Goal: Task Accomplishment & Management: Manage account settings

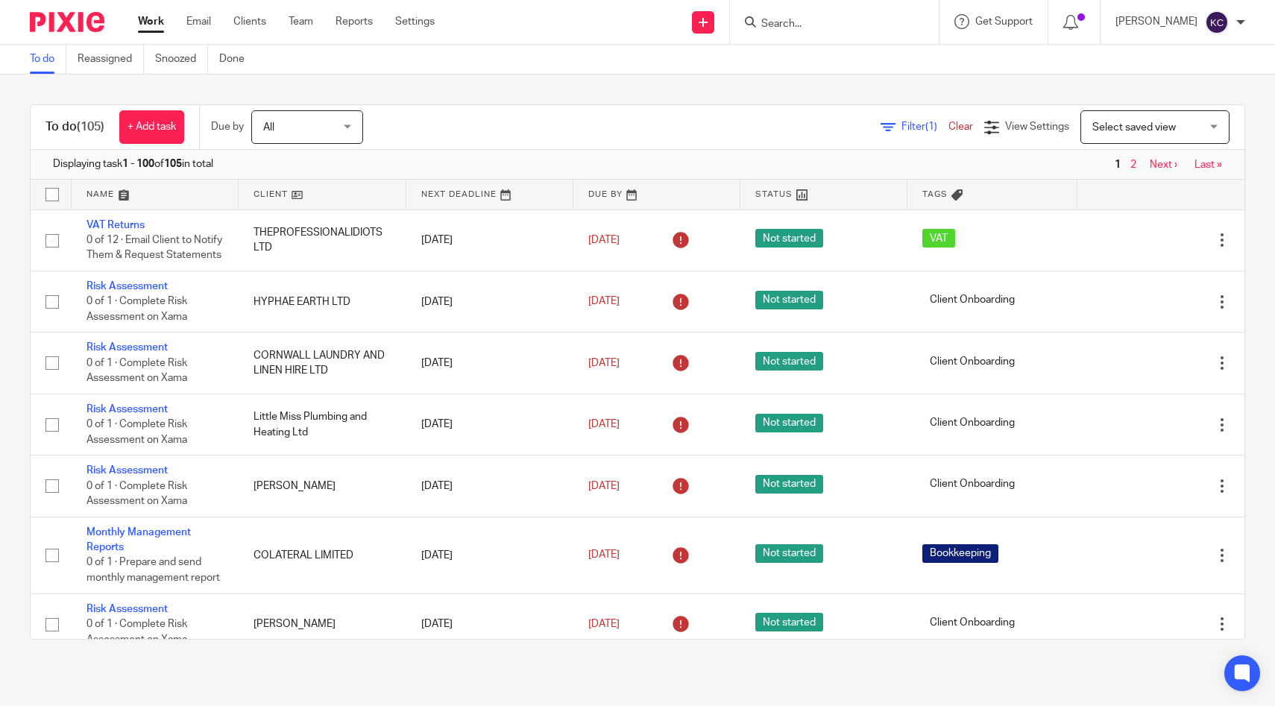
click at [865, 11] on div at bounding box center [834, 22] width 209 height 44
click at [861, 15] on form at bounding box center [839, 22] width 159 height 19
click at [864, 22] on input "Search" at bounding box center [827, 24] width 134 height 13
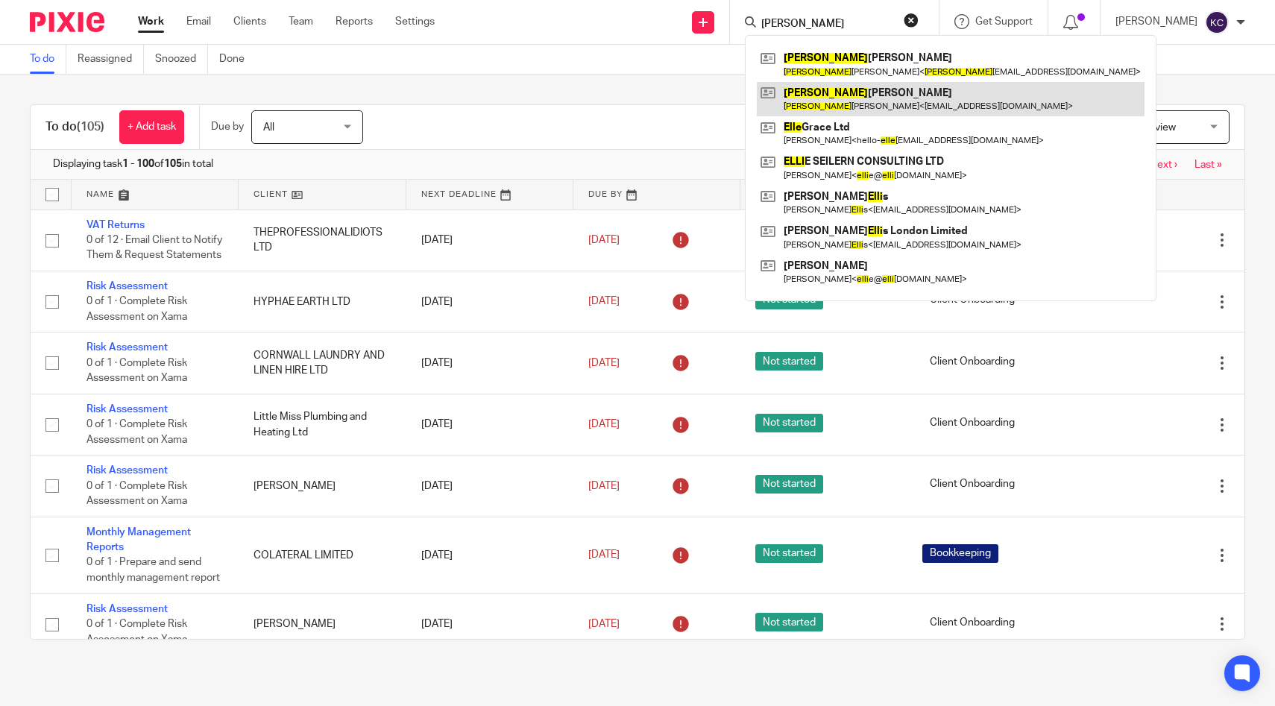
type input "ella"
click at [864, 85] on link at bounding box center [951, 99] width 388 height 34
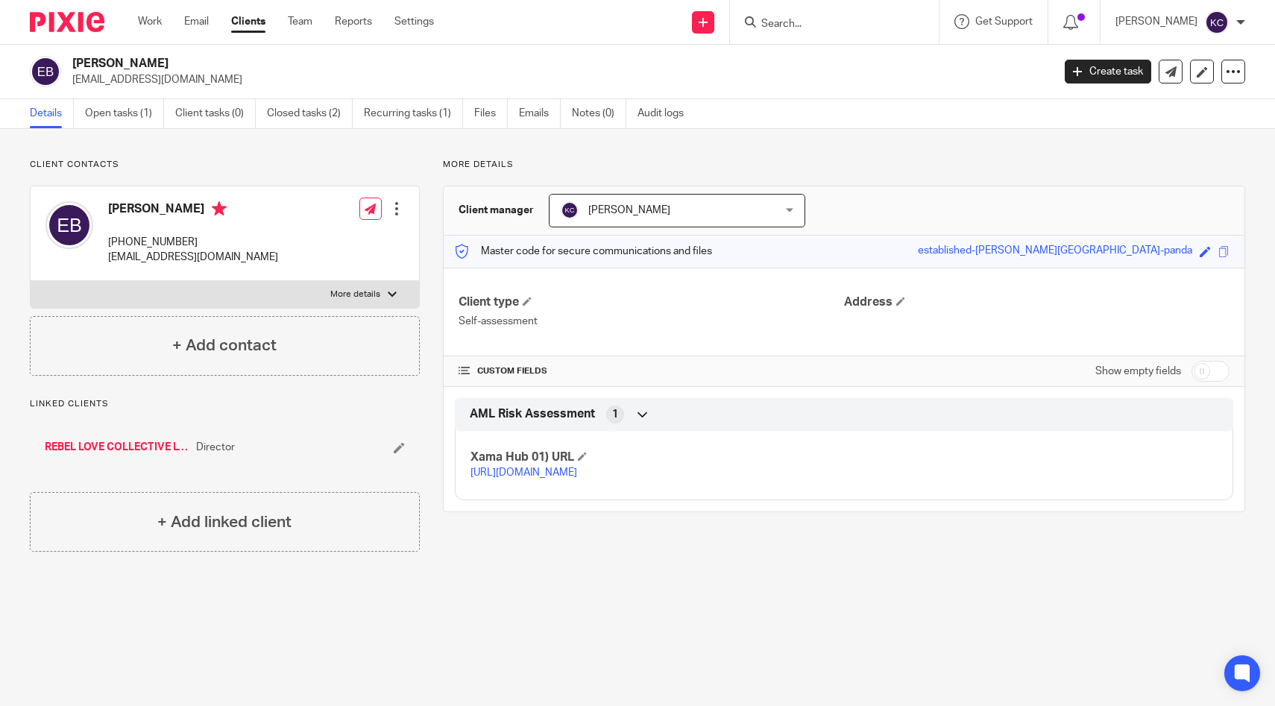
click at [366, 298] on p "More details" at bounding box center [355, 295] width 50 height 12
click at [31, 281] on input "More details" at bounding box center [30, 280] width 1 height 1
checkbox input "true"
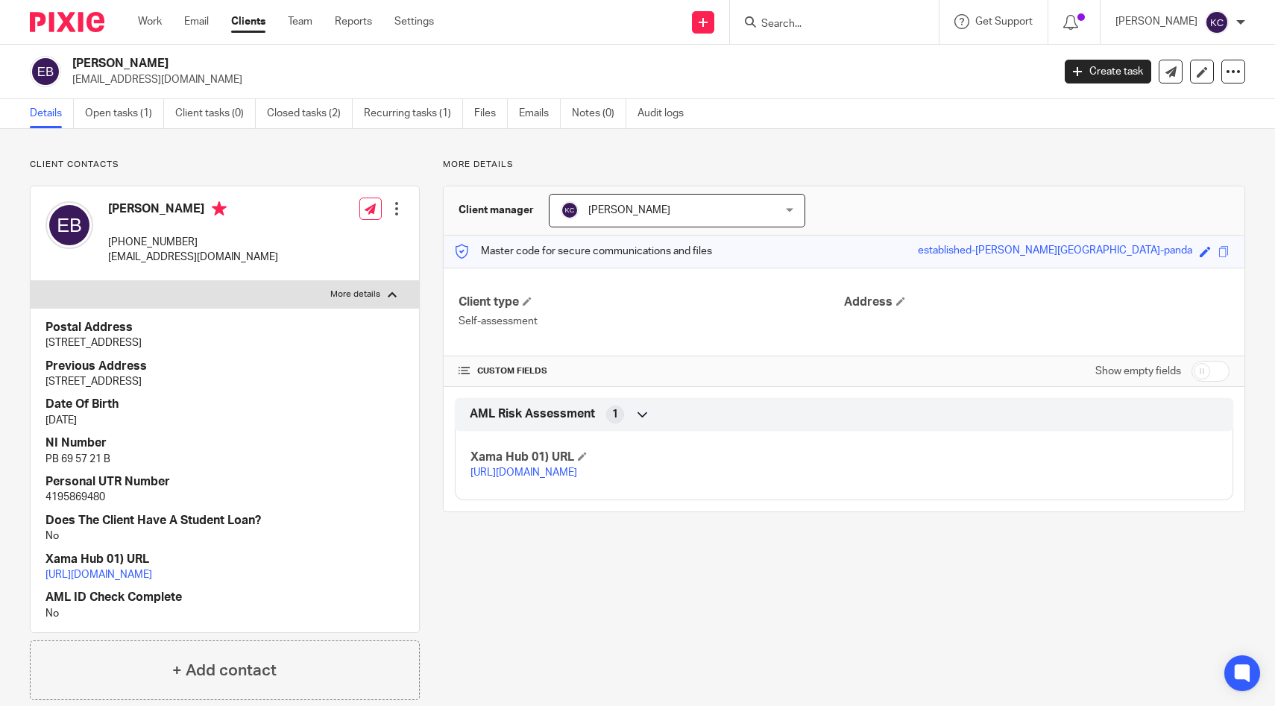
scroll to position [58, 0]
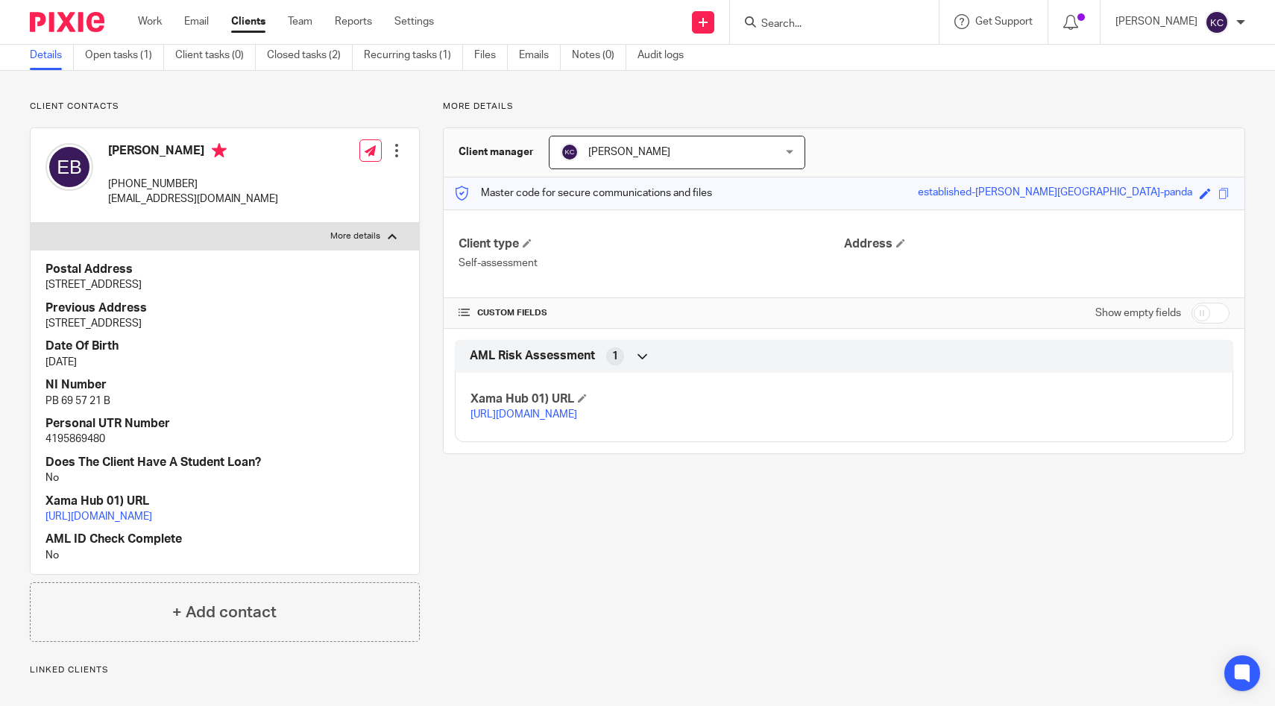
click at [95, 437] on p "4195869480" at bounding box center [224, 439] width 359 height 15
copy p "4195869480"
click at [824, 33] on div at bounding box center [834, 22] width 209 height 44
click at [820, 25] on input "Search" at bounding box center [827, 24] width 134 height 13
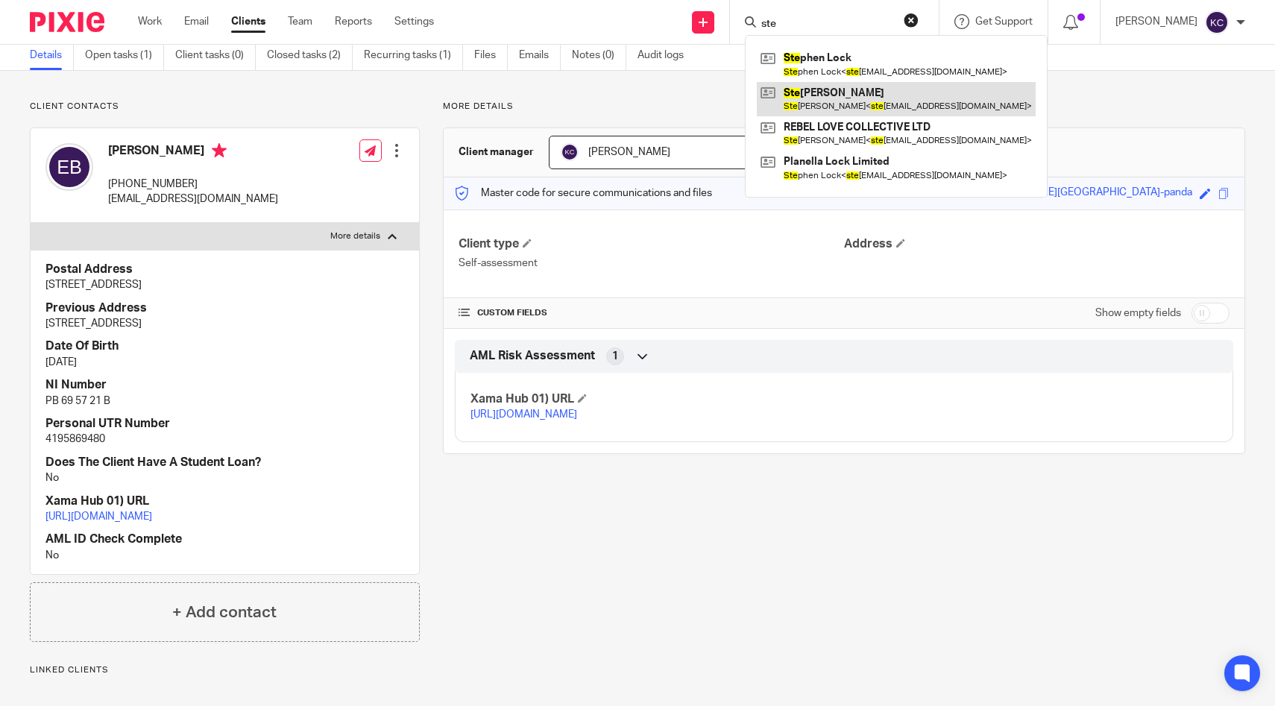
type input "ste"
click at [840, 91] on link at bounding box center [896, 99] width 279 height 34
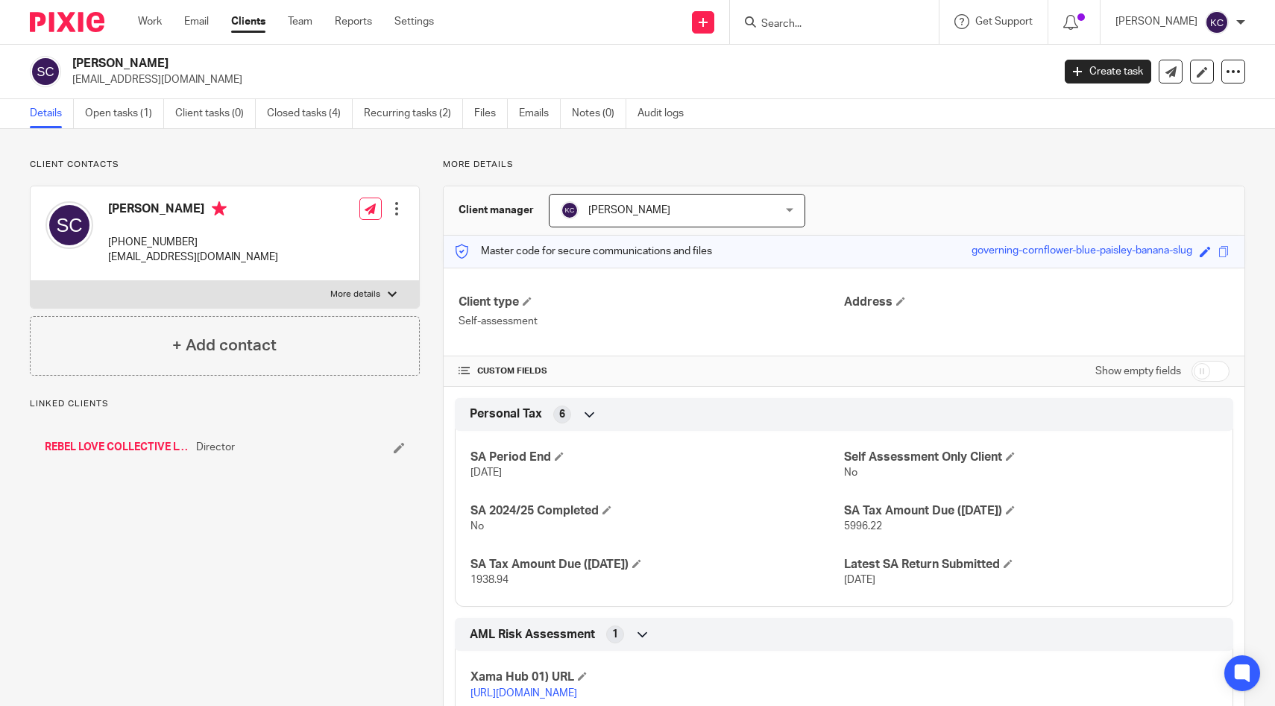
click at [368, 295] on p "More details" at bounding box center [355, 295] width 50 height 12
click at [31, 281] on input "More details" at bounding box center [30, 280] width 1 height 1
checkbox input "true"
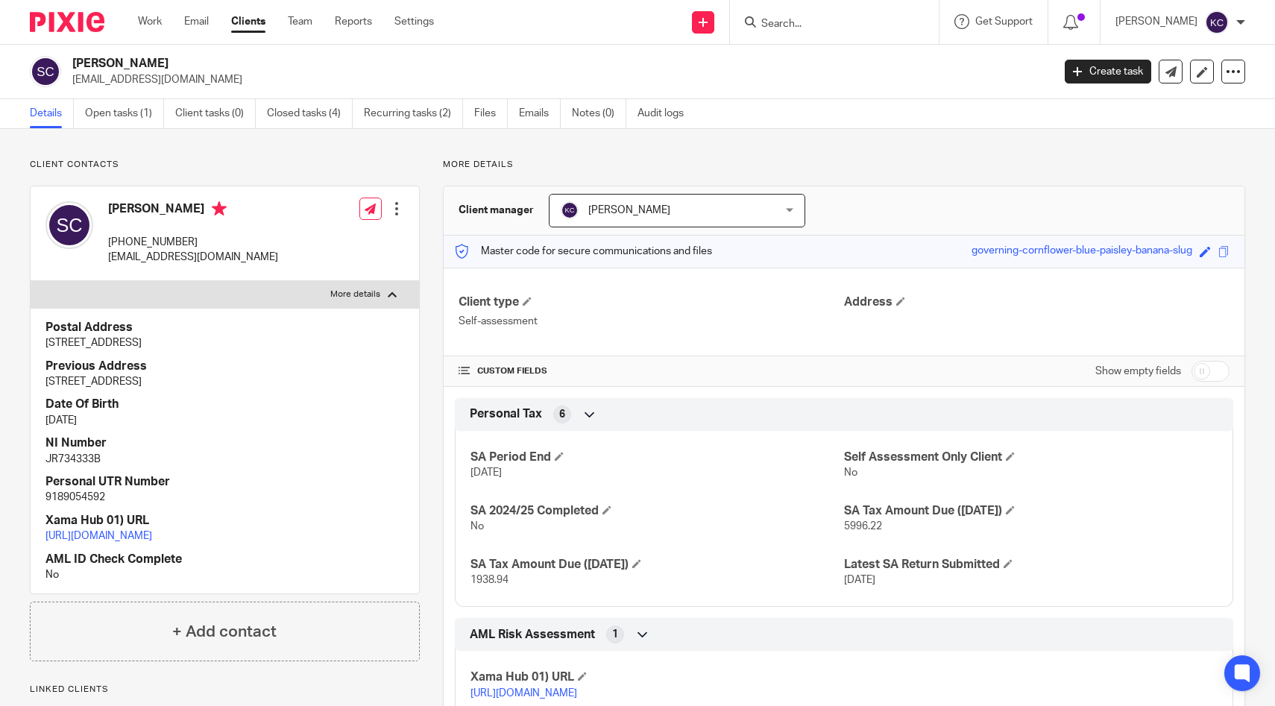
click at [78, 459] on p "JR734333B" at bounding box center [224, 459] width 359 height 15
copy p "JR734333B"
click at [82, 494] on p "9189054592" at bounding box center [224, 497] width 359 height 15
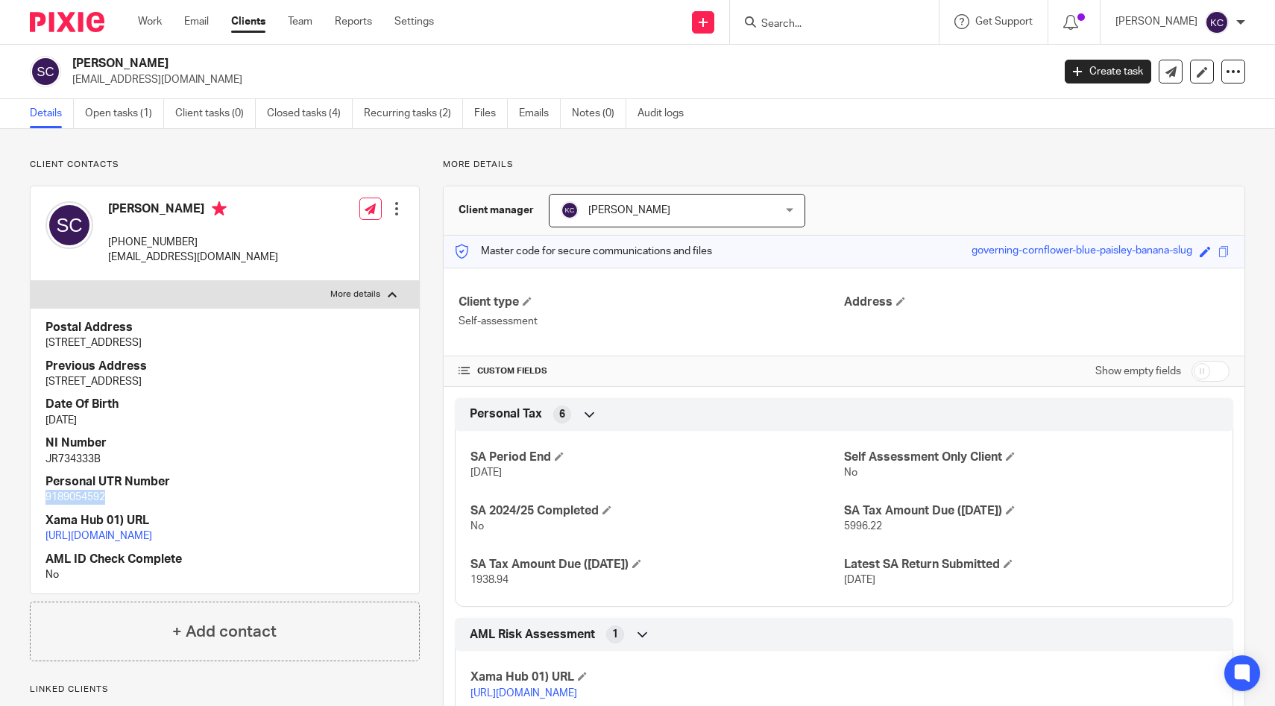
copy p "9189054592"
click at [71, 459] on p "JR734333B" at bounding box center [224, 459] width 359 height 15
copy p "JR734333B"
click at [549, 117] on link "Emails" at bounding box center [540, 113] width 42 height 29
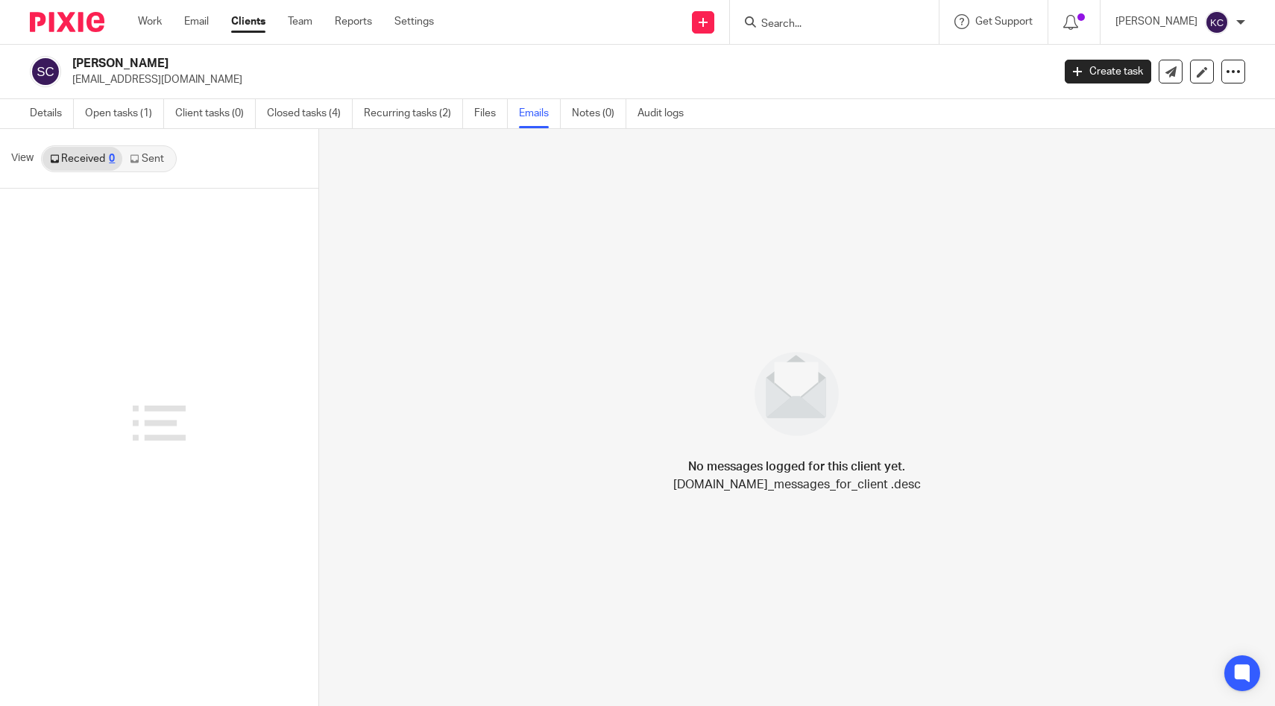
click at [163, 159] on link "Sent" at bounding box center [148, 159] width 52 height 24
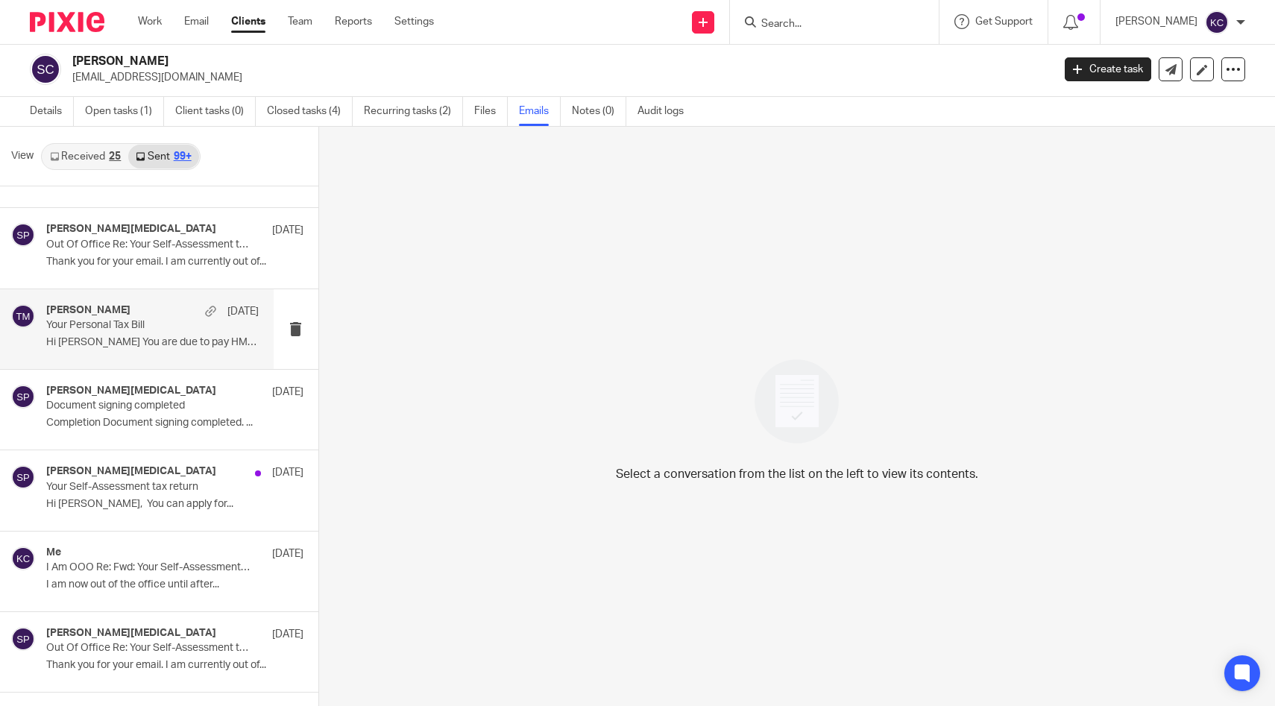
scroll to position [10172, 0]
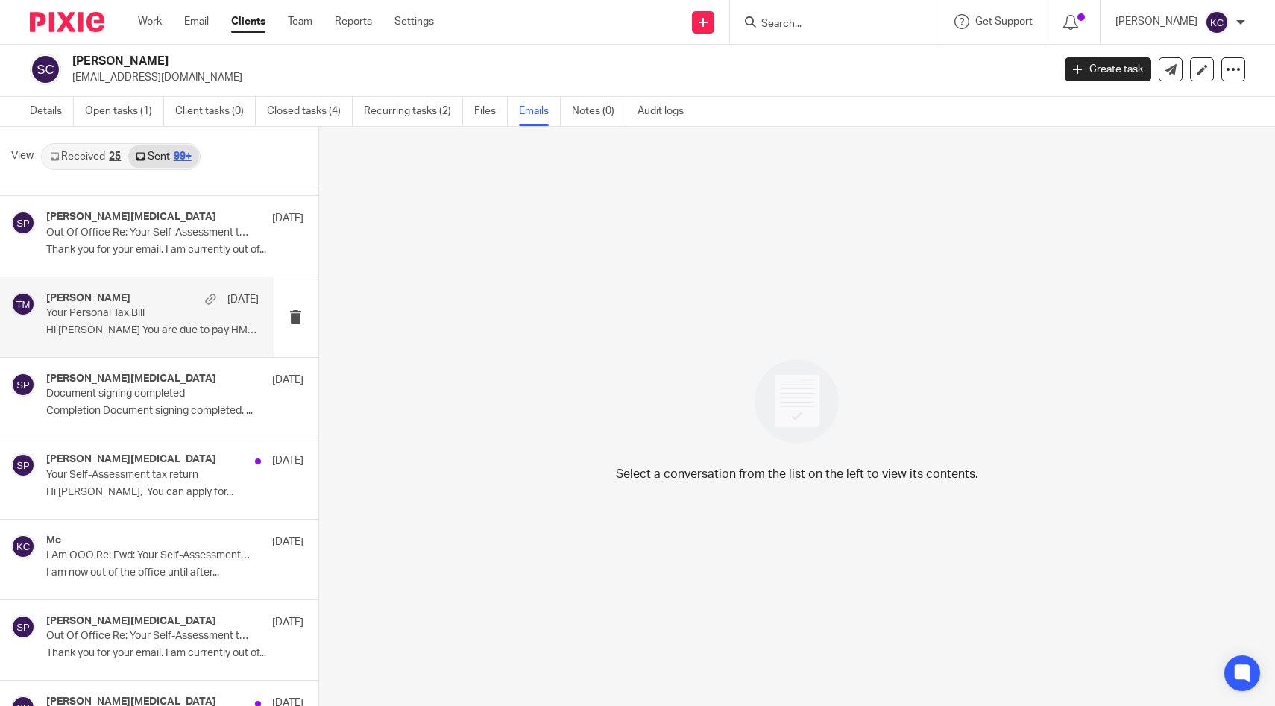
click at [151, 501] on div "Stacey Parkinson 21 Dec Your Self-Assessment tax return Hi Steff, You can apply…" at bounding box center [174, 478] width 257 height 50
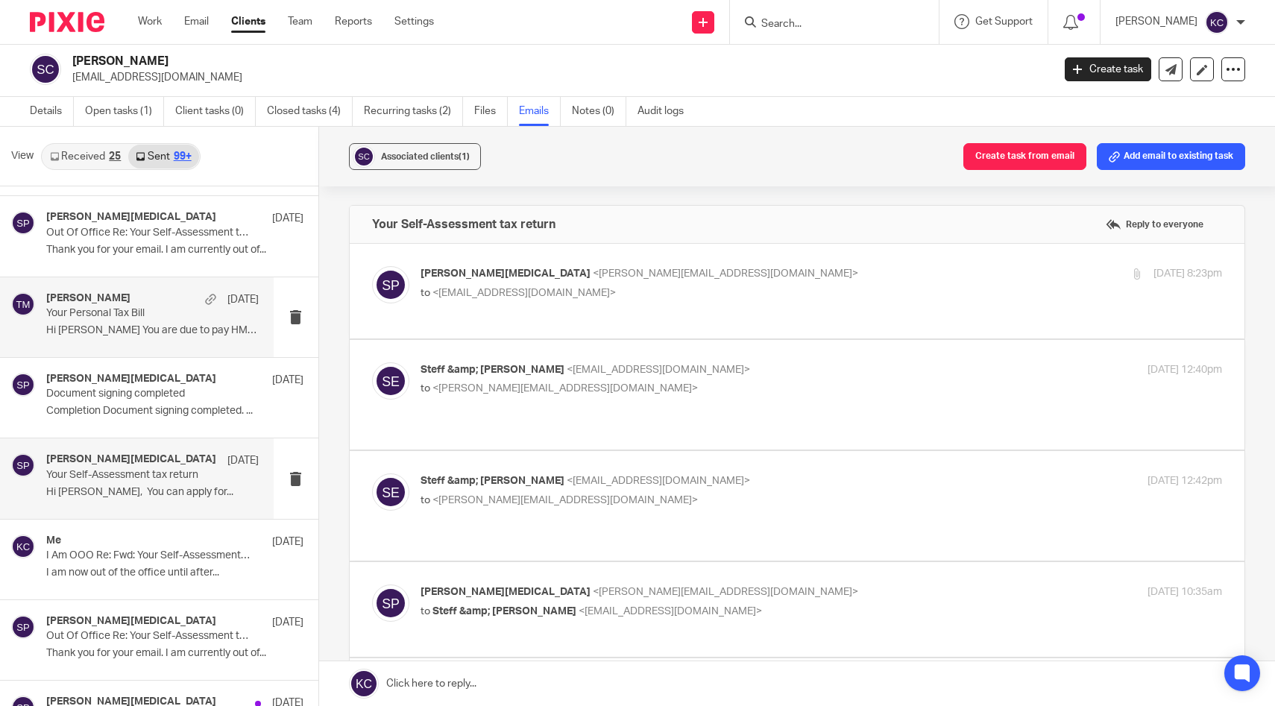
scroll to position [0, 0]
click at [597, 283] on div "Stacey Parkinson <stacey@karaccounts.com> to <steffandells@rebelloveclub.co.uk>" at bounding box center [688, 283] width 535 height 34
checkbox input "true"
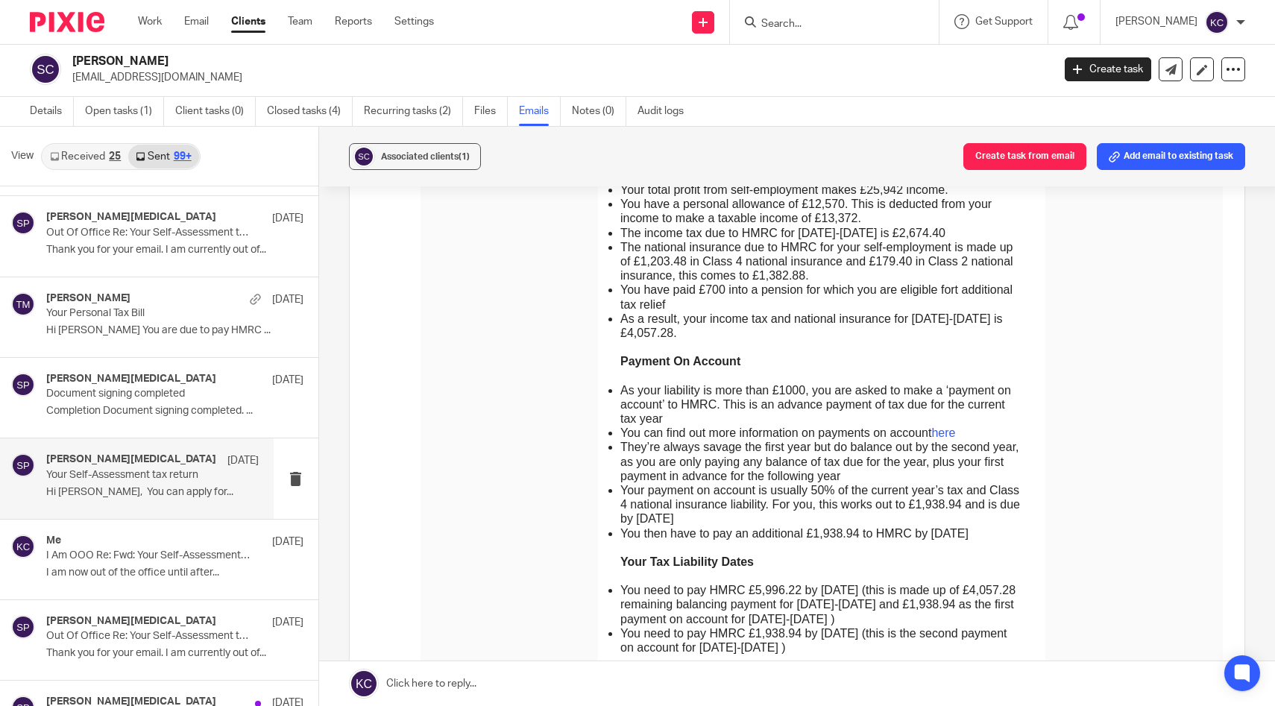
scroll to position [566, 0]
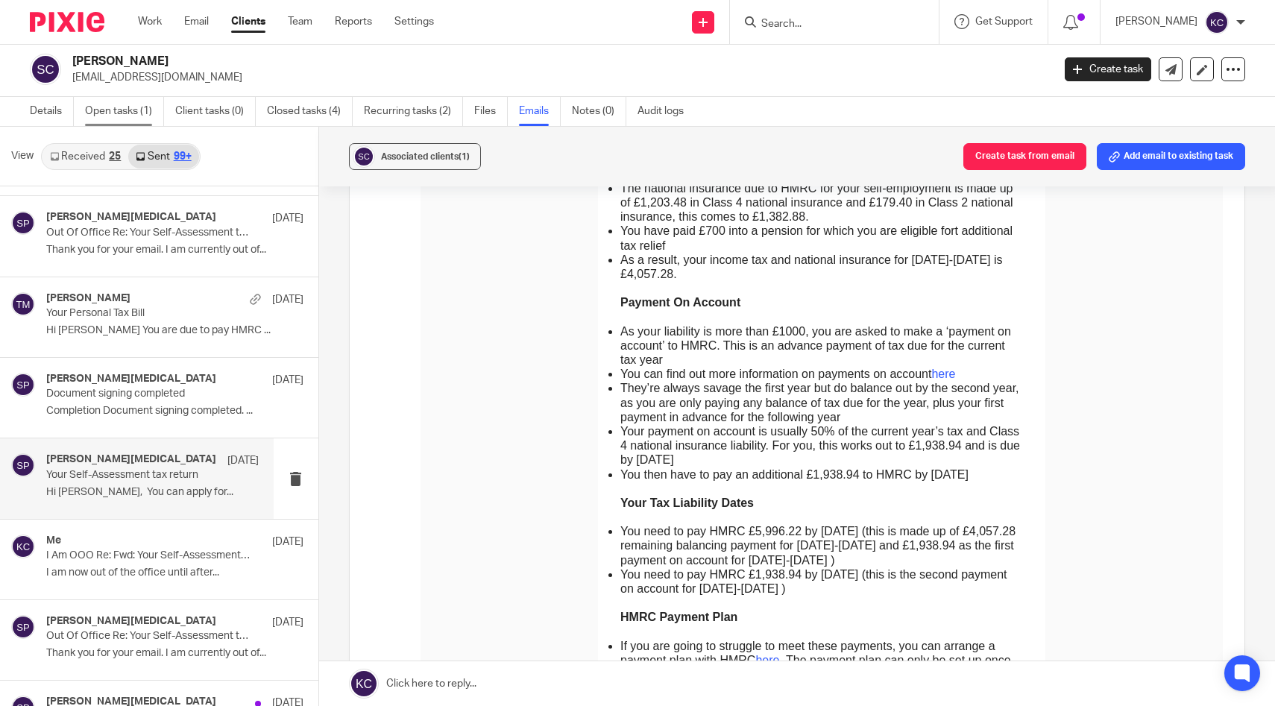
click at [128, 107] on link "Open tasks (1)" at bounding box center [124, 111] width 79 height 29
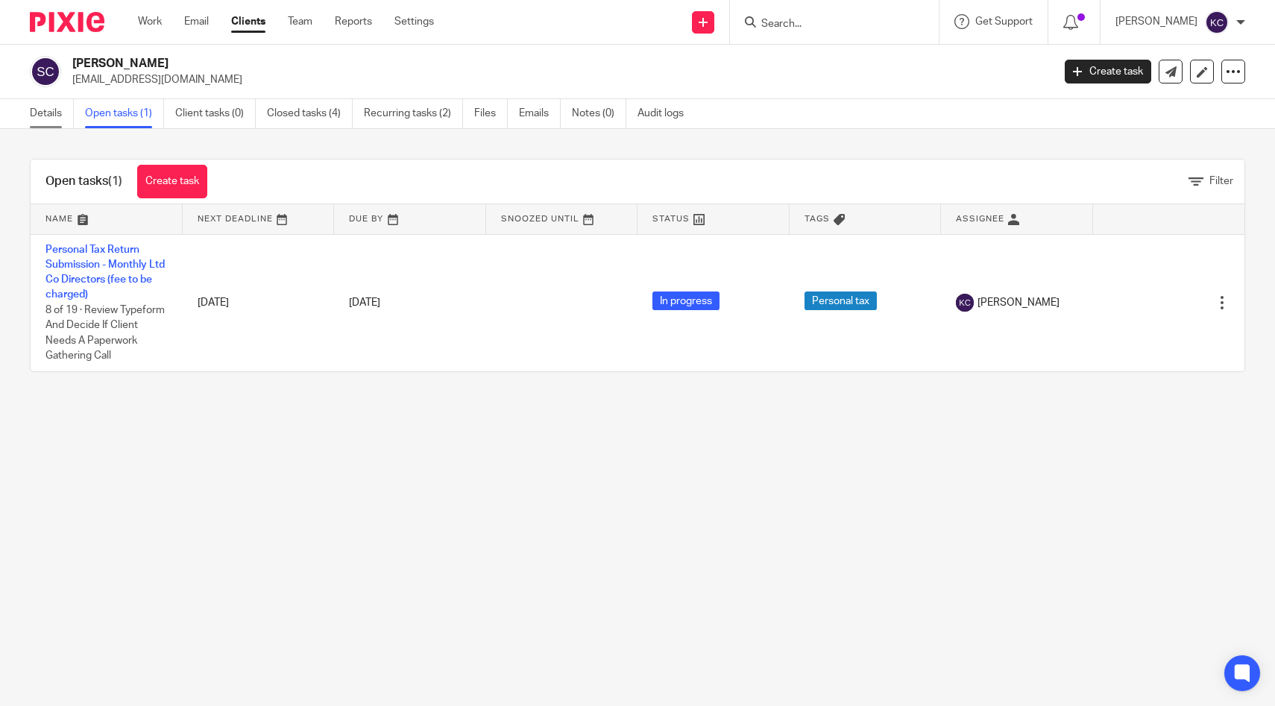
click at [43, 119] on link "Details" at bounding box center [52, 113] width 44 height 29
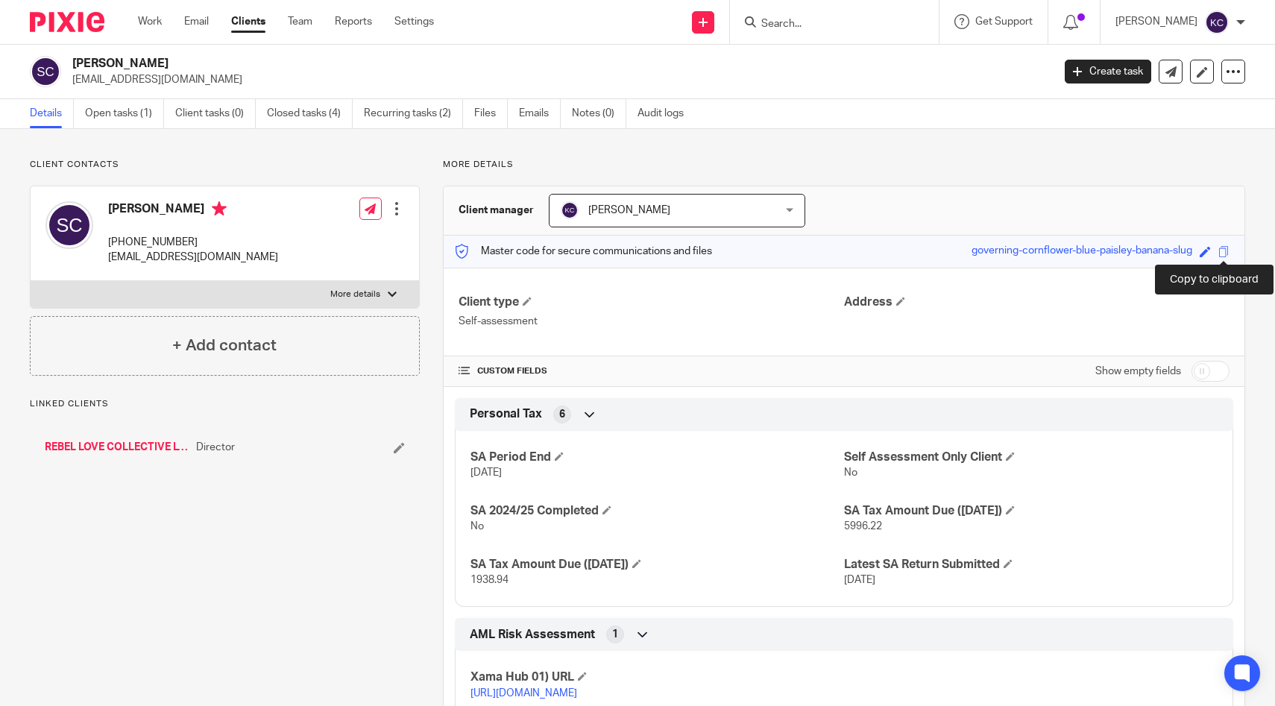
click at [1219, 251] on span at bounding box center [1224, 251] width 11 height 11
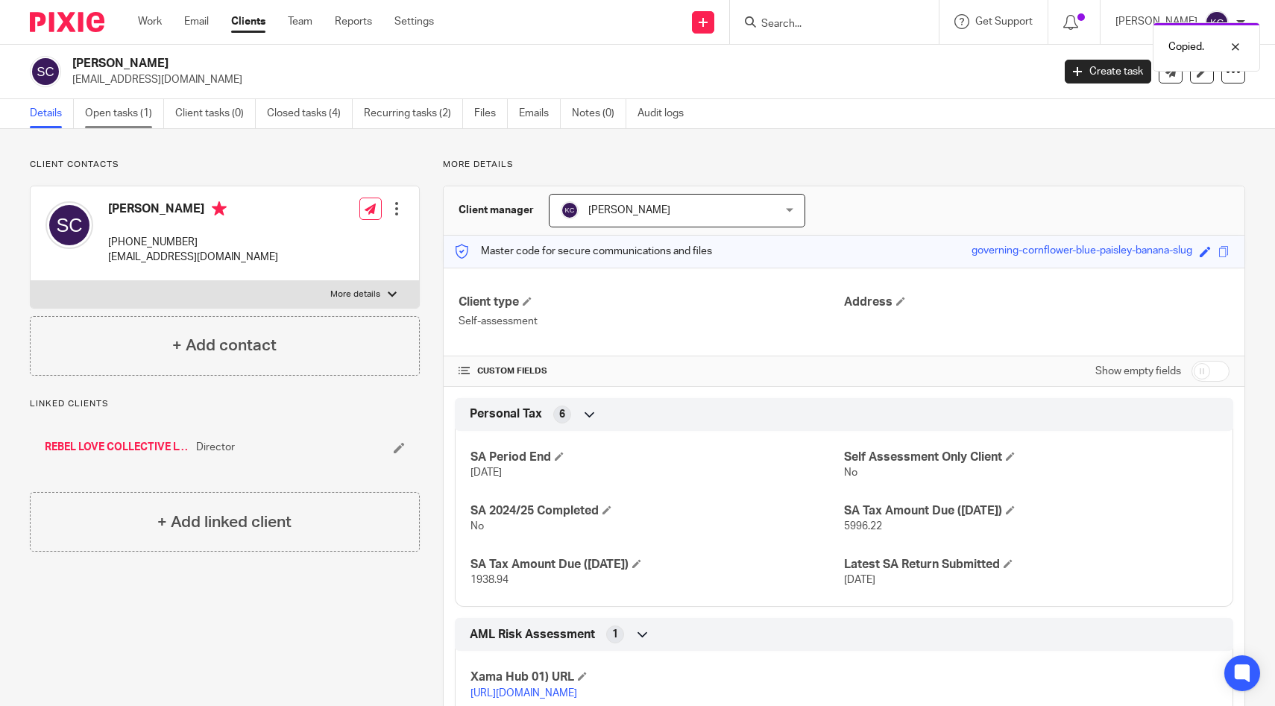
click at [107, 111] on link "Open tasks (1)" at bounding box center [124, 113] width 79 height 29
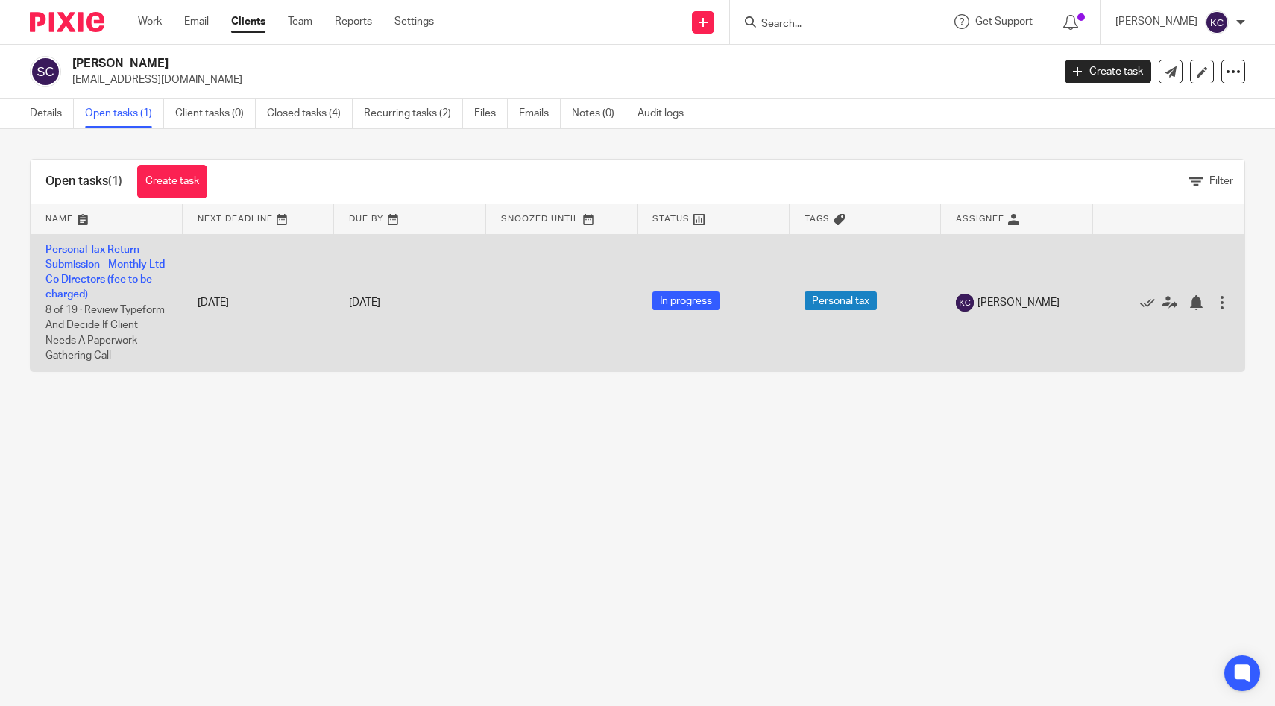
click at [81, 271] on td "Personal Tax Return Submission - Monthly Ltd Co Directors (fee to be charged) 8…" at bounding box center [107, 302] width 152 height 137
click at [78, 261] on link "Personal Tax Return Submission - Monthly Ltd Co Directors (fee to be charged)" at bounding box center [104, 273] width 119 height 56
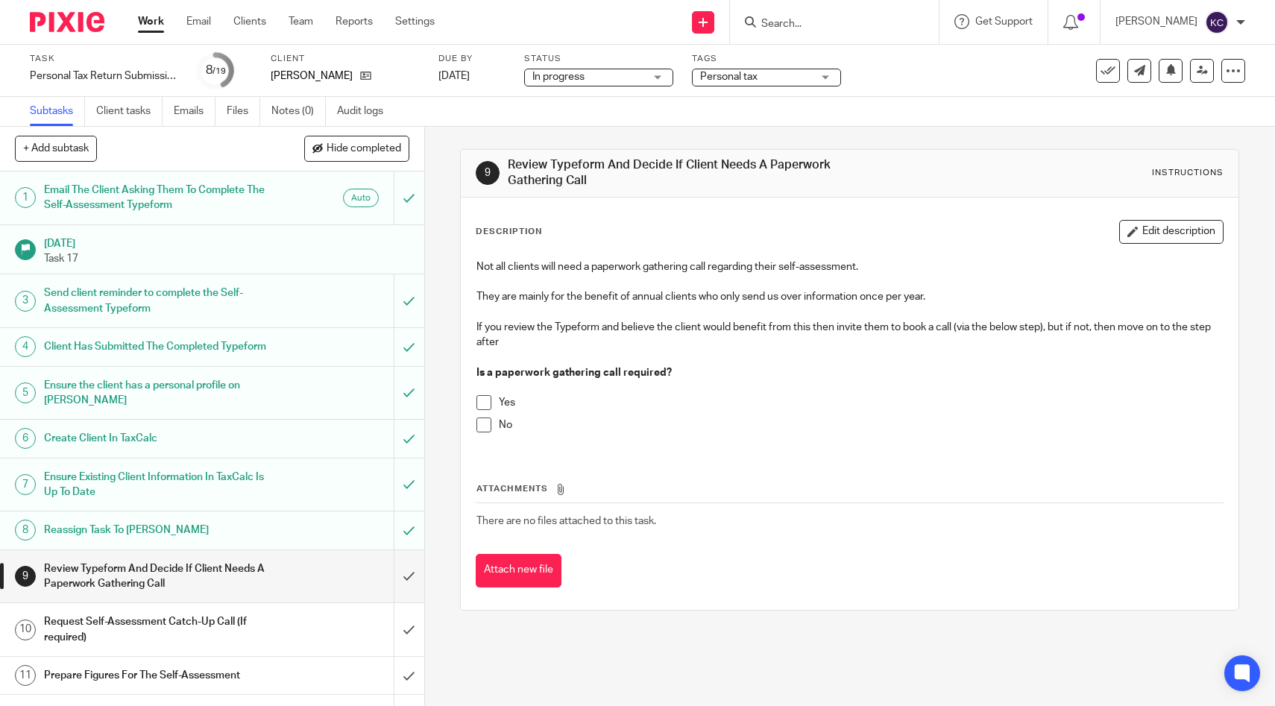
click at [484, 430] on span at bounding box center [484, 425] width 15 height 15
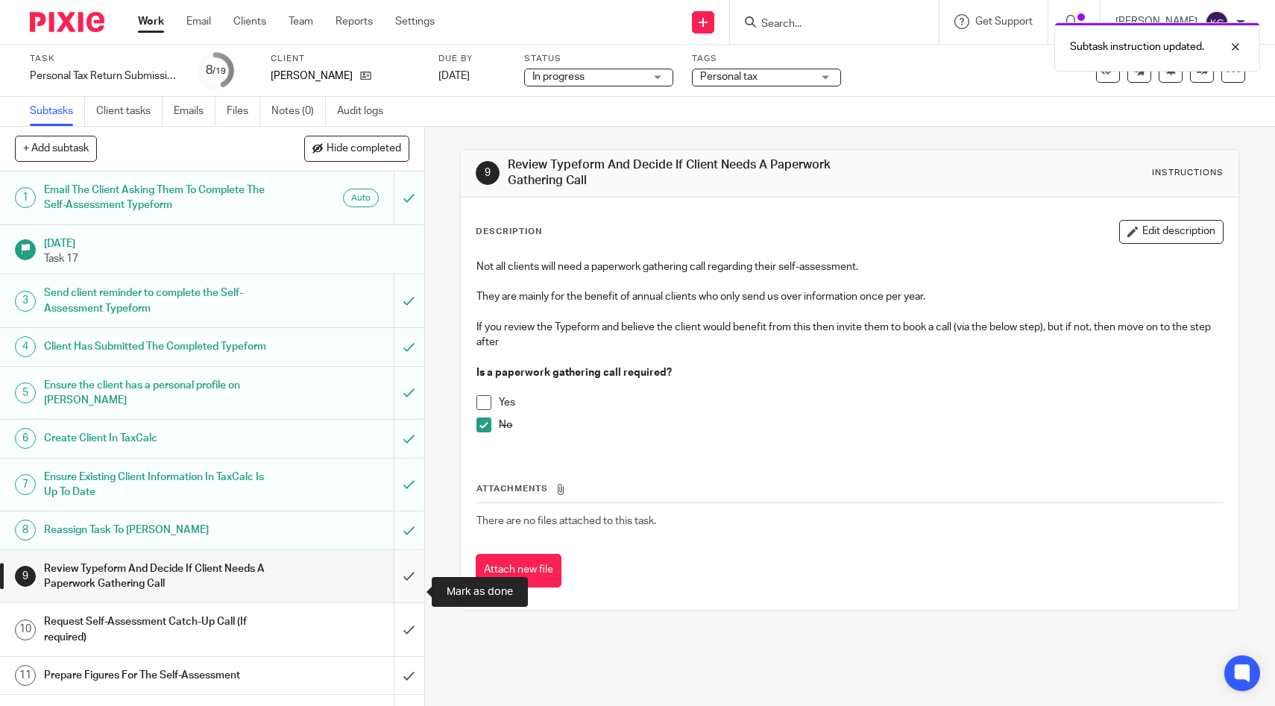
click at [399, 597] on input "submit" at bounding box center [212, 576] width 424 height 53
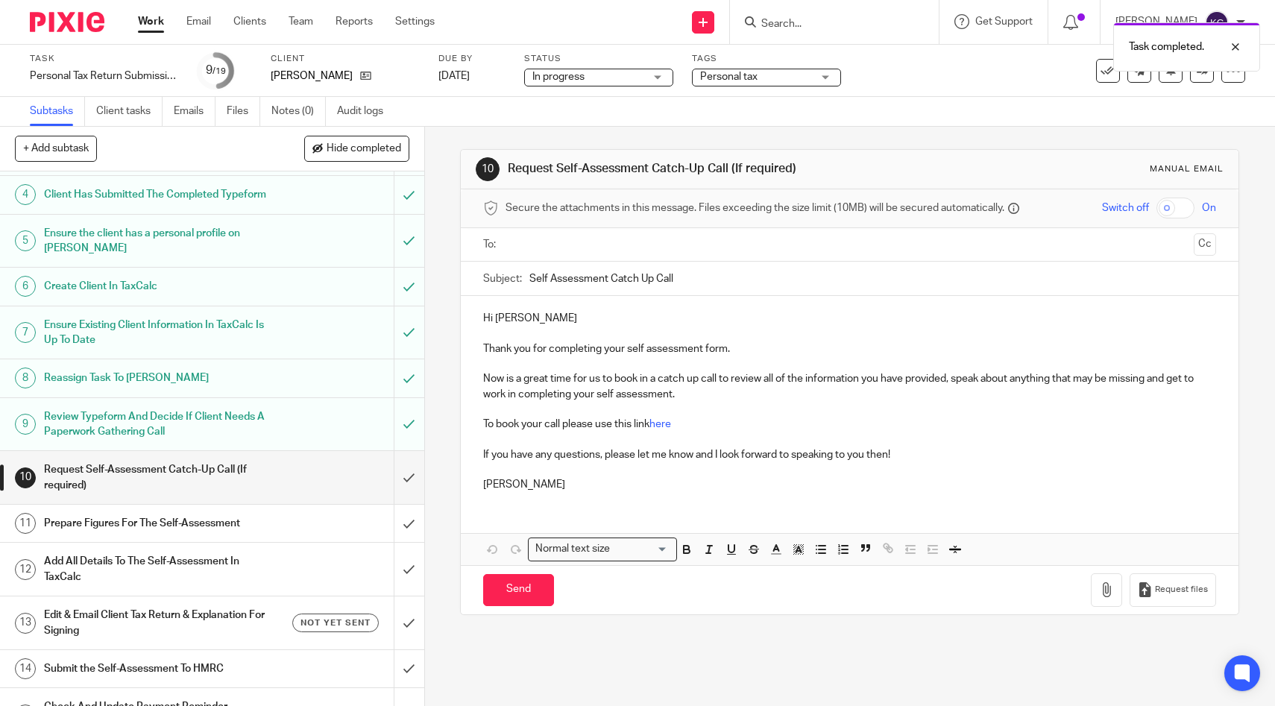
scroll to position [286, 0]
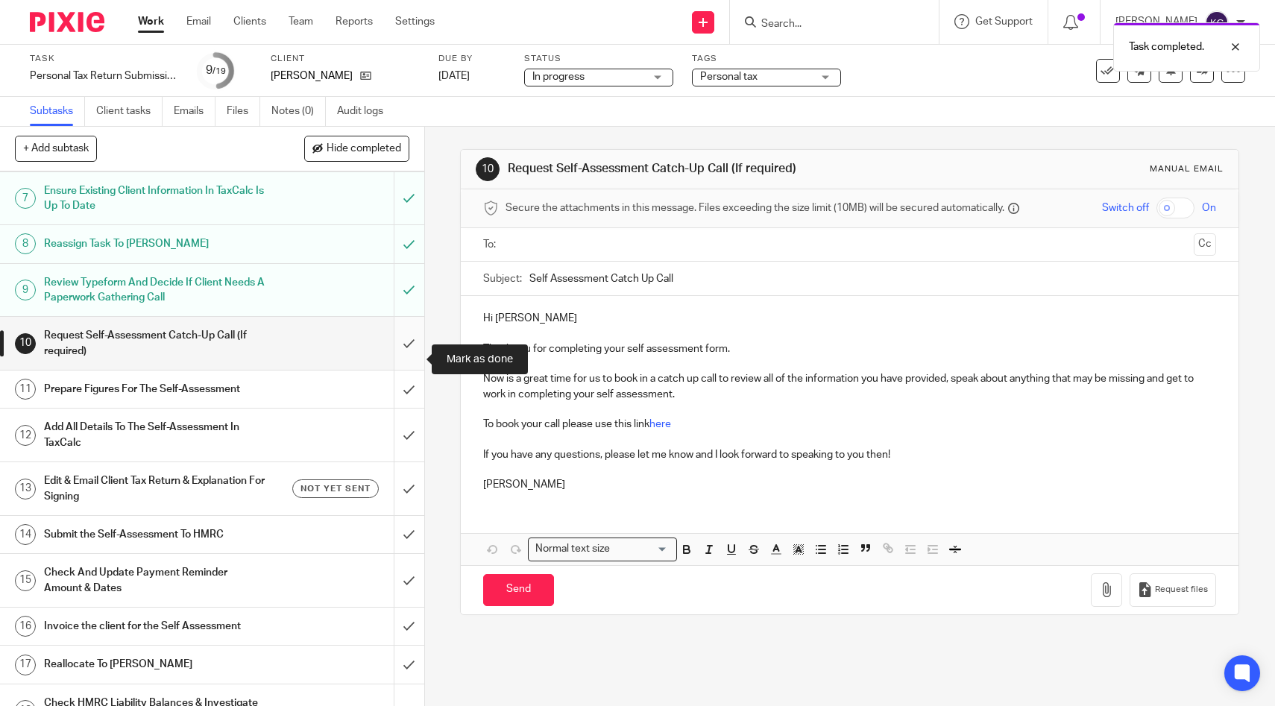
click at [409, 357] on input "submit" at bounding box center [212, 343] width 424 height 53
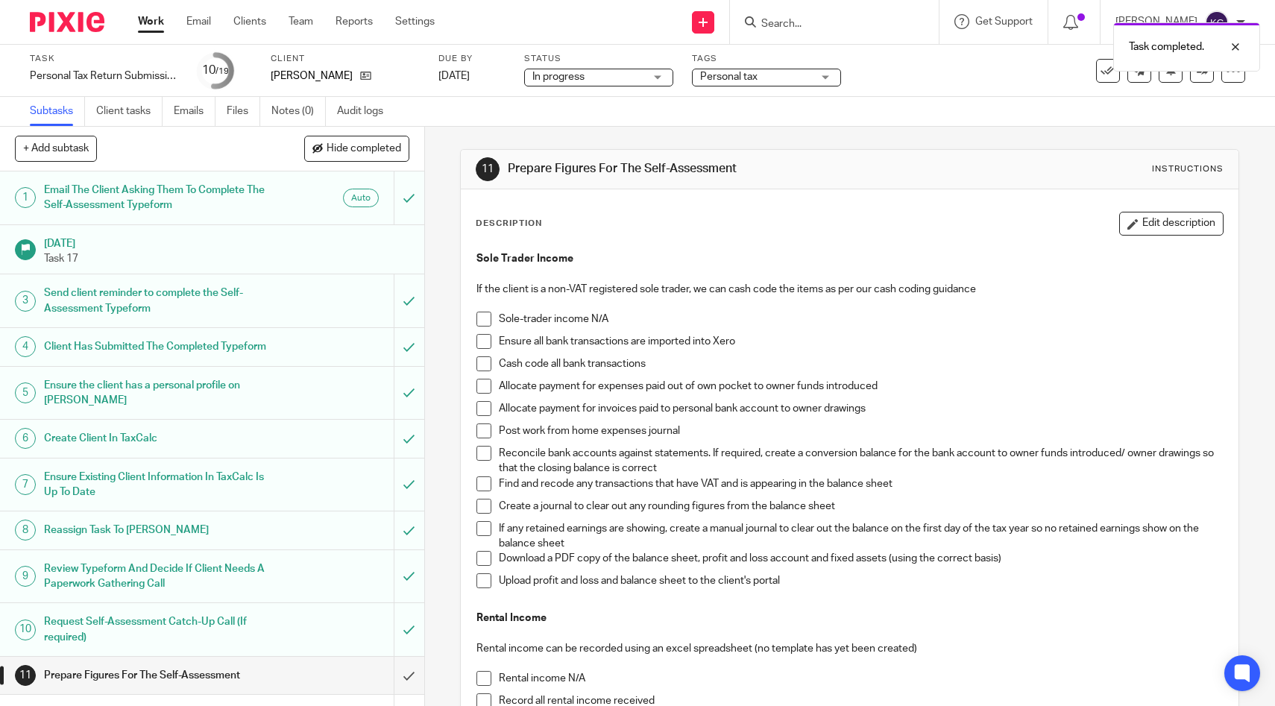
click at [485, 342] on span at bounding box center [484, 341] width 15 height 15
click at [489, 359] on span at bounding box center [484, 363] width 15 height 15
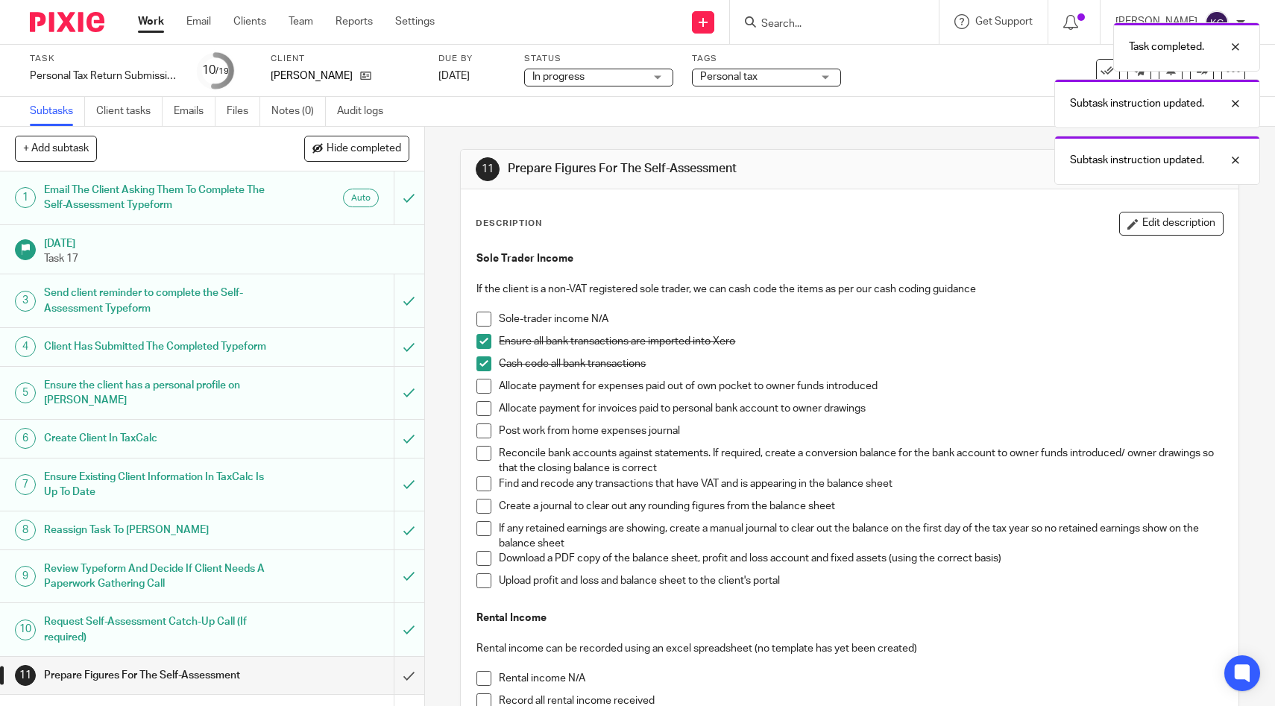
click at [485, 387] on span at bounding box center [484, 386] width 15 height 15
click at [484, 412] on span at bounding box center [484, 408] width 15 height 15
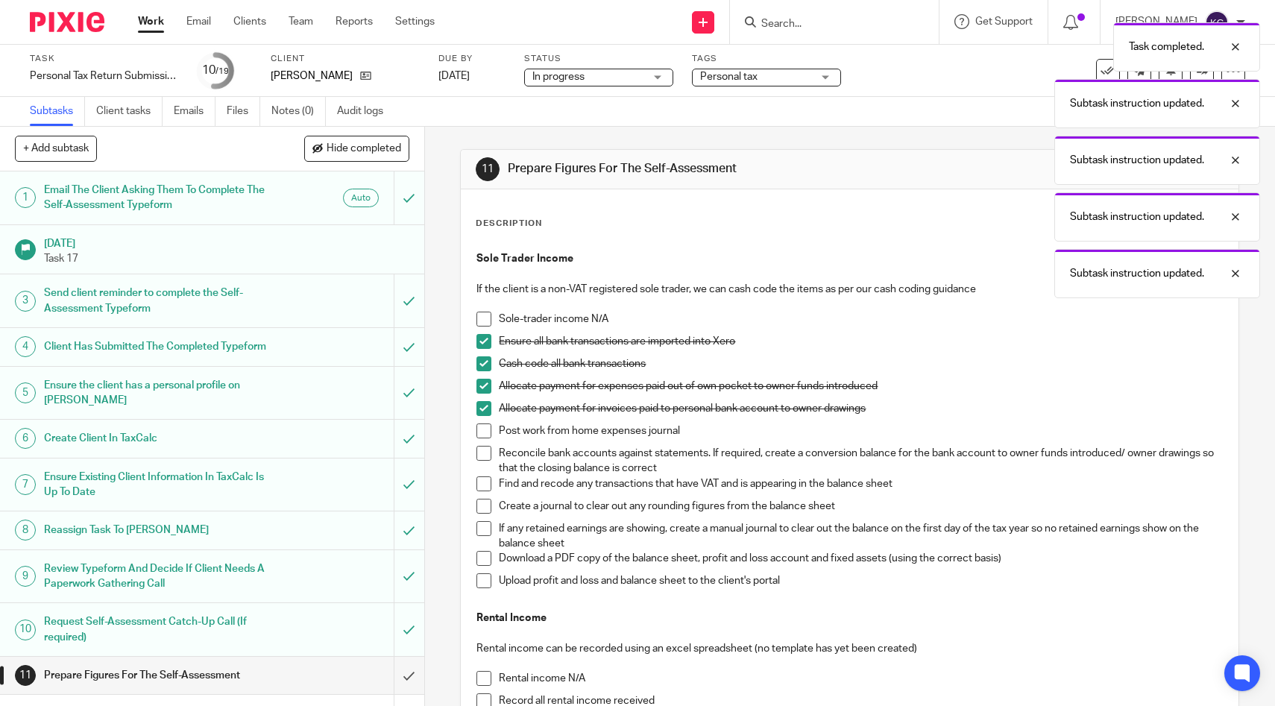
click at [482, 441] on li "Post work from home expenses journal" at bounding box center [850, 435] width 746 height 22
click at [480, 430] on span at bounding box center [484, 431] width 15 height 15
click at [480, 459] on span at bounding box center [484, 453] width 15 height 15
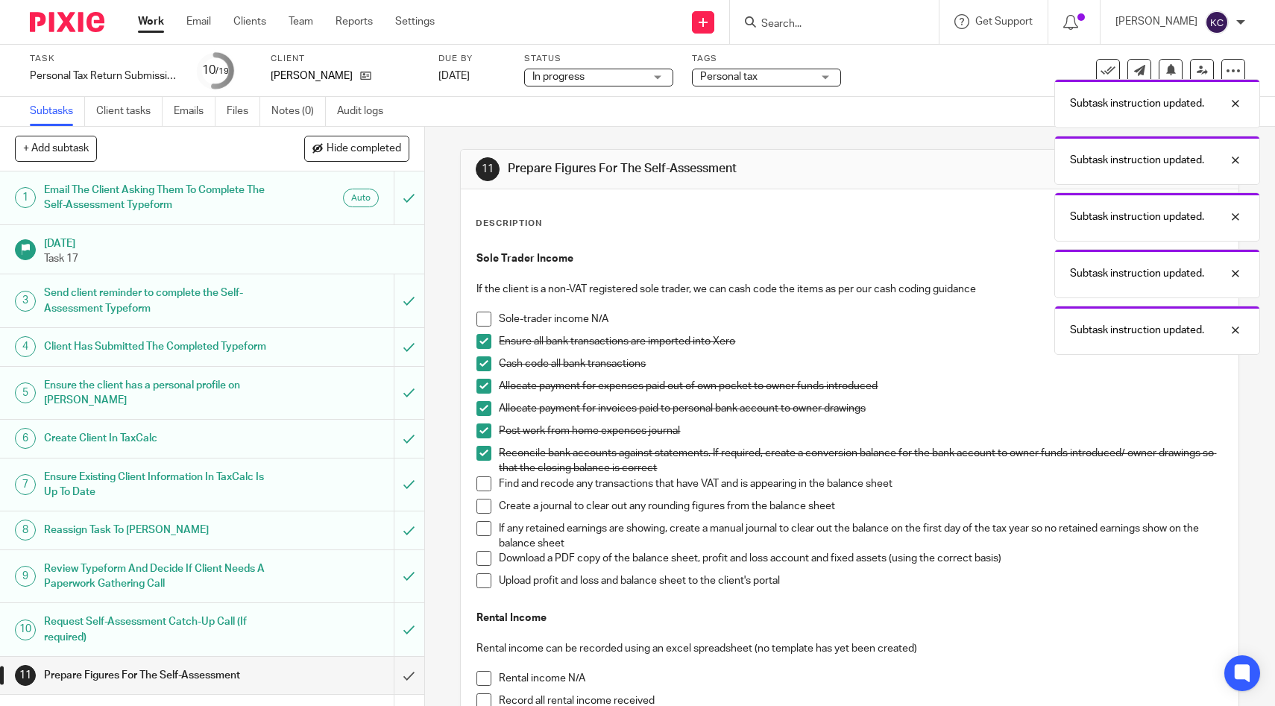
click at [480, 477] on span at bounding box center [484, 484] width 15 height 15
click at [480, 506] on span at bounding box center [484, 506] width 15 height 15
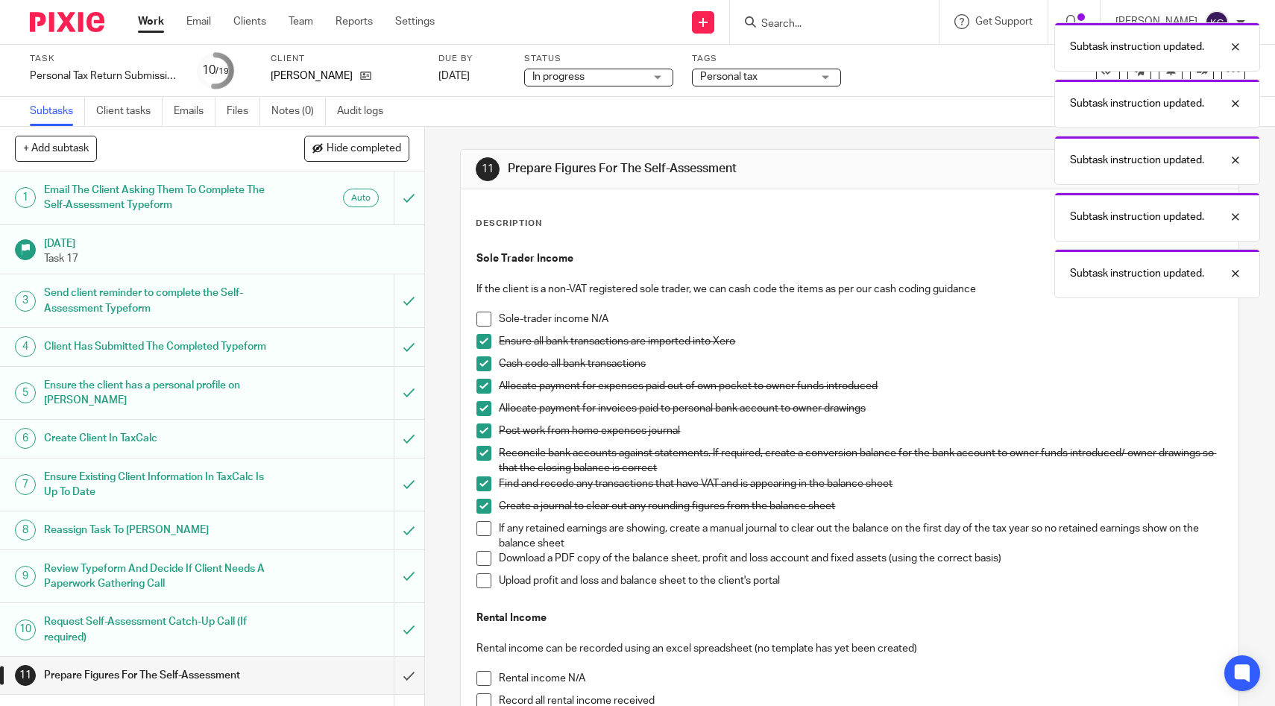
click at [480, 531] on span at bounding box center [484, 528] width 15 height 15
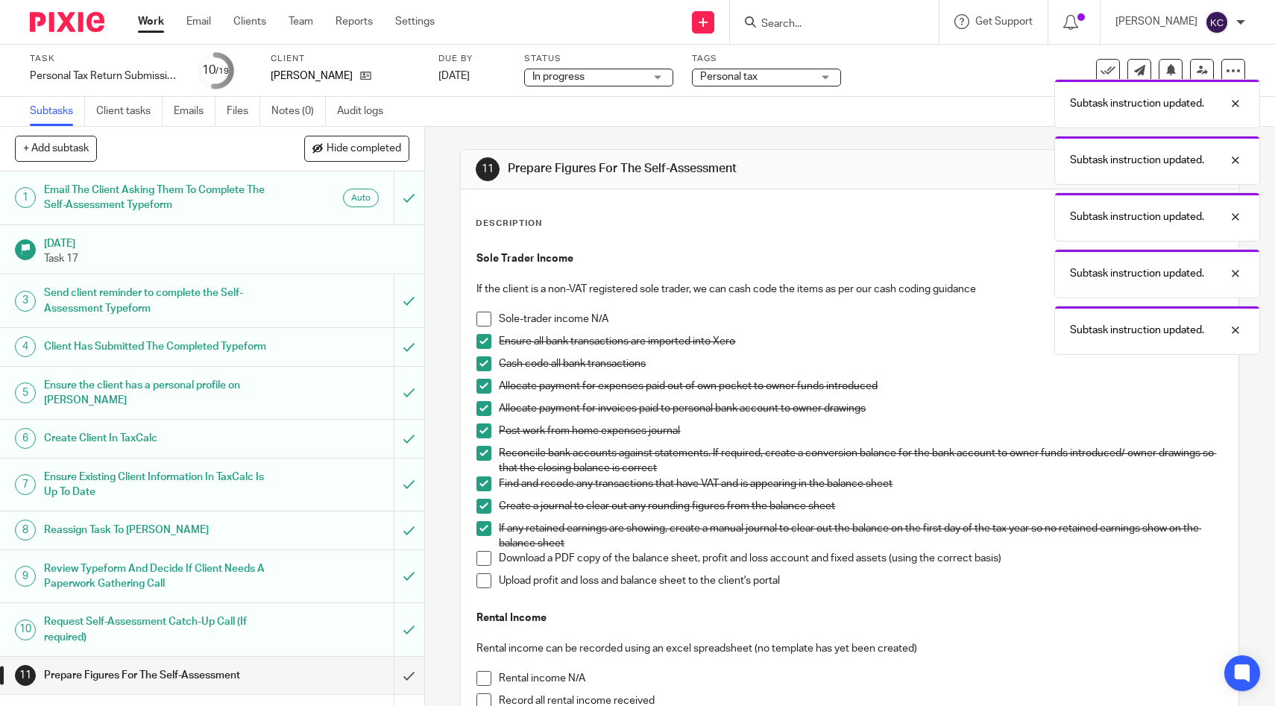
click at [480, 554] on span at bounding box center [484, 558] width 15 height 15
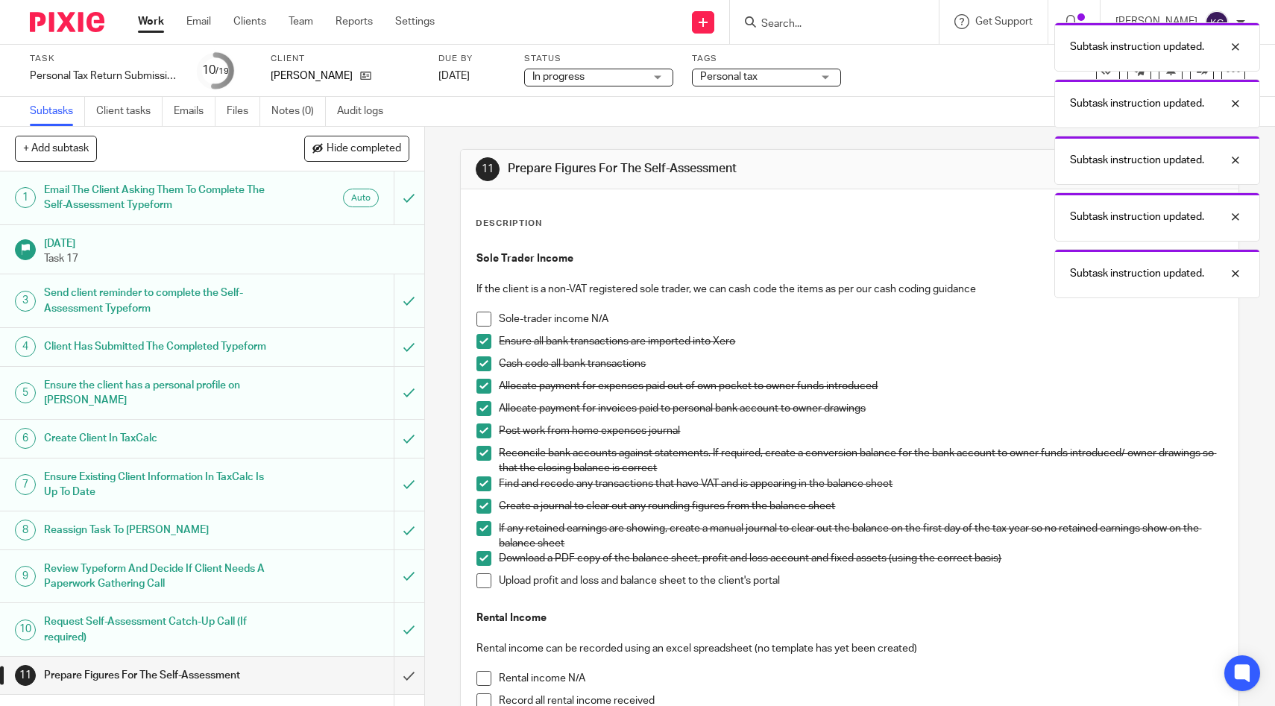
click at [480, 584] on span at bounding box center [484, 580] width 15 height 15
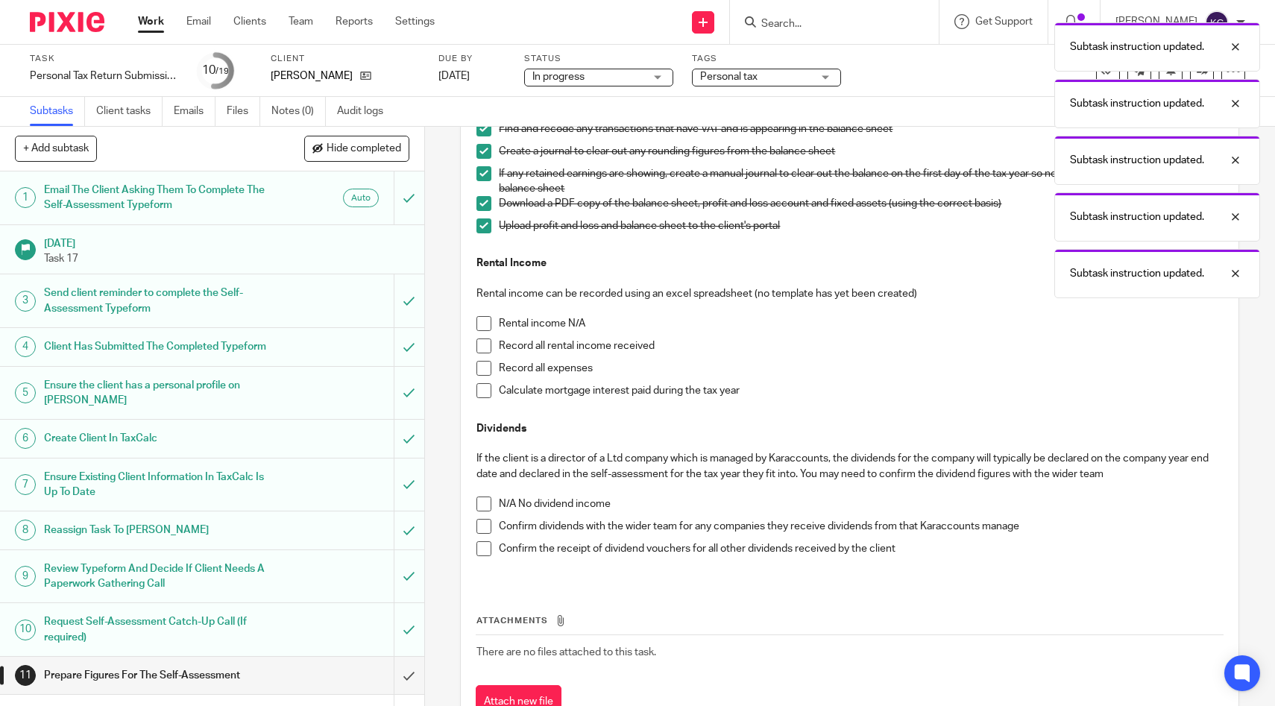
scroll to position [413, 0]
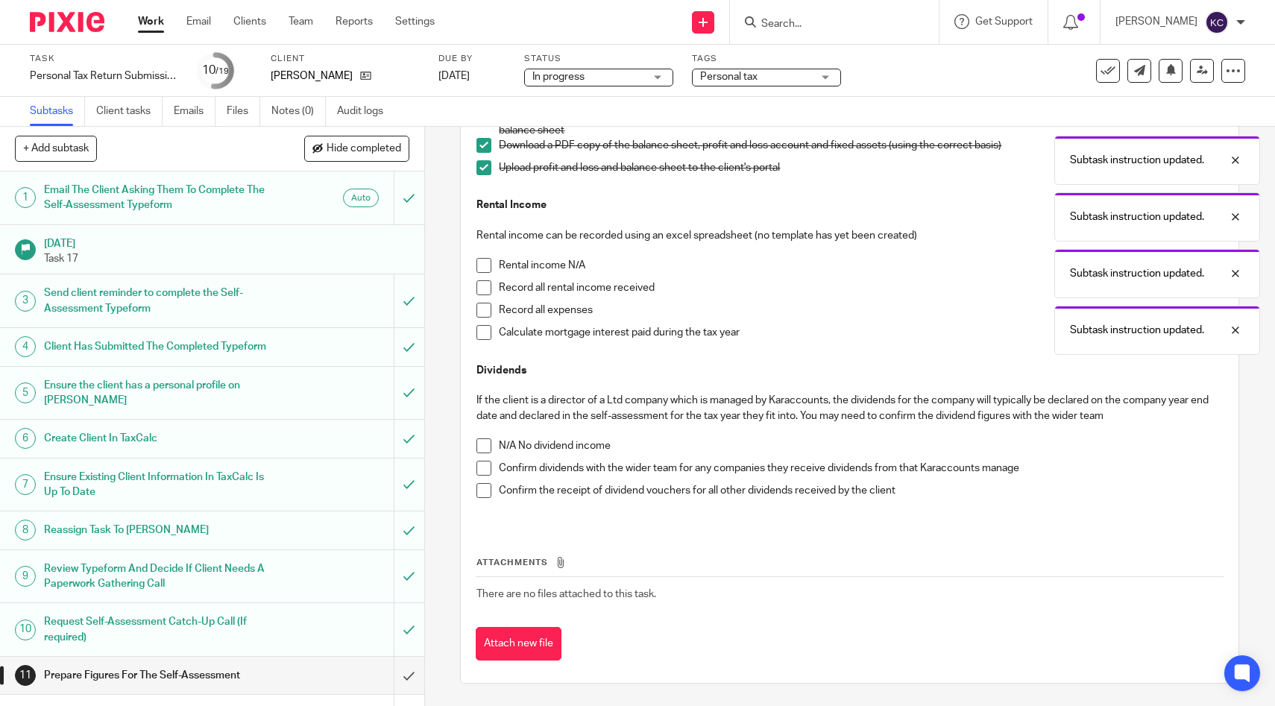
click at [483, 263] on span at bounding box center [484, 265] width 15 height 15
click at [480, 444] on span at bounding box center [484, 446] width 15 height 15
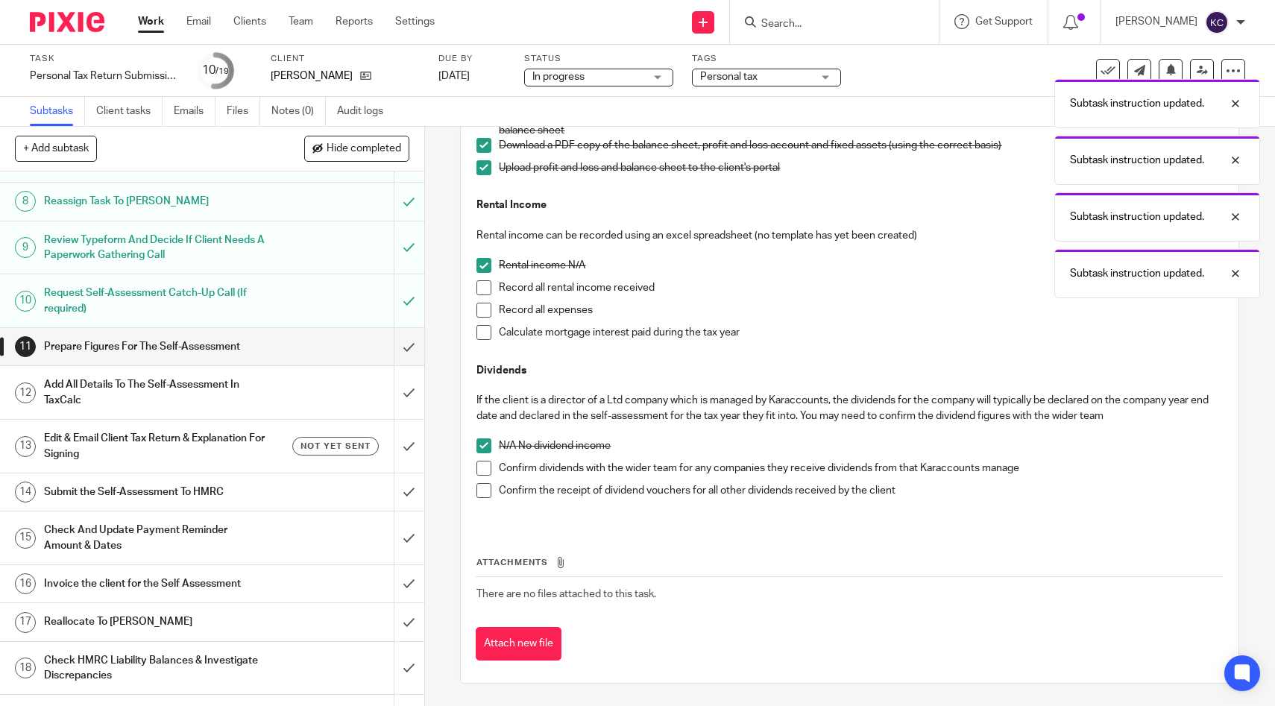
scroll to position [387, 0]
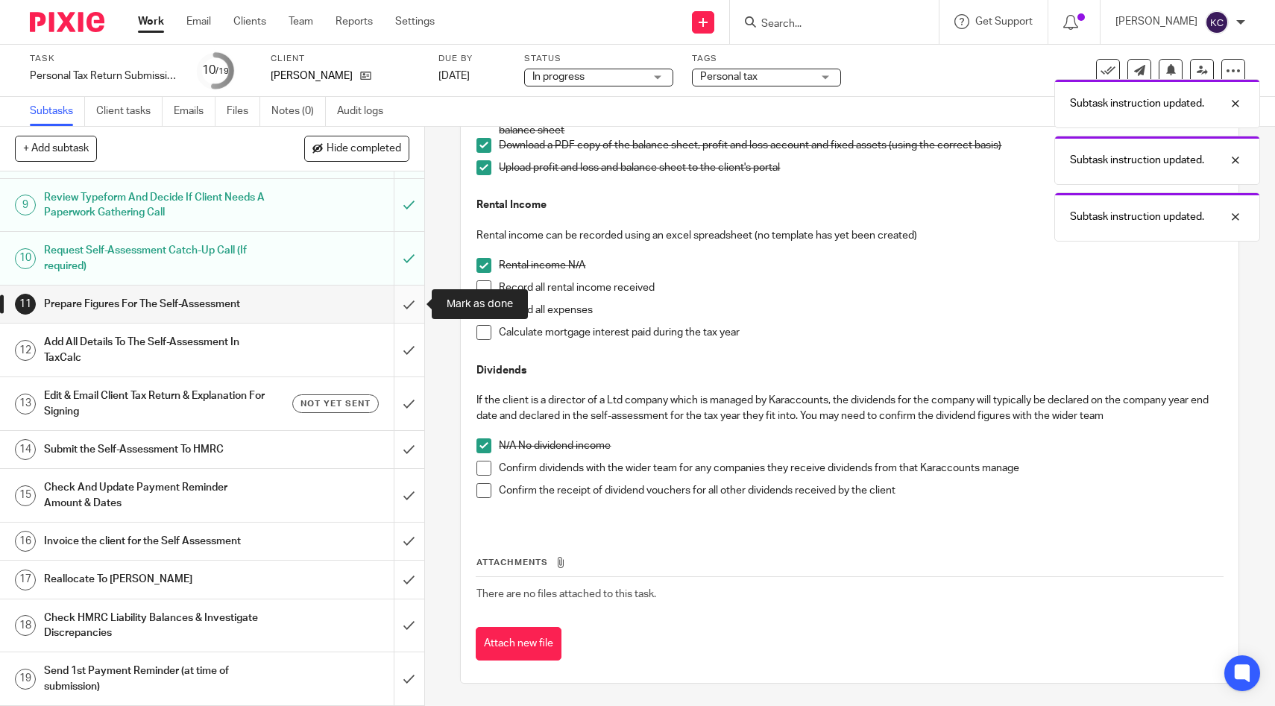
click at [408, 312] on input "submit" at bounding box center [212, 304] width 424 height 37
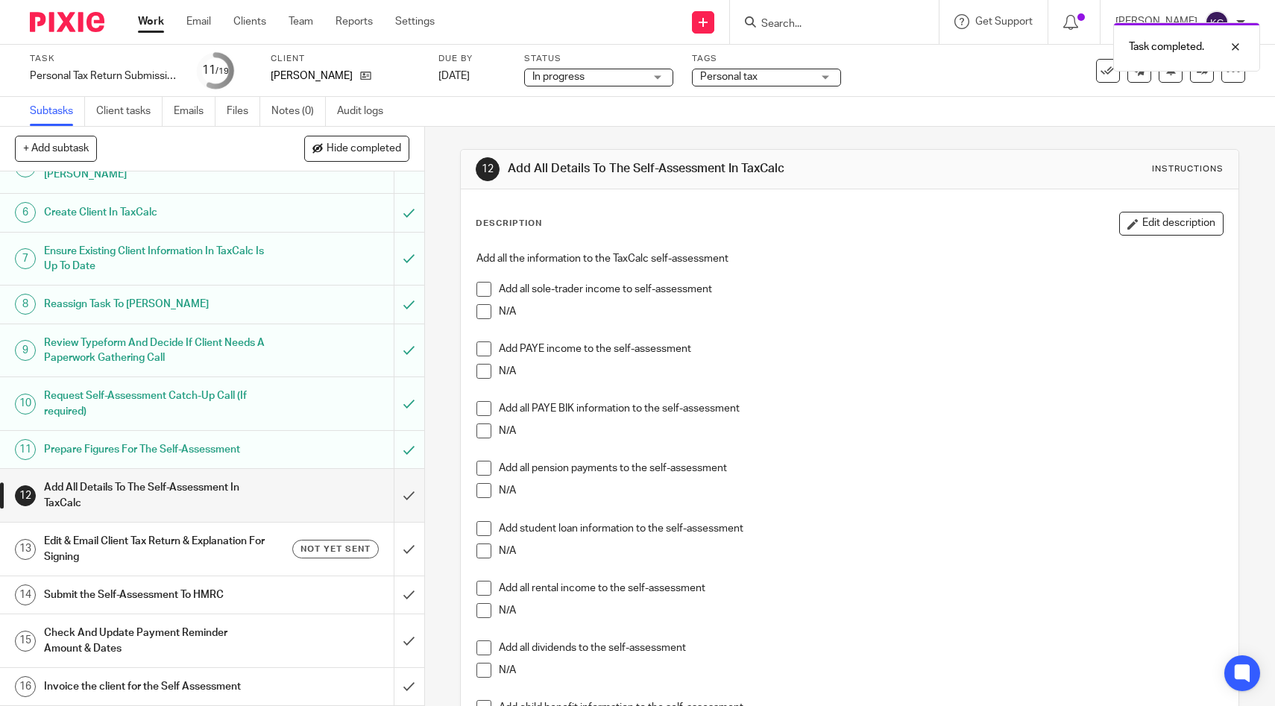
scroll to position [387, 0]
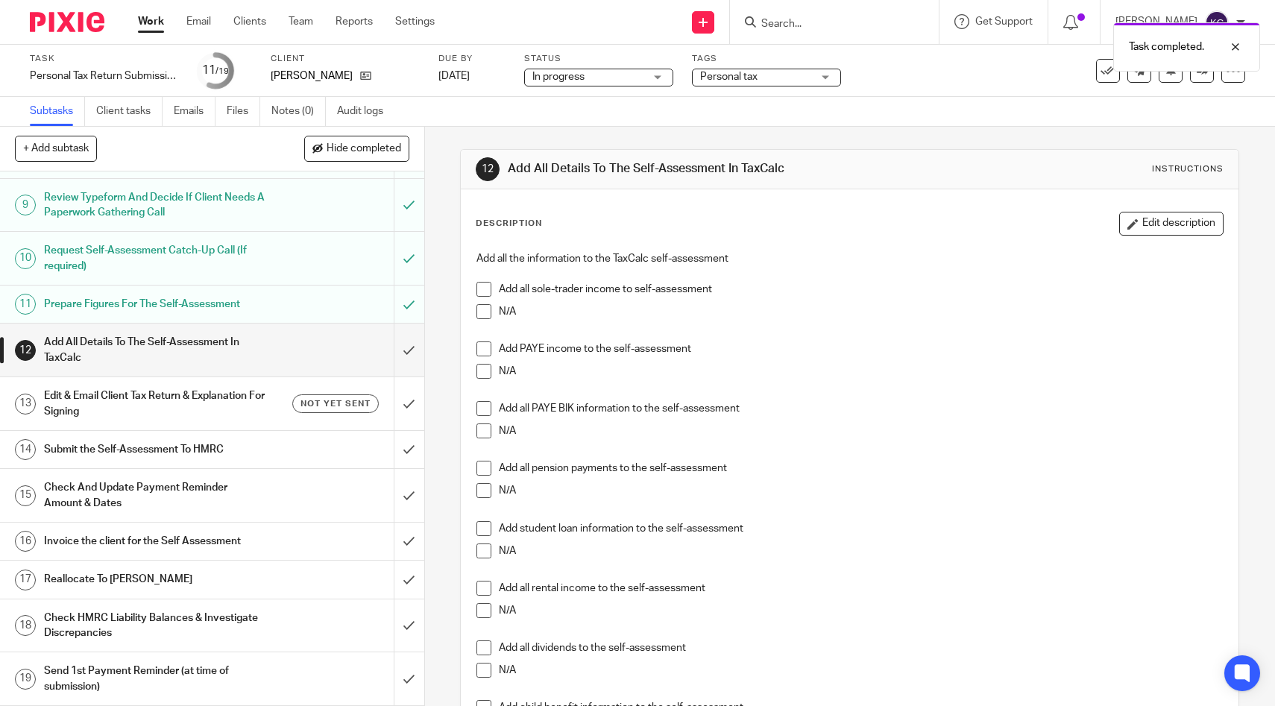
click at [159, 305] on h1 "Prepare Figures For The Self-Assessment" at bounding box center [156, 304] width 224 height 22
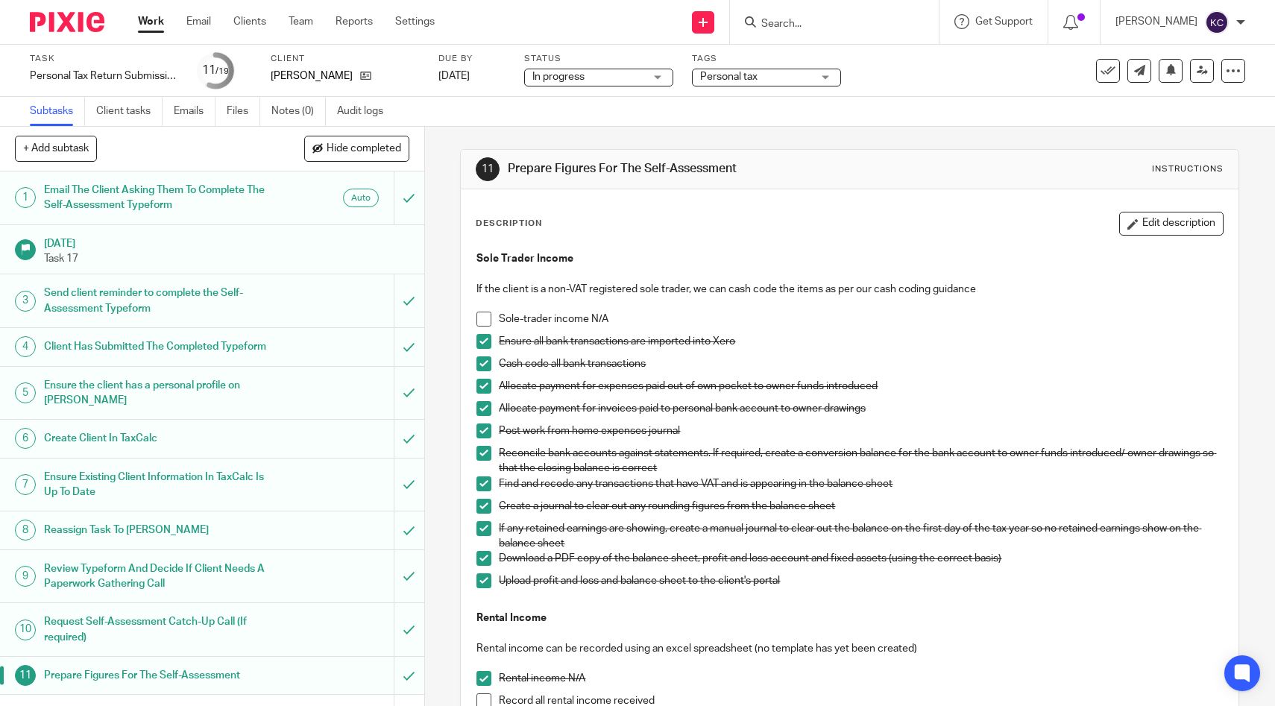
scroll to position [413, 0]
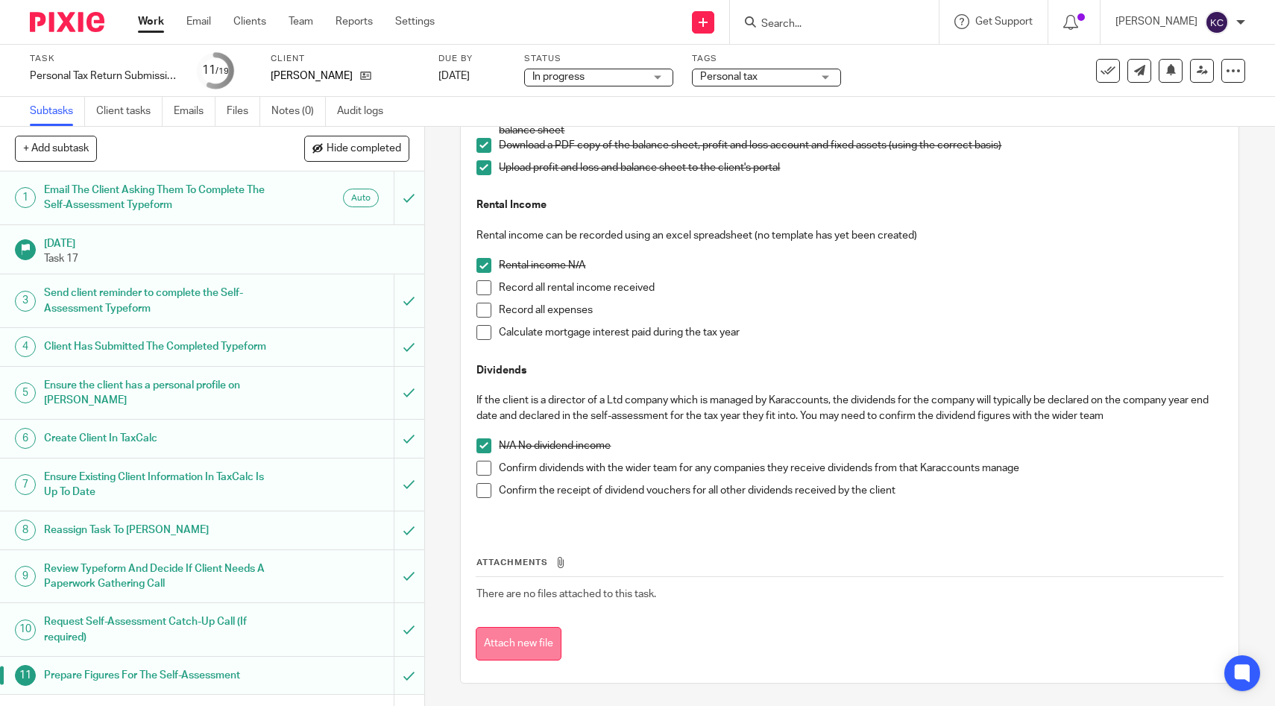
click at [512, 642] on button "Attach new file" at bounding box center [519, 644] width 86 height 34
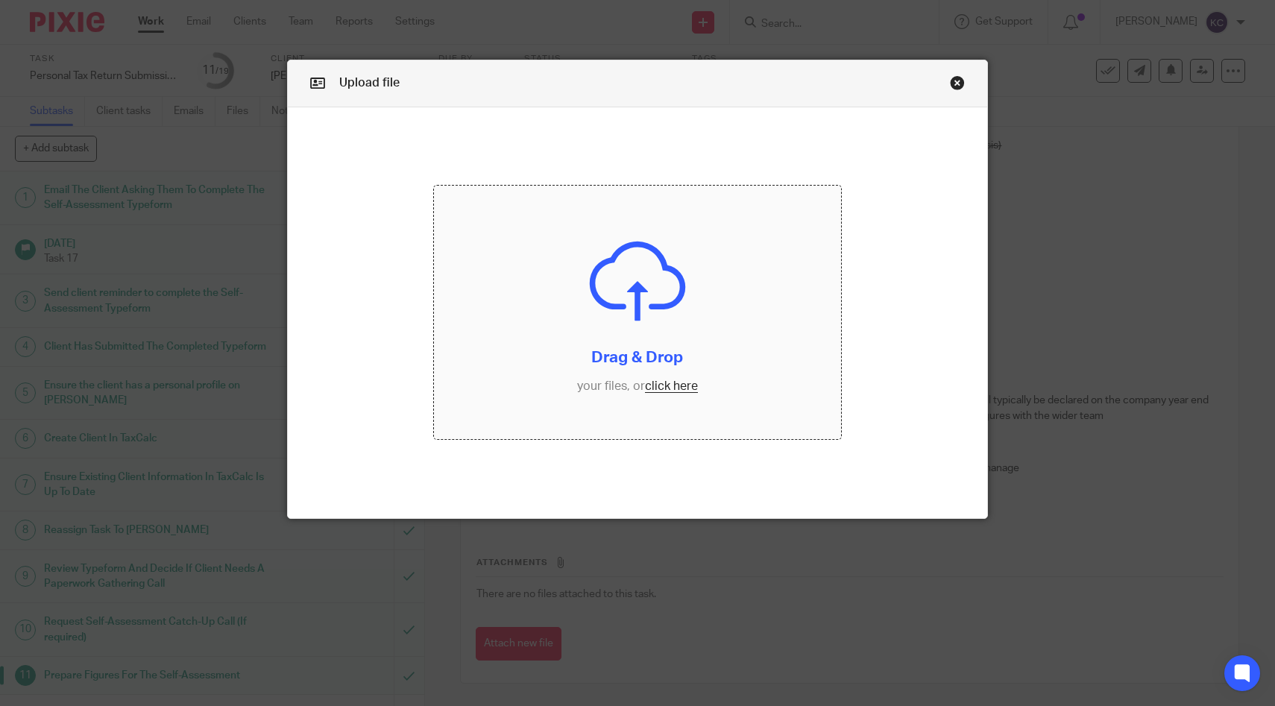
click at [597, 295] on input "file" at bounding box center [637, 313] width 406 height 254
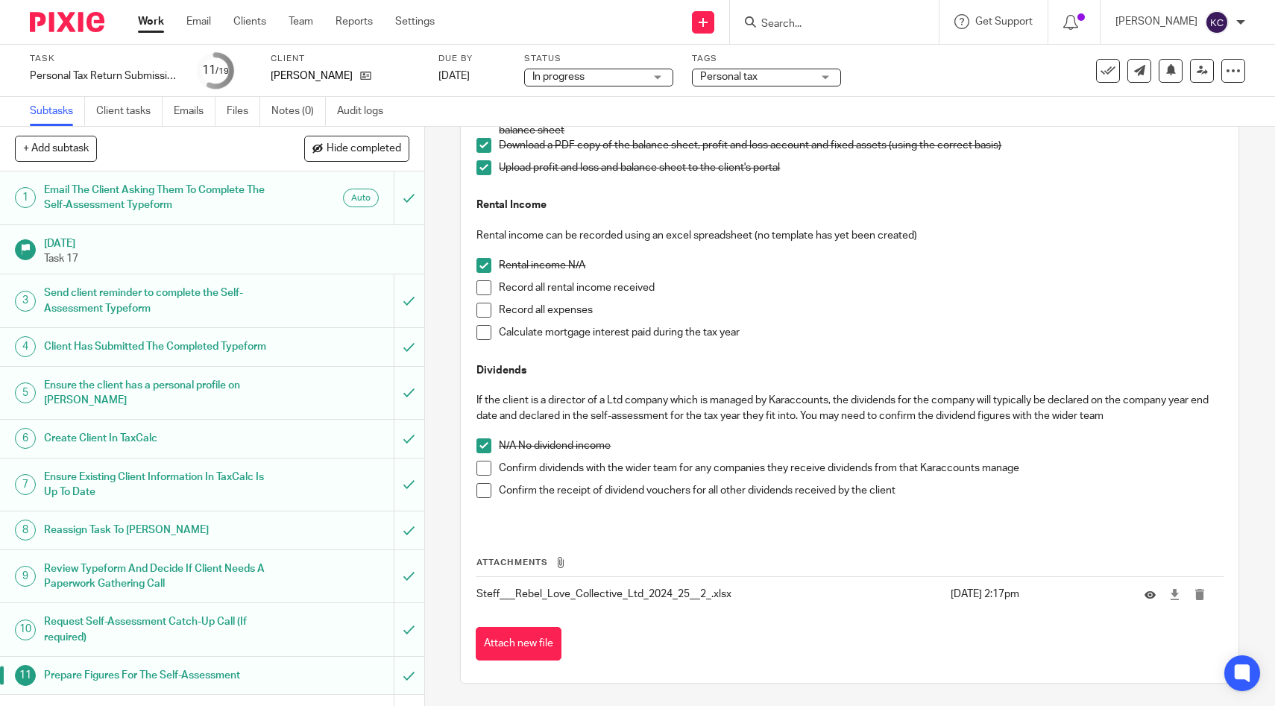
scroll to position [387, 0]
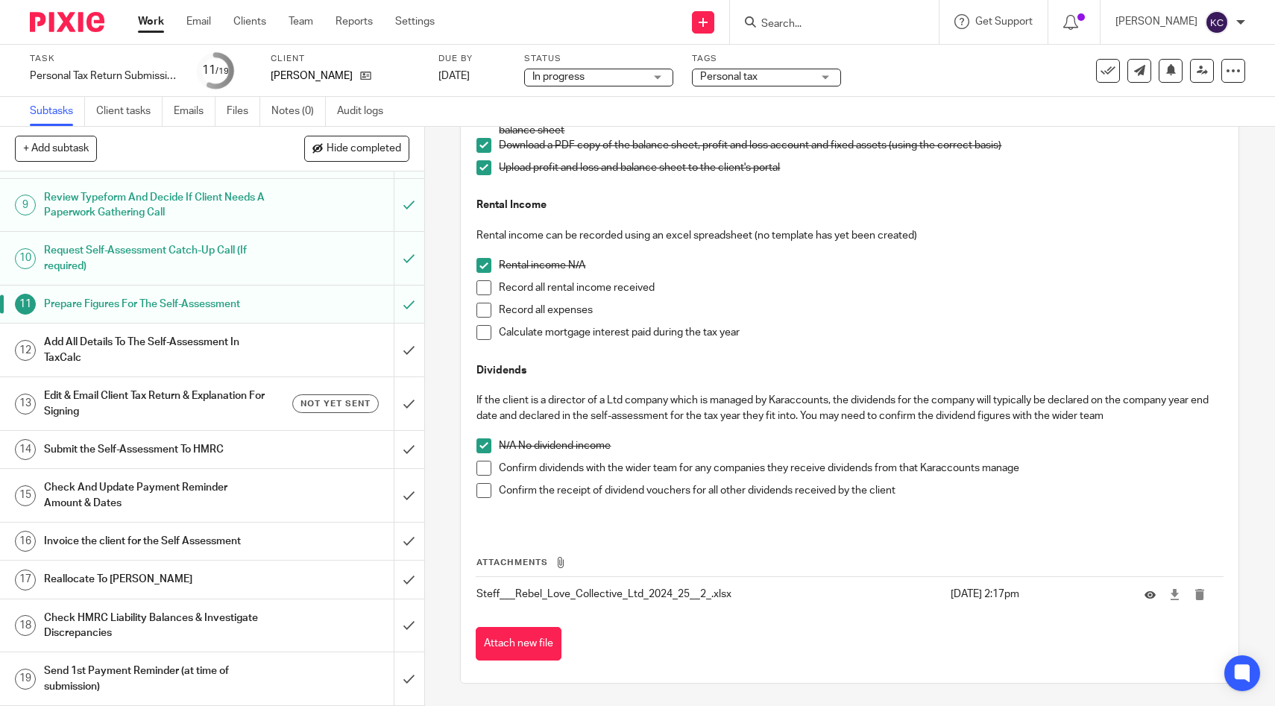
click at [377, 337] on div "Add All Details To The Self-Assessment In TaxCalc" at bounding box center [211, 350] width 335 height 38
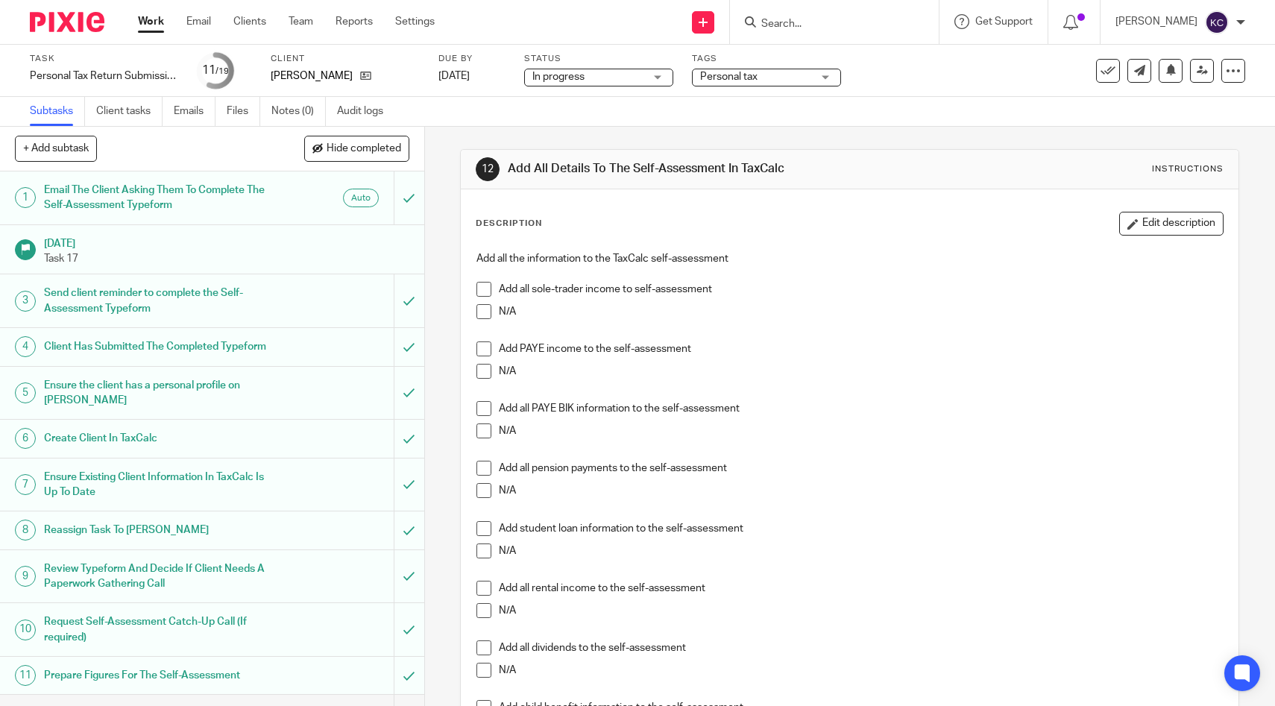
click at [483, 288] on span at bounding box center [484, 289] width 15 height 15
click at [479, 368] on span at bounding box center [484, 371] width 15 height 15
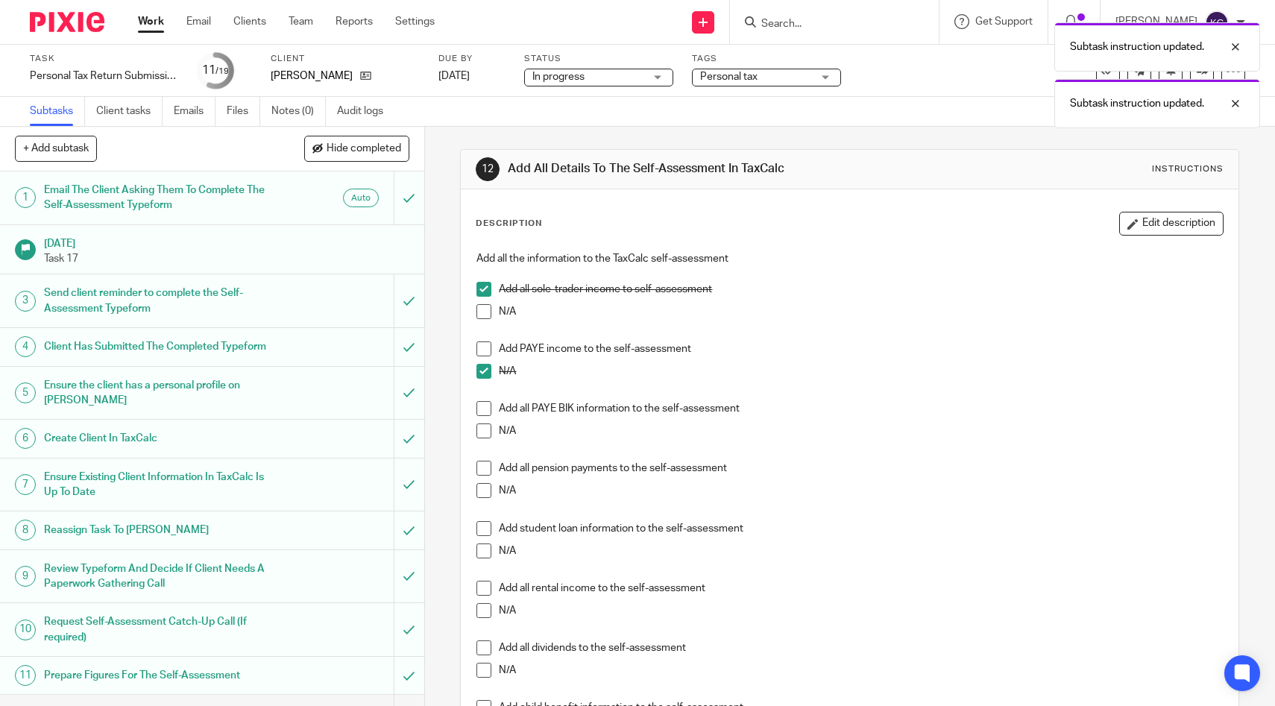
click at [483, 436] on span at bounding box center [484, 431] width 15 height 15
click at [483, 488] on span at bounding box center [484, 490] width 15 height 15
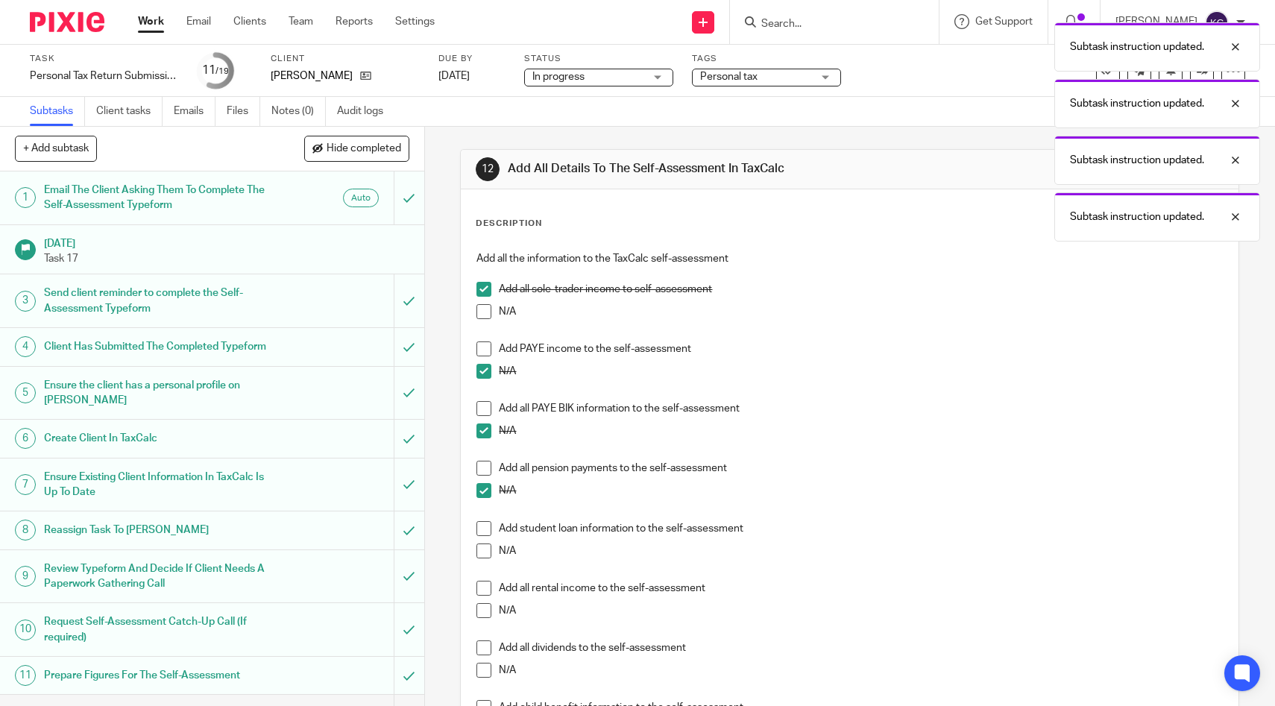
click at [485, 497] on span at bounding box center [484, 490] width 15 height 15
click at [484, 470] on span at bounding box center [484, 468] width 15 height 15
click at [485, 545] on span at bounding box center [484, 551] width 15 height 15
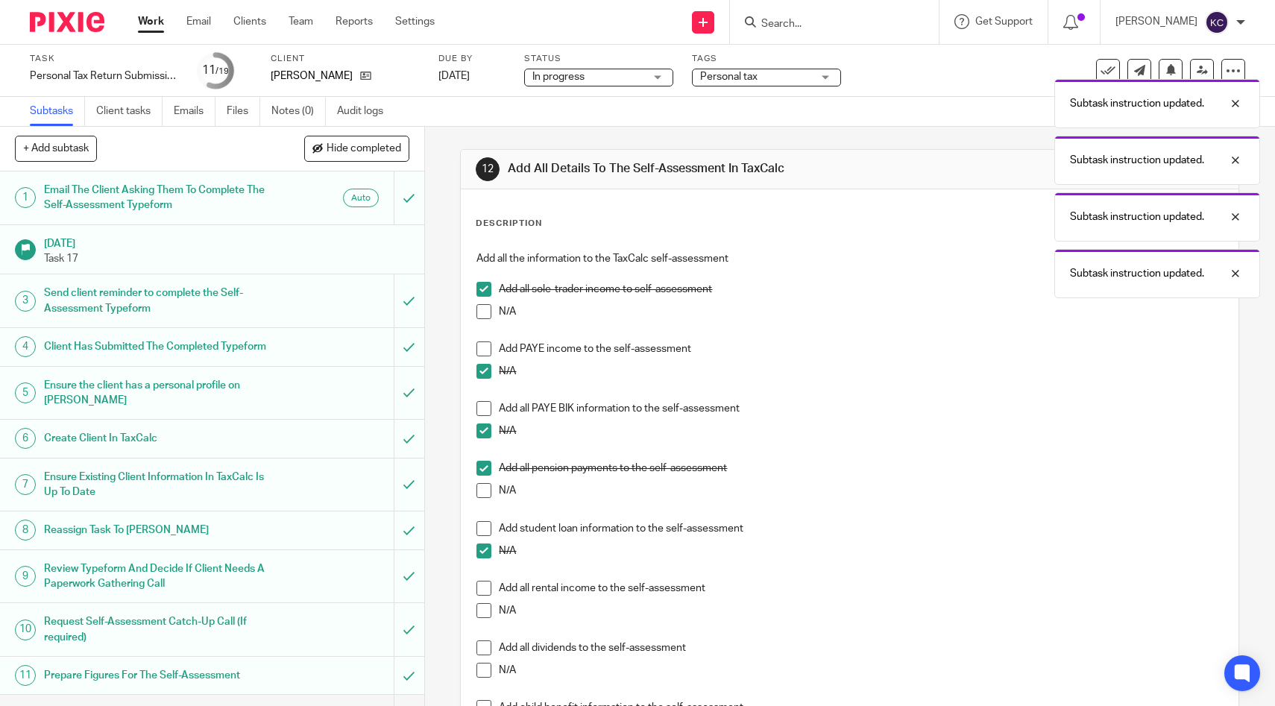
click at [480, 609] on span at bounding box center [484, 610] width 15 height 15
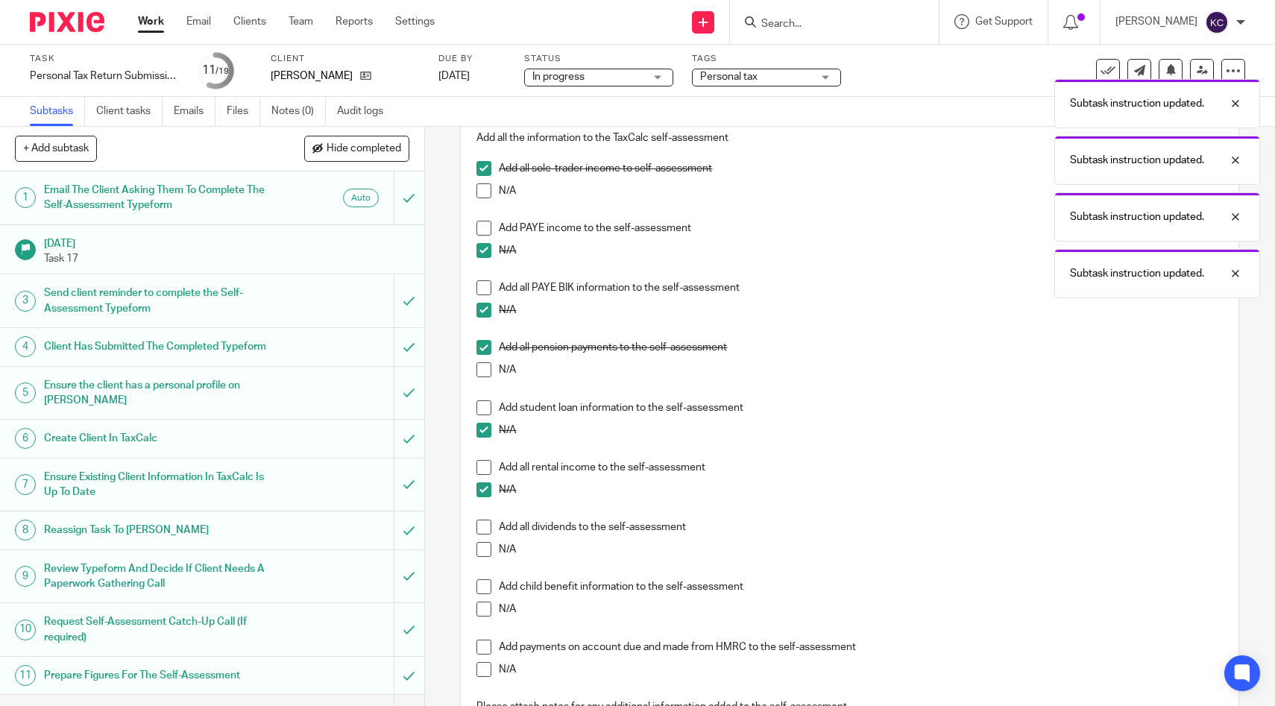
scroll to position [130, 0]
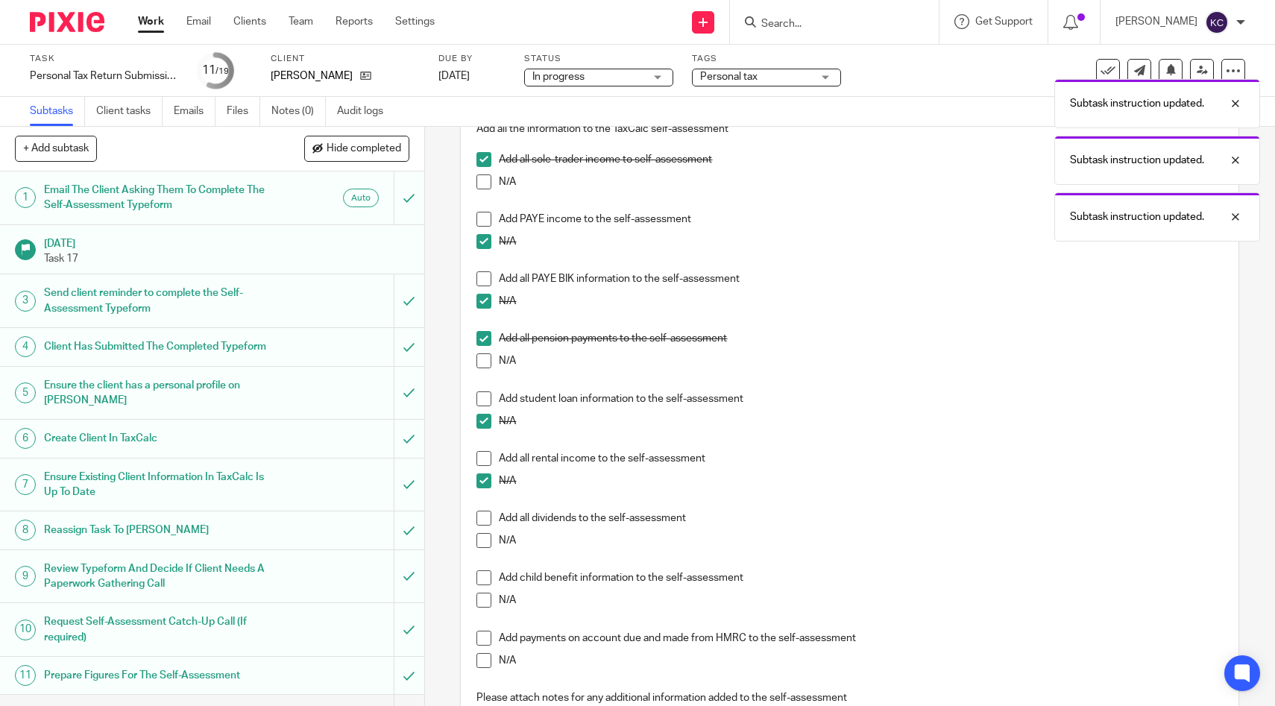
click at [484, 544] on span at bounding box center [484, 540] width 15 height 15
click at [483, 605] on span at bounding box center [484, 600] width 15 height 15
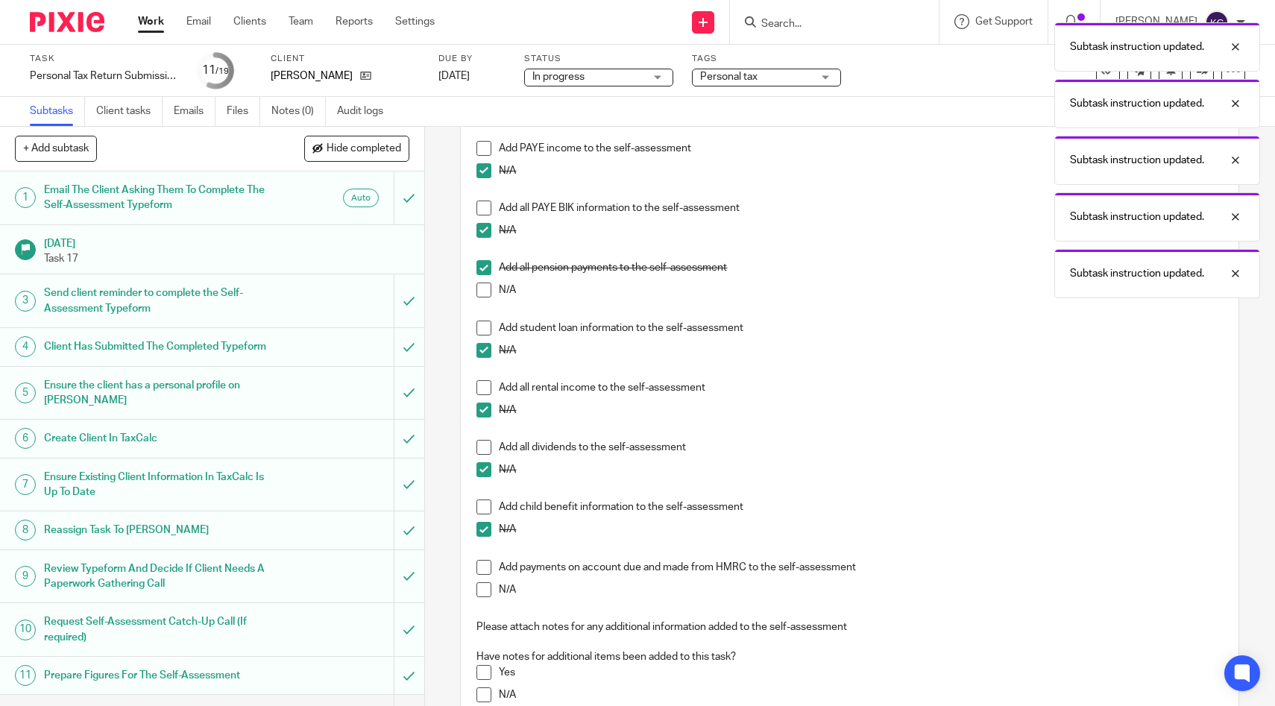
scroll to position [219, 0]
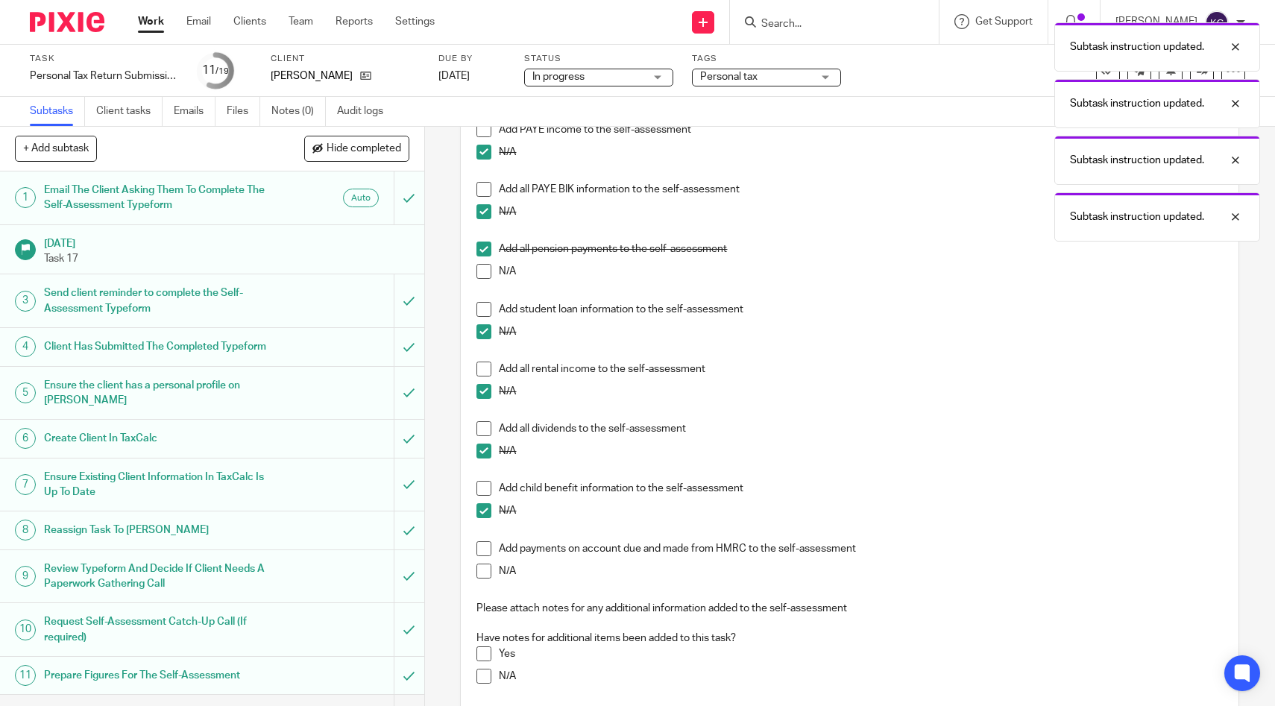
click at [480, 552] on span at bounding box center [484, 548] width 15 height 15
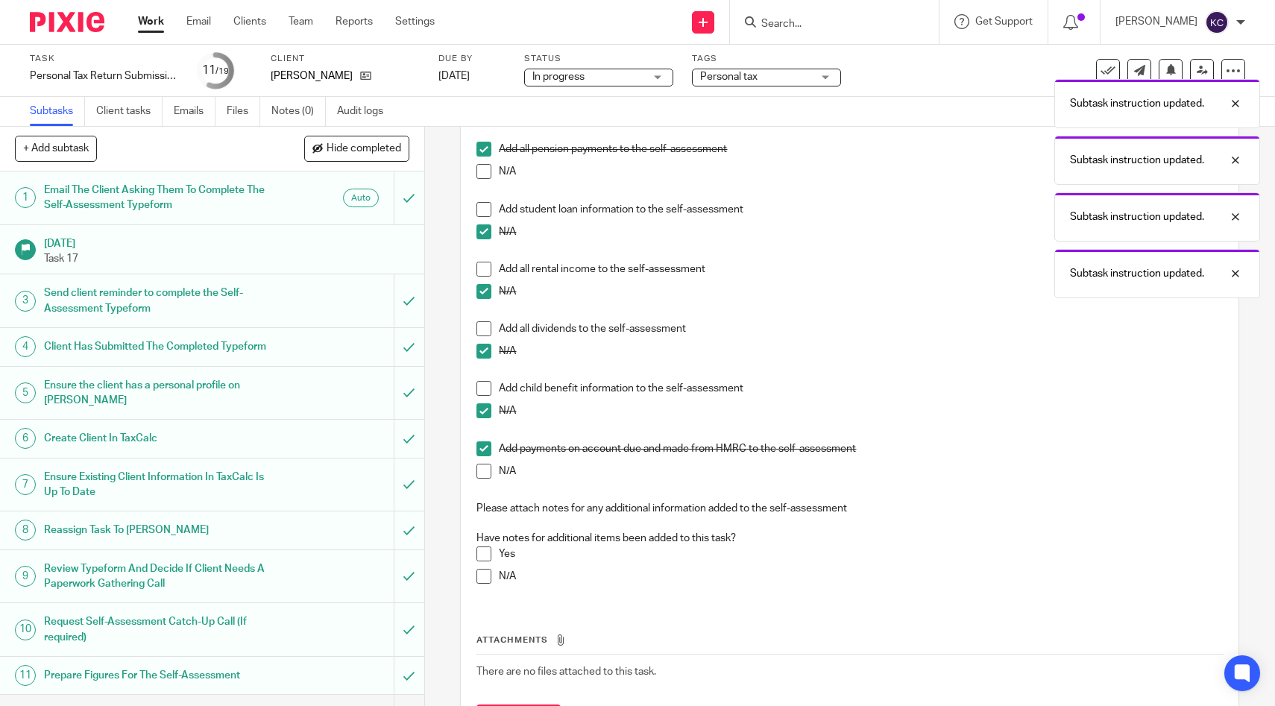
scroll to position [359, 0]
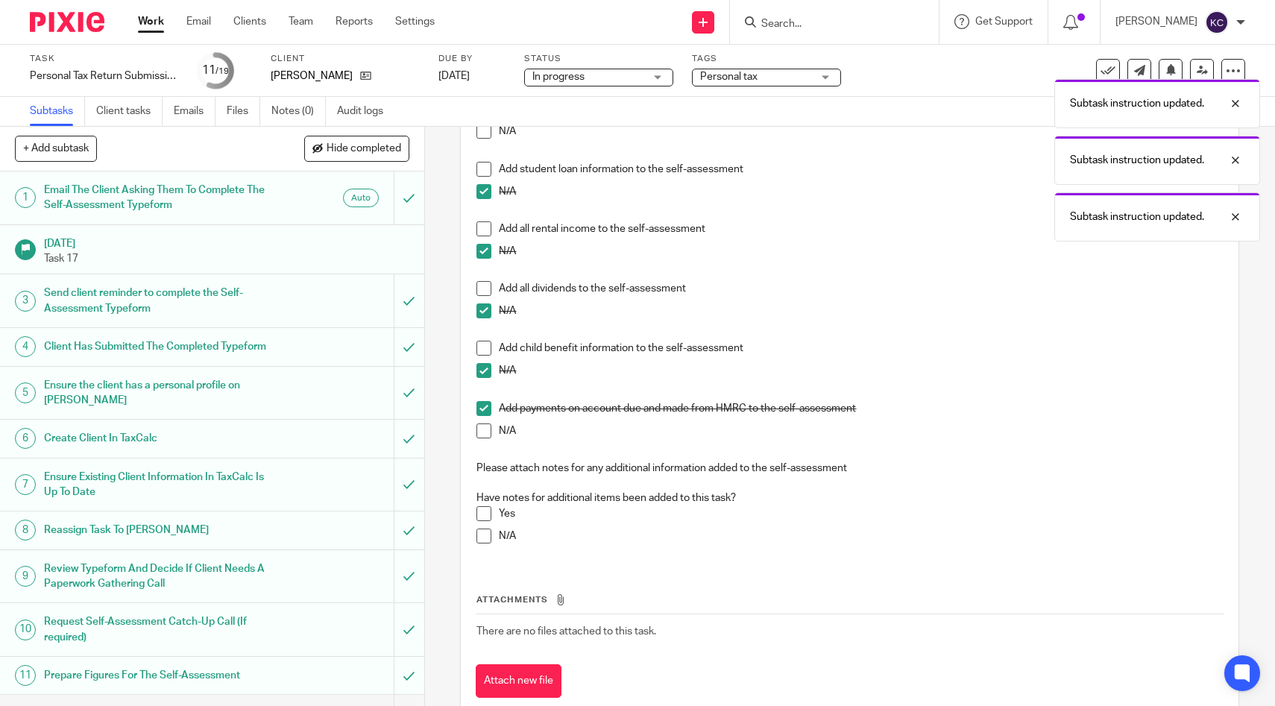
click at [483, 532] on span at bounding box center [484, 536] width 15 height 15
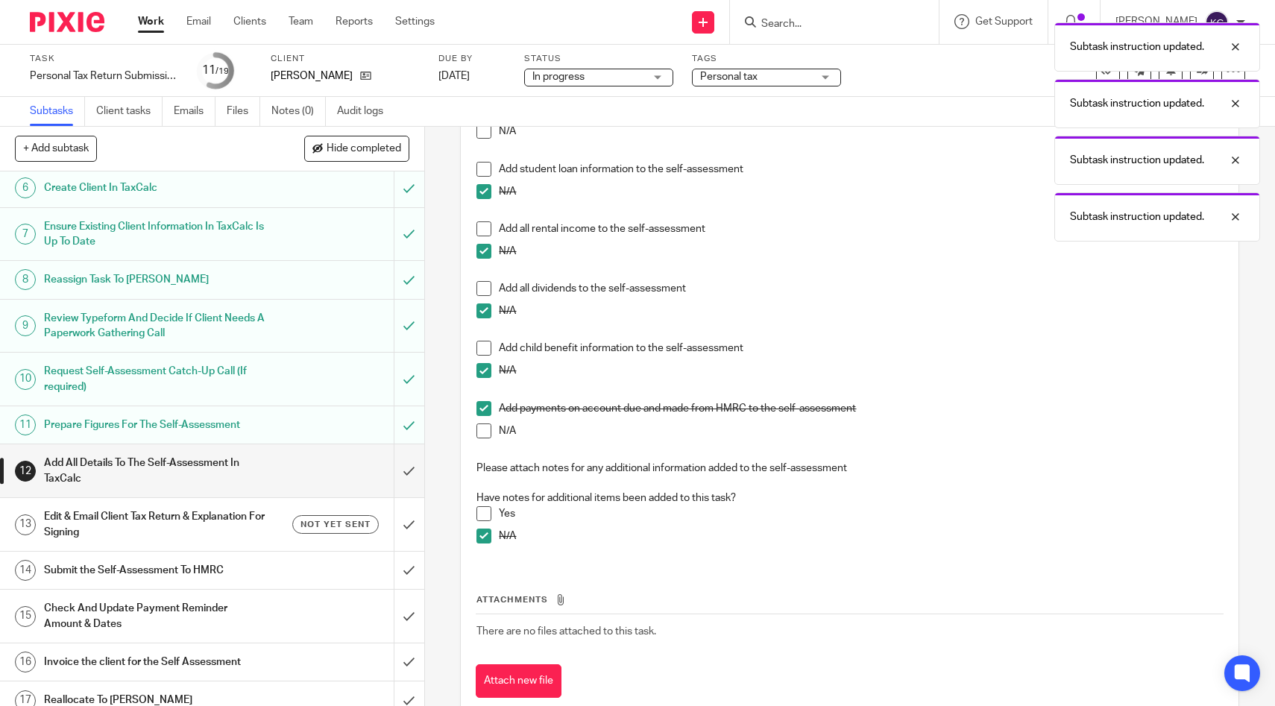
scroll to position [387, 0]
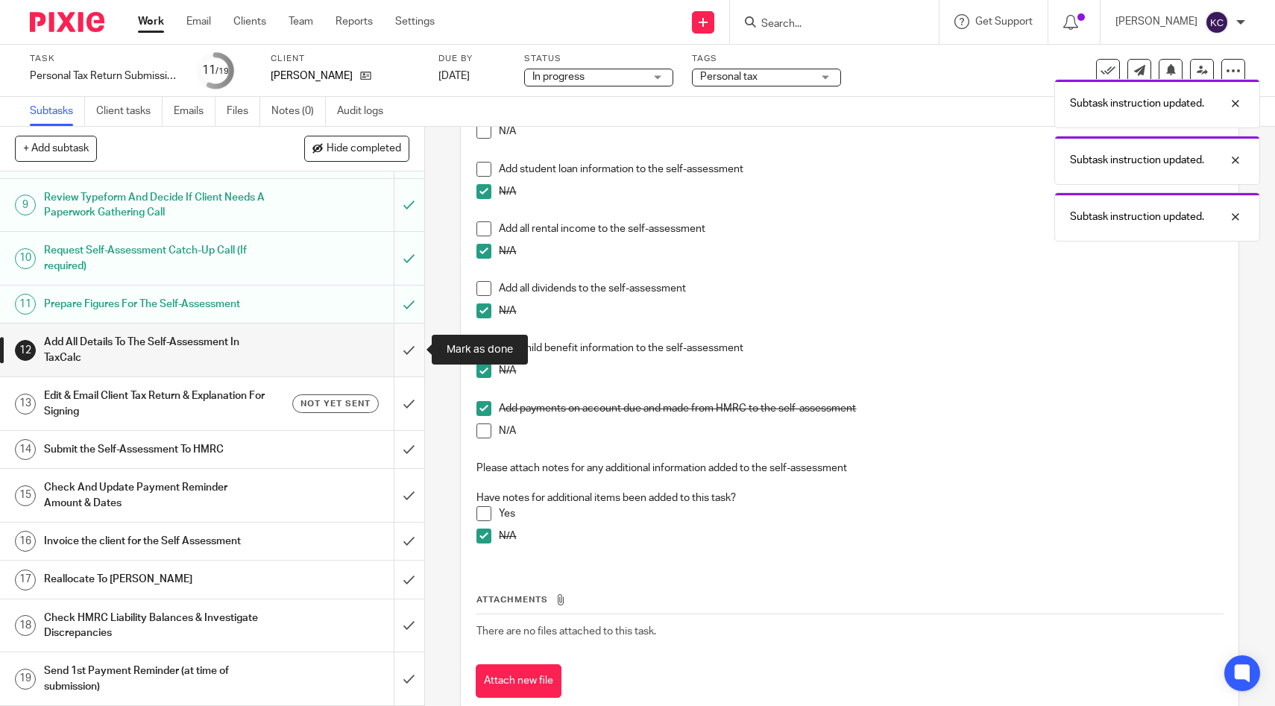
click at [403, 346] on input "submit" at bounding box center [212, 350] width 424 height 53
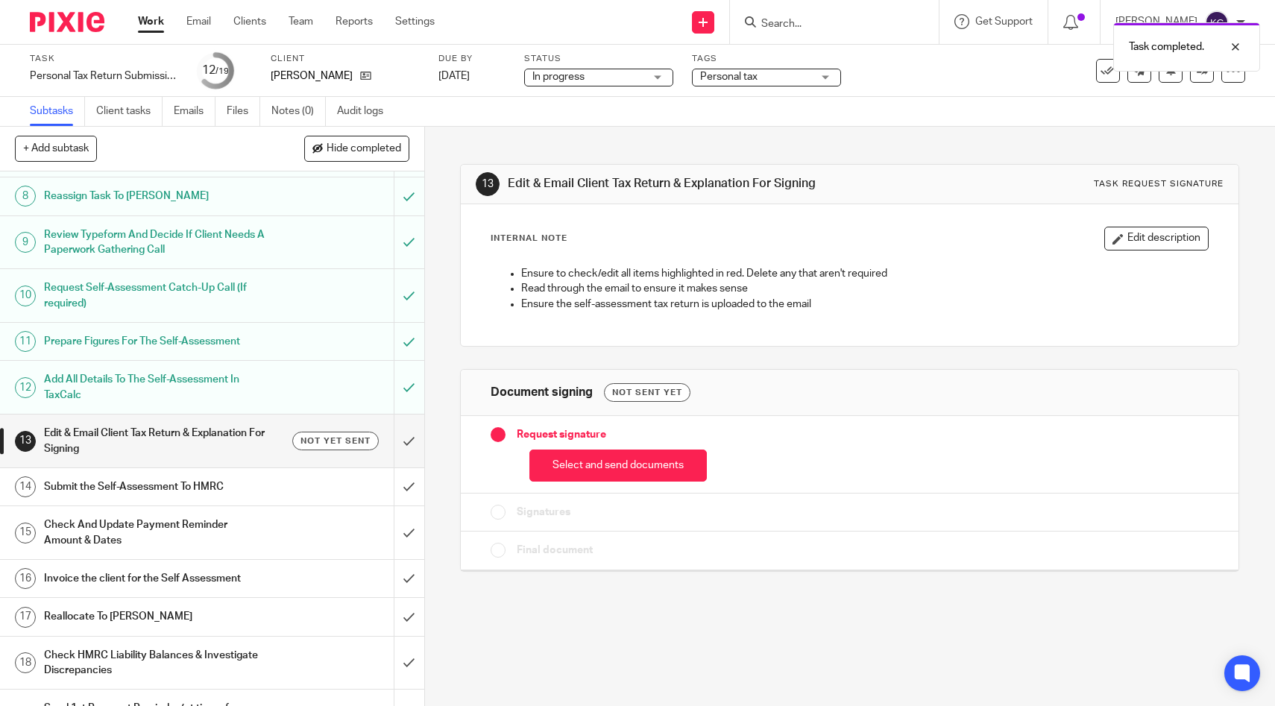
scroll to position [373, 0]
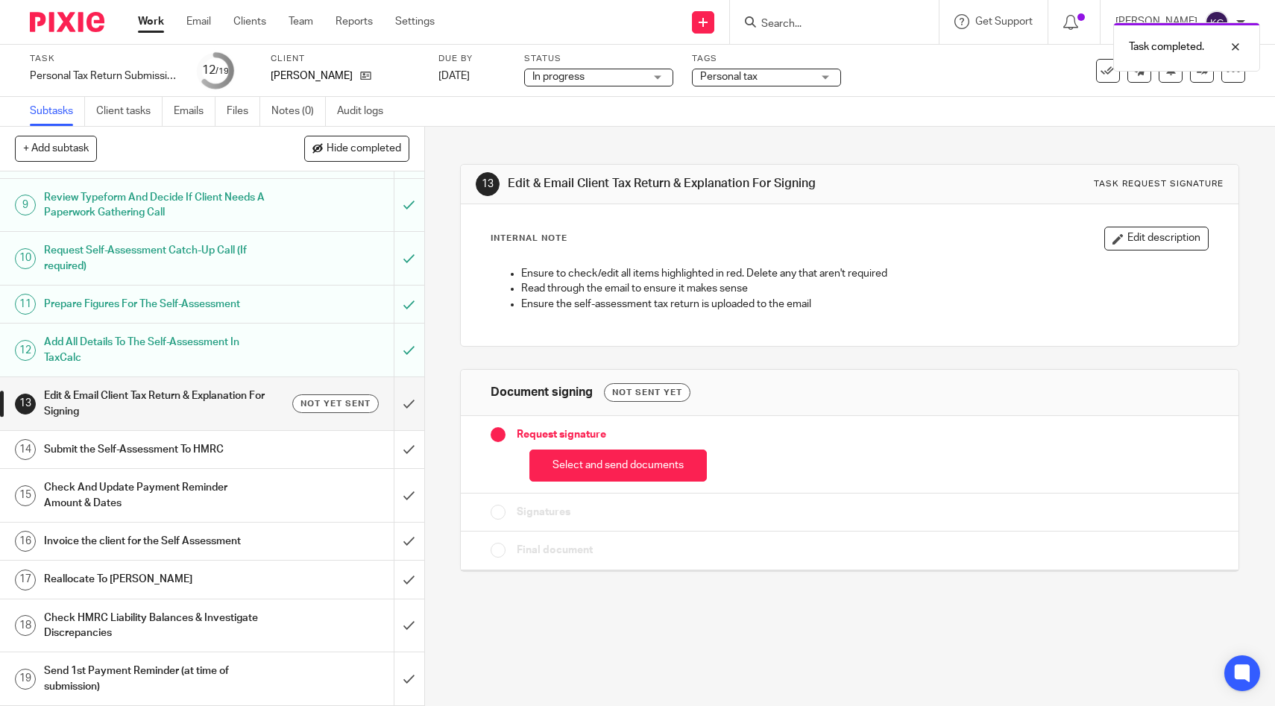
click at [242, 423] on h1 "Edit & Email Client Tax Return & Explanation For Signing" at bounding box center [156, 404] width 224 height 38
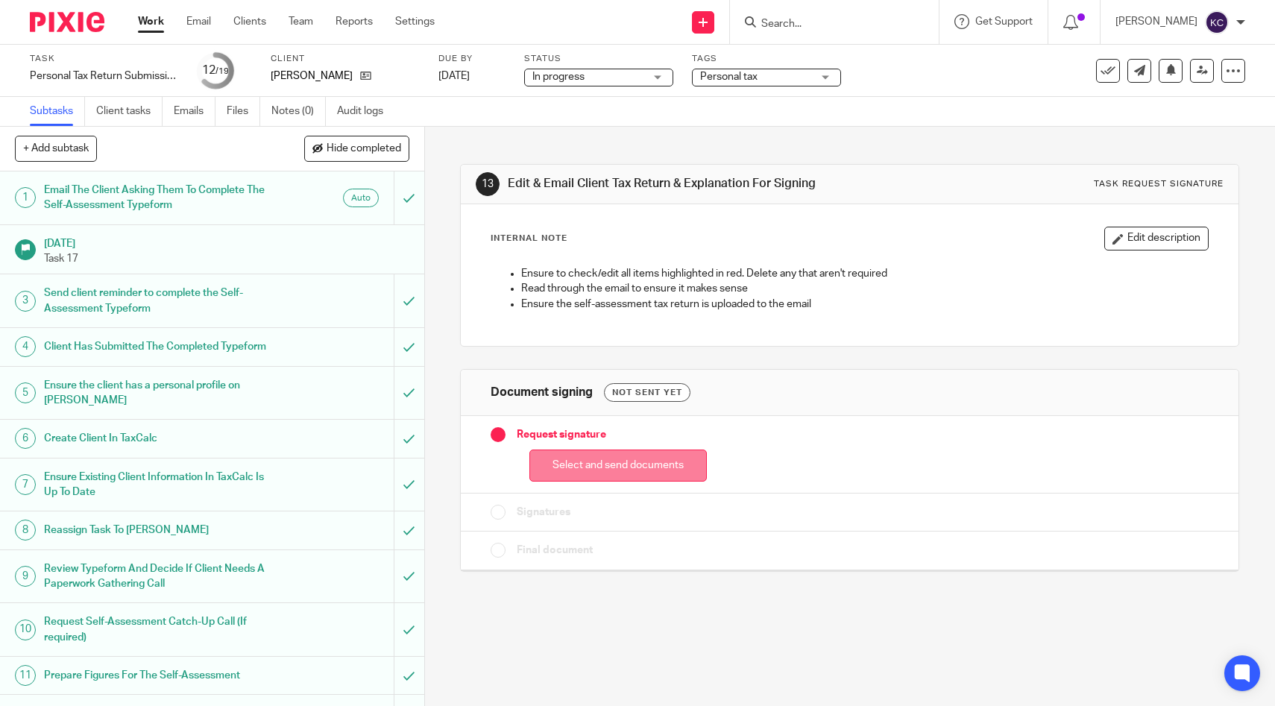
click at [653, 473] on button "Select and send documents" at bounding box center [617, 466] width 177 height 32
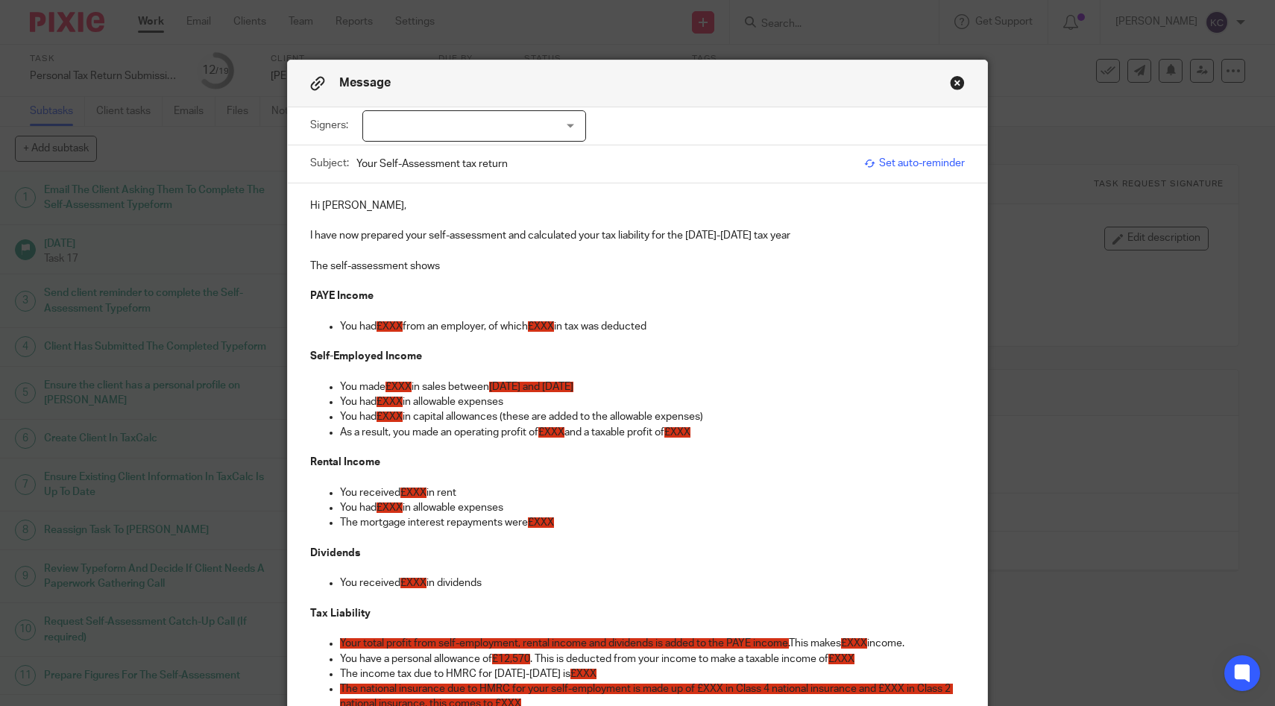
click at [571, 266] on p "The self-assessment shows" at bounding box center [638, 266] width 656 height 15
click at [832, 238] on p "I have now prepared your self-assessment and calculated your tax liability for …" at bounding box center [638, 235] width 656 height 15
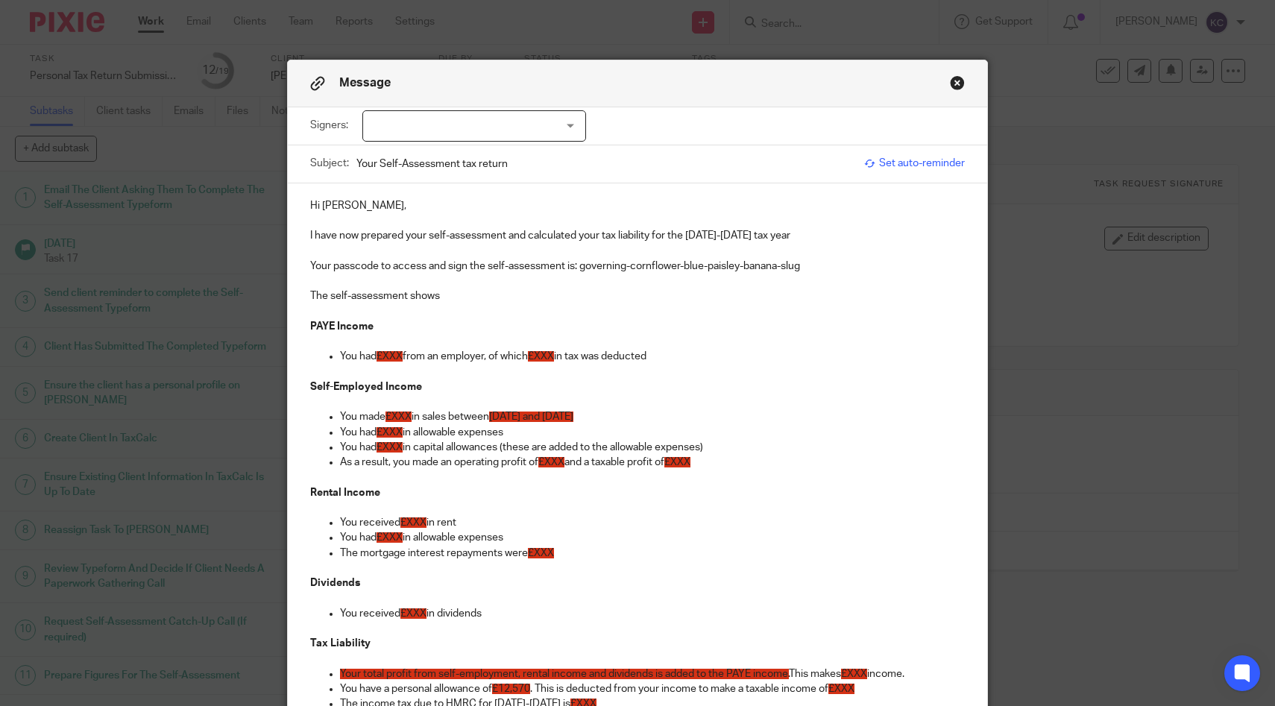
drag, startPoint x: 683, startPoint y: 356, endPoint x: 266, endPoint y: 325, distance: 418.1
click at [266, 325] on div "Message Signers: Stephanie Clements (0 selected) Subject: Your Self-Assessment …" at bounding box center [637, 353] width 1275 height 706
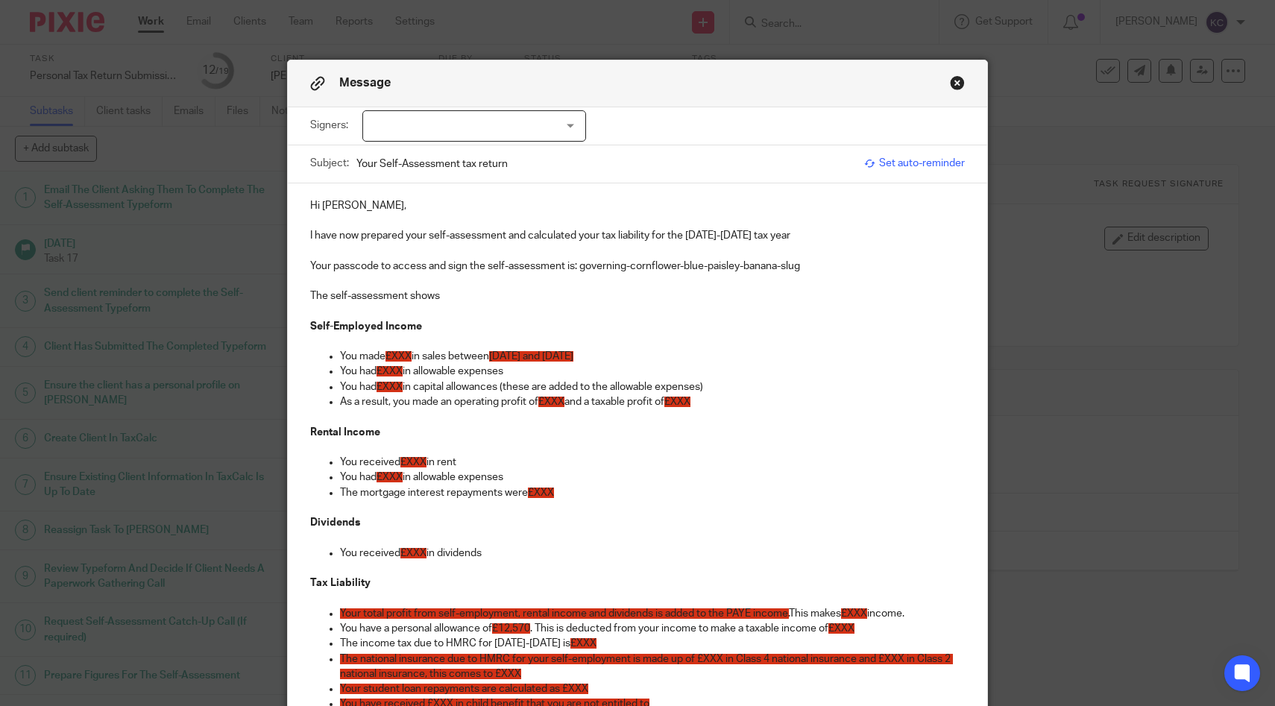
click at [401, 359] on span "£XXX" at bounding box center [399, 356] width 26 height 10
drag, startPoint x: 567, startPoint y: 353, endPoint x: 401, endPoint y: 361, distance: 165.7
click at [401, 361] on p "You made £ £ 62,968.11 in sales between 06/04/2024 and 05/04/2025" at bounding box center [653, 356] width 626 height 15
click at [666, 360] on p "You made £62,968.11 in sales between 06/04/2024 and 05/04/2025" at bounding box center [653, 356] width 626 height 15
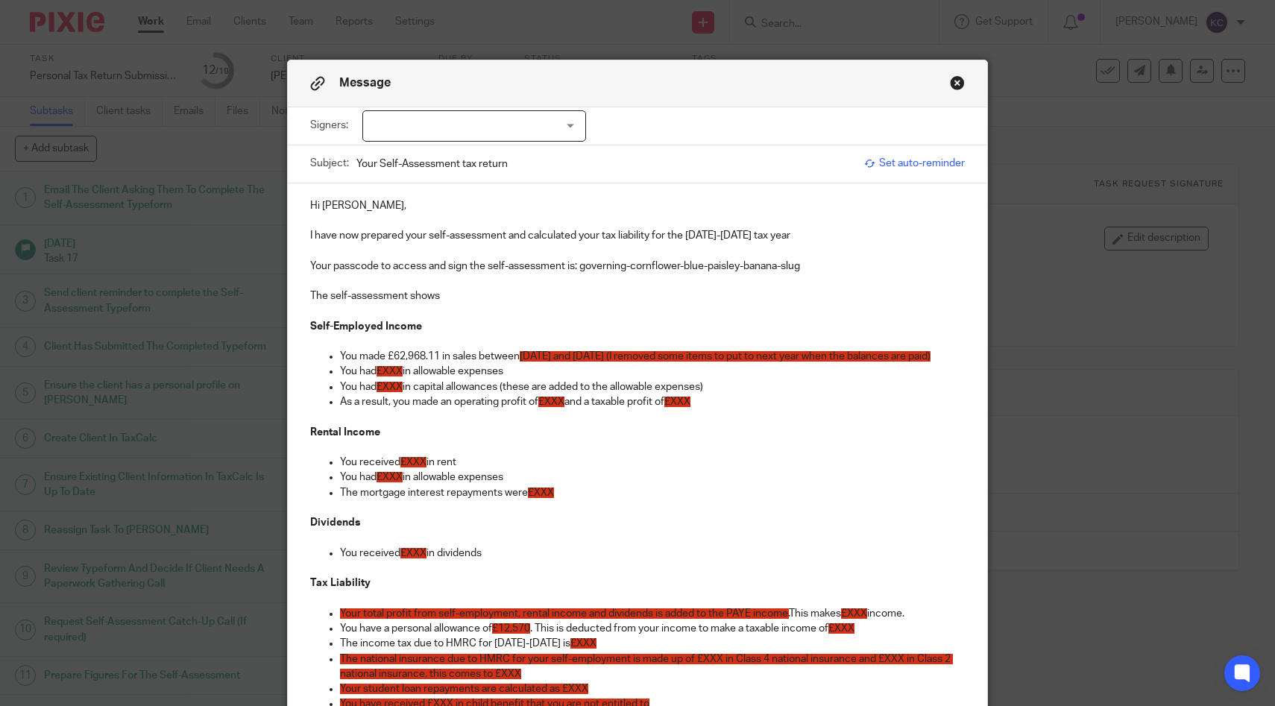
click at [388, 377] on span "£XXX" at bounding box center [390, 371] width 26 height 10
click at [439, 355] on p "You made £62,968.11 in sales between 06/04/2024 and 05/04/2025 (I removed some …" at bounding box center [653, 356] width 626 height 15
click at [545, 379] on p "You had £20,639 in allowable expenses" at bounding box center [653, 371] width 626 height 15
click at [829, 362] on span "06/04/2024 and 05/04/2025 (I removed some items to put to next year when the ba…" at bounding box center [711, 356] width 411 height 10
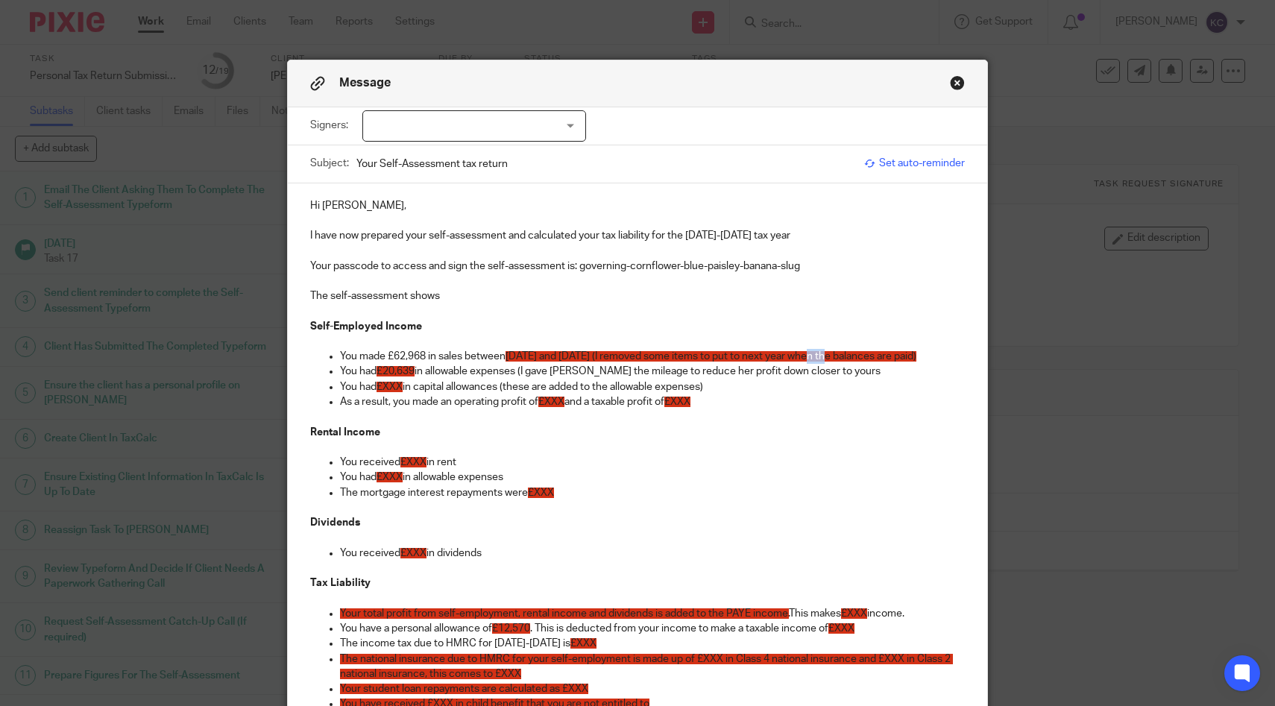
click at [829, 362] on span "06/04/2024 and 05/04/2025 (I removed some items to put to next year when the ba…" at bounding box center [711, 356] width 411 height 10
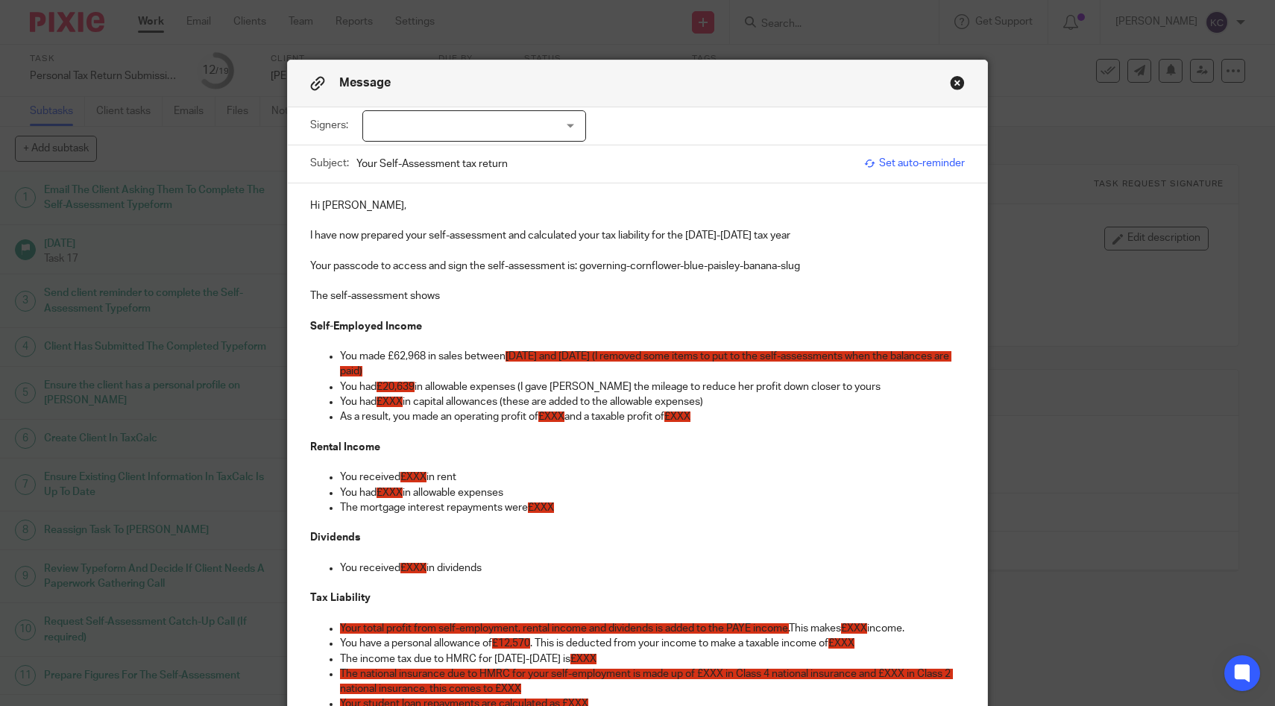
click at [424, 374] on span "06/04/2024 and 05/04/2025 (I removed some items to put to the self-assessments …" at bounding box center [646, 363] width 612 height 25
click at [828, 387] on p "You had £20,639 in allowable expenses (I gave Ells the mileage to reduce her pr…" at bounding box center [653, 387] width 626 height 15
click at [436, 373] on p "You made £62,968 in sales between 06/04/2024 and 05/04/2025 (I removed some ite…" at bounding box center [653, 364] width 626 height 31
click at [837, 389] on p "You had £20,639 in allowable expenses (I gave Ells the mileage to reduce her pr…" at bounding box center [653, 387] width 626 height 15
drag, startPoint x: 738, startPoint y: 403, endPoint x: 278, endPoint y: 403, distance: 460.1
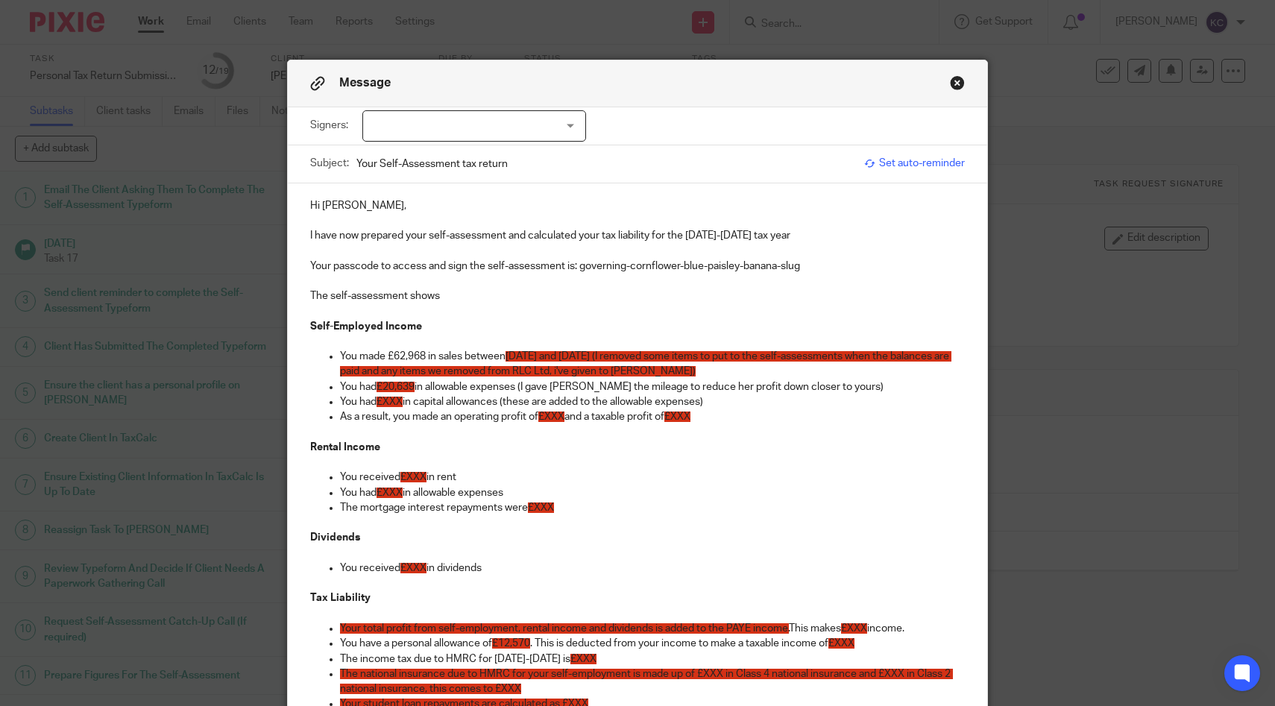
click at [277, 403] on div "Message Signers: Stephanie Clements (0 selected) Subject: Your Self-Assessment …" at bounding box center [637, 353] width 1275 height 706
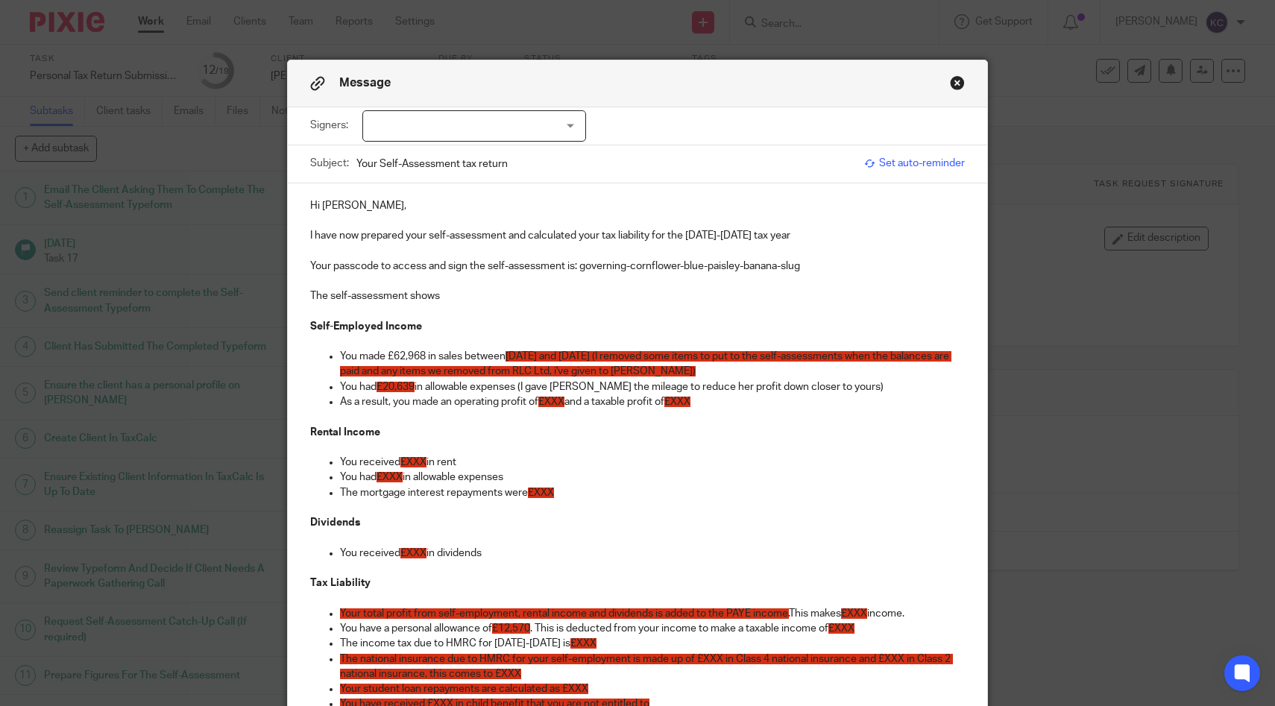
click at [553, 407] on span "£XXX" at bounding box center [551, 402] width 26 height 10
drag, startPoint x: 591, startPoint y: 407, endPoint x: 442, endPoint y: 403, distance: 148.5
click at [442, 403] on p "As a result, you made an operating profit of £XXX and a taxable profit of £XXX" at bounding box center [653, 402] width 626 height 15
click at [547, 398] on span "£XXX" at bounding box center [534, 402] width 26 height 10
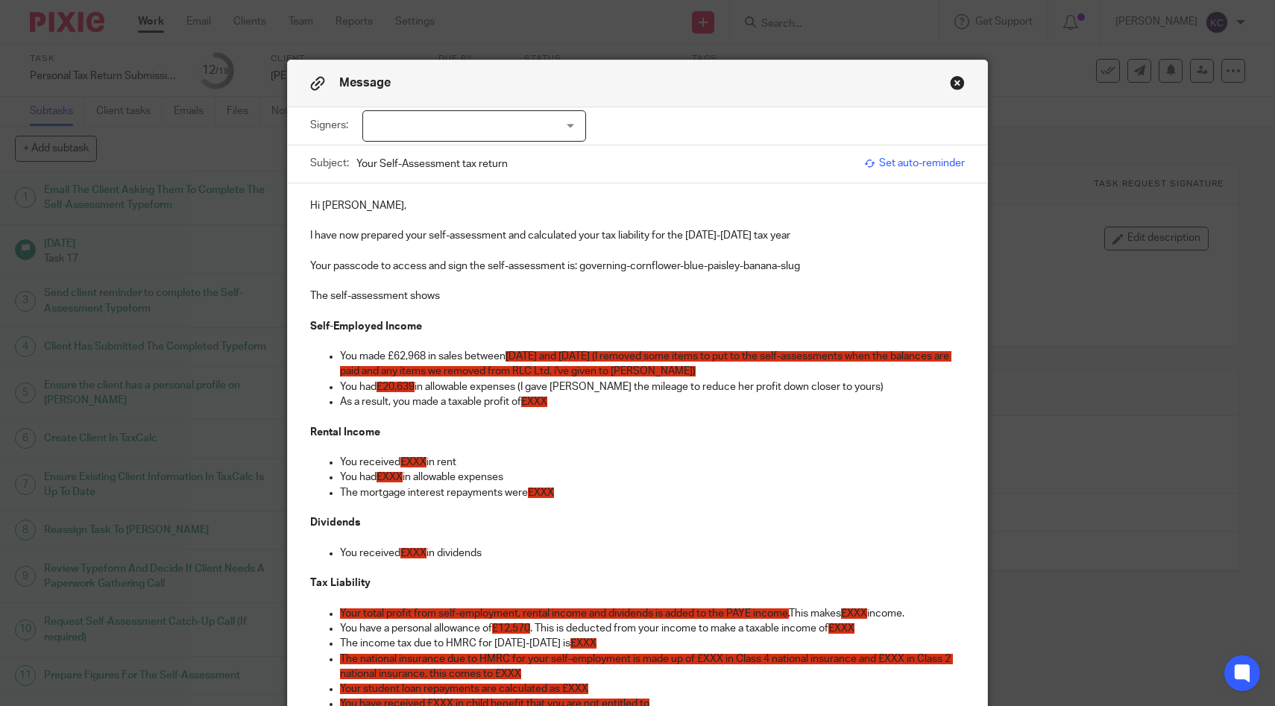
click at [547, 398] on span "£XXX" at bounding box center [534, 402] width 26 height 10
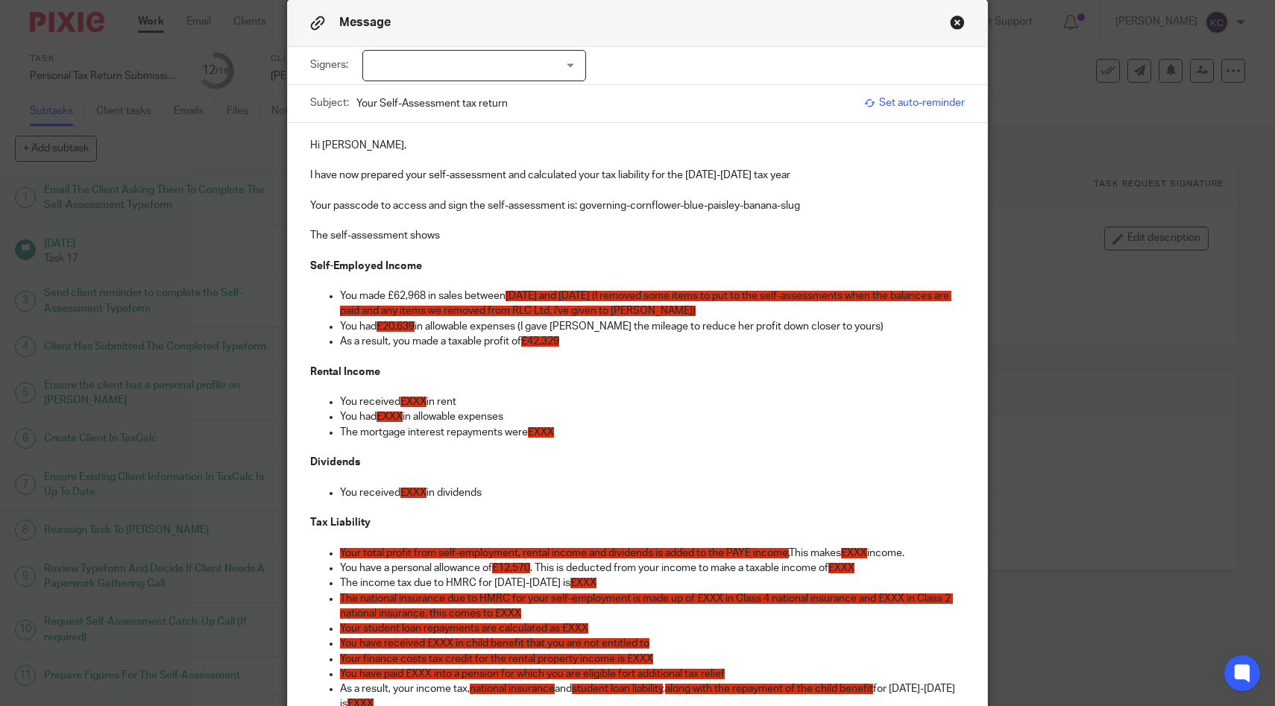
scroll to position [75, 0]
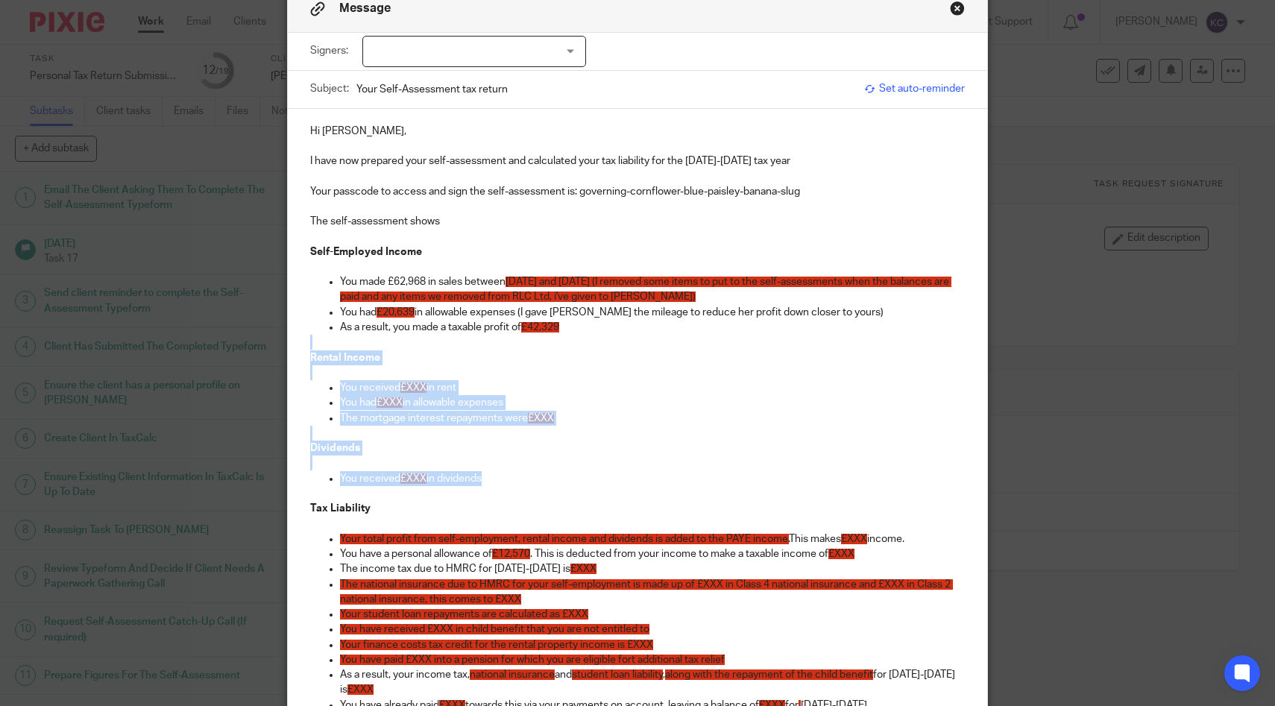
drag, startPoint x: 496, startPoint y: 479, endPoint x: 298, endPoint y: 351, distance: 235.6
click at [298, 351] on div "Hi Stephanie, I have now prepared your self-assessment and calculated your tax …" at bounding box center [638, 636] width 700 height 1054
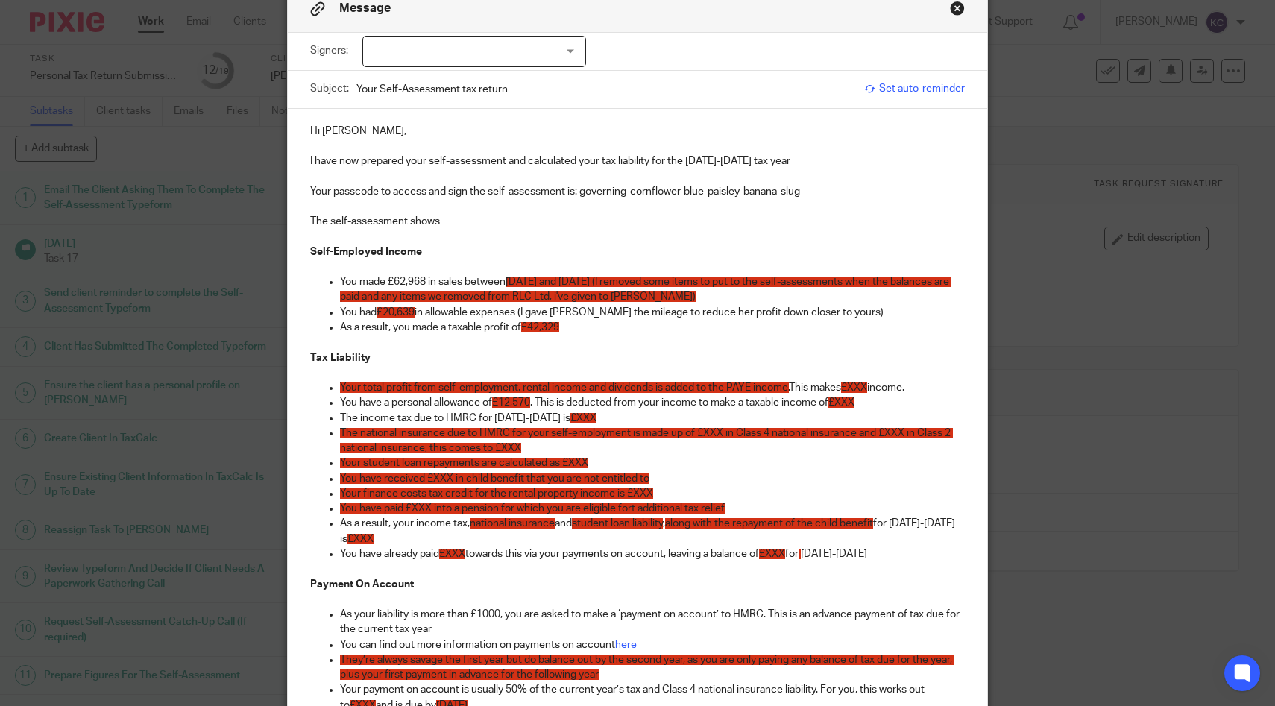
drag, startPoint x: 920, startPoint y: 388, endPoint x: 310, endPoint y: 386, distance: 609.3
click at [310, 386] on ul "Your total profit from self-employment, rental income and dividends is added to…" at bounding box center [638, 478] width 656 height 196
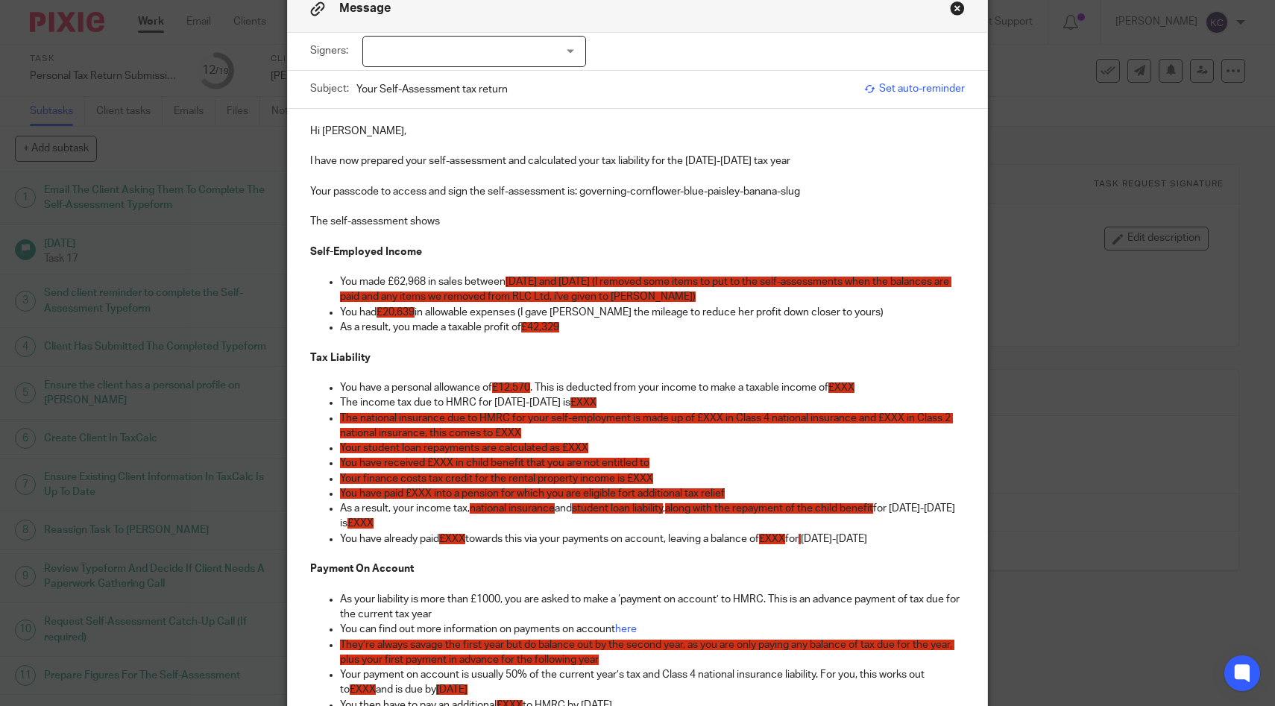
click at [848, 386] on span "£XXX" at bounding box center [842, 388] width 26 height 10
click at [573, 402] on span "£XXX" at bounding box center [584, 402] width 26 height 10
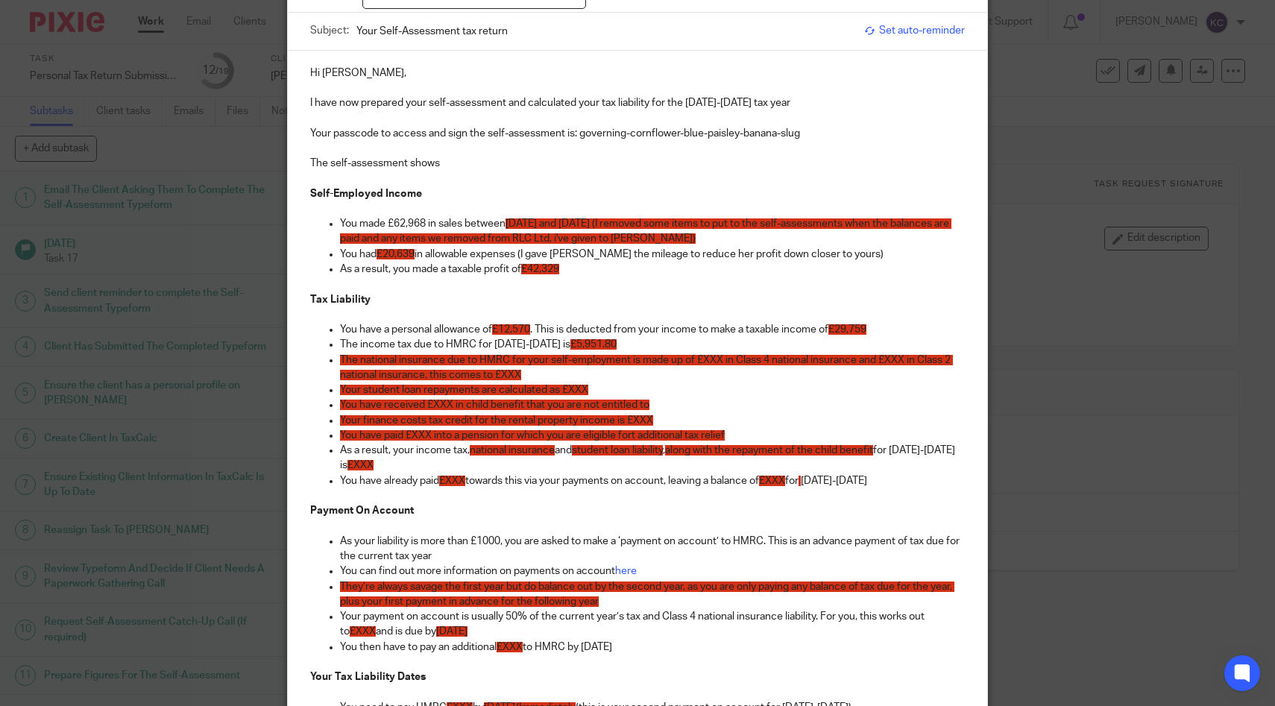
scroll to position [141, 0]
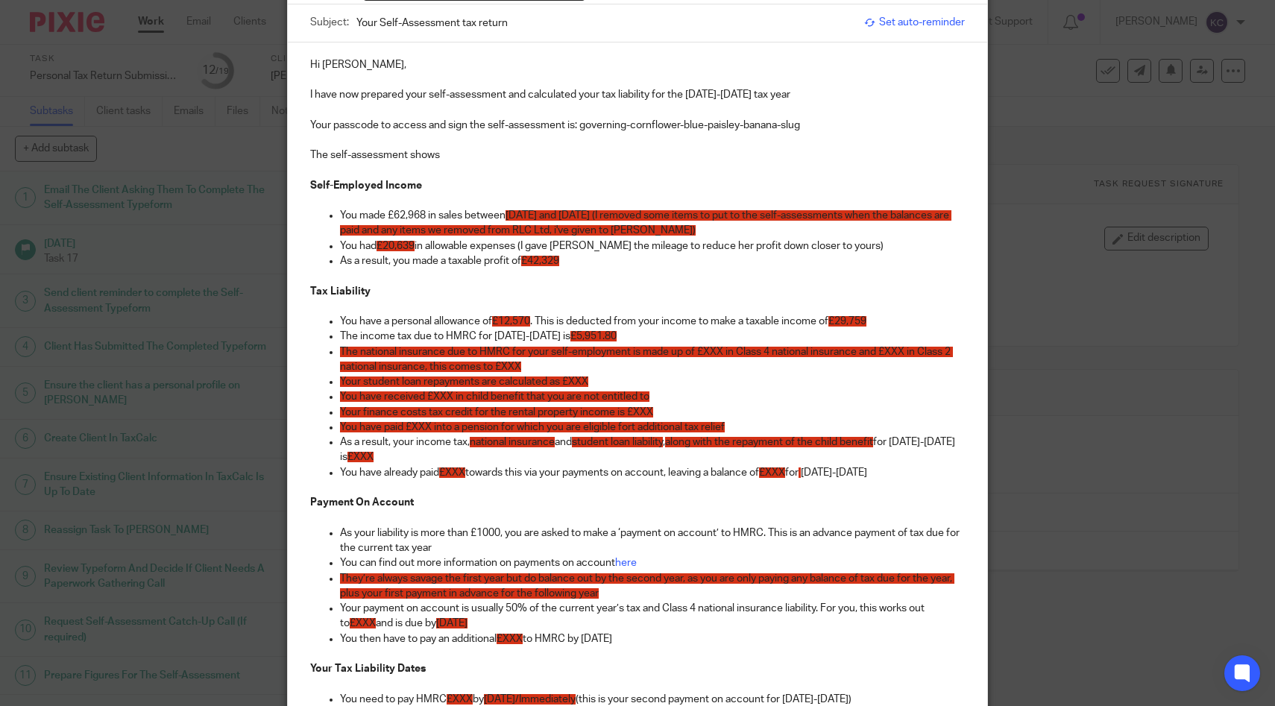
click at [899, 351] on span "The national insurance due to HMRC for your self-employment is made up of £XXX …" at bounding box center [646, 359] width 613 height 25
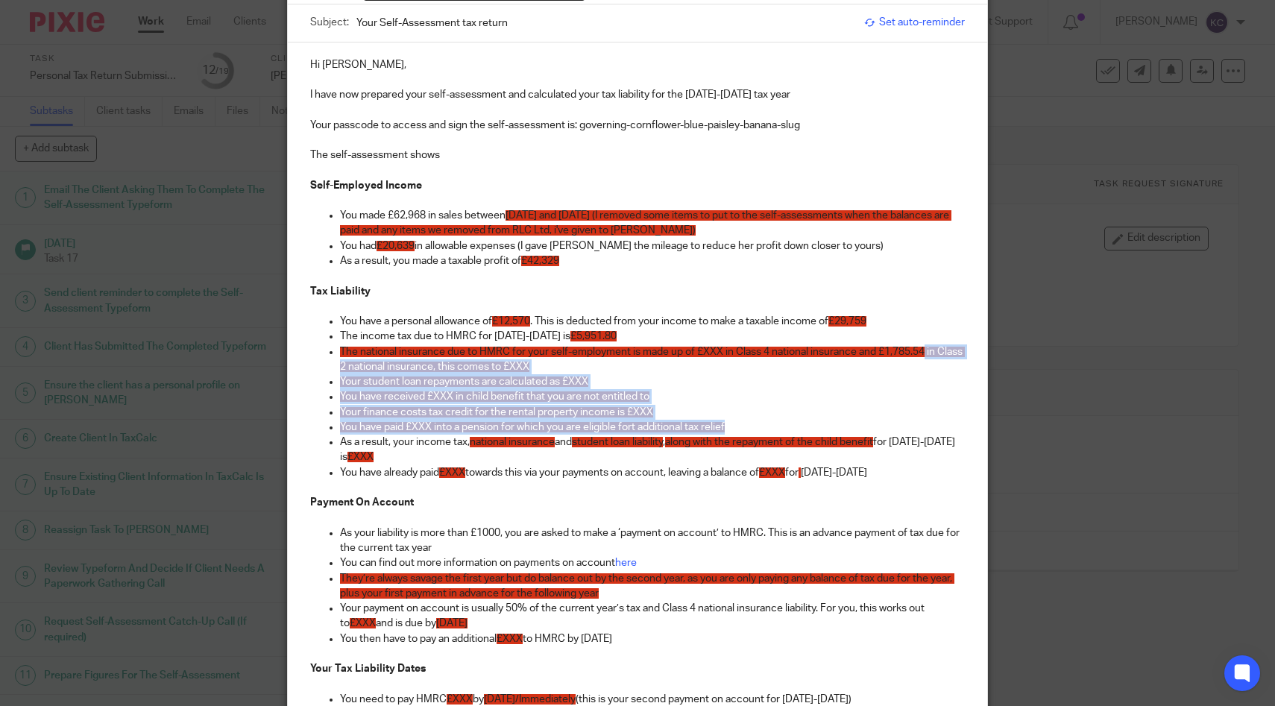
drag, startPoint x: 929, startPoint y: 353, endPoint x: 947, endPoint y: 427, distance: 75.2
click at [947, 427] on ul "You have a personal allowance of £12,570 . This is deducted from your income to…" at bounding box center [638, 404] width 656 height 181
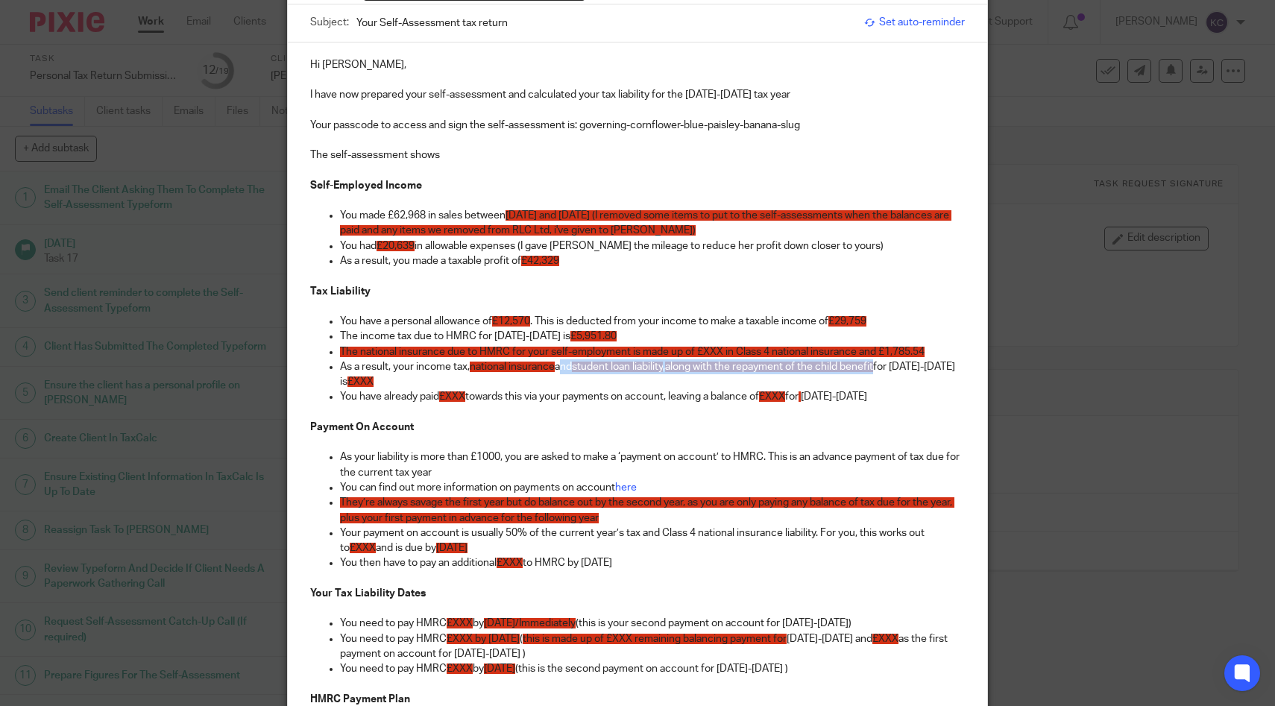
drag, startPoint x: 887, startPoint y: 366, endPoint x: 563, endPoint y: 372, distance: 323.7
click at [563, 372] on p "As a result, your income tax, national insurance and student loan liability , a…" at bounding box center [653, 374] width 626 height 31
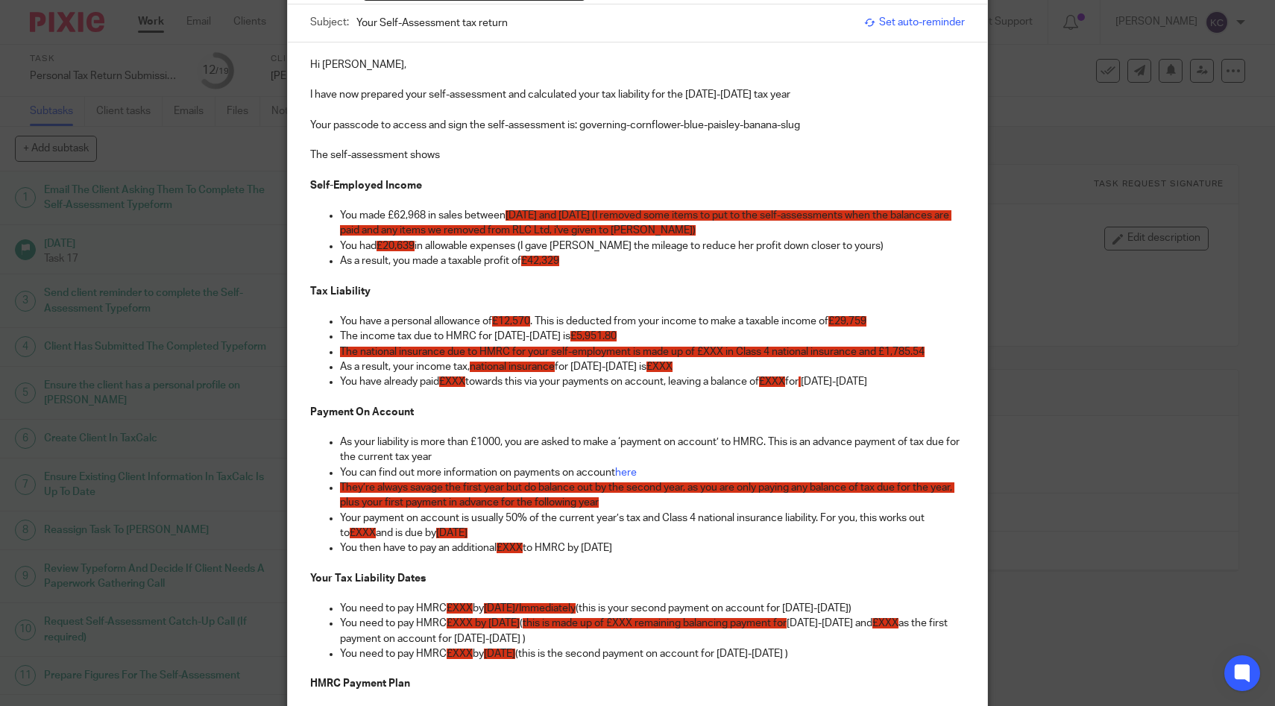
click at [473, 366] on span "national insurance" at bounding box center [512, 367] width 85 height 10
click at [902, 322] on p "You have a personal allowance of £12,570 . This is deducted from your income to…" at bounding box center [653, 321] width 626 height 15
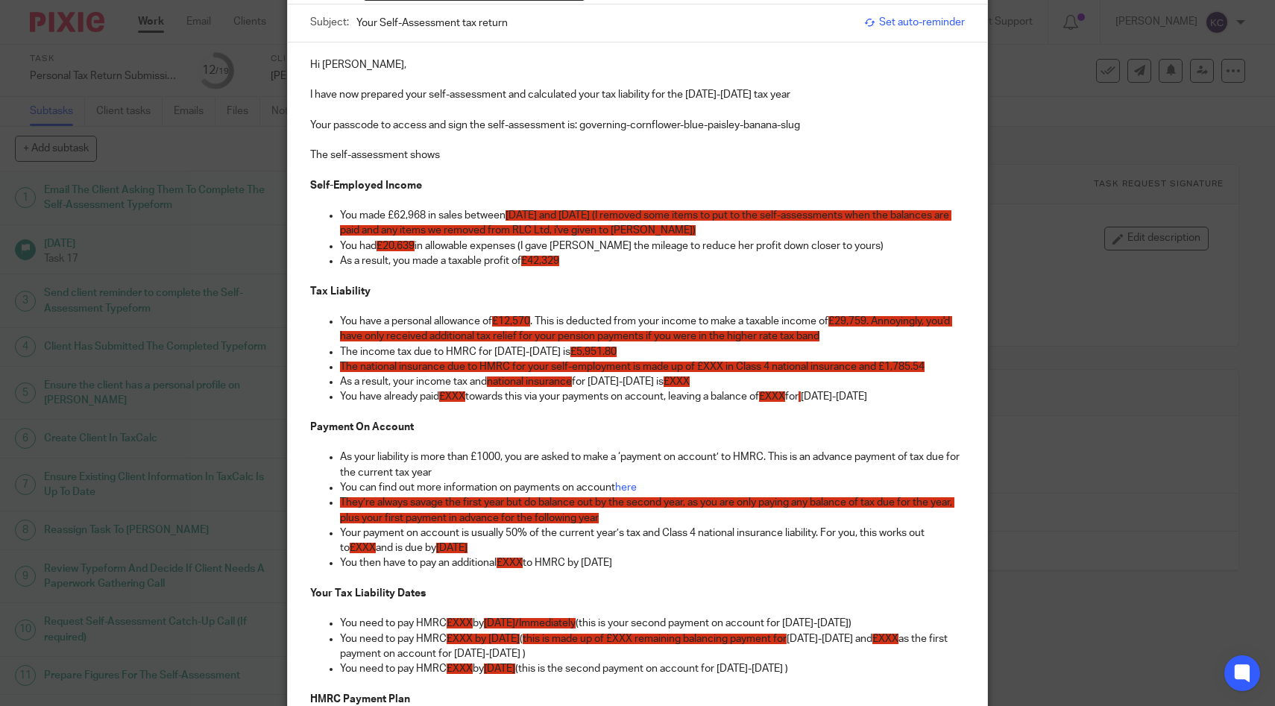
click at [726, 364] on span "The national insurance due to HMRC for your self-employment is made up of £XXX …" at bounding box center [632, 367] width 585 height 10
click at [705, 368] on span "The national insurance due to HMRC for your self-employment is made up of £XXX …" at bounding box center [632, 367] width 585 height 10
drag, startPoint x: 882, startPoint y: 367, endPoint x: 957, endPoint y: 368, distance: 74.6
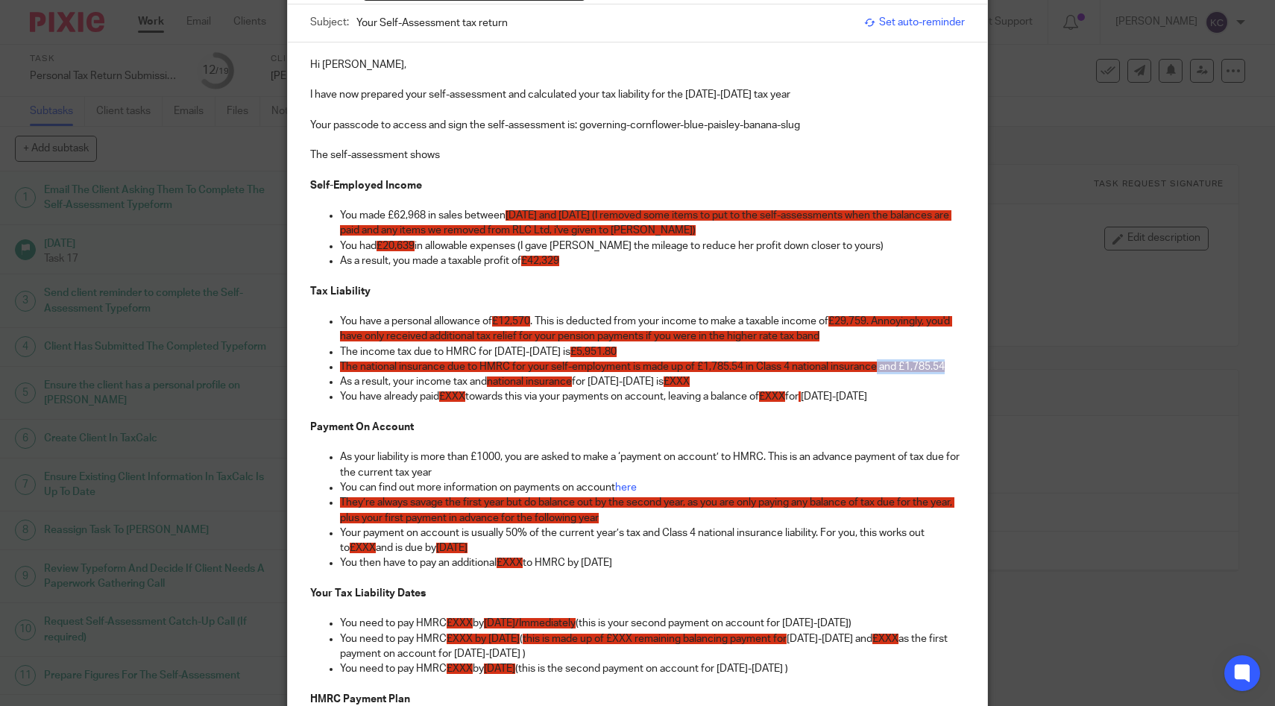
click at [957, 368] on p "The national insurance due to HMRC for your self-employment is made up of £1,78…" at bounding box center [653, 366] width 626 height 15
click at [675, 384] on span "£XXX" at bounding box center [677, 382] width 26 height 10
click at [780, 396] on span "£XXX" at bounding box center [772, 397] width 26 height 10
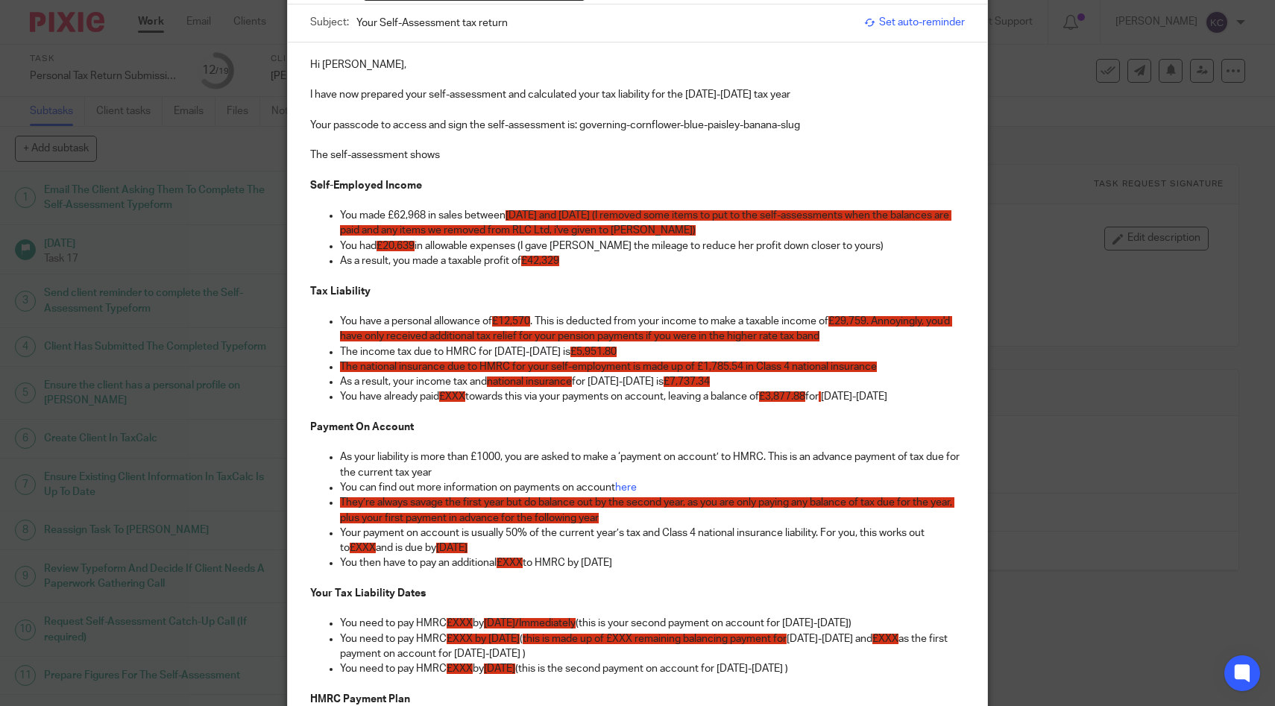
click at [458, 399] on span "£XXX" at bounding box center [452, 397] width 26 height 10
click at [814, 397] on span "£3,877.88" at bounding box center [802, 397] width 46 height 10
drag, startPoint x: 838, startPoint y: 395, endPoint x: 791, endPoint y: 395, distance: 47.0
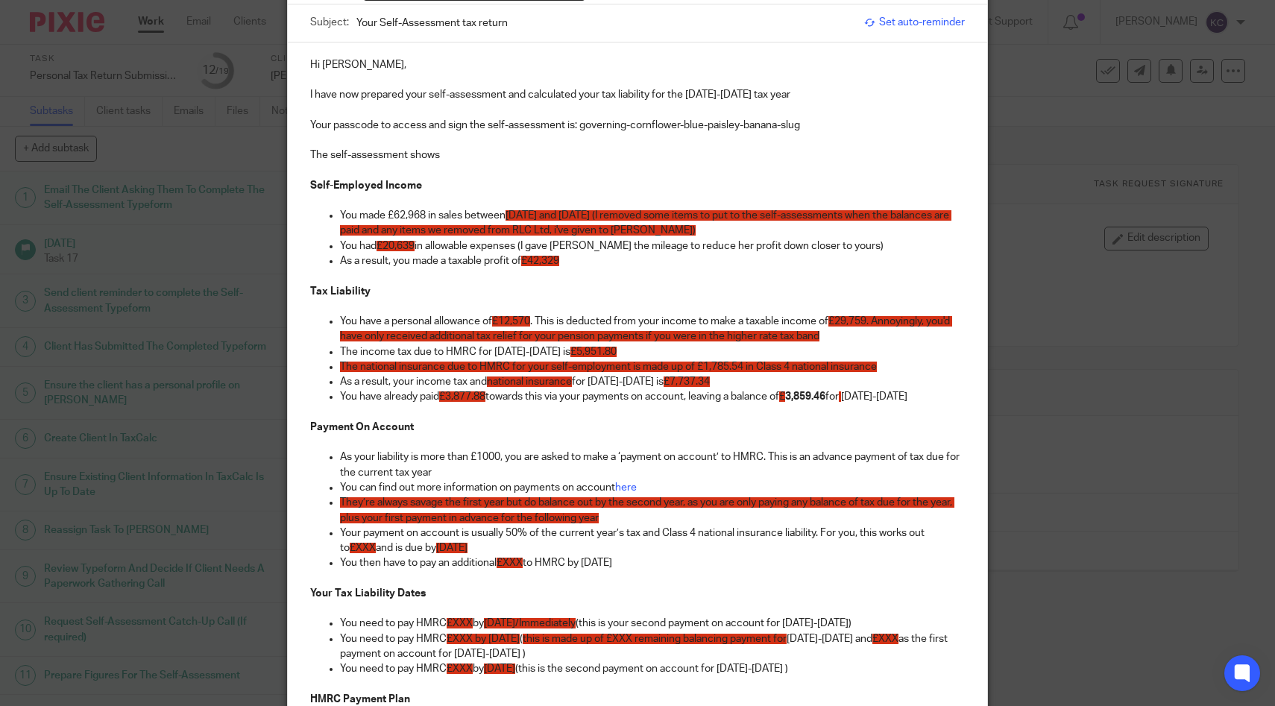
click at [791, 395] on p "You have already paid £3,877.88 towards this via your payments on account, leav…" at bounding box center [653, 396] width 626 height 15
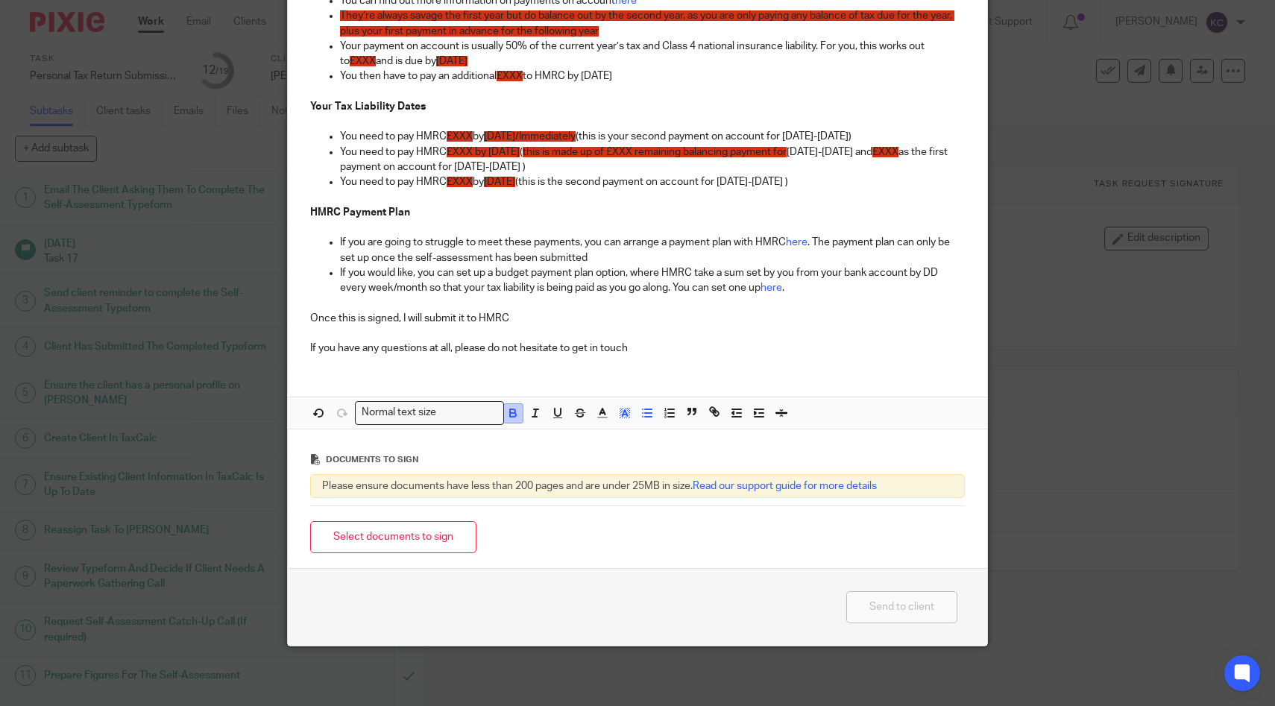
click at [516, 411] on icon "button" at bounding box center [512, 412] width 13 height 13
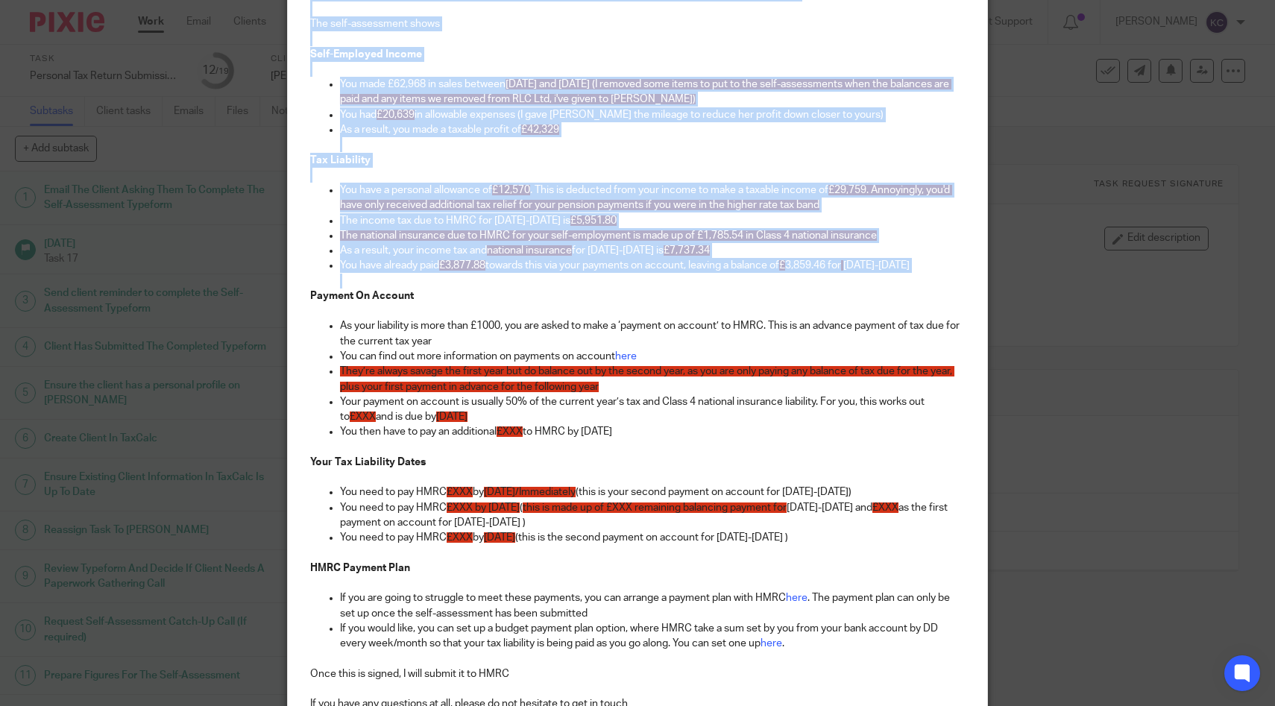
scroll to position [0, 0]
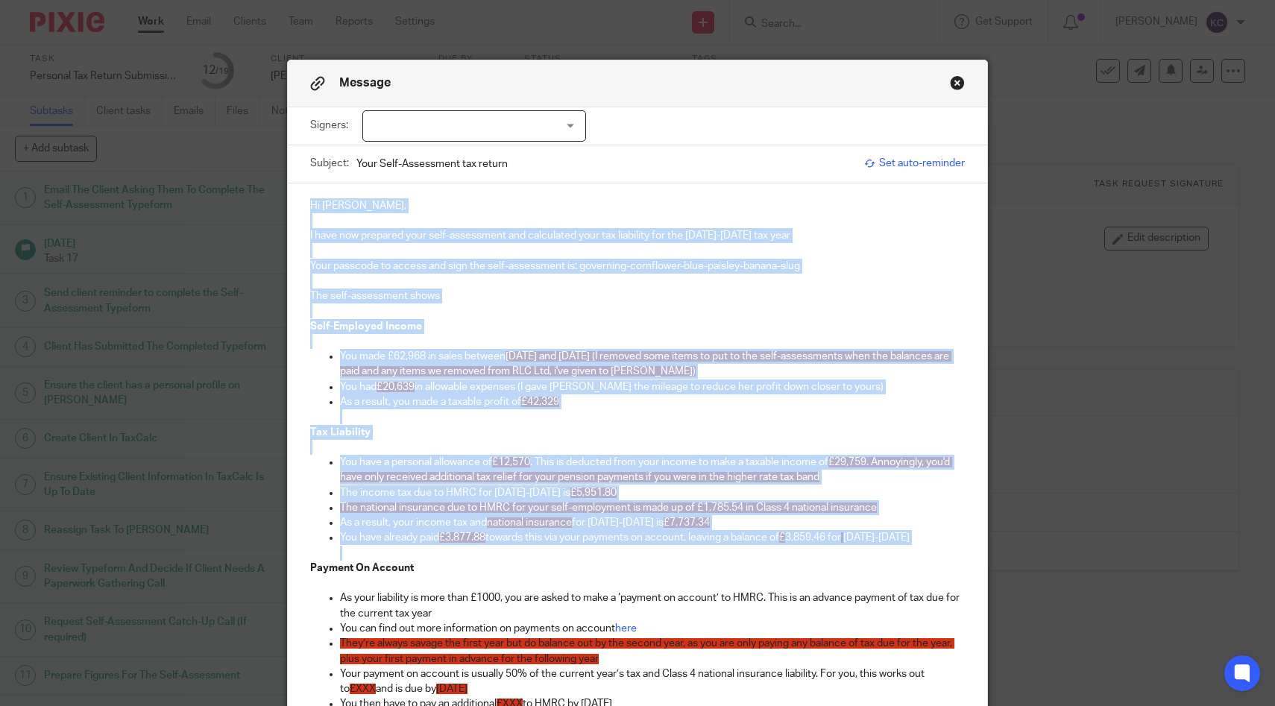
drag, startPoint x: 918, startPoint y: 275, endPoint x: 274, endPoint y: -72, distance: 732.1
click at [274, 0] on html "Work Email Clients Team Reports Settings Work Email Clients Team Reports Settin…" at bounding box center [637, 353] width 1275 height 706
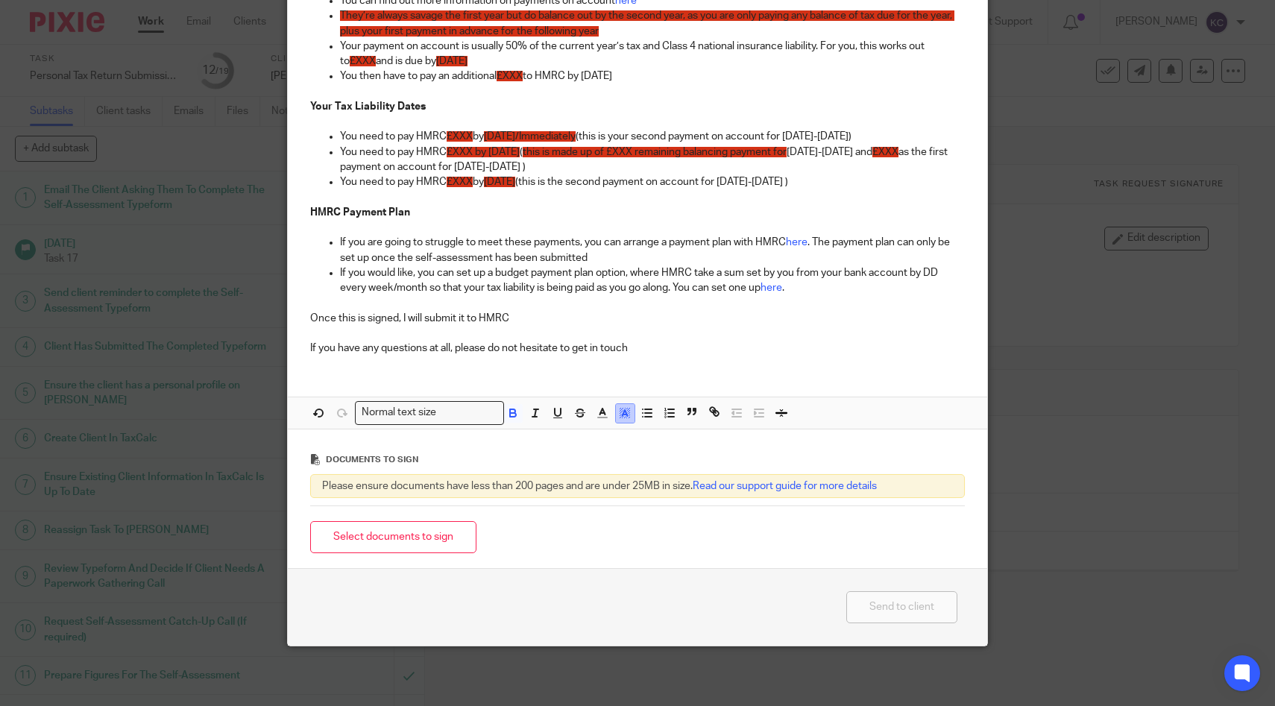
click at [627, 415] on line "button" at bounding box center [625, 415] width 4 height 0
click at [593, 431] on li "color:#FFFFFF" at bounding box center [592, 432] width 11 height 11
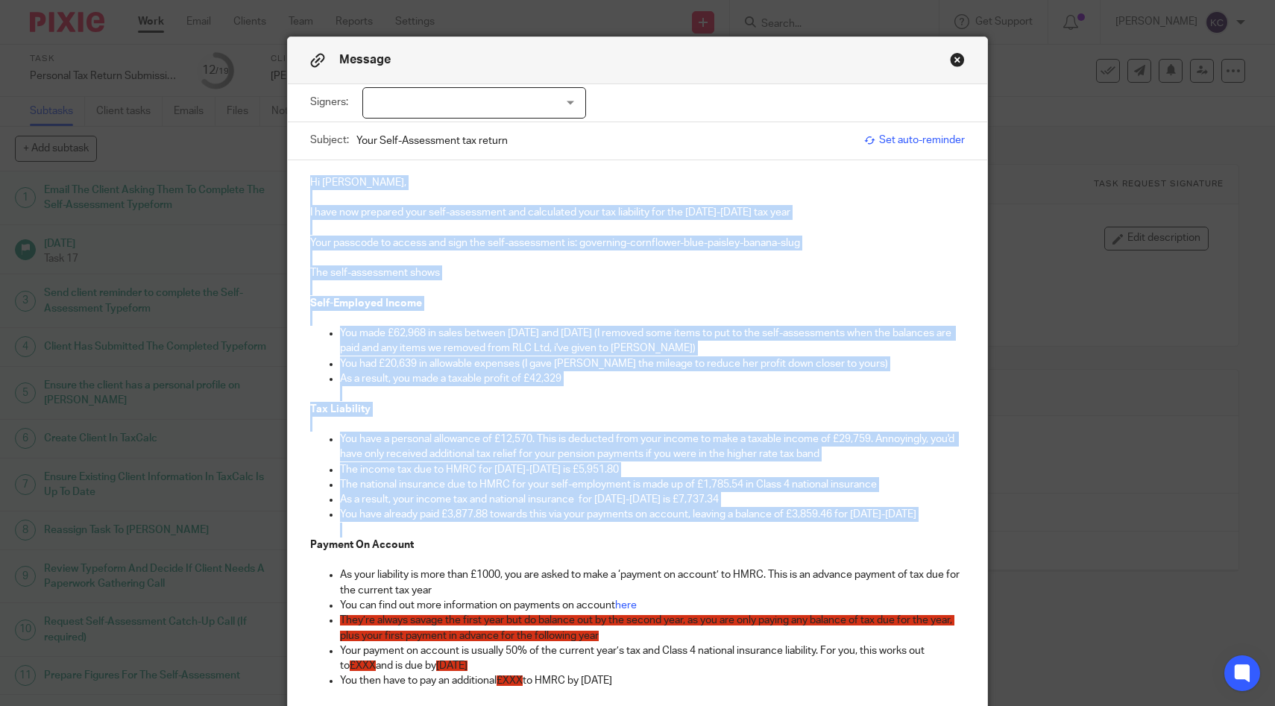
scroll to position [0, 0]
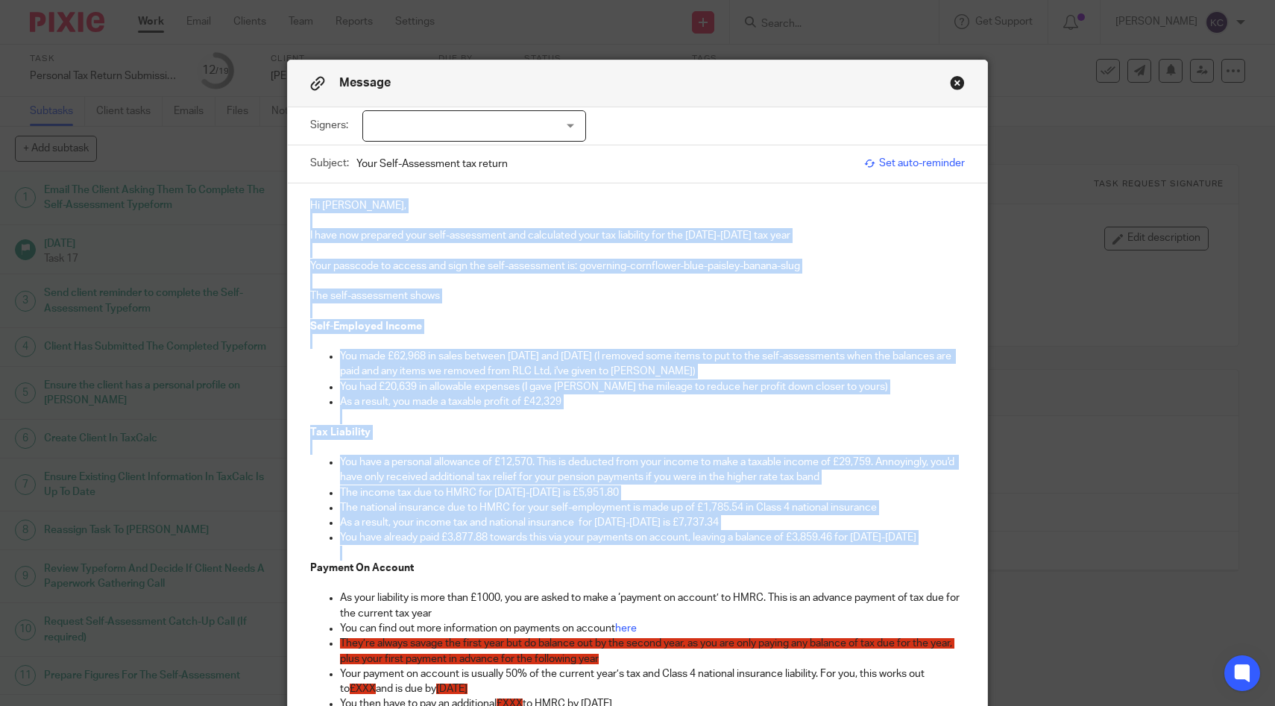
click at [579, 333] on p "Self-Employed Income" at bounding box center [638, 326] width 656 height 15
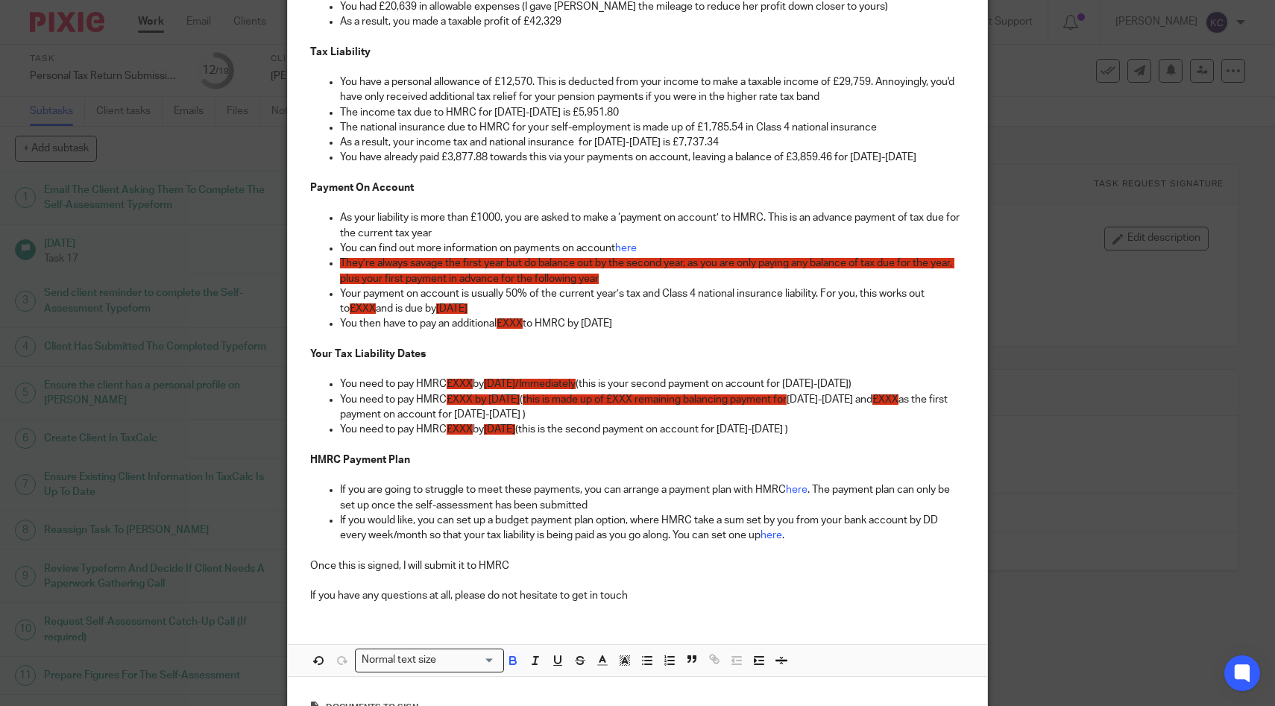
scroll to position [383, 0]
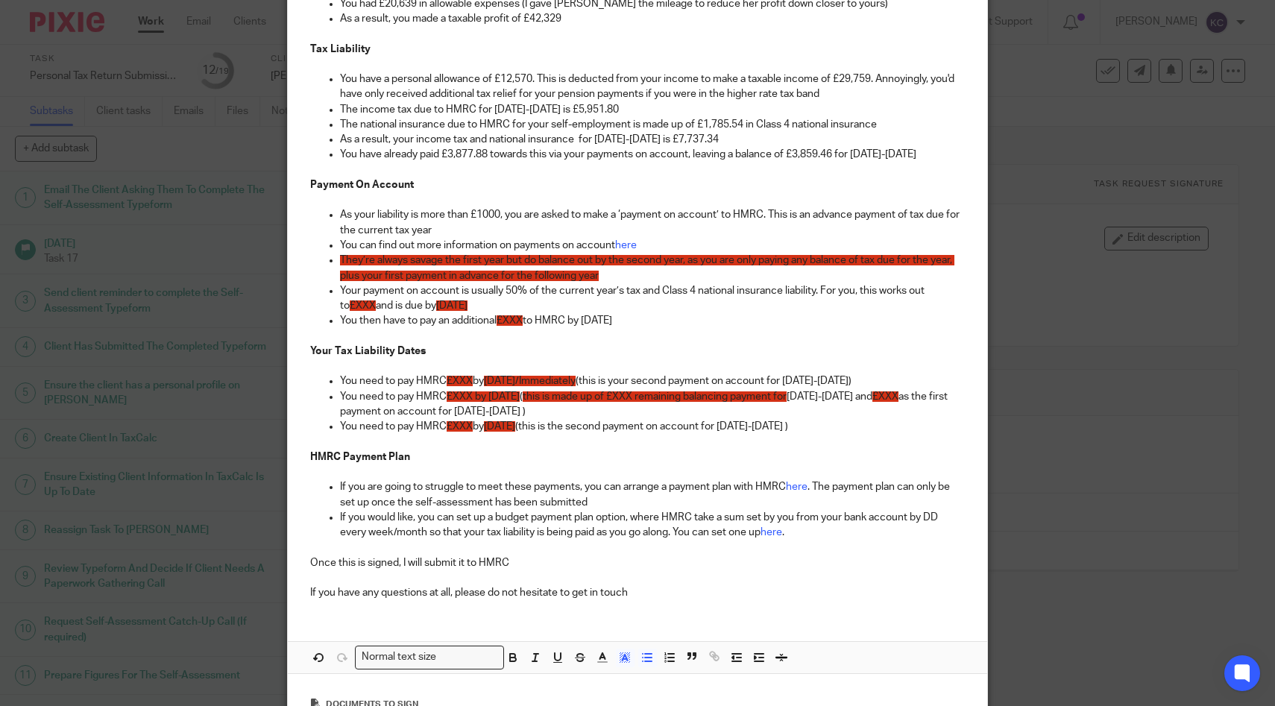
click at [356, 306] on span "£XXX" at bounding box center [363, 306] width 26 height 10
drag, startPoint x: 864, startPoint y: 291, endPoint x: 897, endPoint y: 306, distance: 36.7
click at [897, 306] on p "Your payment on account is usually 50% of the current year’s tax and Class 4 na…" at bounding box center [653, 298] width 626 height 31
click at [516, 318] on span "£XXX" at bounding box center [510, 320] width 26 height 10
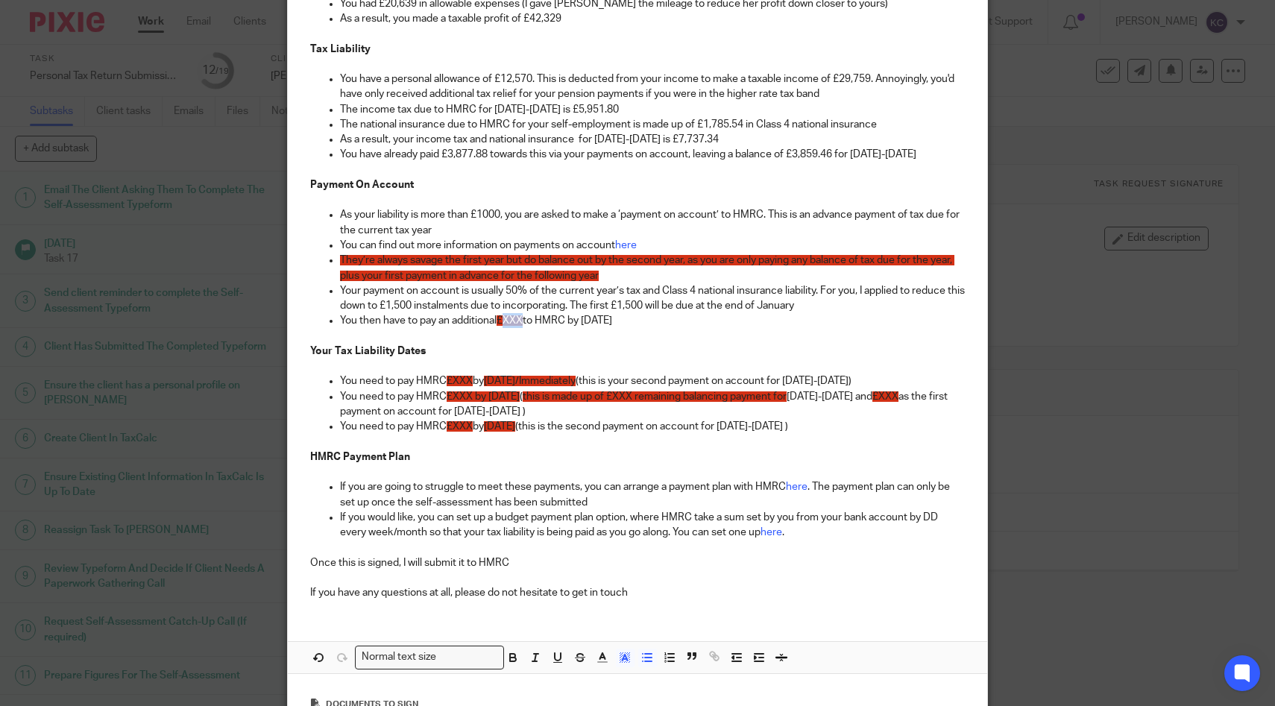
click at [516, 318] on span "£XXX" at bounding box center [510, 320] width 26 height 10
click at [465, 377] on span "£XXX" at bounding box center [460, 381] width 26 height 10
click at [473, 378] on span "£5,359.46" at bounding box center [470, 381] width 46 height 10
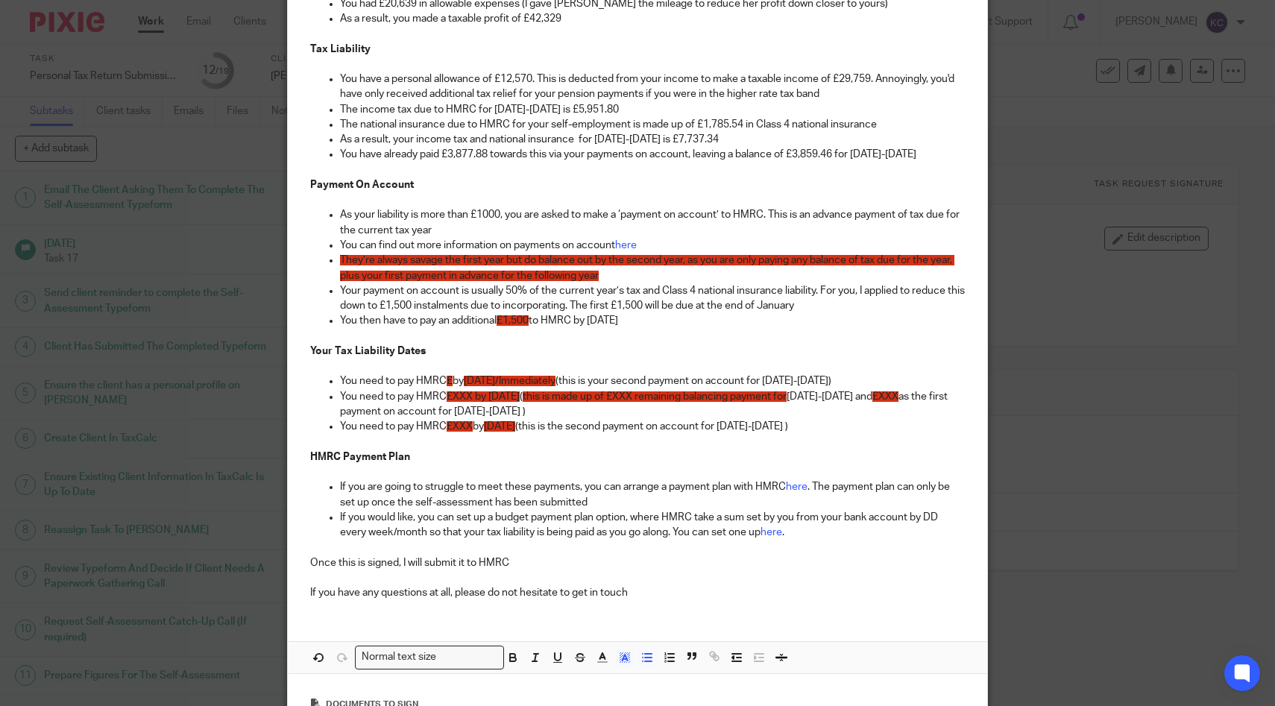
click at [459, 399] on span "£XXX by 31st January 2026" at bounding box center [483, 397] width 73 height 10
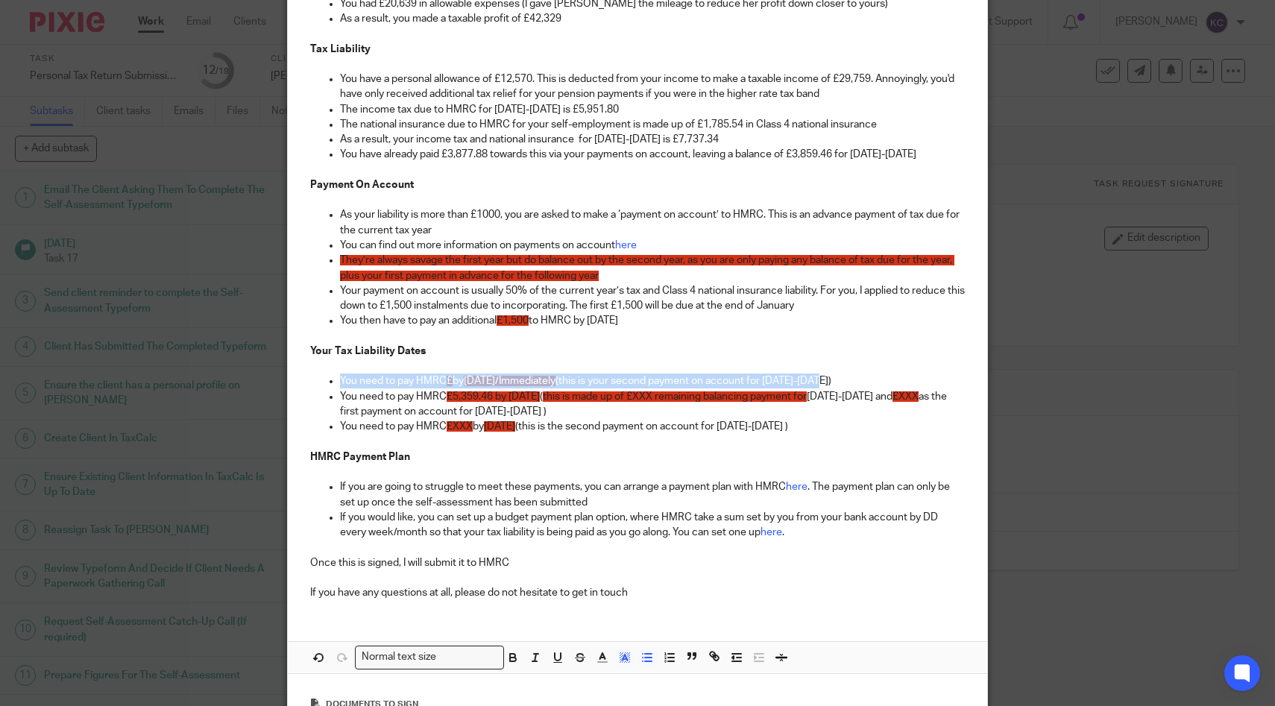
drag, startPoint x: 869, startPoint y: 383, endPoint x: 303, endPoint y: 378, distance: 566.0
click at [303, 378] on div "Hi Stephanie, I have now prepared your self-assessment and calculated your tax …" at bounding box center [638, 206] width 700 height 812
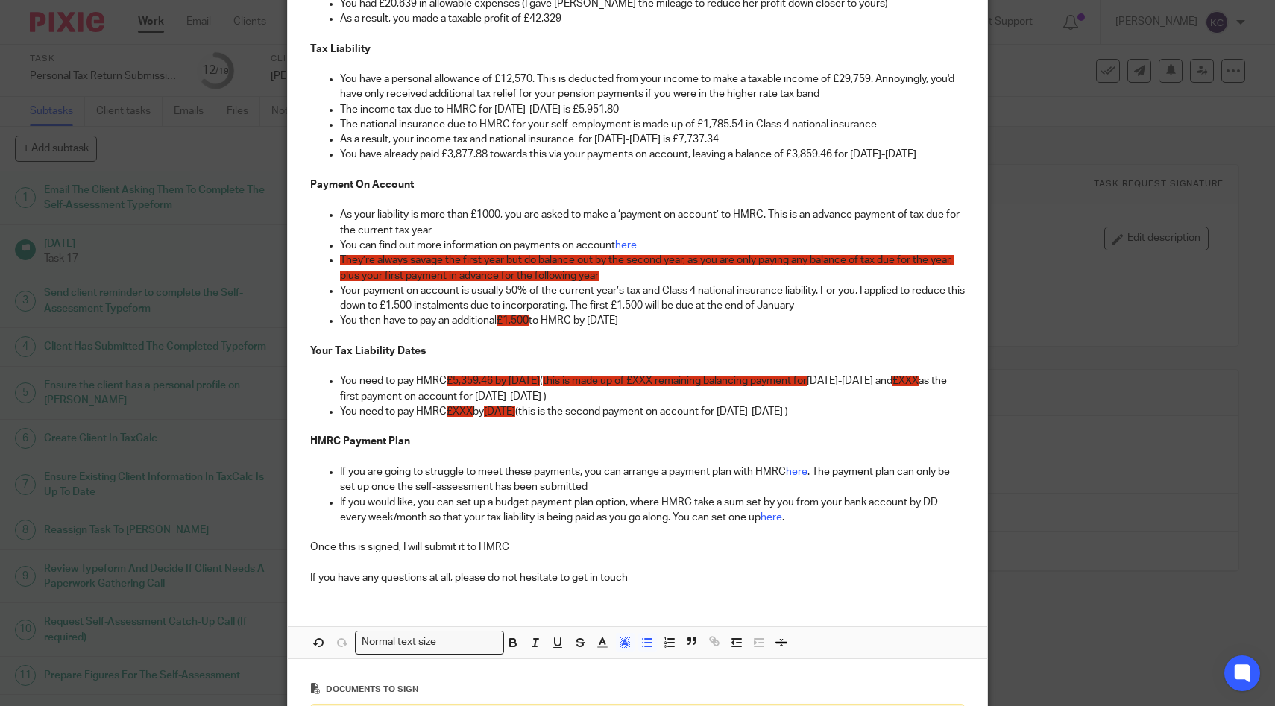
click at [705, 386] on span "this is made up of £XXX remaining balancing payment for" at bounding box center [675, 381] width 264 height 10
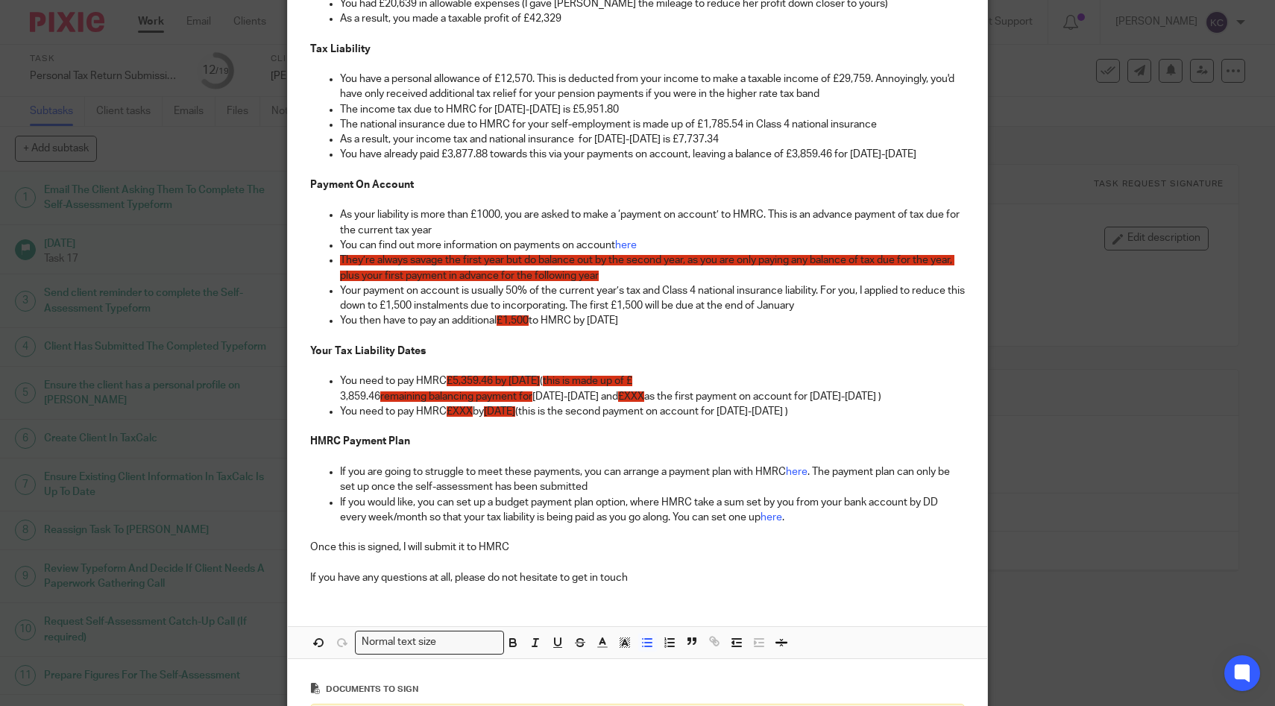
click at [340, 395] on p "3,859.46 remaining balancing payment for 2024-2025 and £XXX as the first paymen…" at bounding box center [653, 396] width 626 height 15
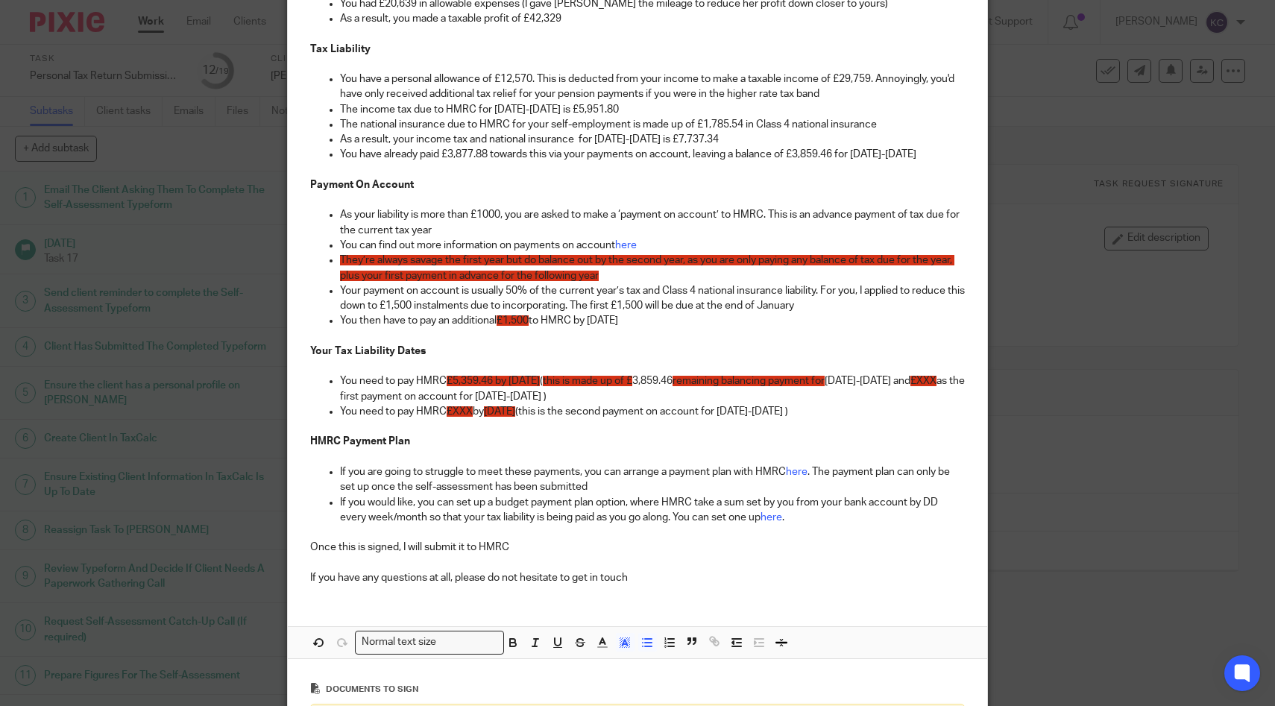
click at [911, 386] on span "£XXX" at bounding box center [924, 381] width 26 height 10
click at [459, 412] on span "£XXX" at bounding box center [460, 411] width 26 height 10
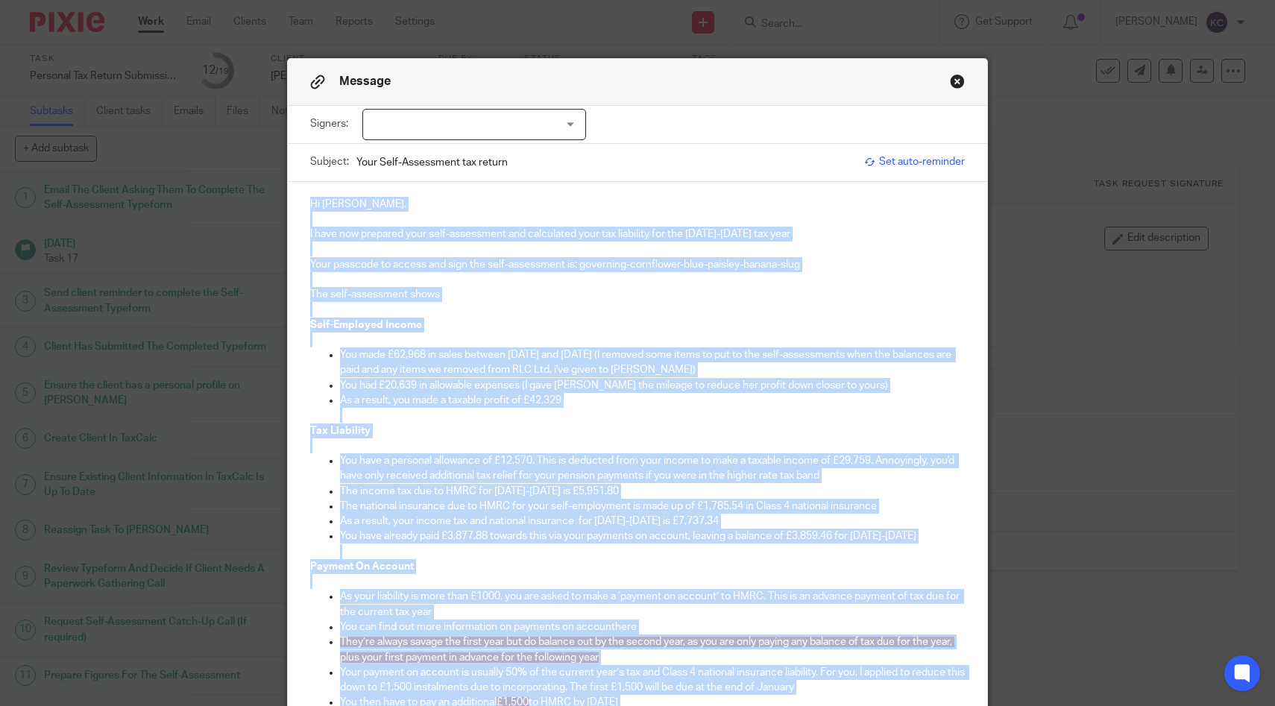
scroll to position [0, 0]
drag, startPoint x: 663, startPoint y: 587, endPoint x: 412, endPoint y: -103, distance: 734.2
click at [412, 0] on html "Work Email Clients Team Reports Settings Work Email Clients Team Reports Settin…" at bounding box center [637, 353] width 1275 height 706
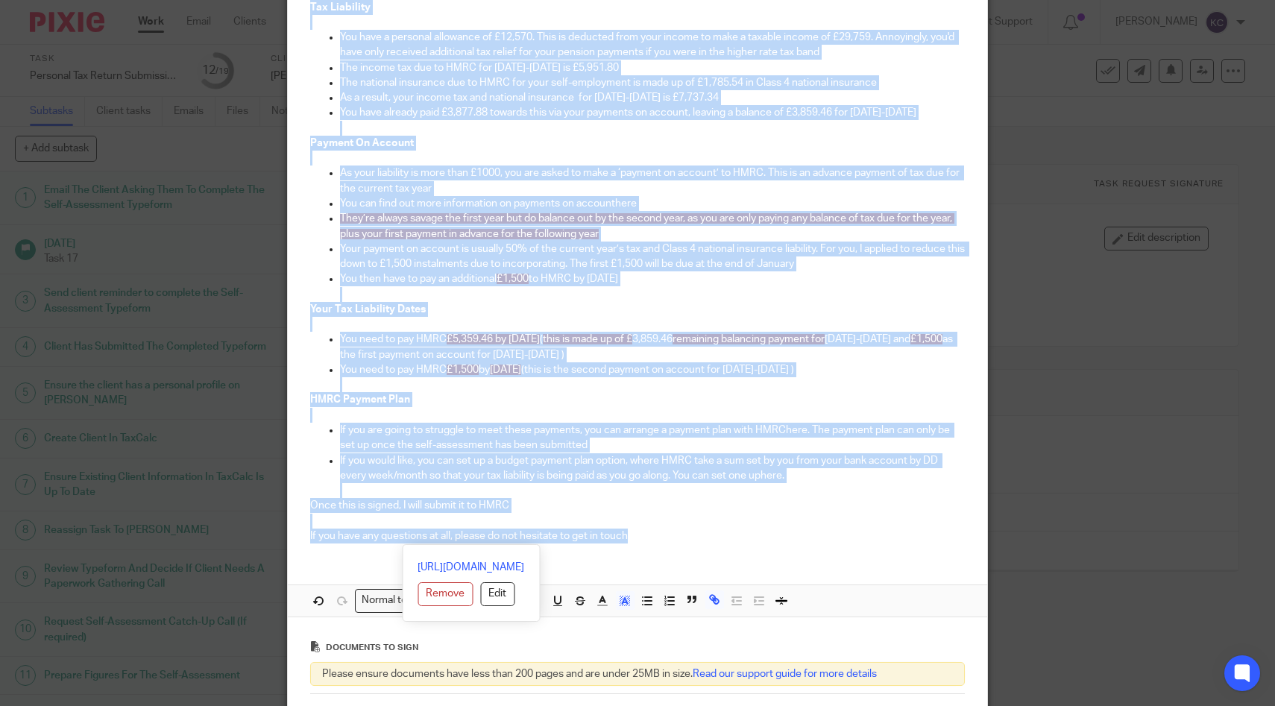
scroll to position [614, 0]
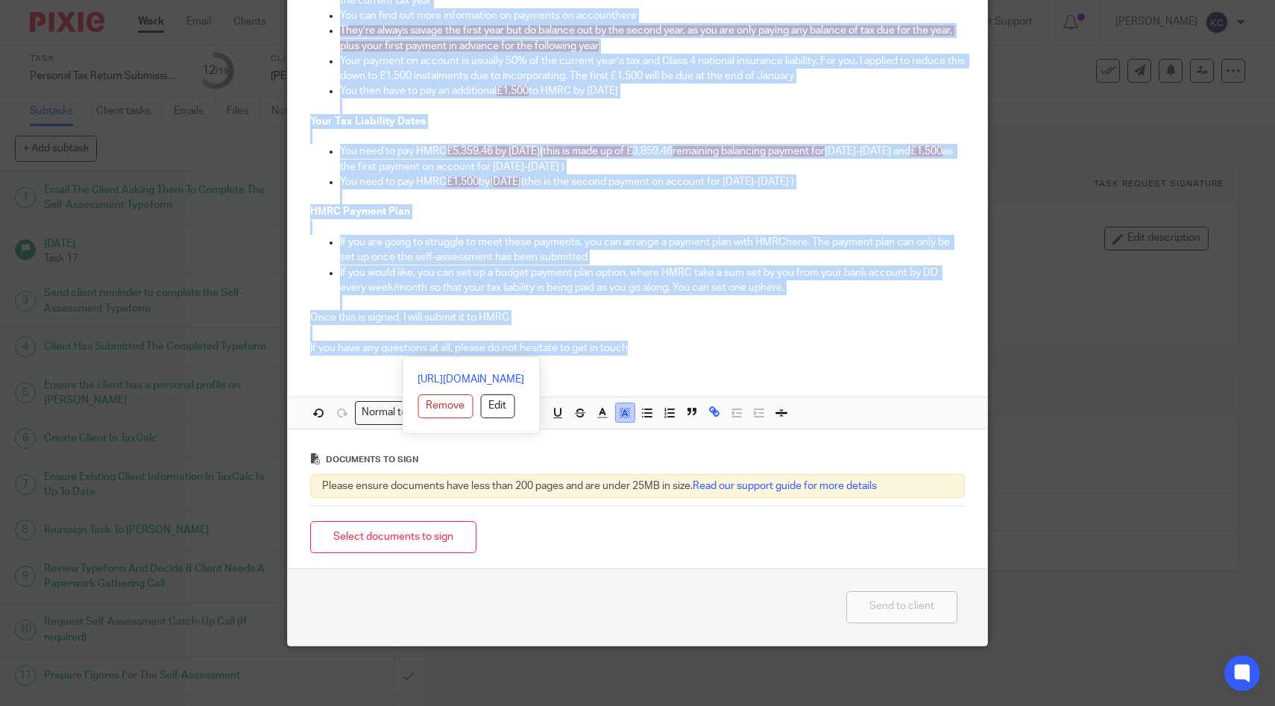
click at [629, 415] on icon "button" at bounding box center [624, 412] width 13 height 13
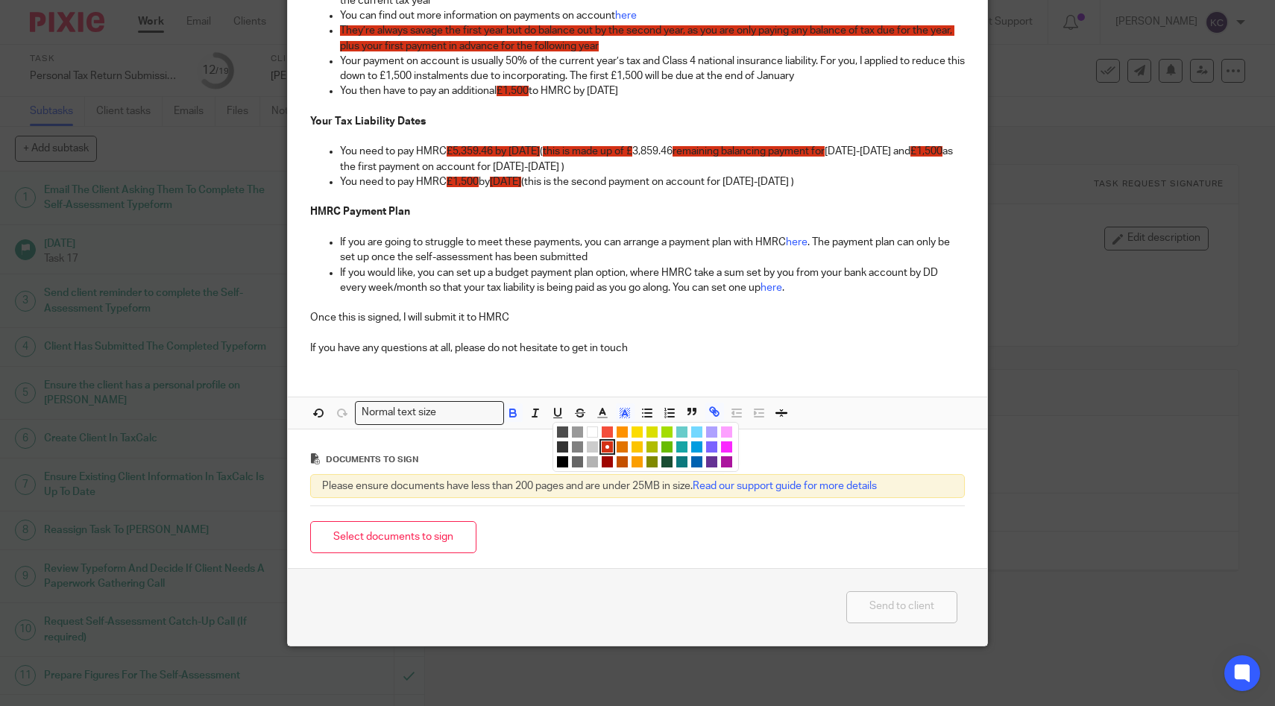
click at [596, 432] on li "color:#FFFFFF" at bounding box center [592, 432] width 11 height 11
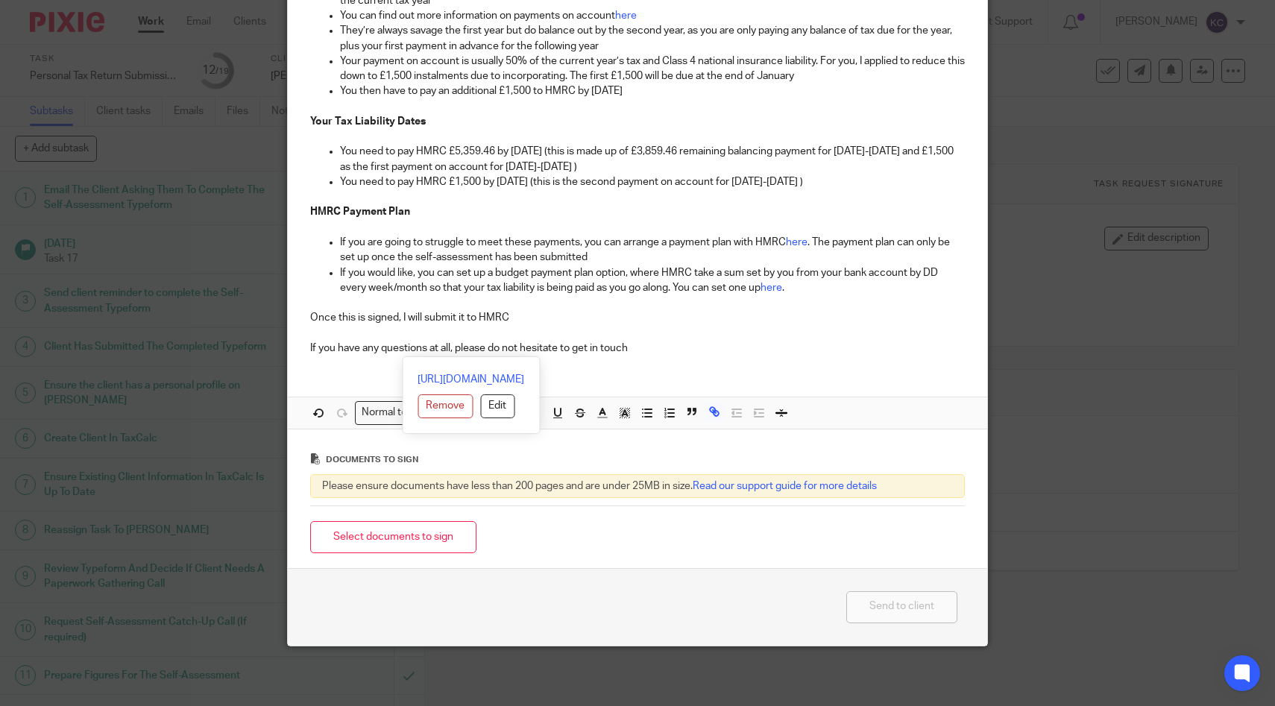
click at [657, 185] on p "You need to pay HMRC £1,500 by 31st July 2026 (this is the second payment on ac…" at bounding box center [653, 182] width 626 height 15
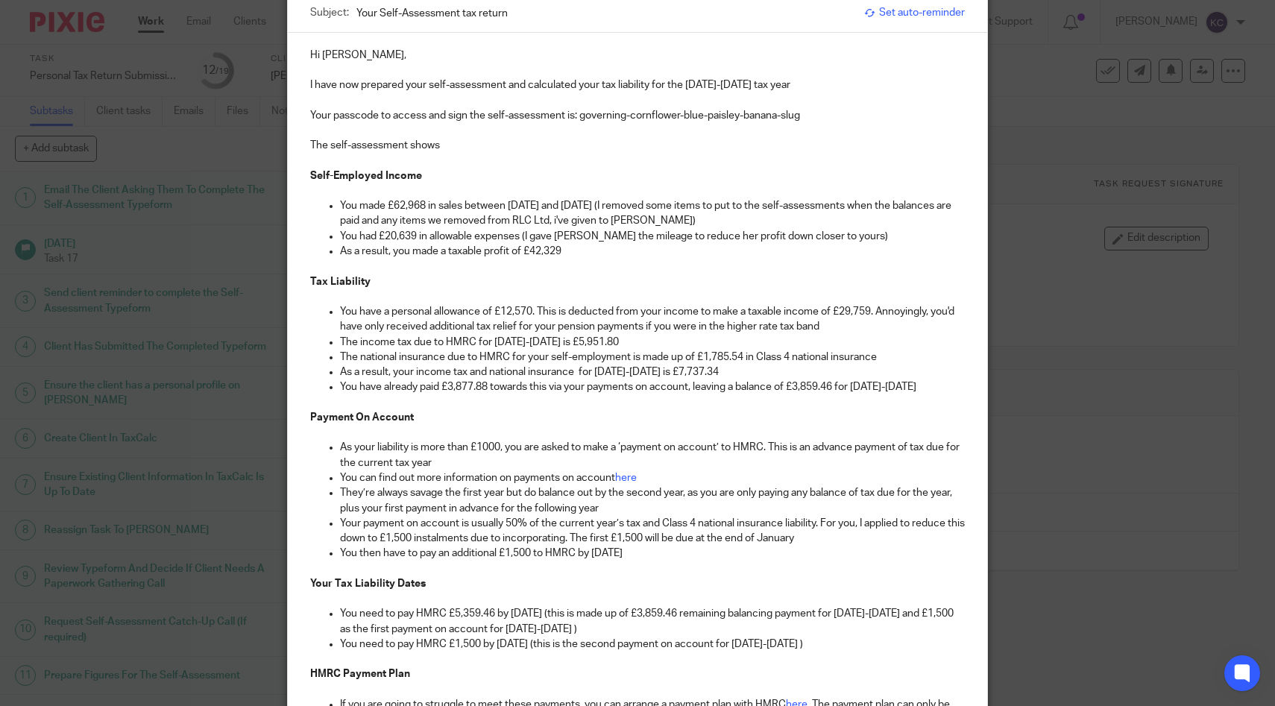
scroll to position [0, 0]
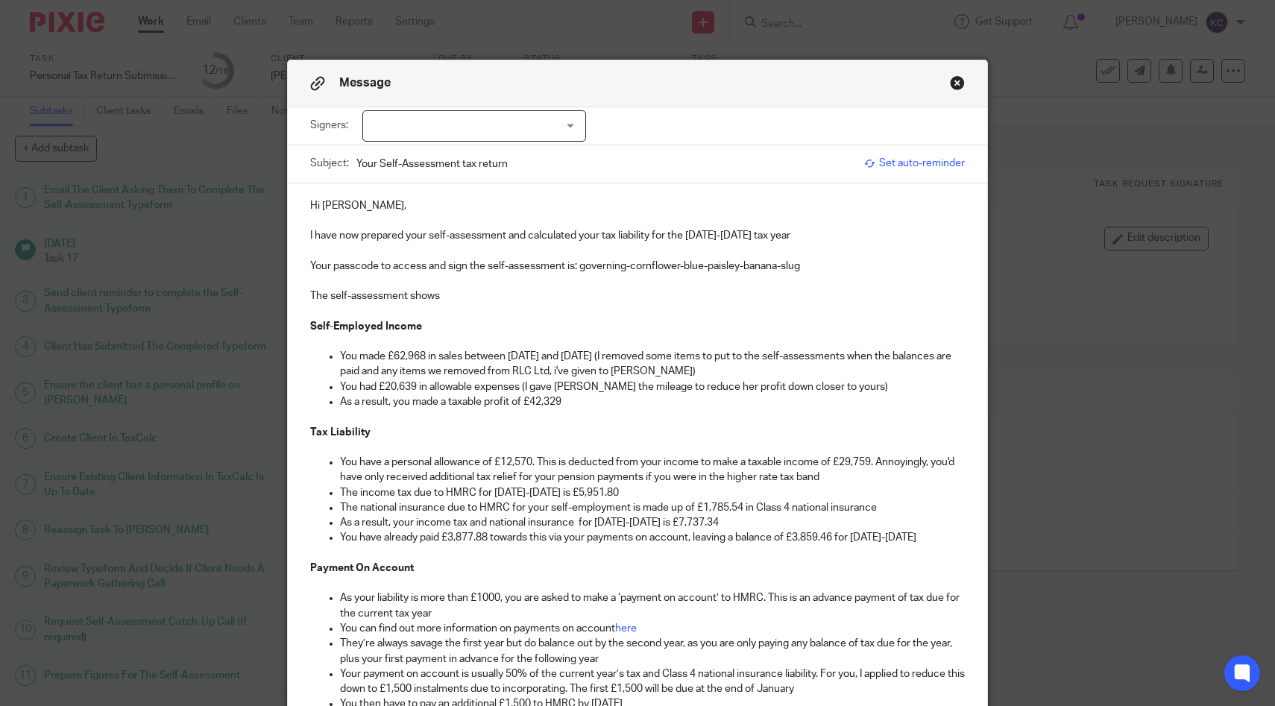
click at [503, 129] on div at bounding box center [474, 125] width 224 height 31
click at [488, 164] on li "Stephanie Clements" at bounding box center [474, 157] width 222 height 31
checkbox input "true"
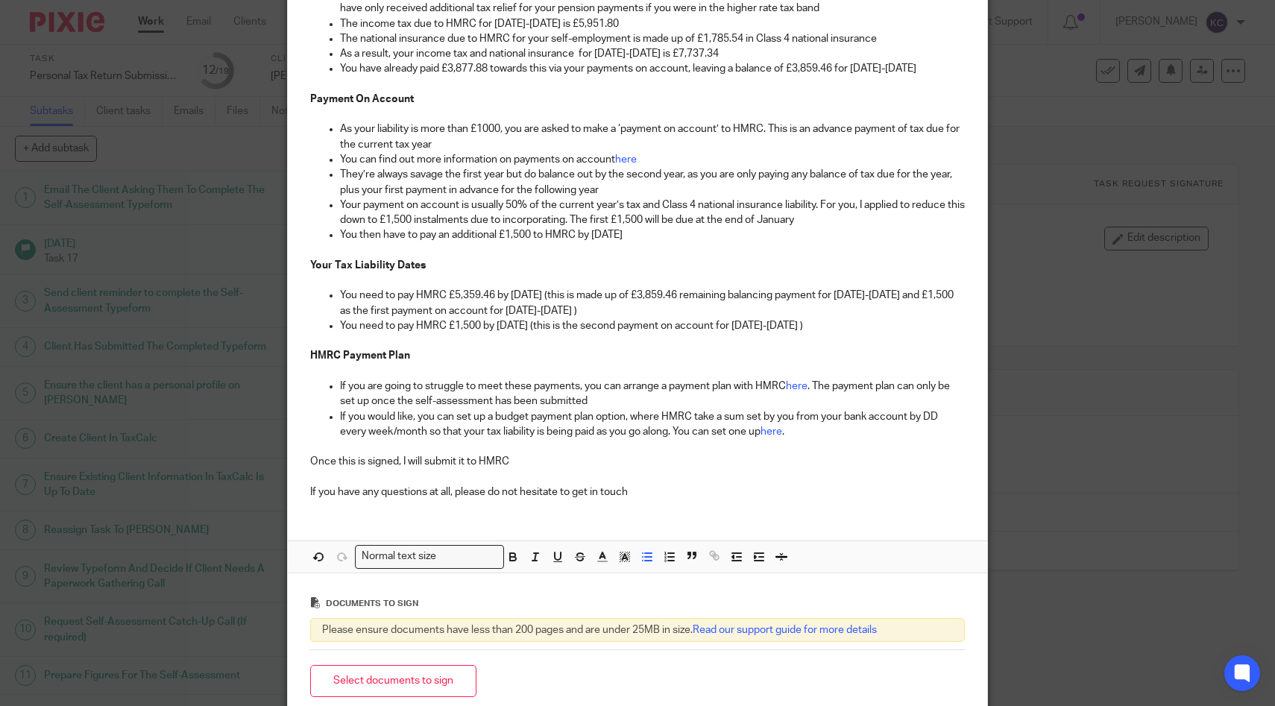
scroll to position [614, 0]
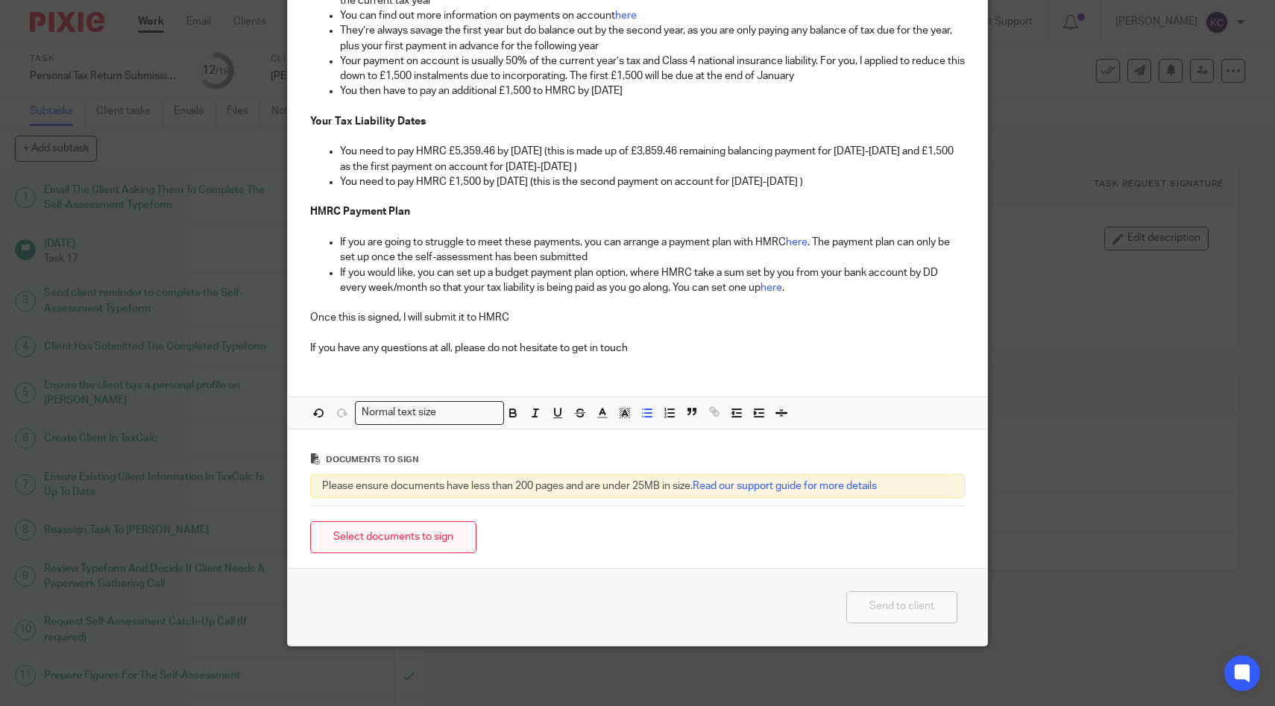
click at [413, 533] on button "Select documents to sign" at bounding box center [393, 537] width 166 height 32
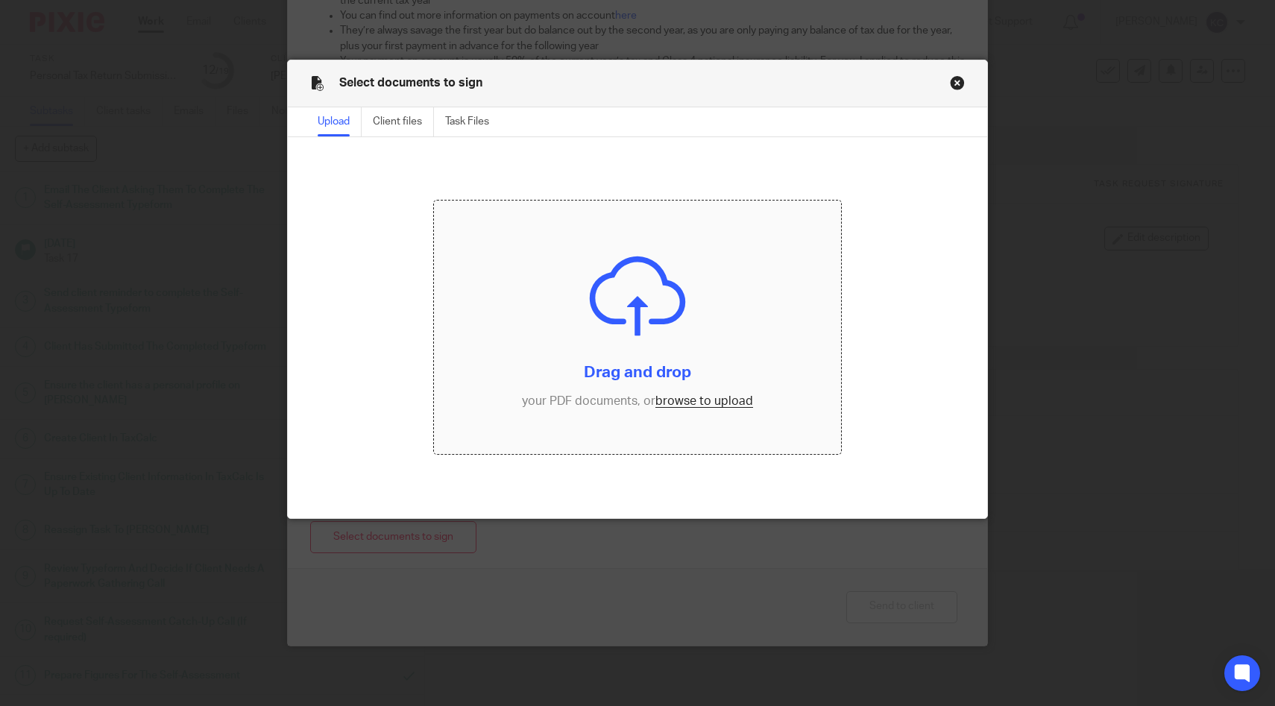
click at [595, 307] on input "file" at bounding box center [637, 328] width 406 height 254
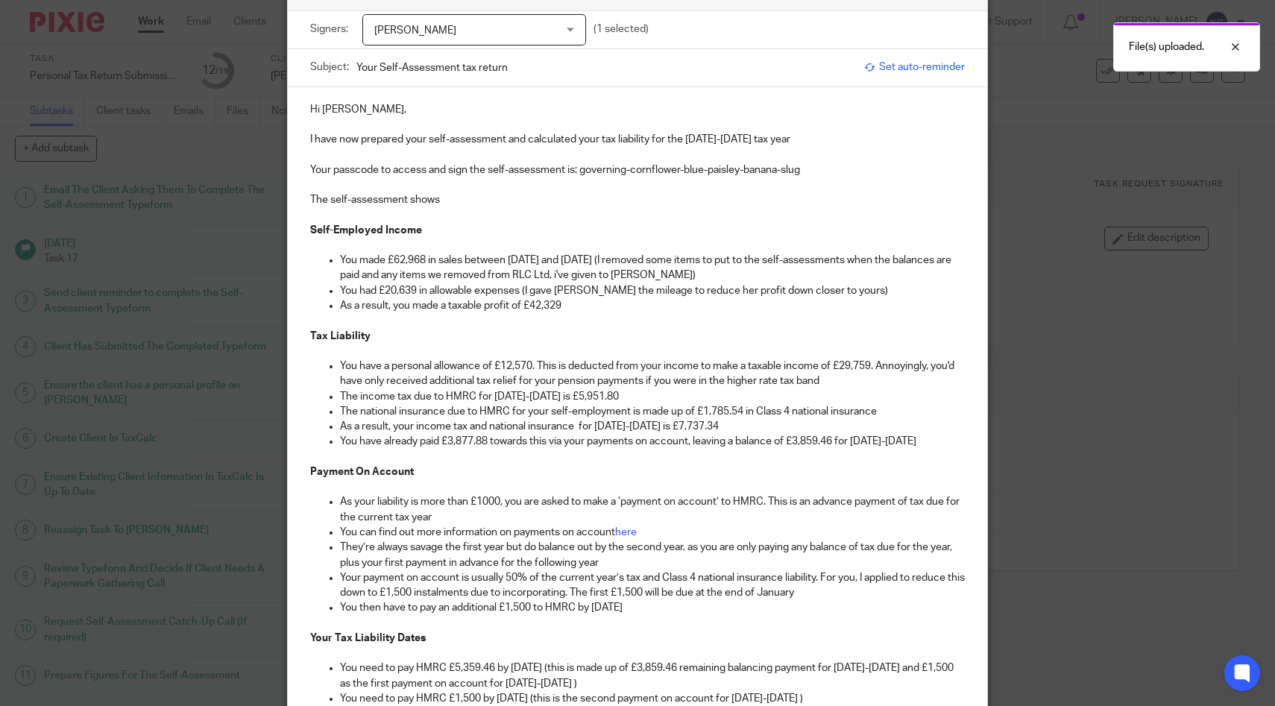
scroll to position [0, 0]
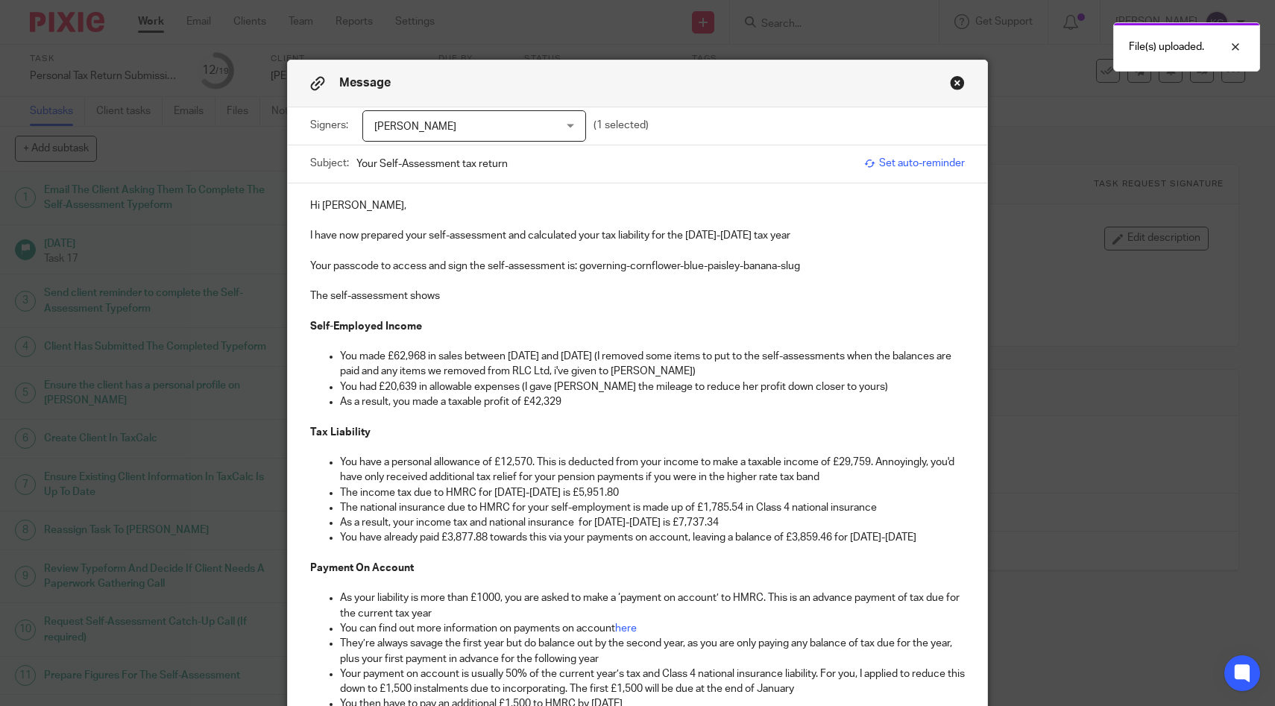
click at [910, 171] on span "Set auto-reminder" at bounding box center [914, 163] width 101 height 15
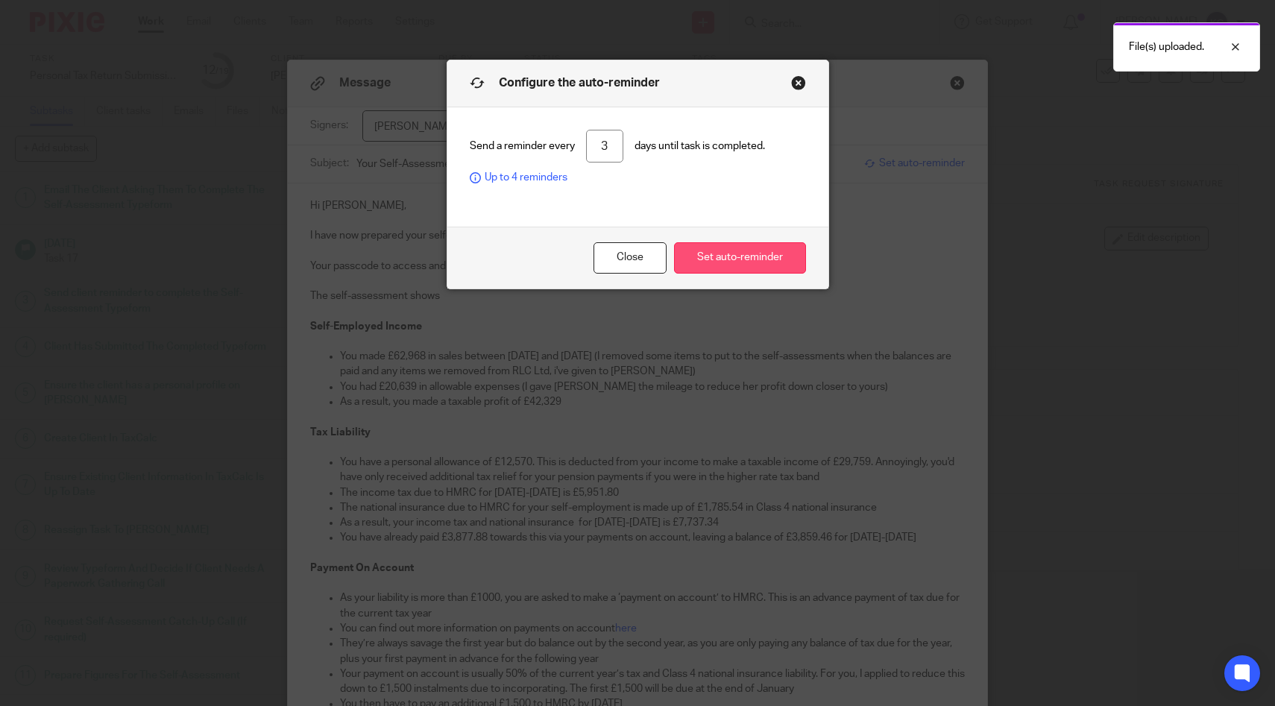
click at [708, 272] on button "Set auto-reminder" at bounding box center [740, 258] width 132 height 32
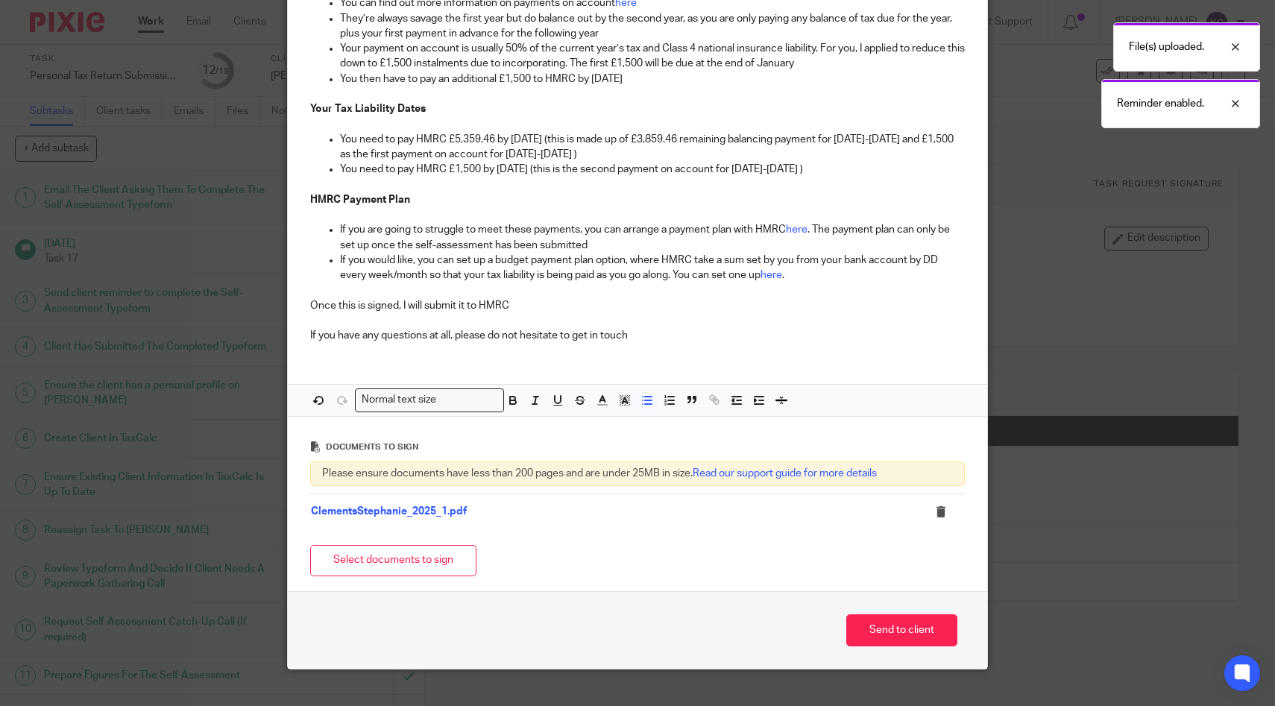
scroll to position [680, 0]
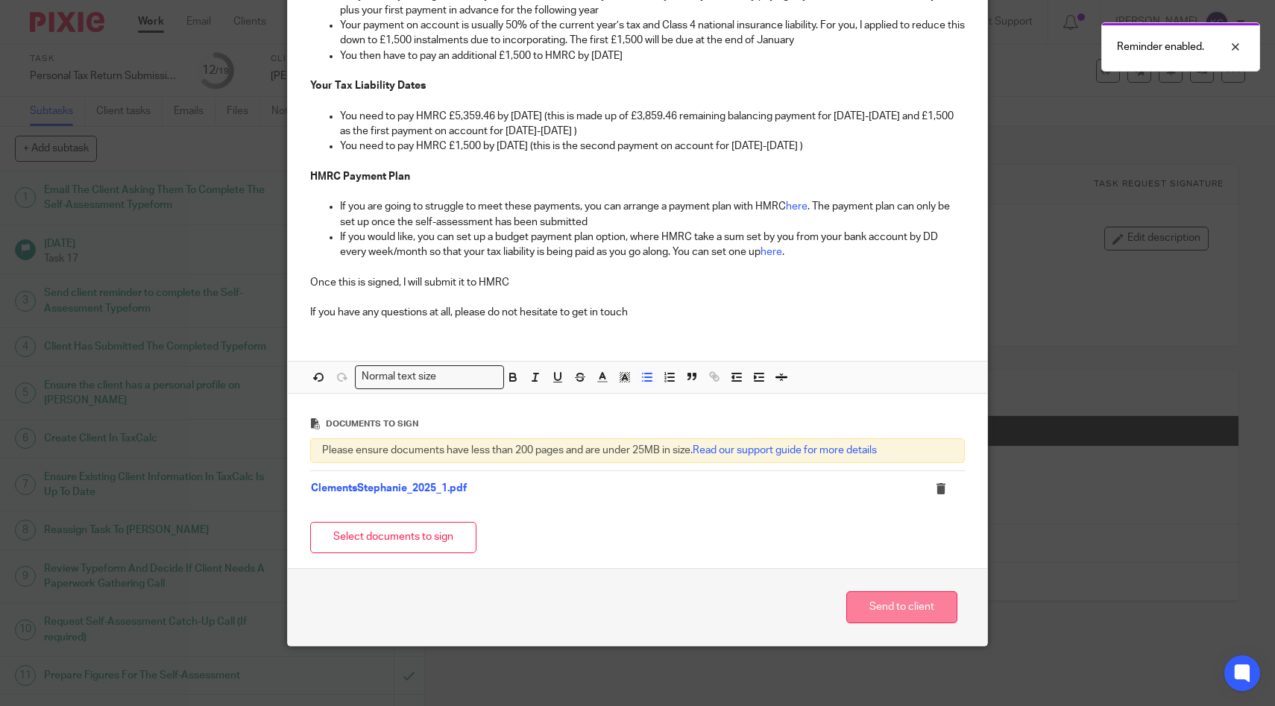
click at [876, 613] on button "Send to client" at bounding box center [901, 607] width 111 height 32
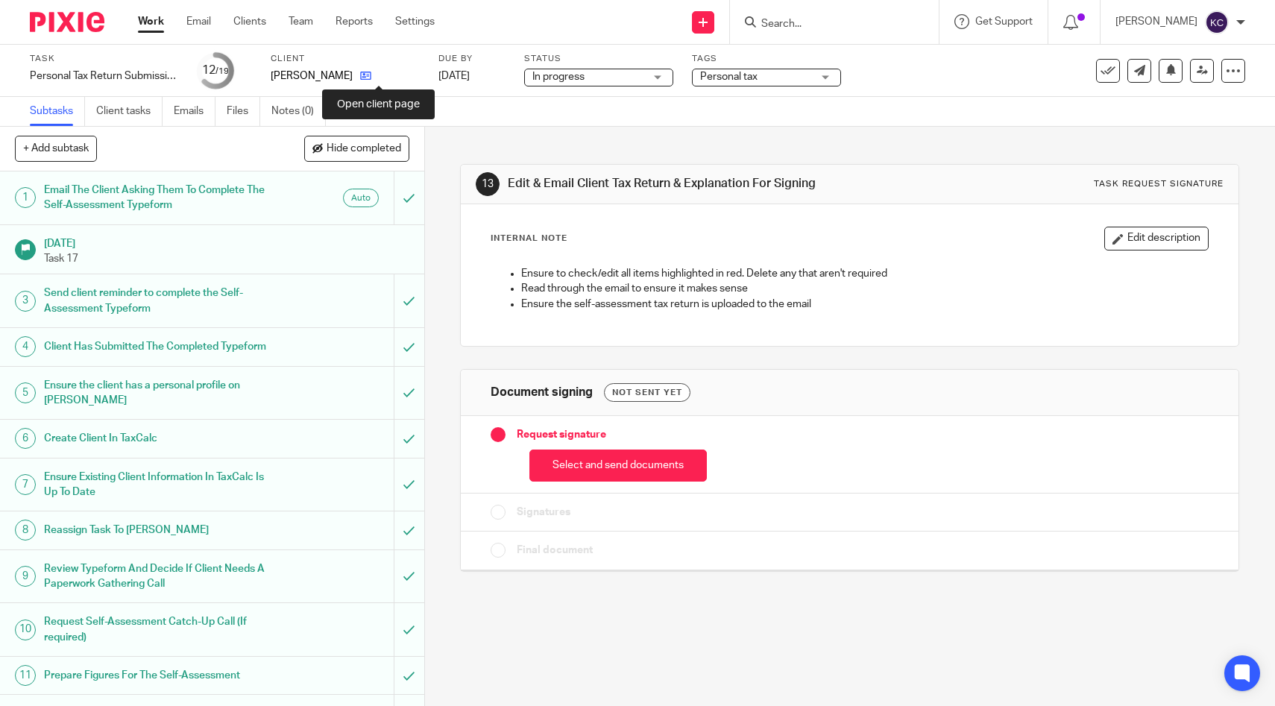
click at [371, 79] on icon at bounding box center [365, 75] width 11 height 11
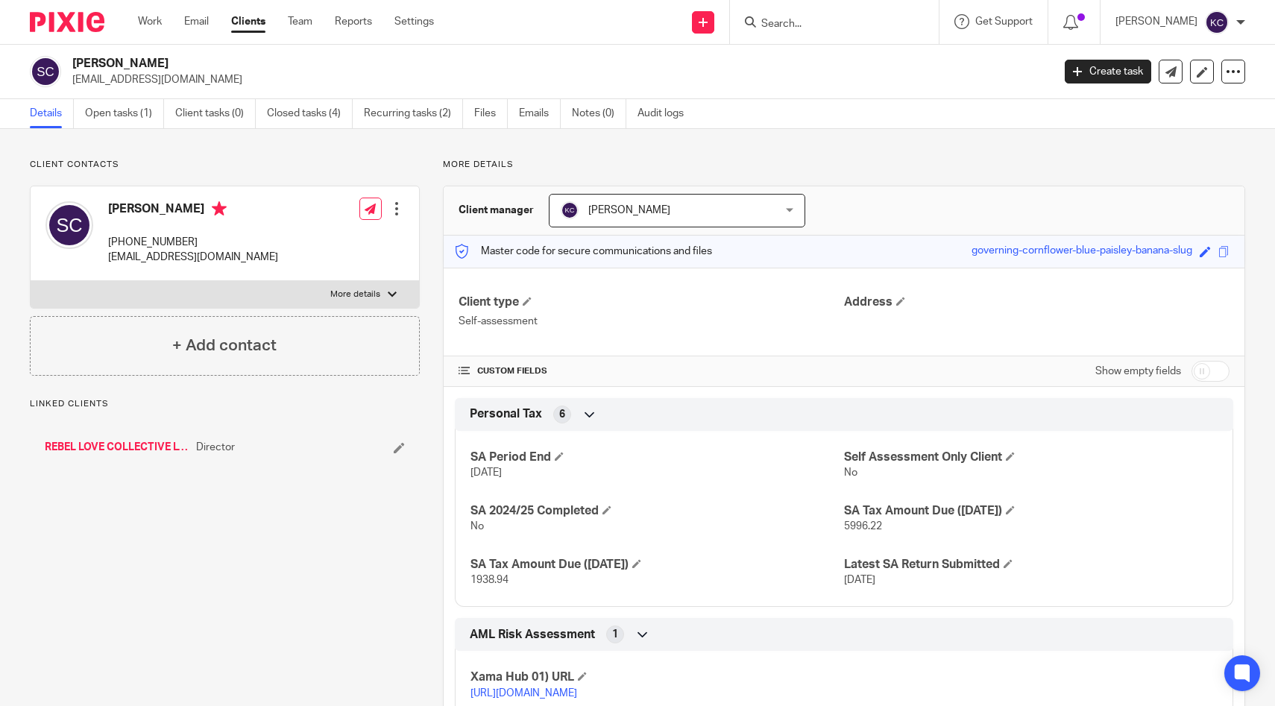
click at [332, 298] on p "More details" at bounding box center [355, 295] width 50 height 12
click at [31, 281] on input "More details" at bounding box center [30, 280] width 1 height 1
checkbox input "true"
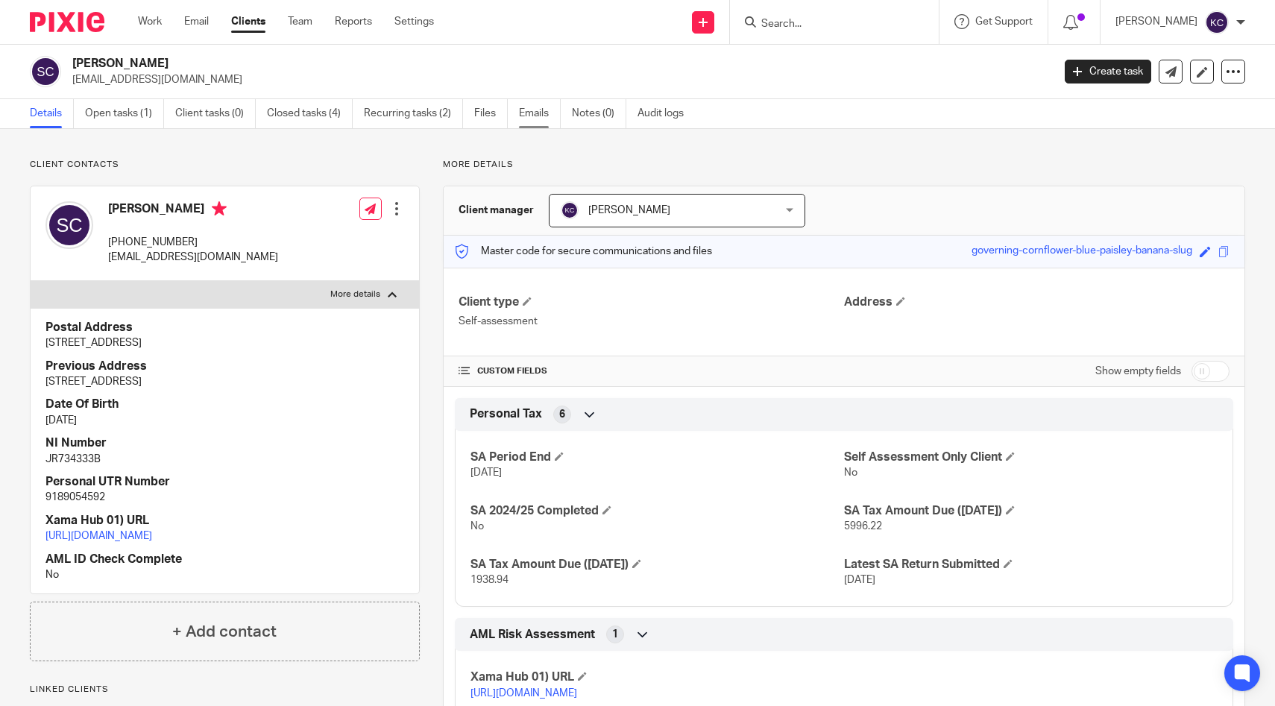
click at [532, 119] on link "Emails" at bounding box center [540, 113] width 42 height 29
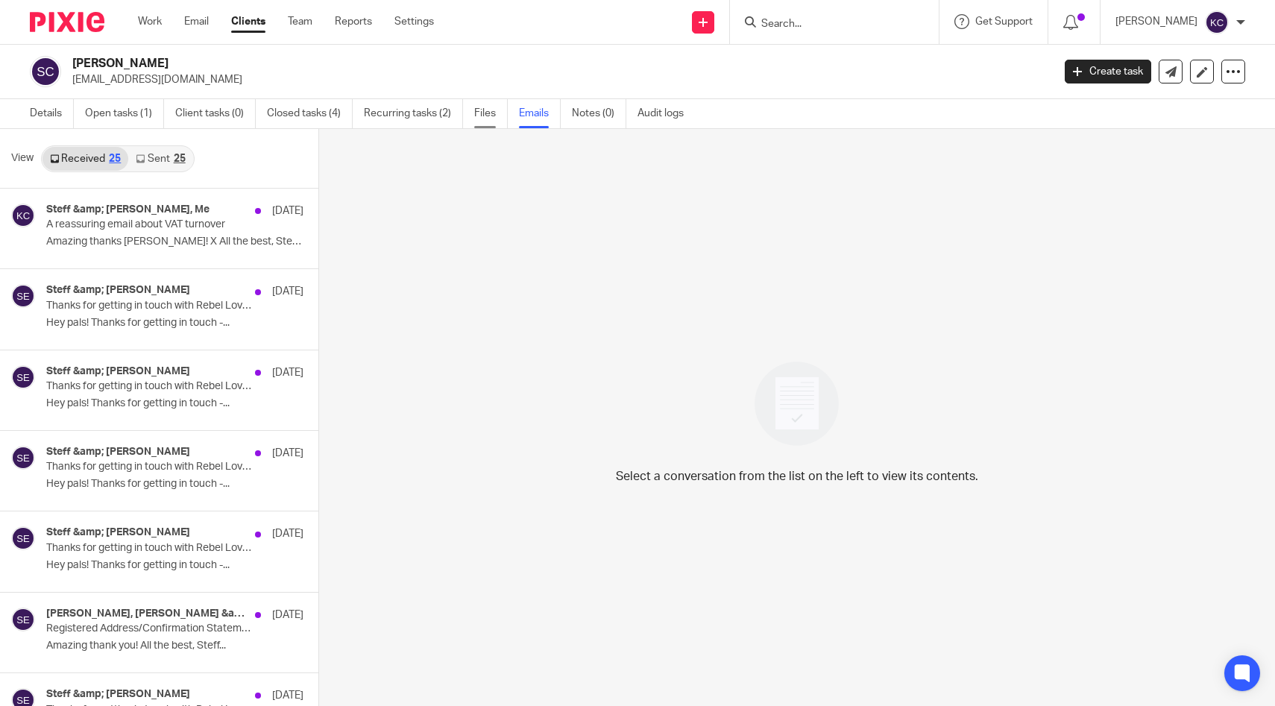
click at [485, 122] on link "Files" at bounding box center [491, 113] width 34 height 29
click at [494, 106] on link "Files" at bounding box center [491, 113] width 34 height 29
click at [43, 114] on link "Details" at bounding box center [52, 113] width 44 height 29
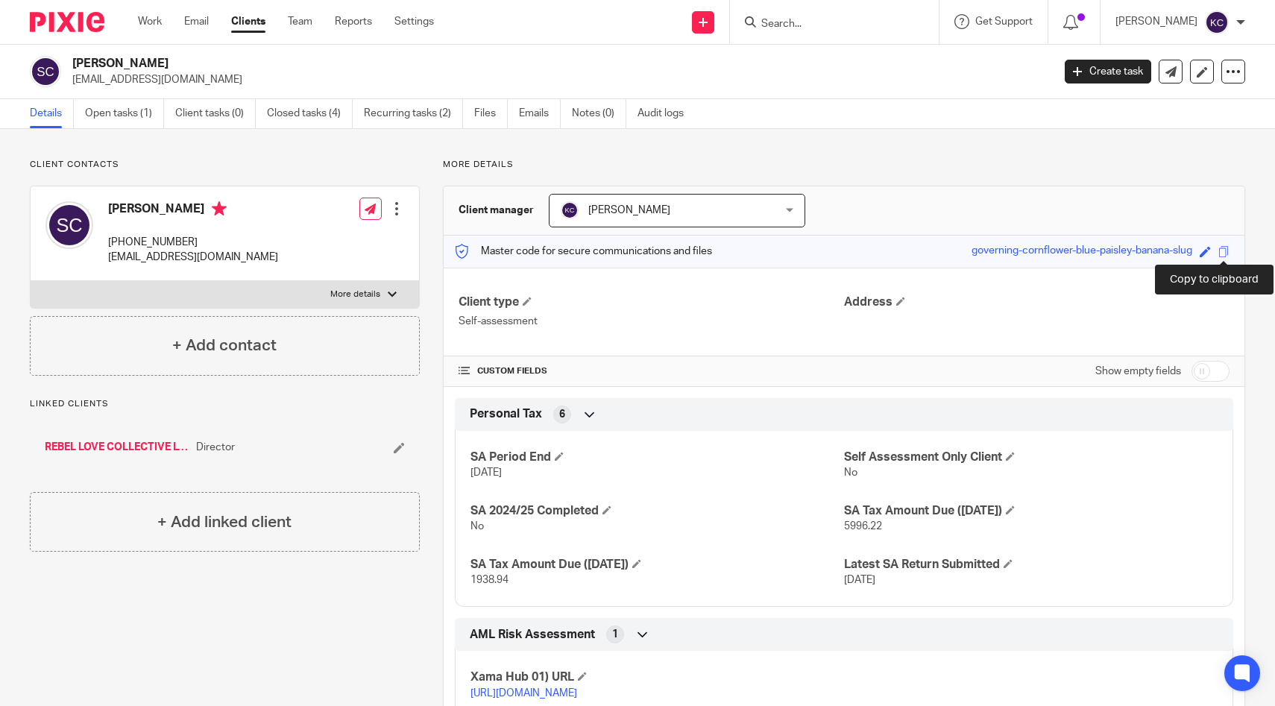
click at [1224, 251] on span at bounding box center [1224, 251] width 11 height 11
click at [104, 125] on link "Open tasks (1)" at bounding box center [124, 113] width 79 height 29
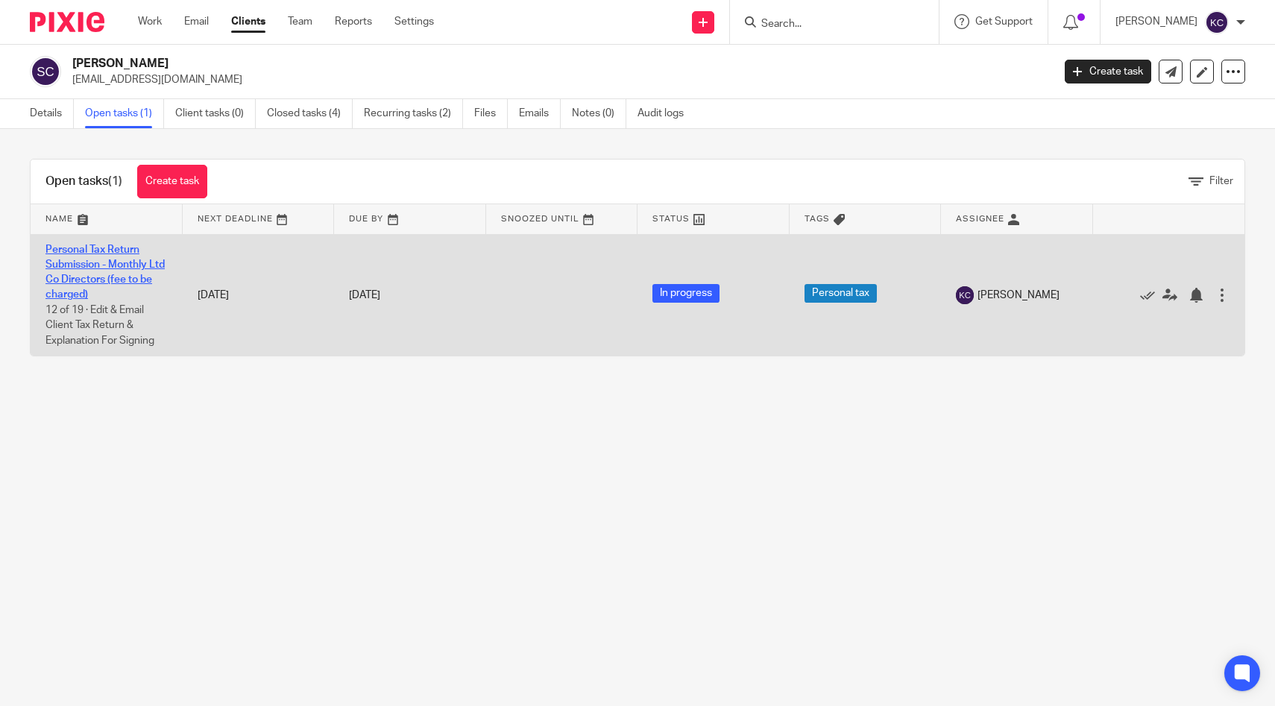
click at [88, 265] on link "Personal Tax Return Submission - Monthly Ltd Co Directors (fee to be charged)" at bounding box center [104, 273] width 119 height 56
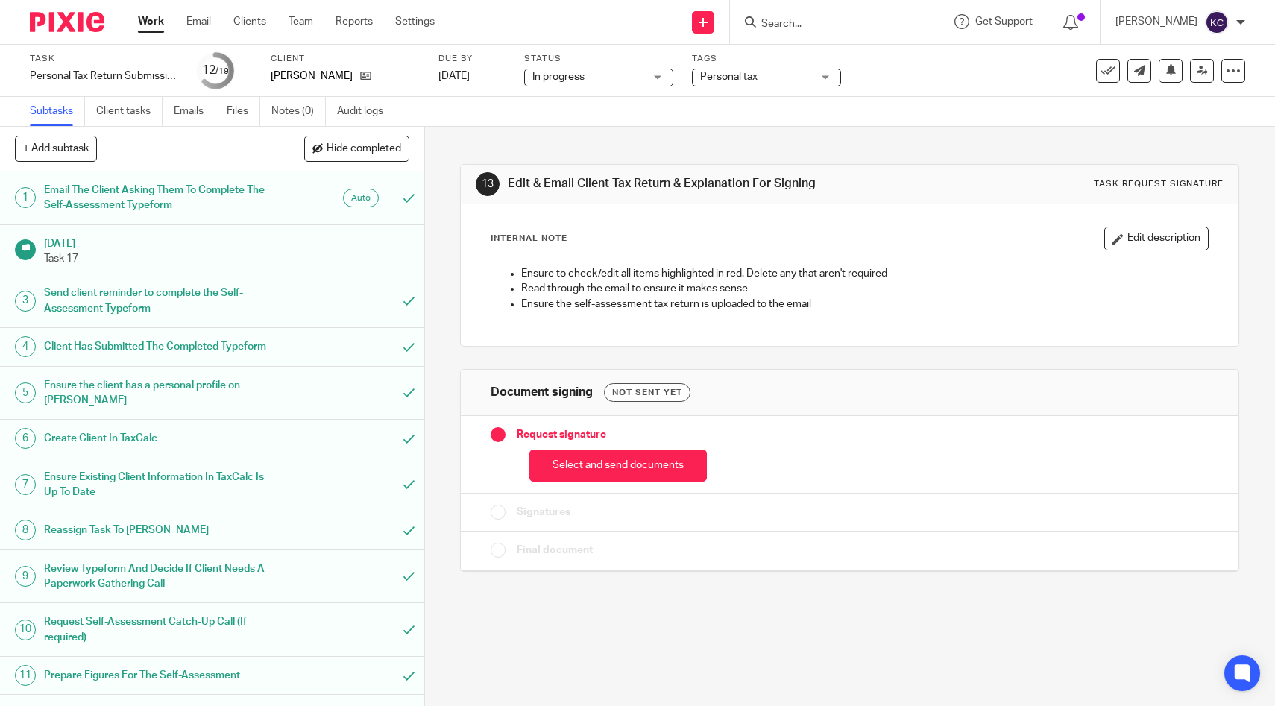
click at [89, 352] on h1 "Client Has Submitted The Completed Typeform" at bounding box center [156, 347] width 224 height 22
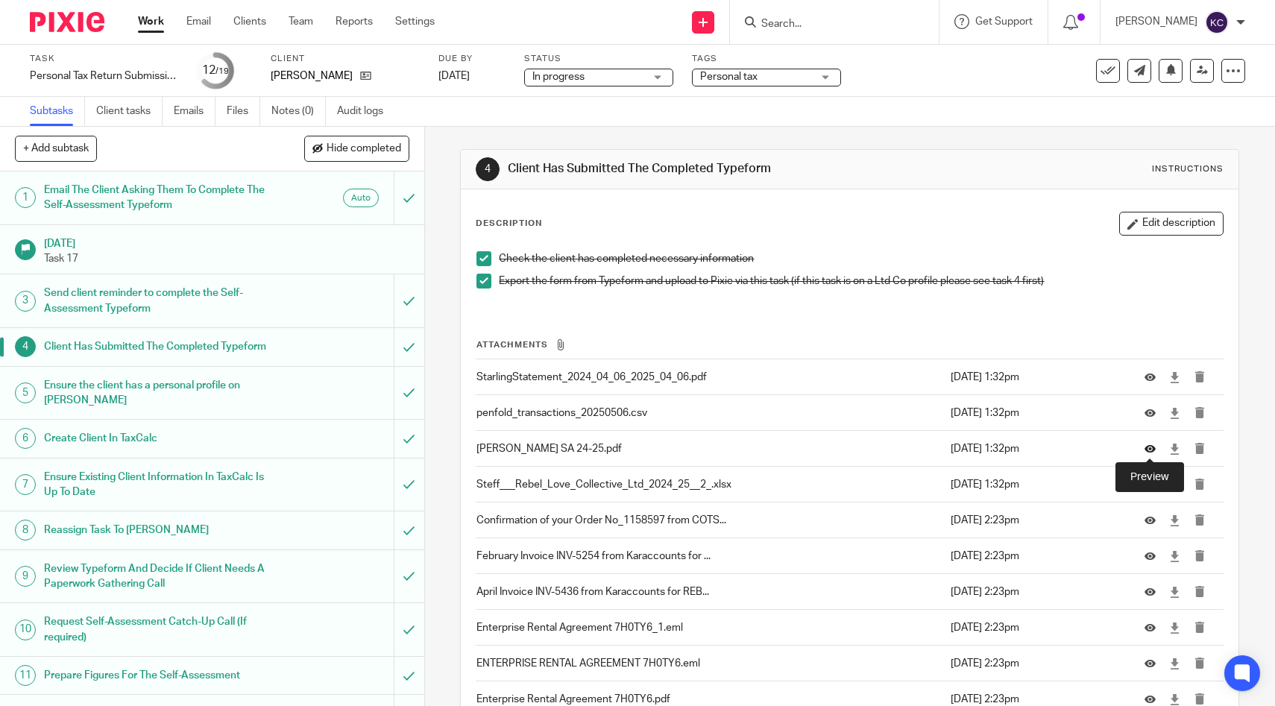
click at [1154, 449] on icon at bounding box center [1150, 448] width 11 height 11
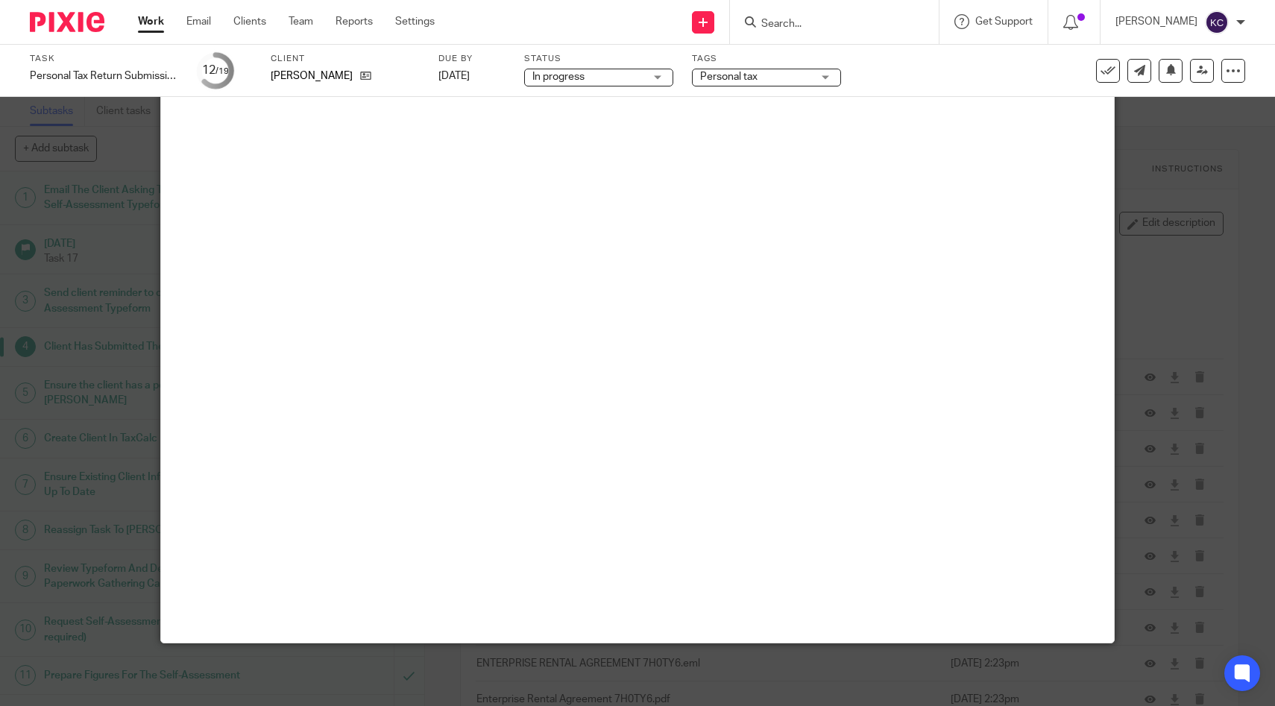
scroll to position [73, 0]
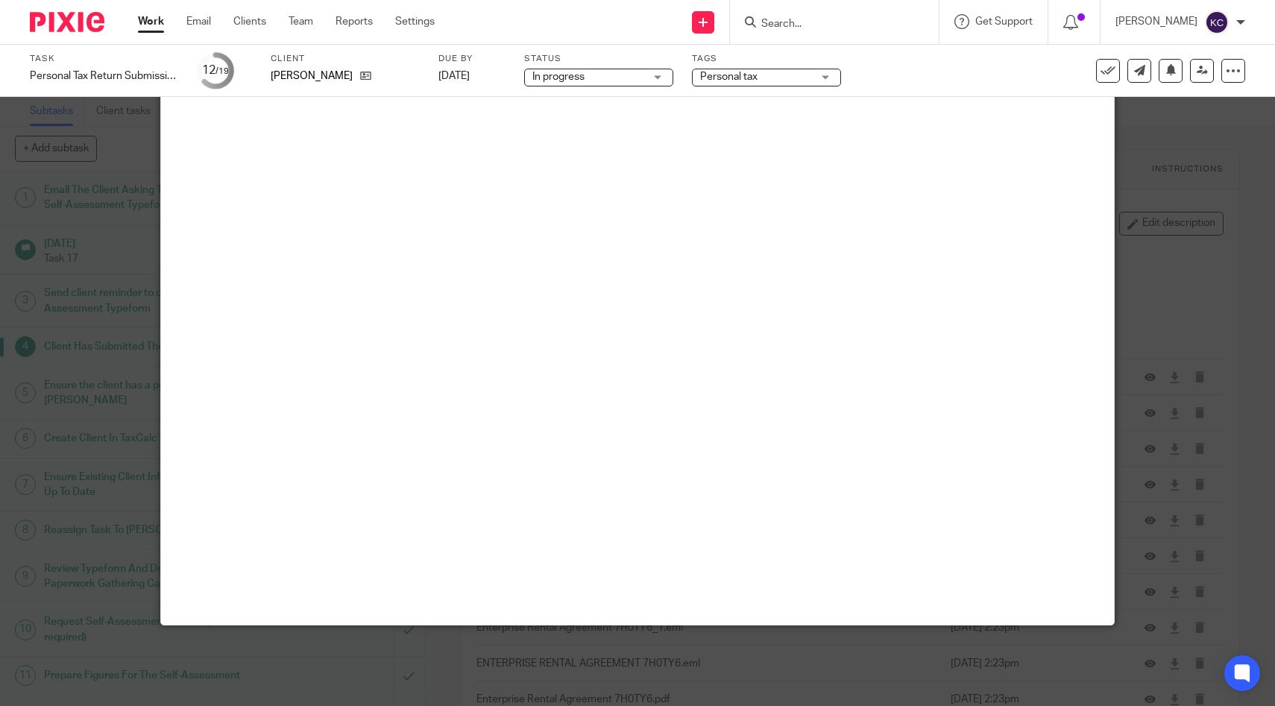
click at [820, 18] on input "Search" at bounding box center [827, 24] width 134 height 13
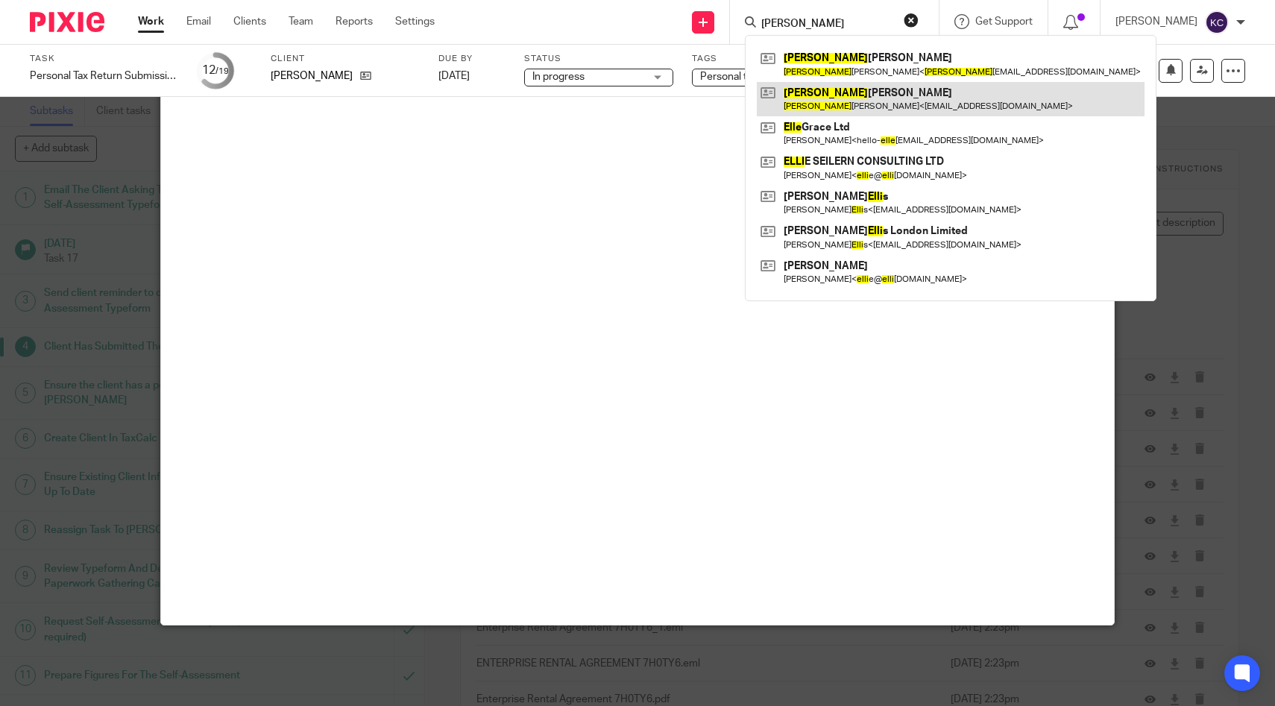
type input "ella"
click at [814, 99] on link at bounding box center [951, 99] width 388 height 34
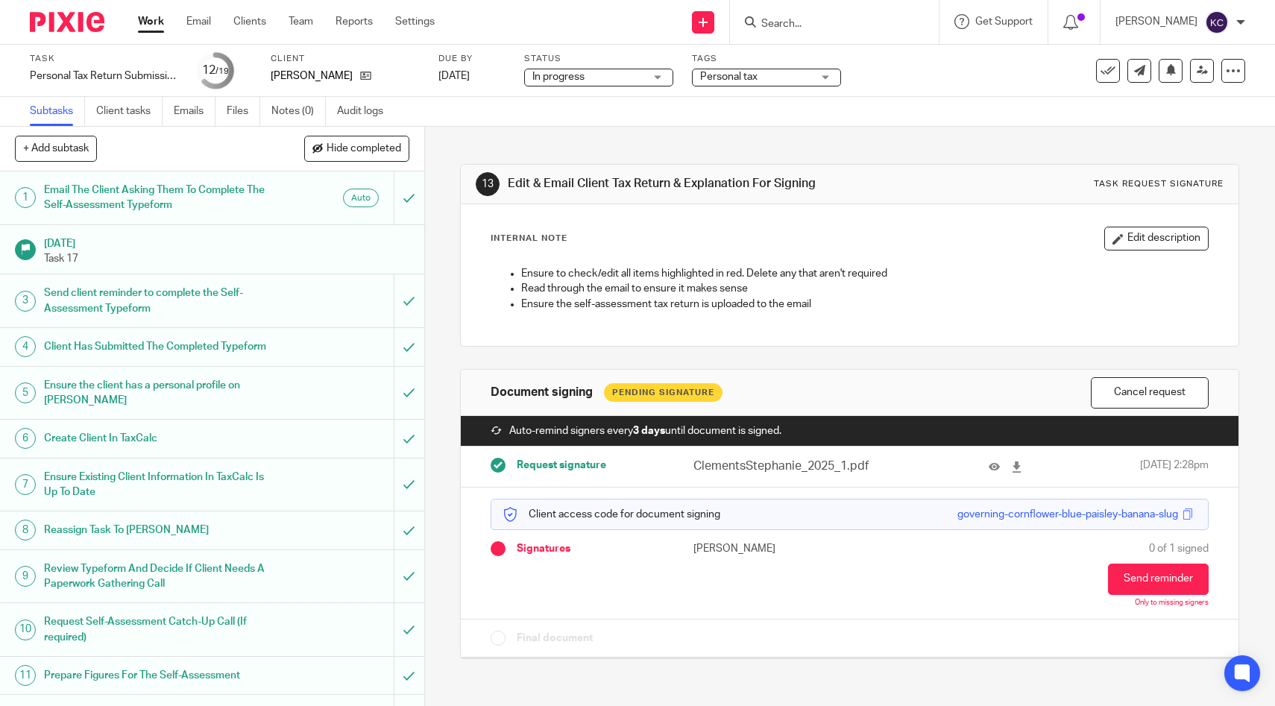
click at [801, 84] on span "Personal tax" at bounding box center [756, 77] width 112 height 16
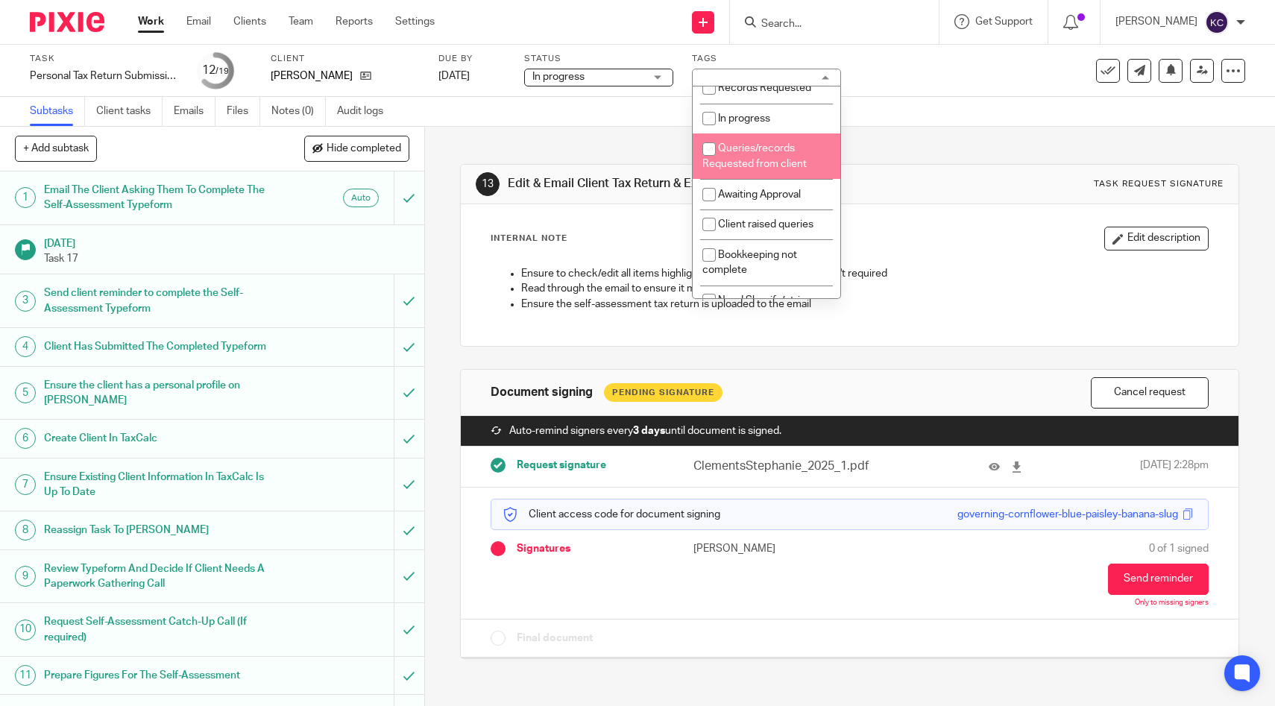
scroll to position [348, 0]
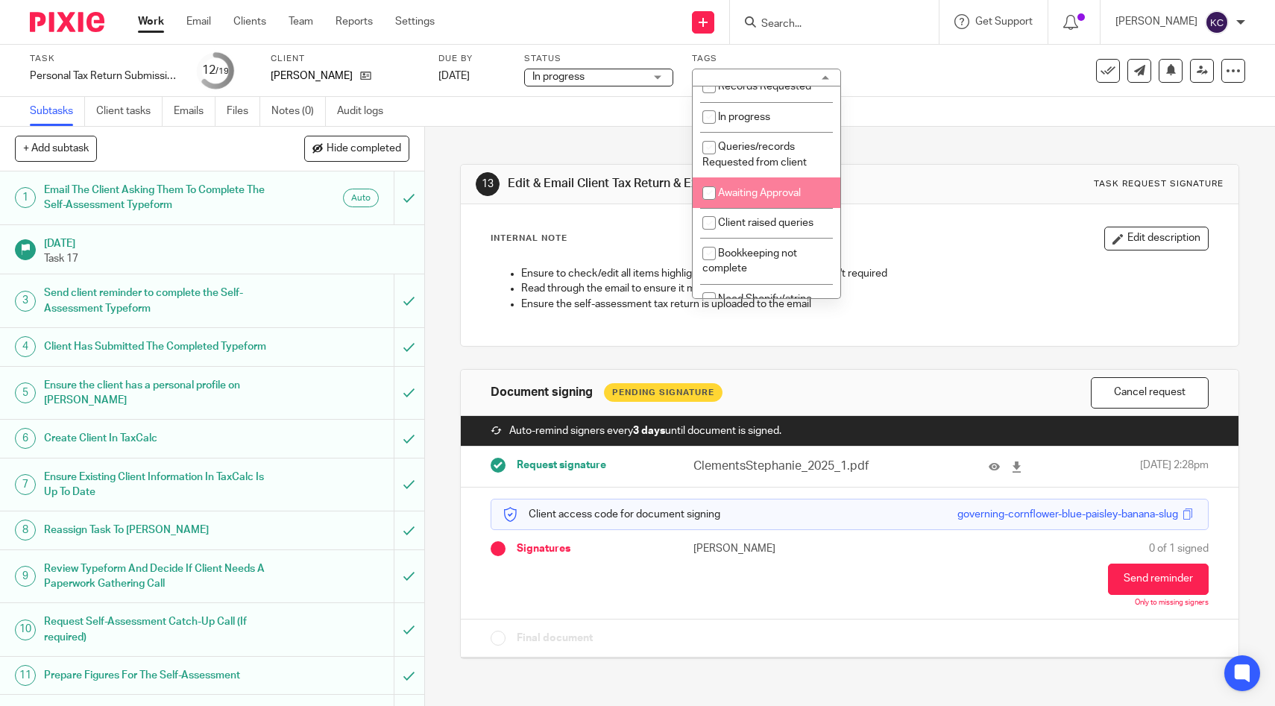
click at [782, 197] on li "Awaiting Approval" at bounding box center [767, 192] width 148 height 31
checkbox input "true"
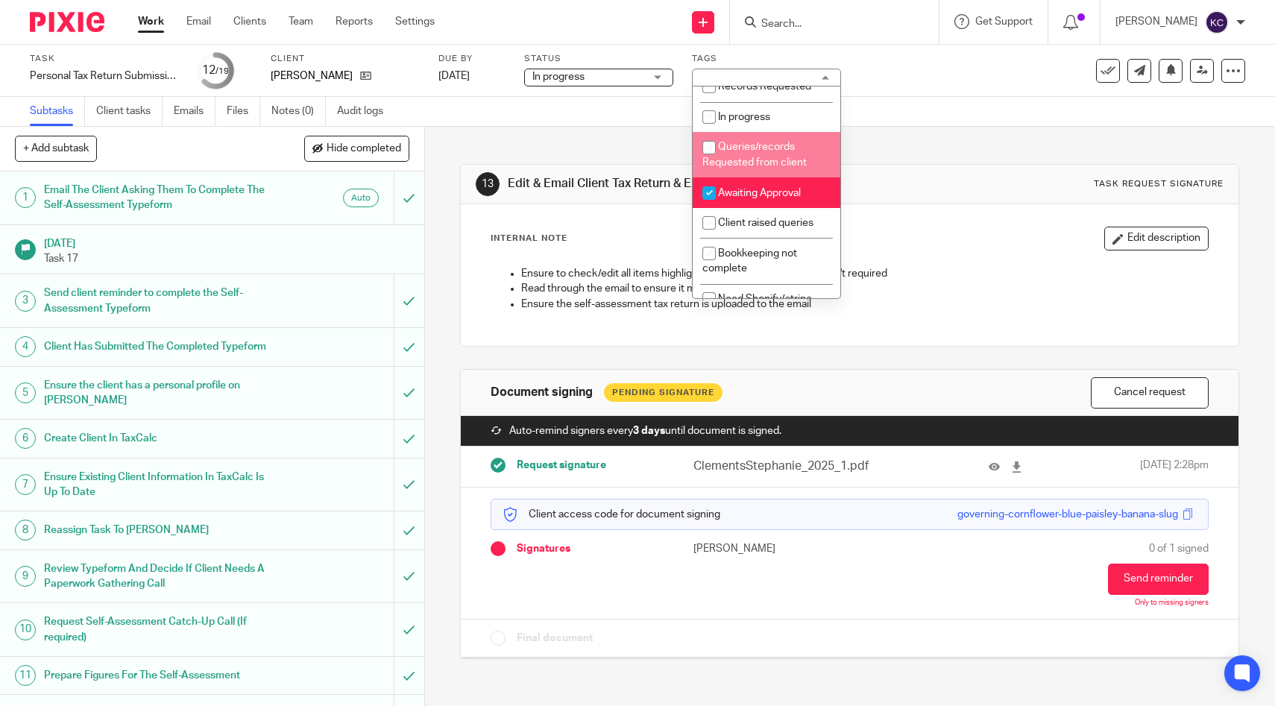
click at [860, 22] on input "Search" at bounding box center [827, 24] width 134 height 13
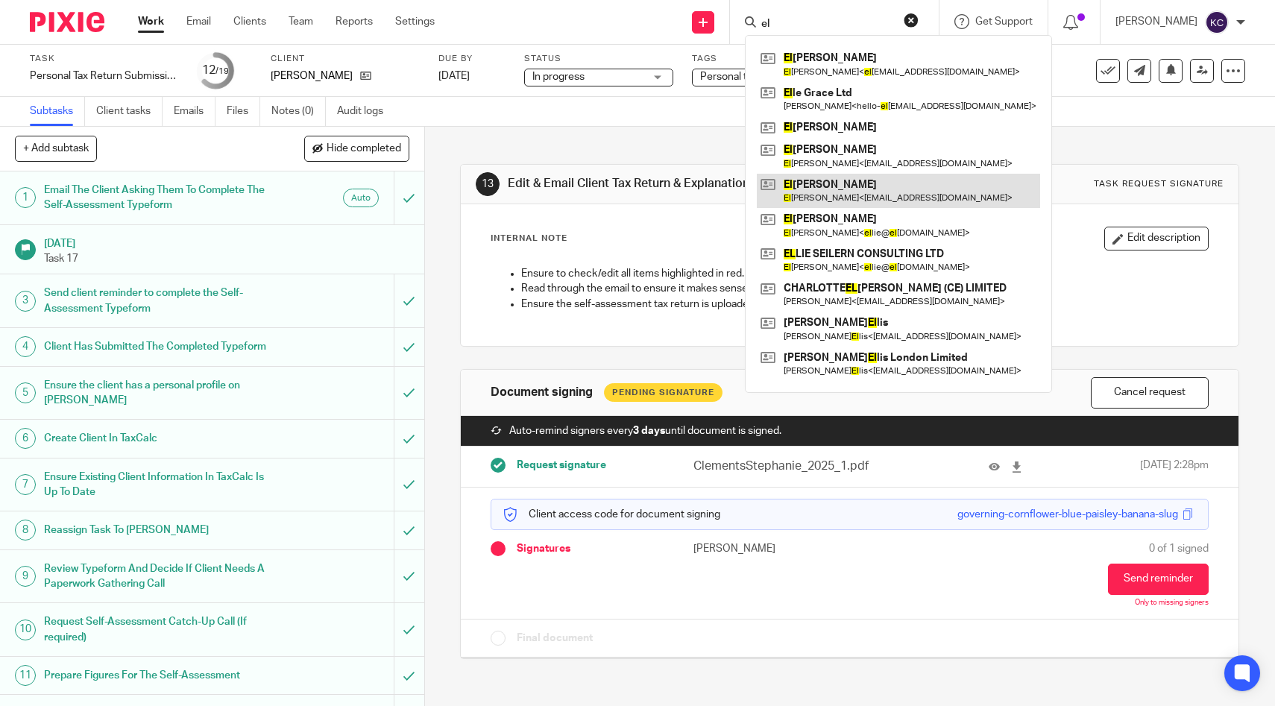
type input "el"
click at [838, 182] on link at bounding box center [898, 191] width 283 height 34
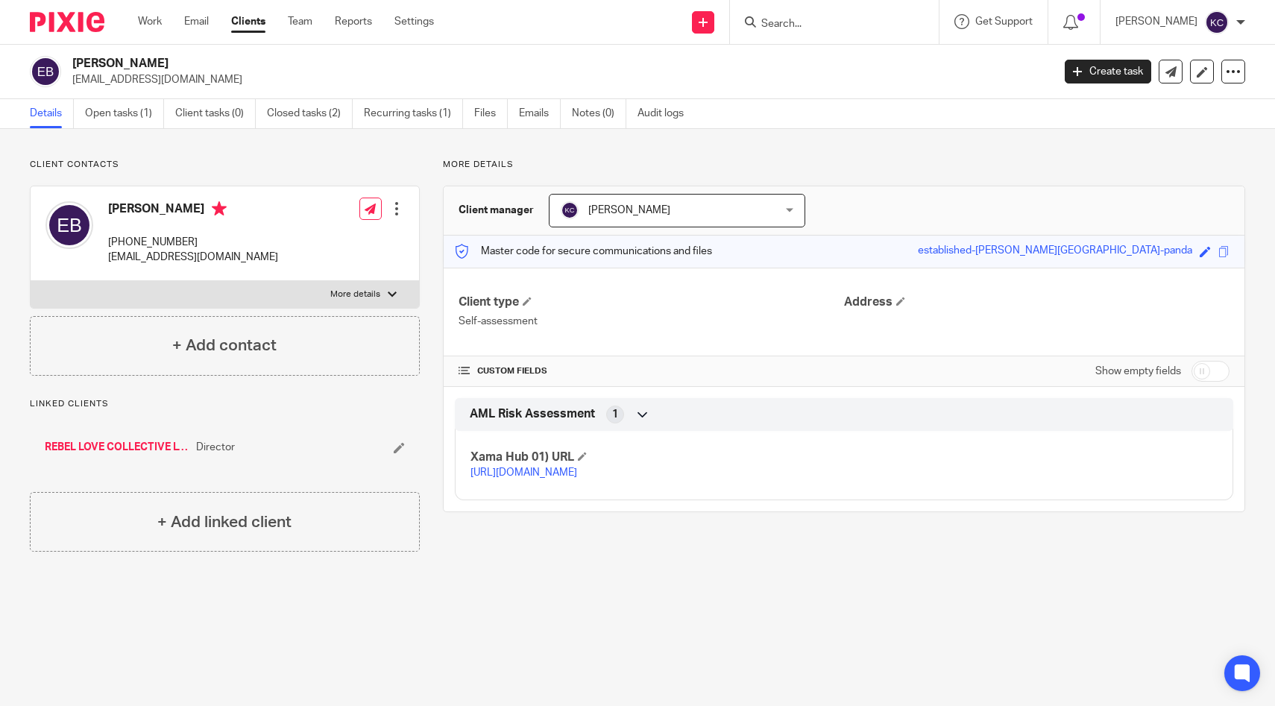
click at [339, 302] on label "More details" at bounding box center [225, 294] width 389 height 27
click at [31, 281] on input "More details" at bounding box center [30, 280] width 1 height 1
checkbox input "true"
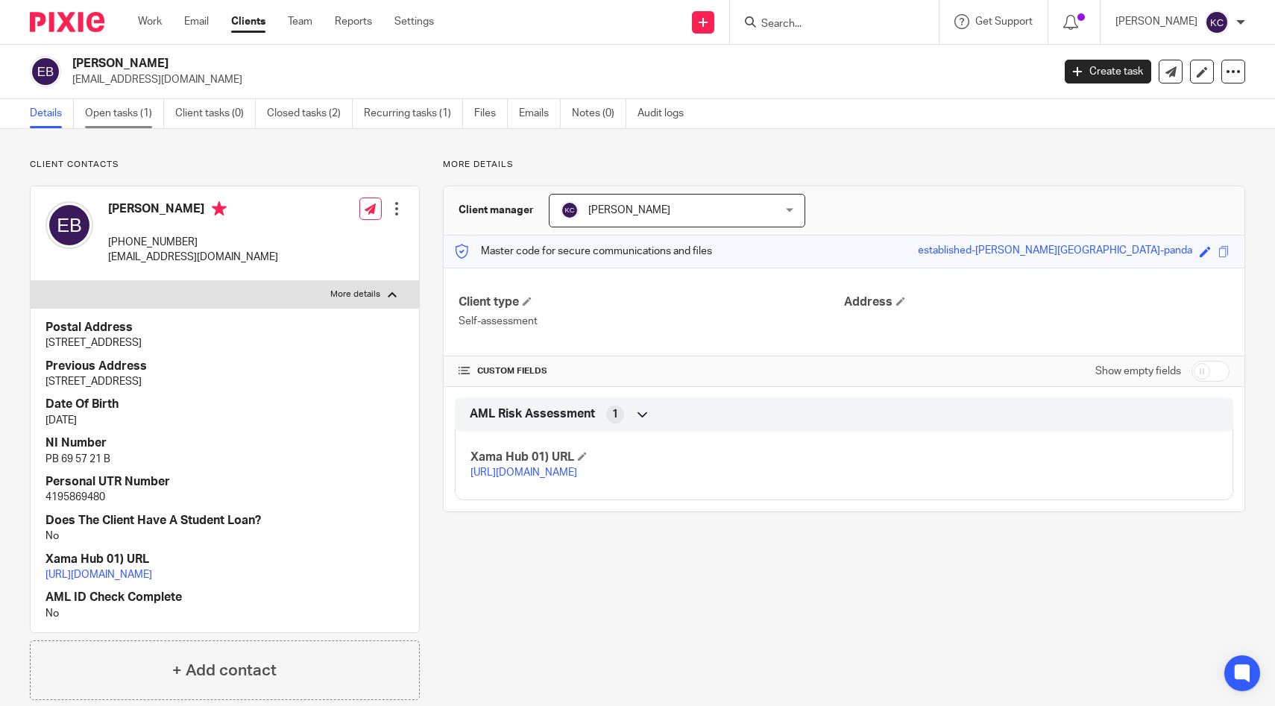
click at [93, 114] on link "Open tasks (1)" at bounding box center [124, 113] width 79 height 29
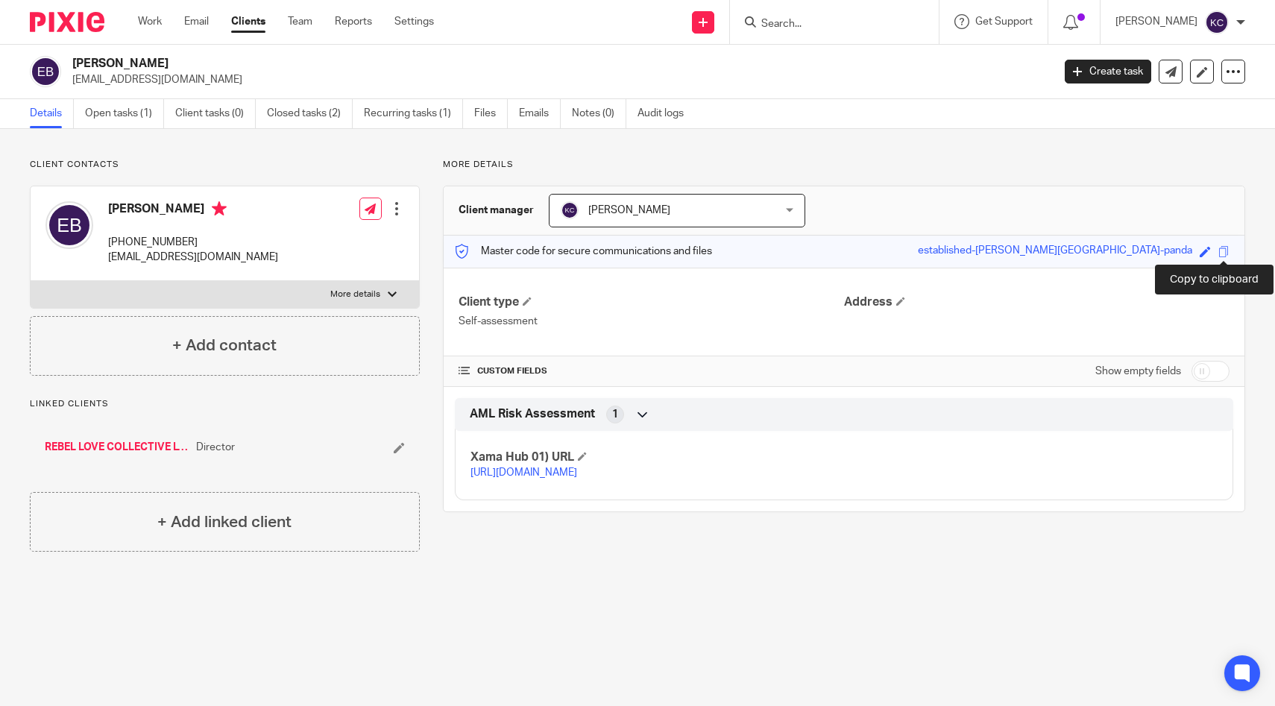
click at [1223, 253] on span at bounding box center [1224, 251] width 11 height 11
click at [438, 20] on ul "Work Email Clients Team Reports Settings" at bounding box center [297, 21] width 318 height 15
click at [426, 20] on link "Settings" at bounding box center [415, 21] width 40 height 15
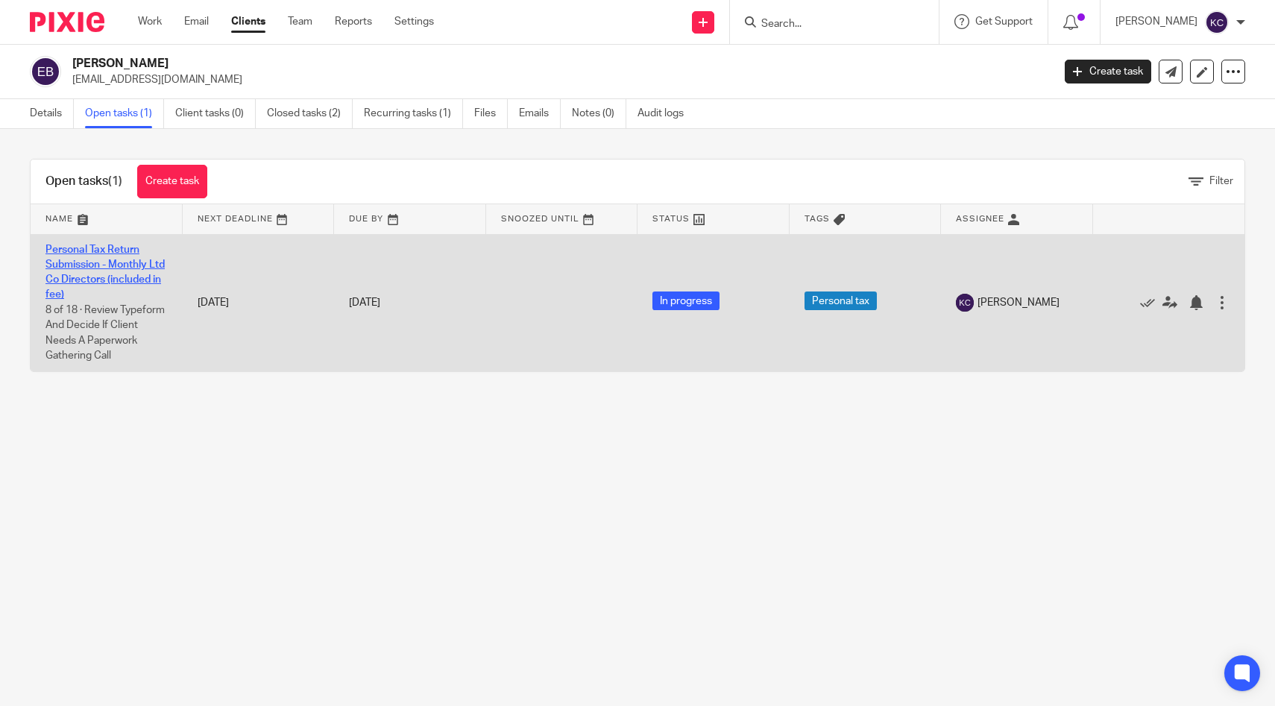
click at [72, 268] on link "Personal Tax Return Submission - Monthly Ltd Co Directors (included in fee)" at bounding box center [104, 273] width 119 height 56
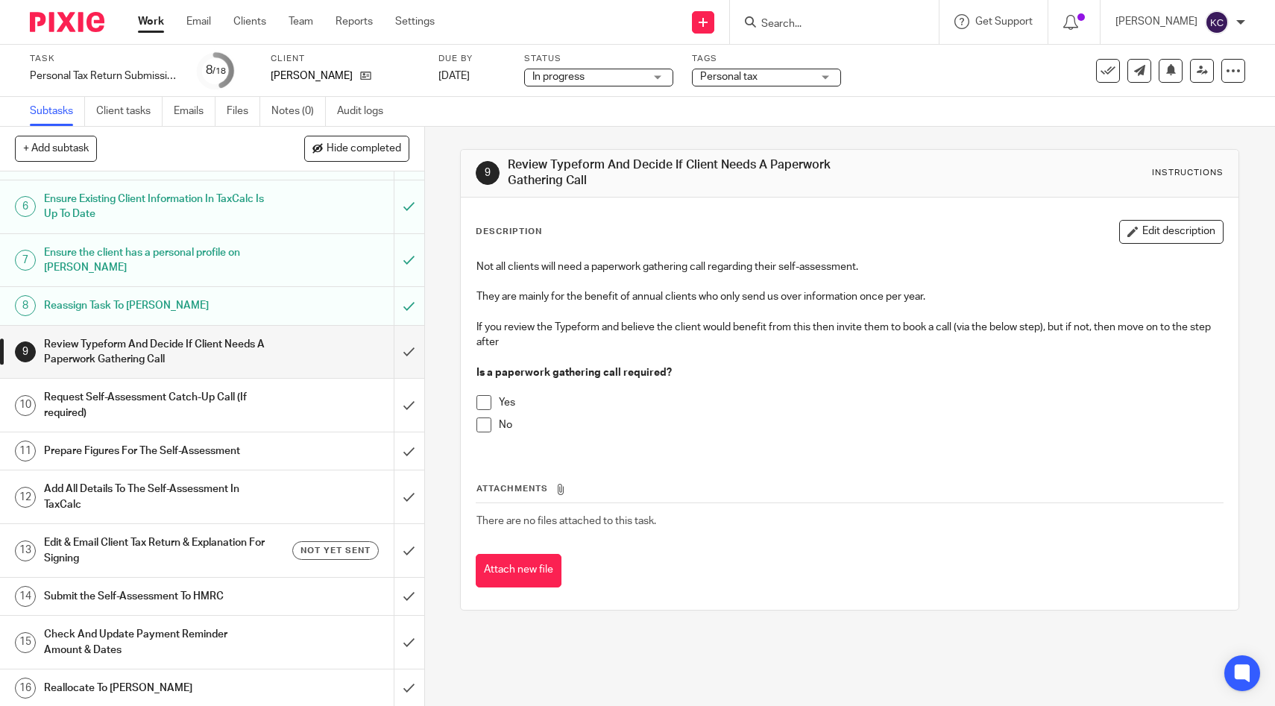
scroll to position [307, 0]
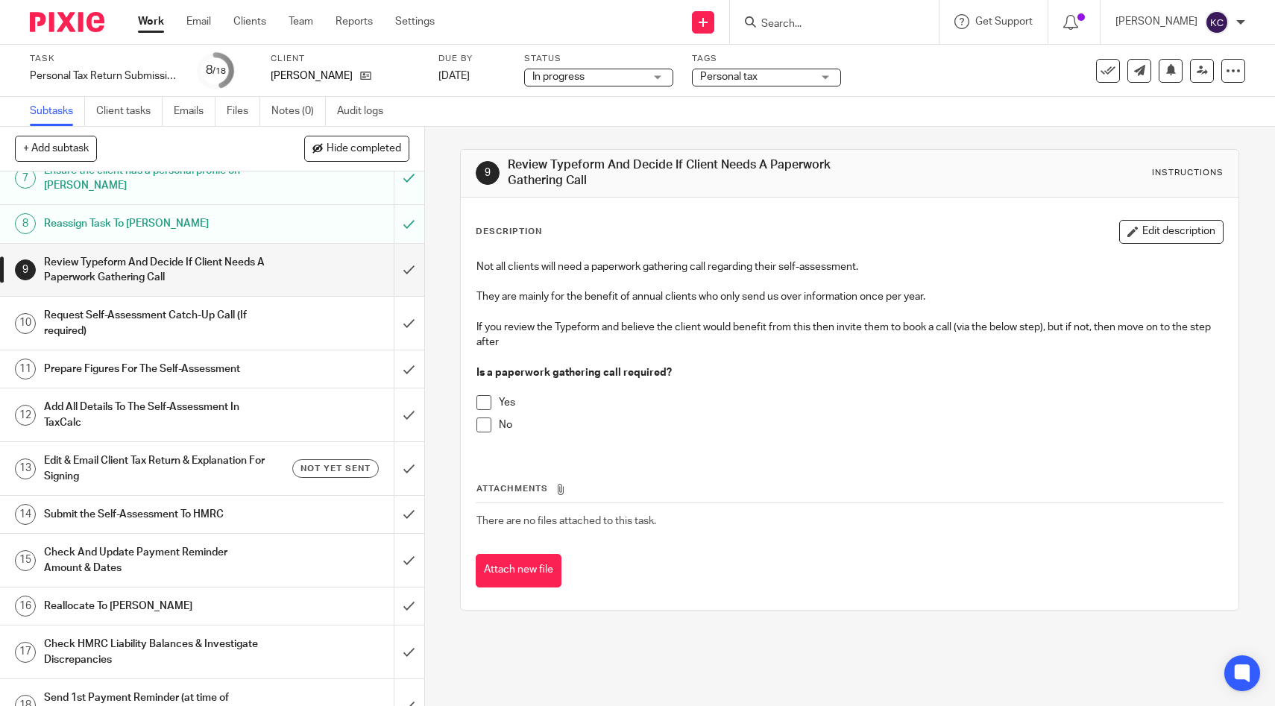
click at [484, 426] on span at bounding box center [484, 425] width 15 height 15
click at [400, 287] on input "submit" at bounding box center [212, 270] width 424 height 53
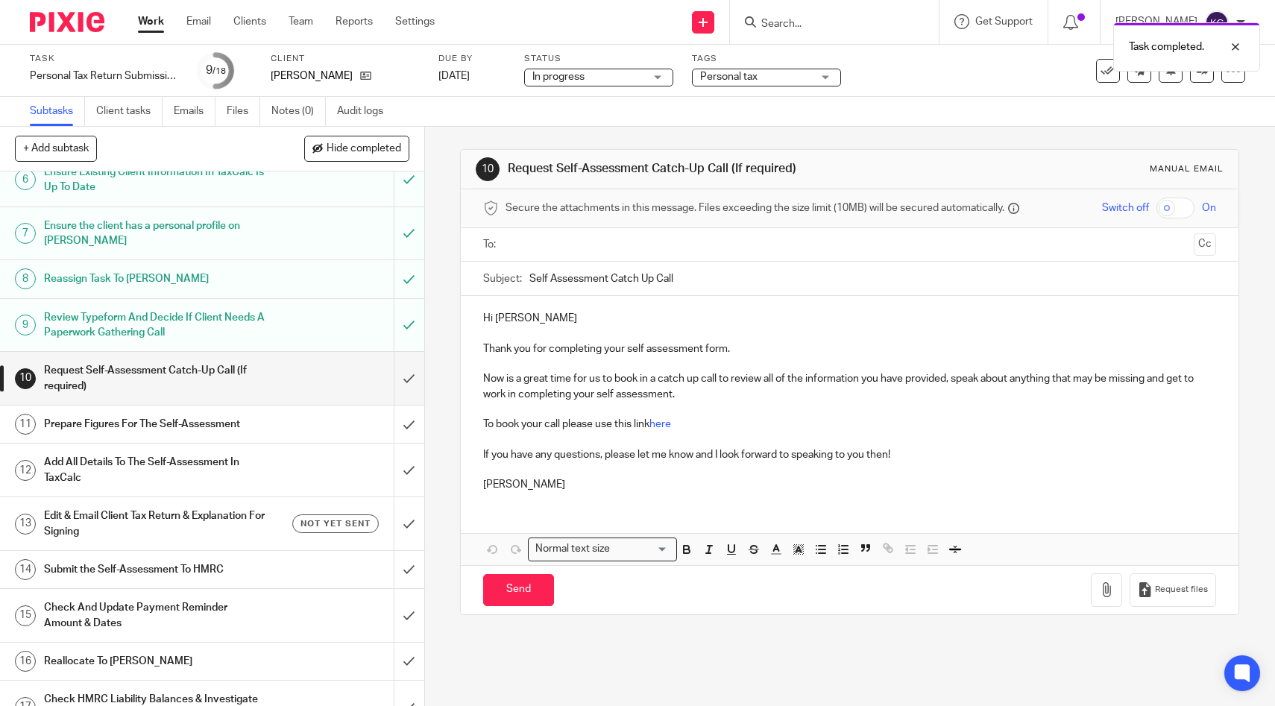
scroll to position [294, 0]
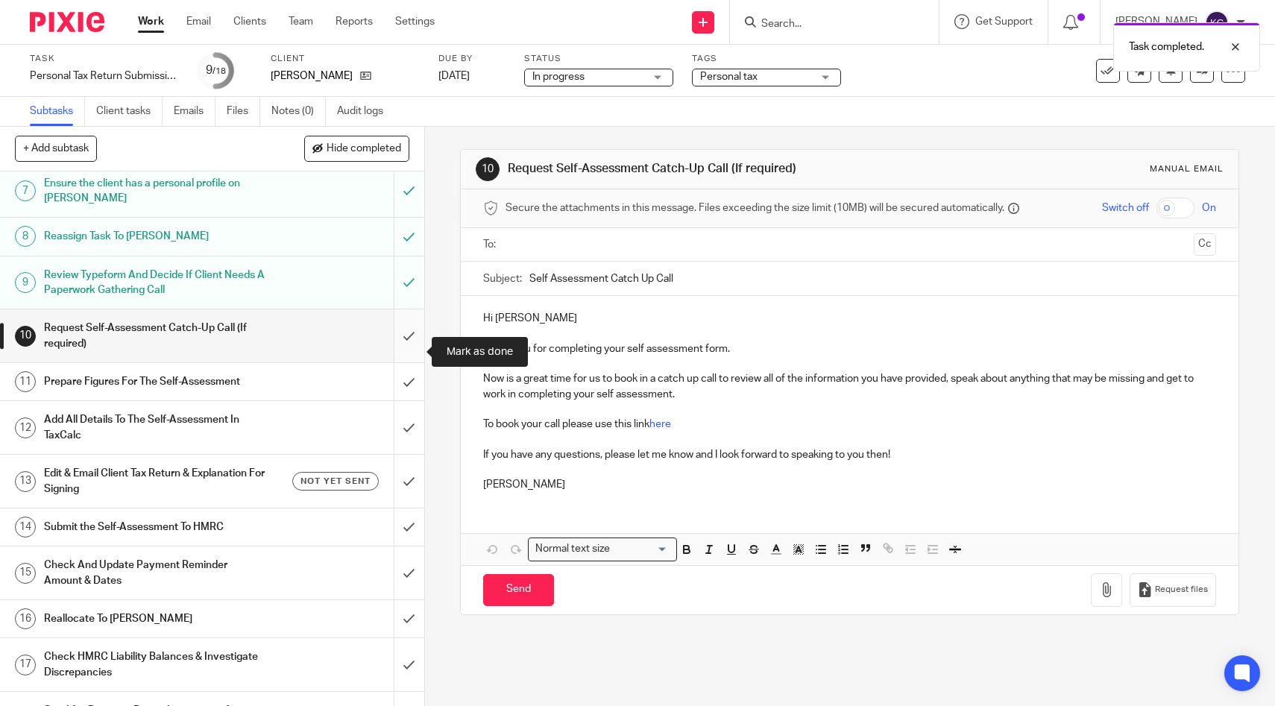
click at [400, 361] on input "submit" at bounding box center [212, 335] width 424 height 53
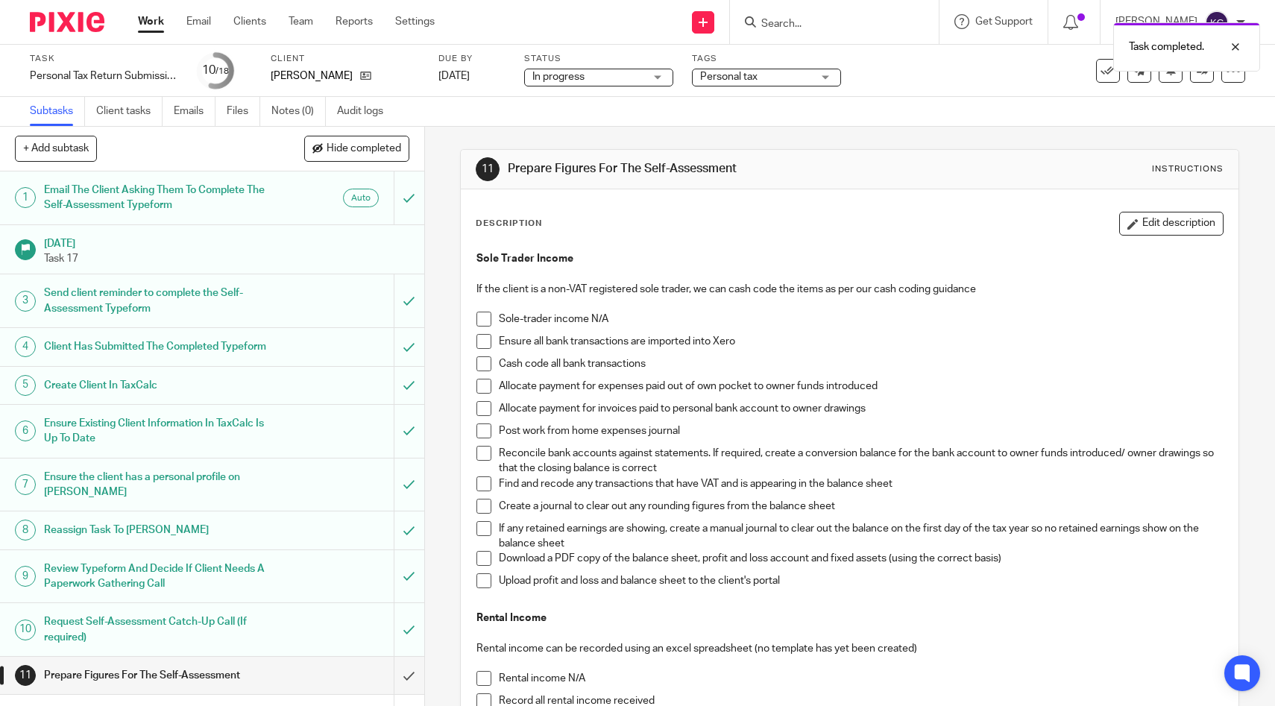
click at [488, 337] on span at bounding box center [484, 341] width 15 height 15
click at [486, 365] on span at bounding box center [484, 363] width 15 height 15
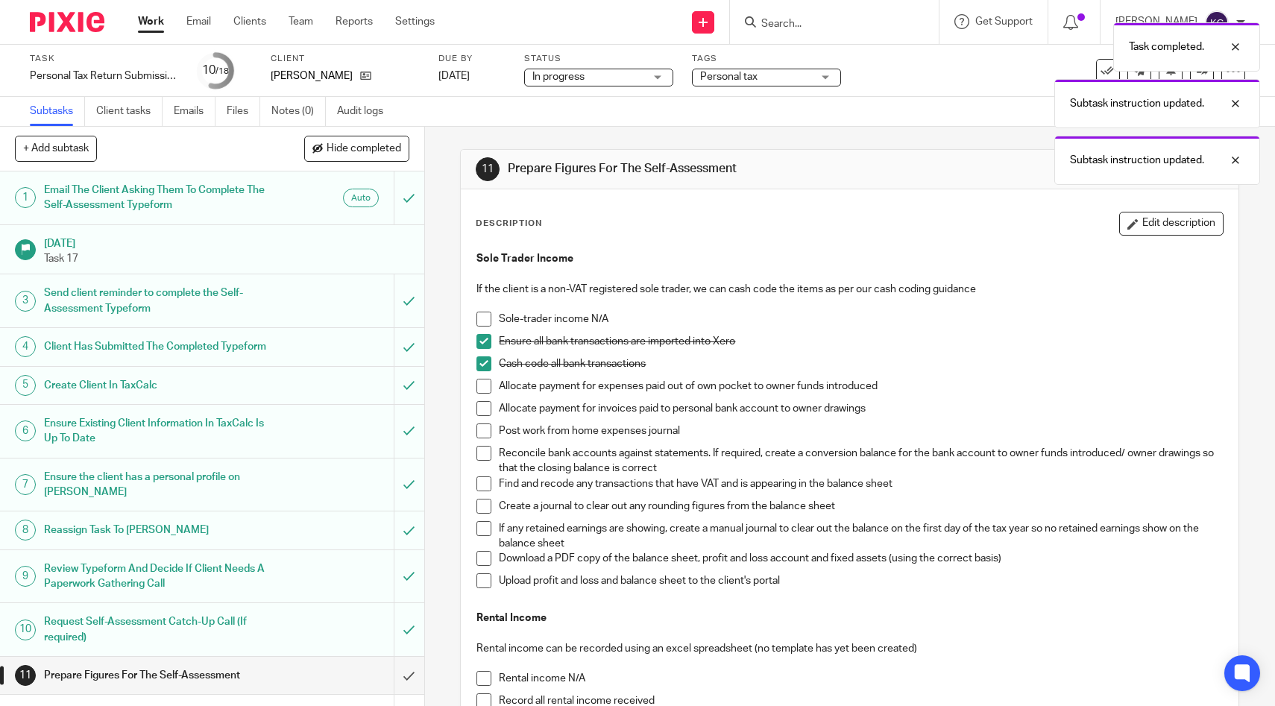
click at [487, 387] on span at bounding box center [484, 386] width 15 height 15
click at [480, 419] on li "Allocate payment for invoices paid to personal bank account to owner drawings" at bounding box center [850, 412] width 746 height 22
click at [480, 412] on span at bounding box center [484, 408] width 15 height 15
click at [480, 433] on span at bounding box center [484, 431] width 15 height 15
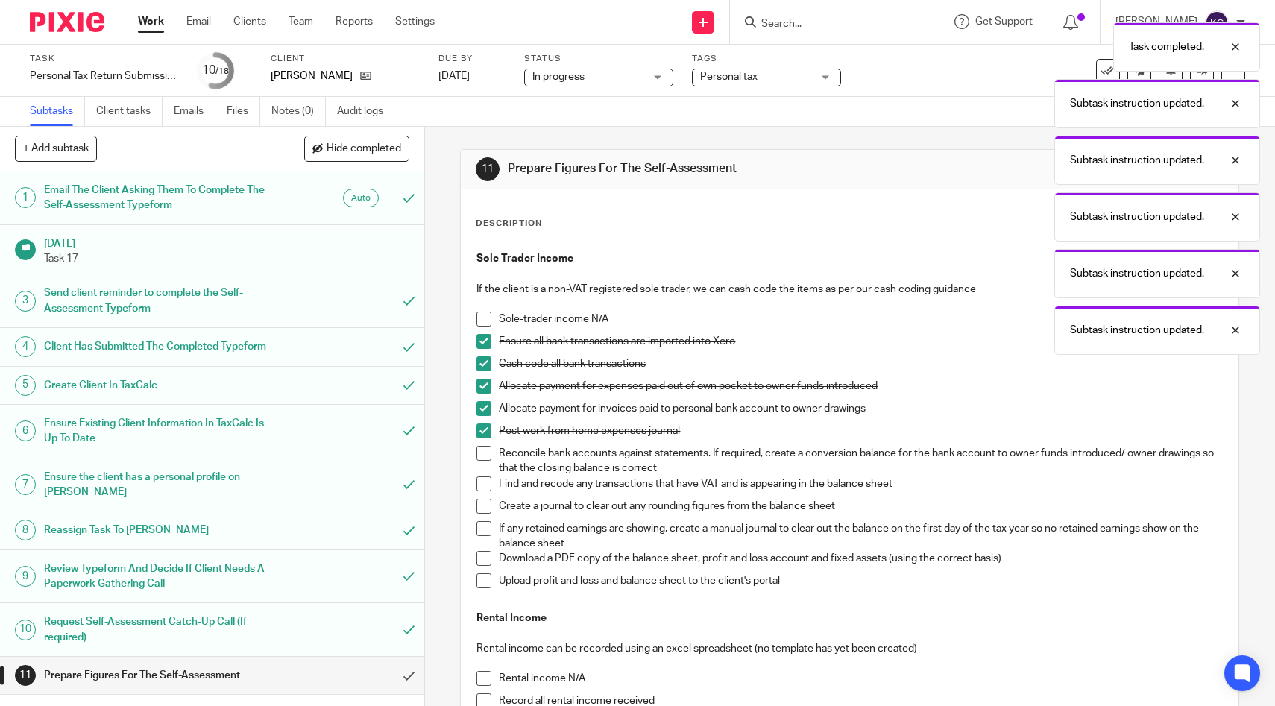
click at [480, 450] on span at bounding box center [484, 453] width 15 height 15
click at [480, 483] on span at bounding box center [484, 484] width 15 height 15
click at [482, 503] on span at bounding box center [484, 506] width 15 height 15
click at [482, 528] on span at bounding box center [484, 528] width 15 height 15
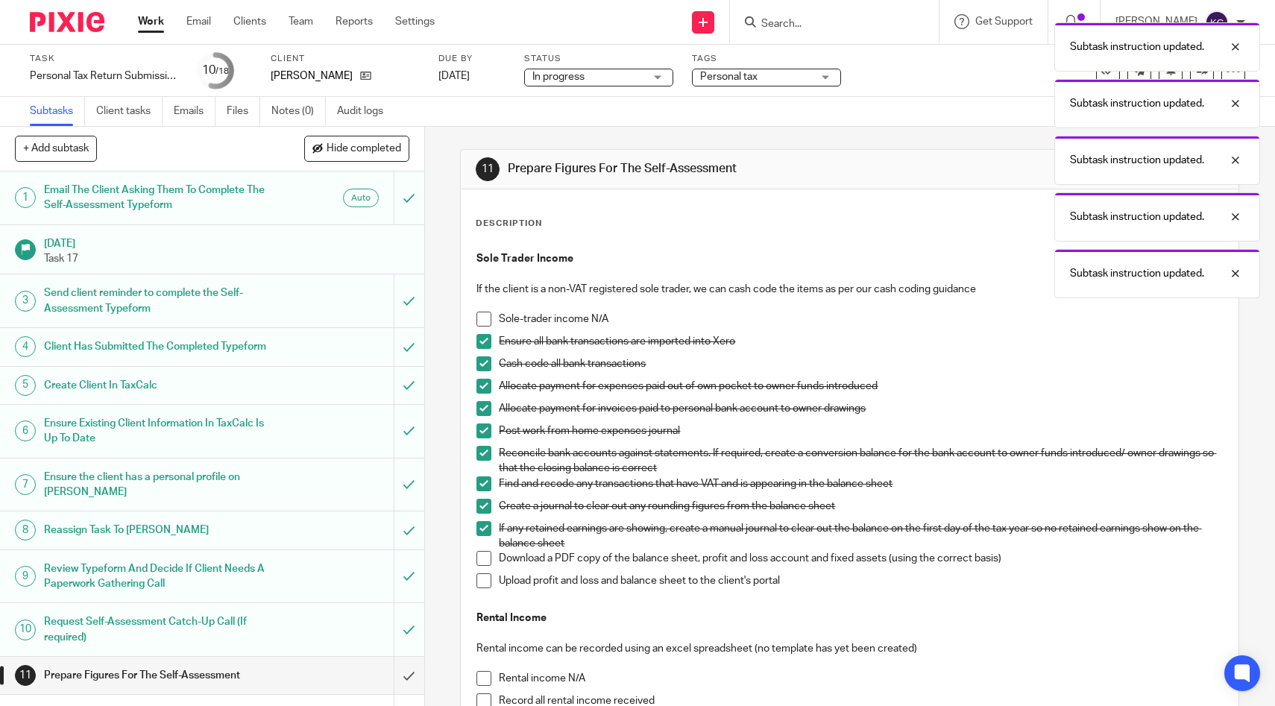
click at [480, 556] on span at bounding box center [484, 558] width 15 height 15
click at [480, 586] on span at bounding box center [484, 580] width 15 height 15
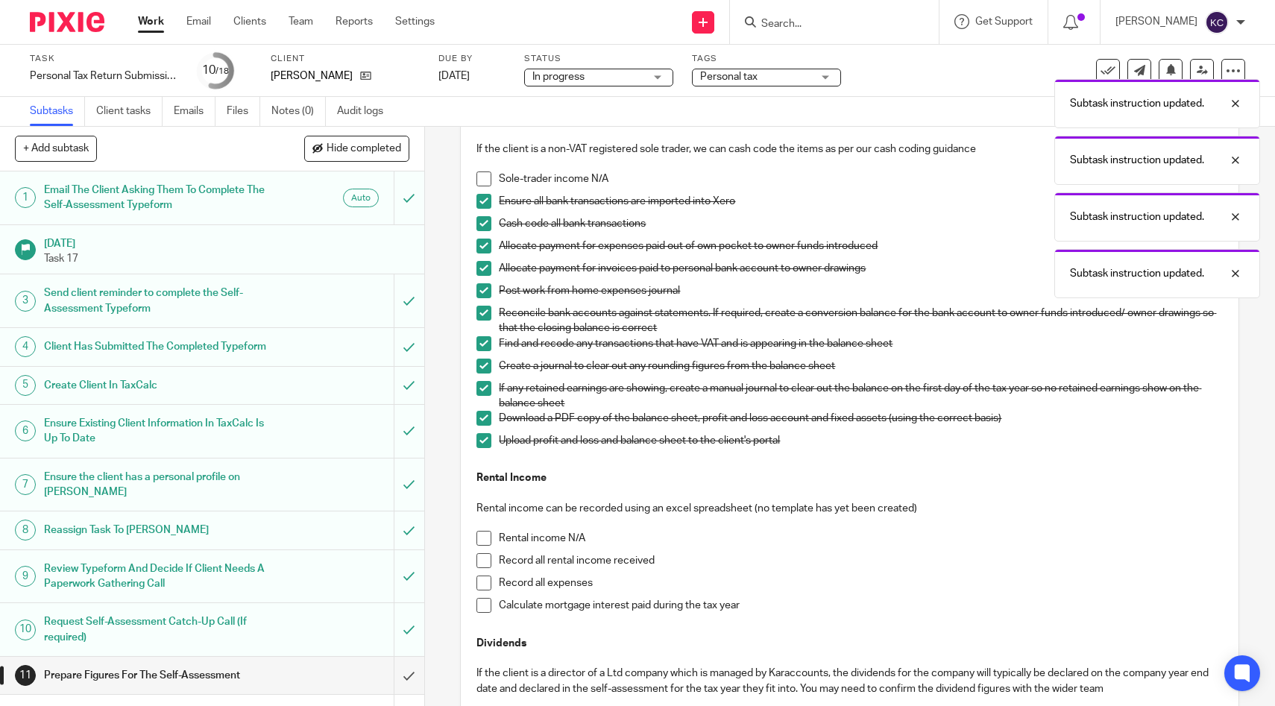
scroll to position [239, 0]
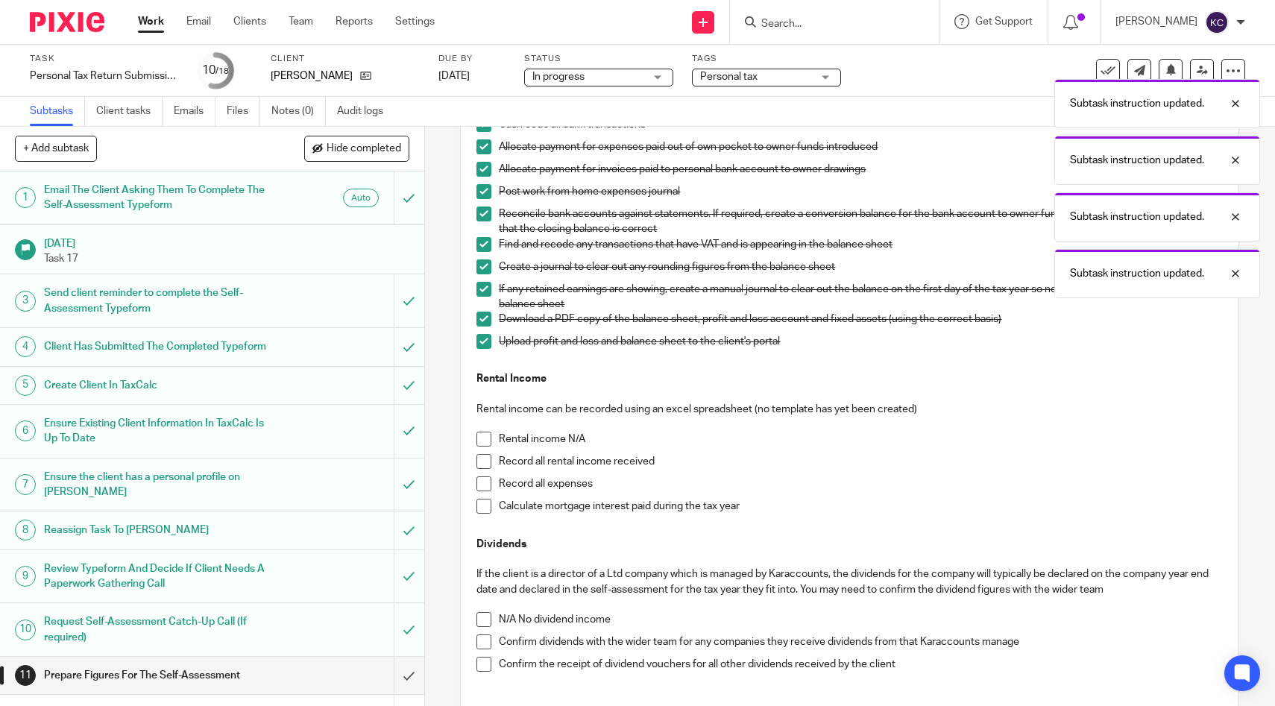
click at [486, 440] on span at bounding box center [484, 439] width 15 height 15
click at [485, 620] on span at bounding box center [484, 619] width 15 height 15
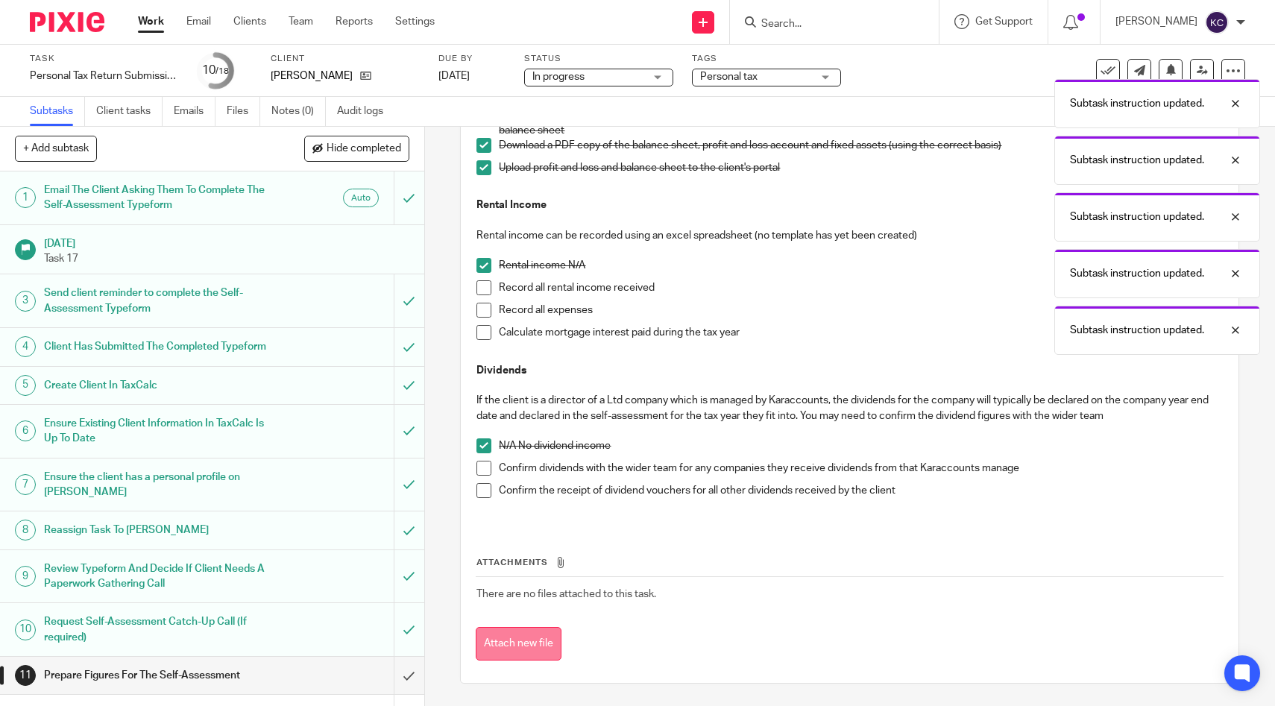
click at [541, 642] on button "Attach new file" at bounding box center [519, 644] width 86 height 34
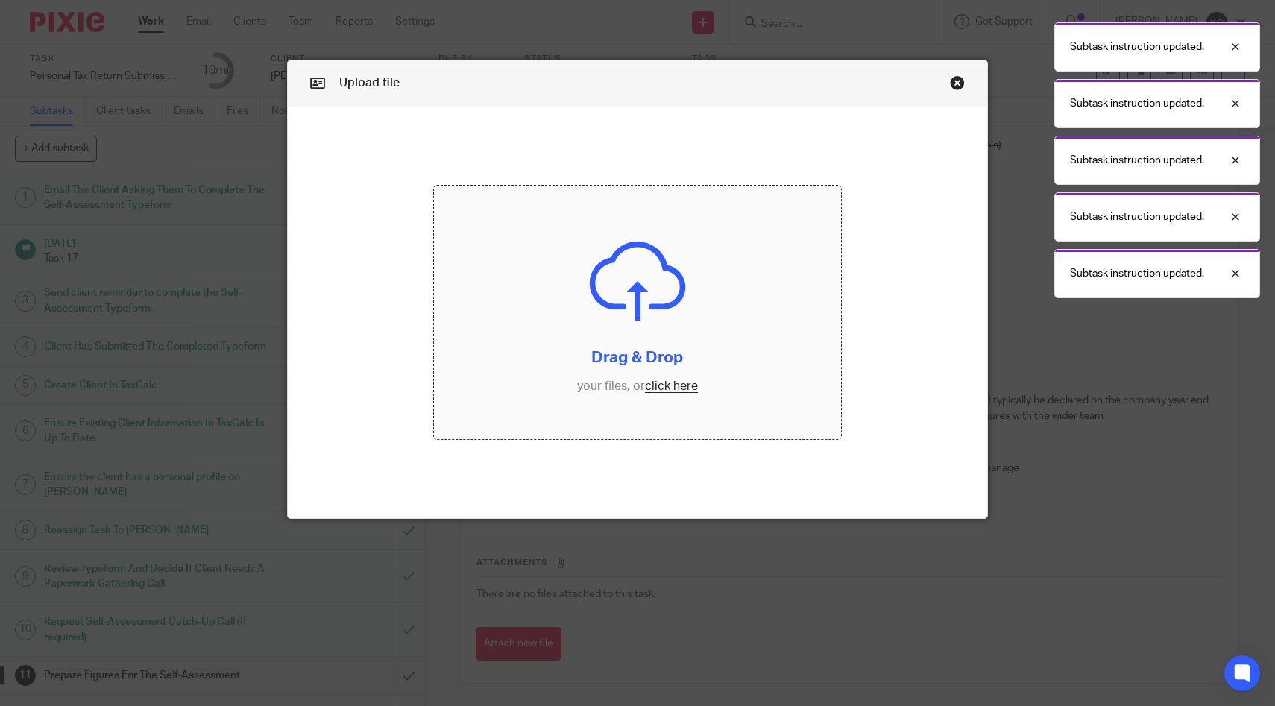
click at [667, 324] on input "file" at bounding box center [637, 313] width 406 height 254
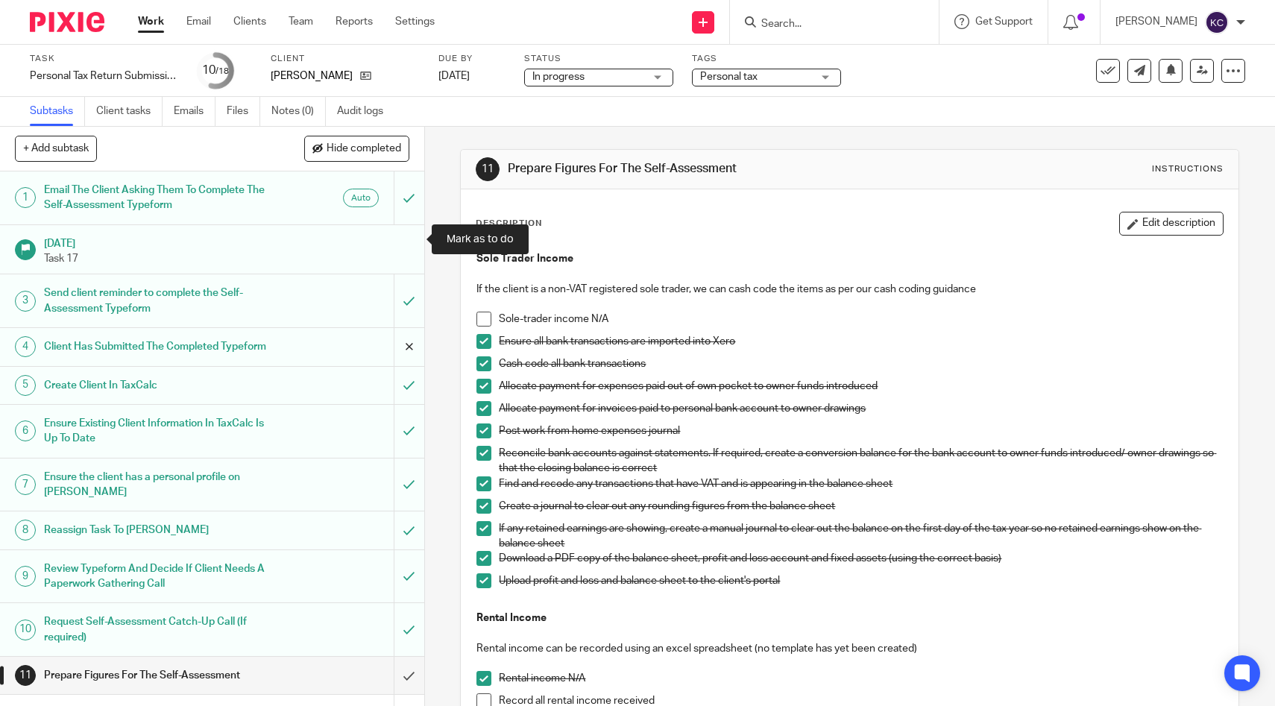
scroll to position [349, 0]
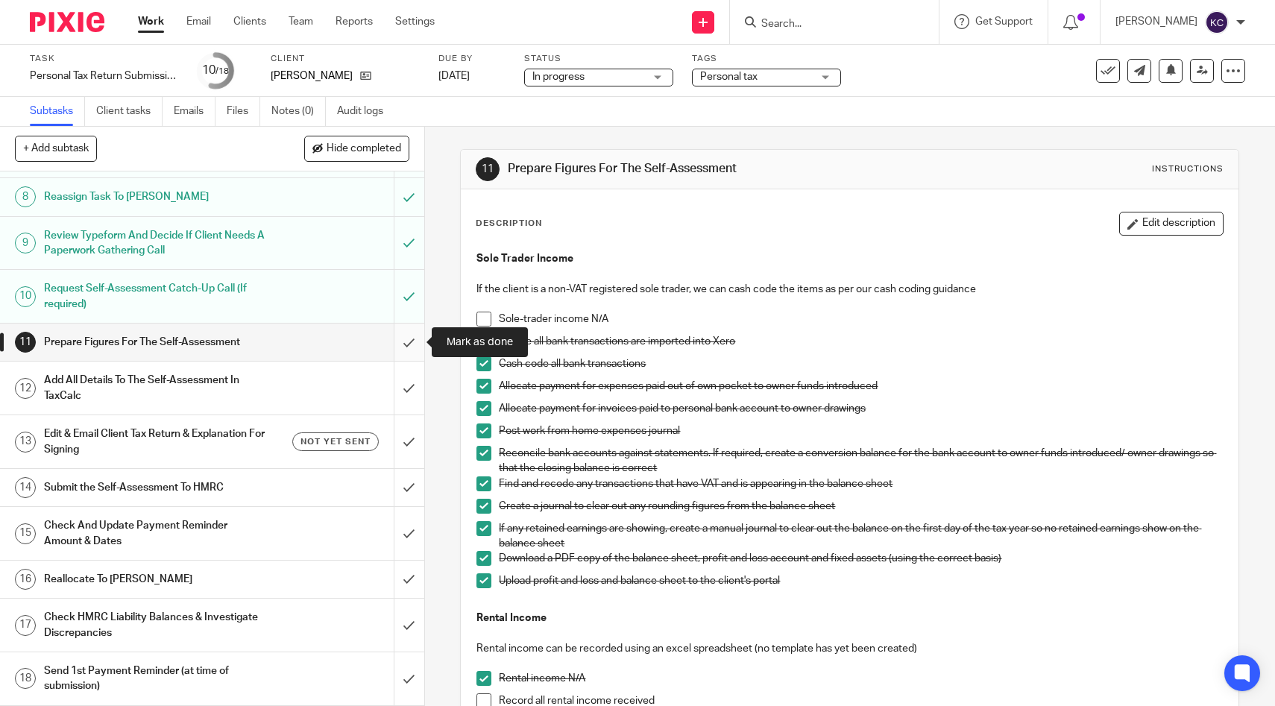
click at [403, 347] on input "submit" at bounding box center [212, 342] width 424 height 37
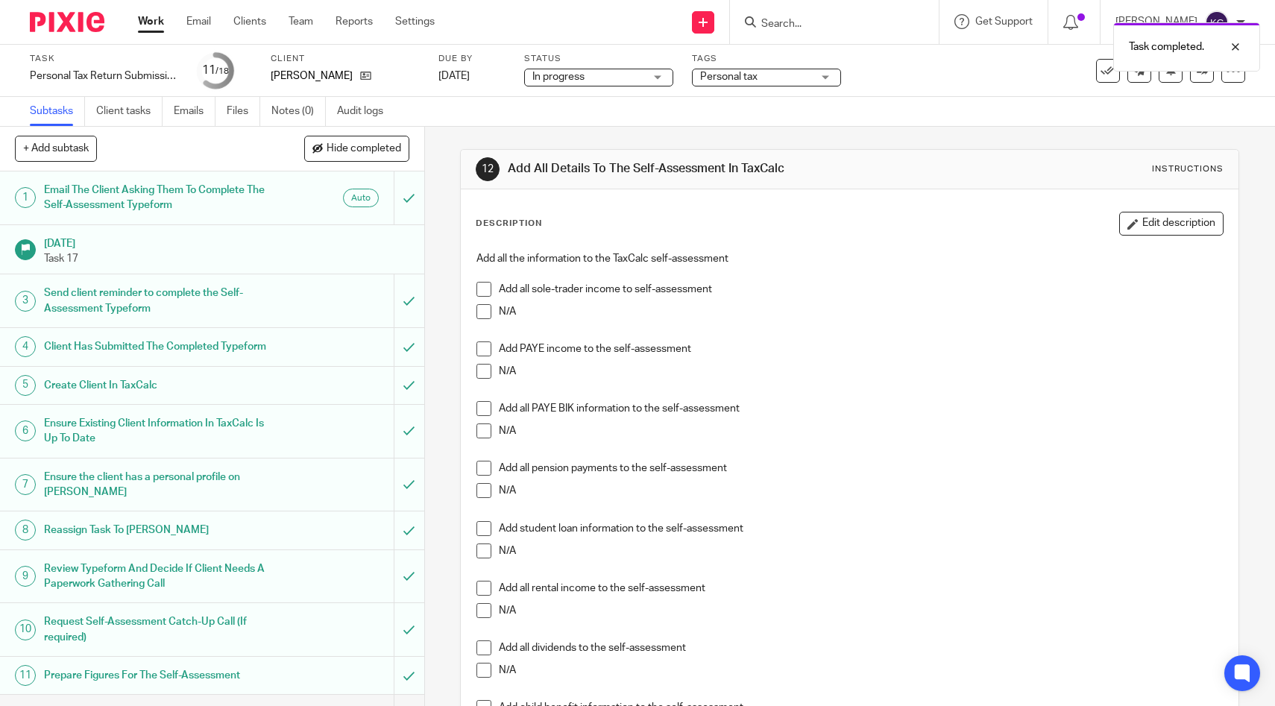
click at [486, 286] on span at bounding box center [484, 289] width 15 height 15
click at [486, 377] on span at bounding box center [484, 371] width 15 height 15
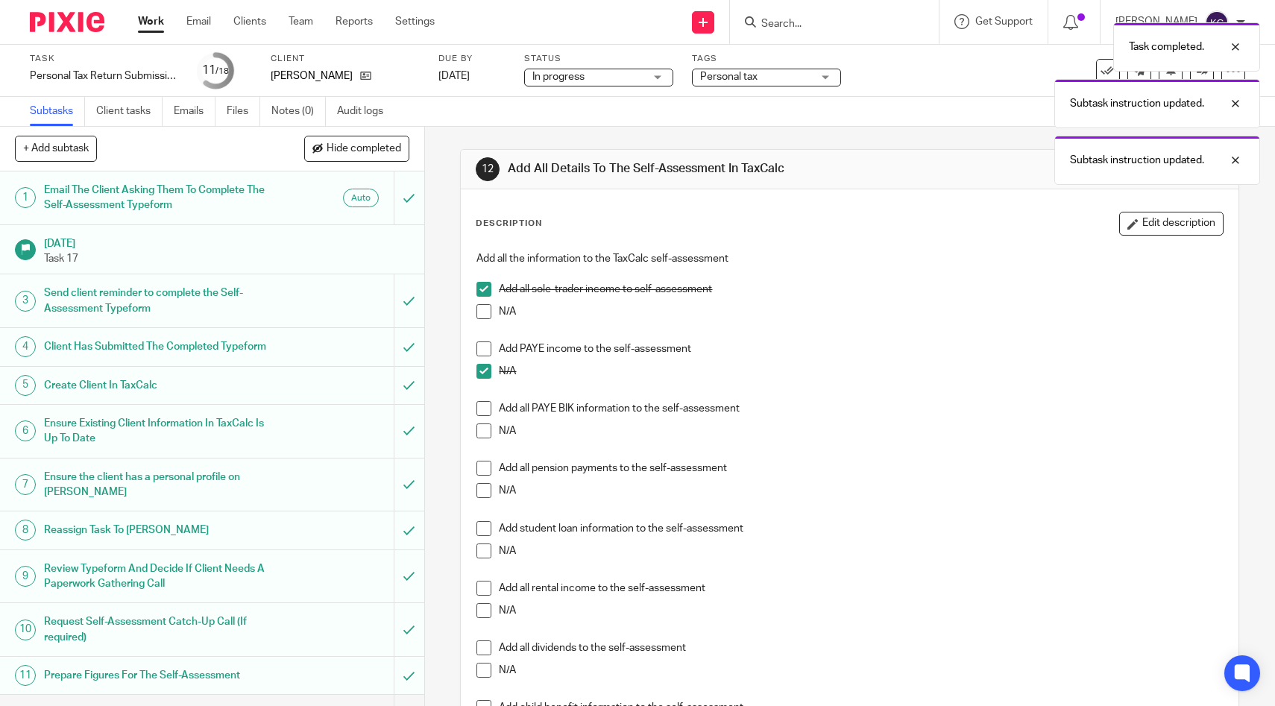
click at [488, 427] on span at bounding box center [484, 431] width 15 height 15
click at [480, 489] on span at bounding box center [484, 490] width 15 height 15
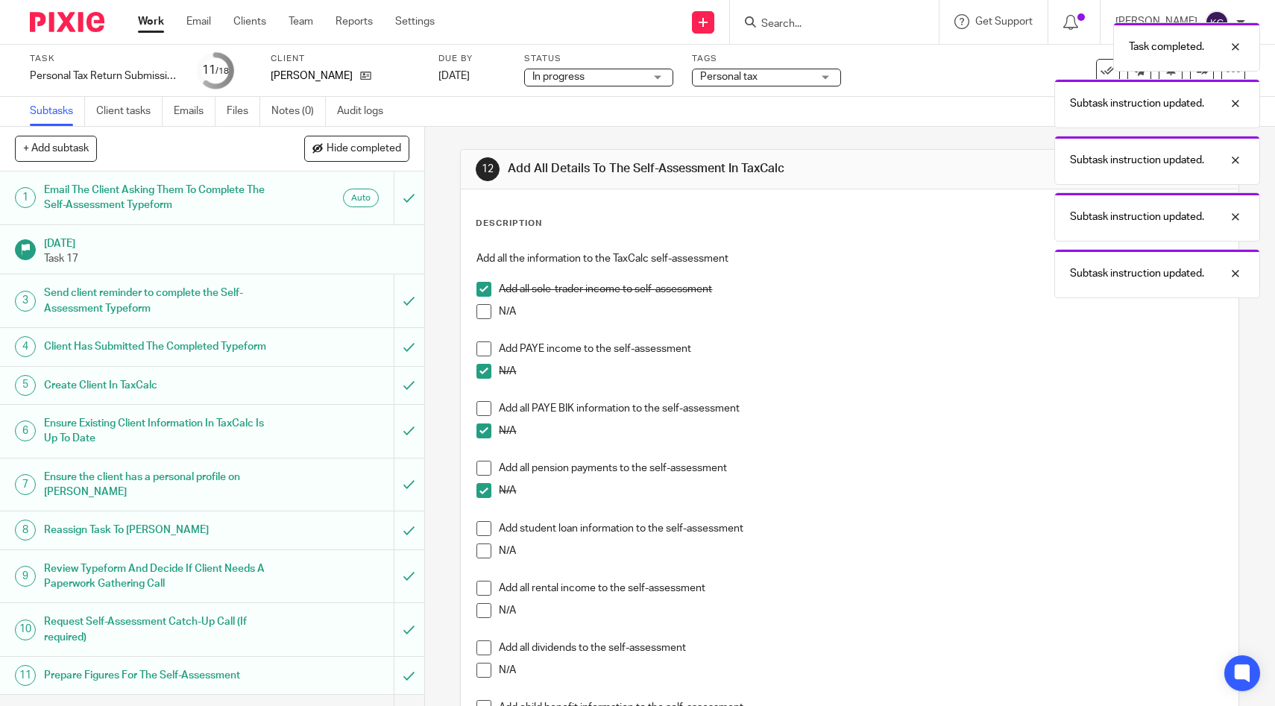
click at [480, 549] on span at bounding box center [484, 551] width 15 height 15
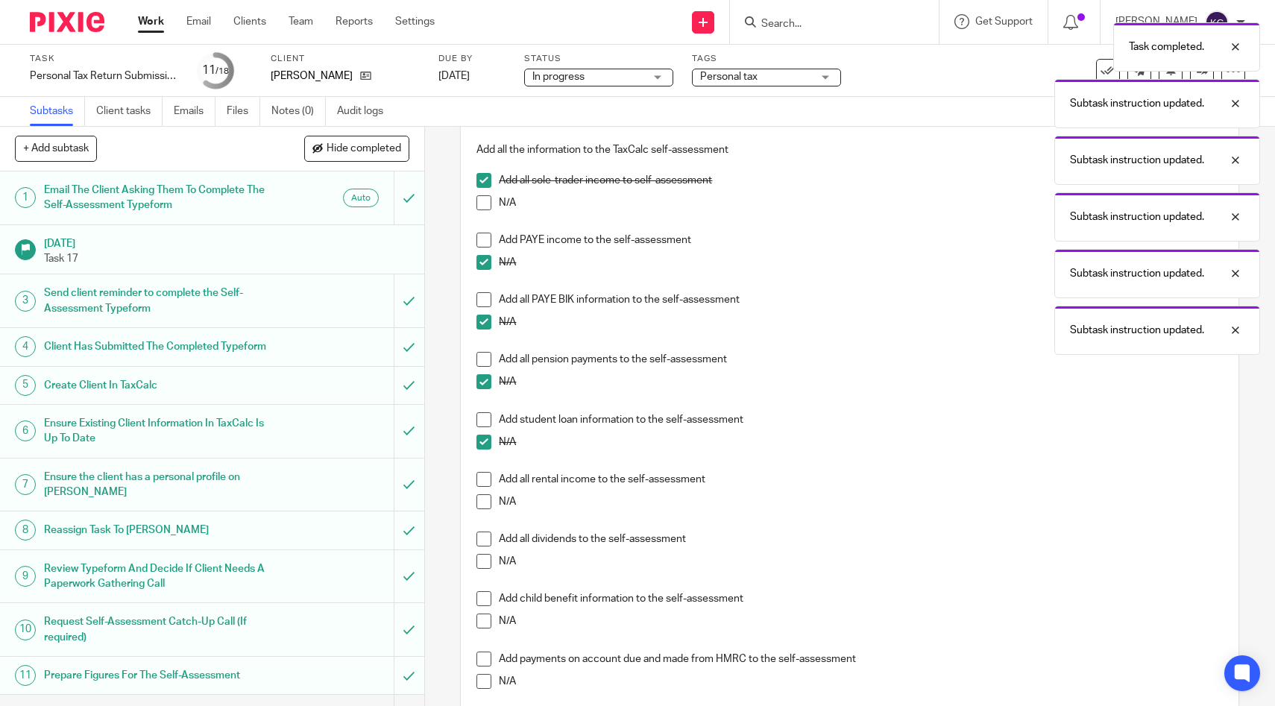
scroll to position [131, 0]
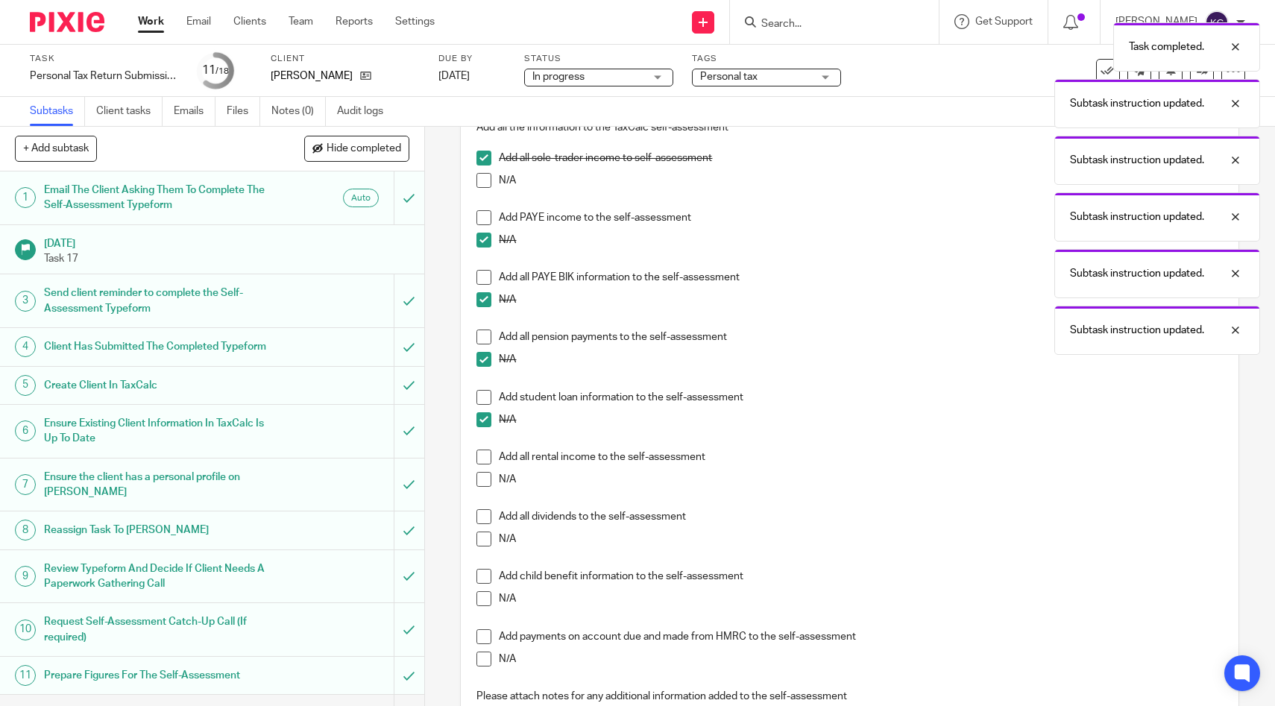
click at [480, 483] on span at bounding box center [484, 479] width 15 height 15
click at [477, 532] on span at bounding box center [484, 539] width 15 height 15
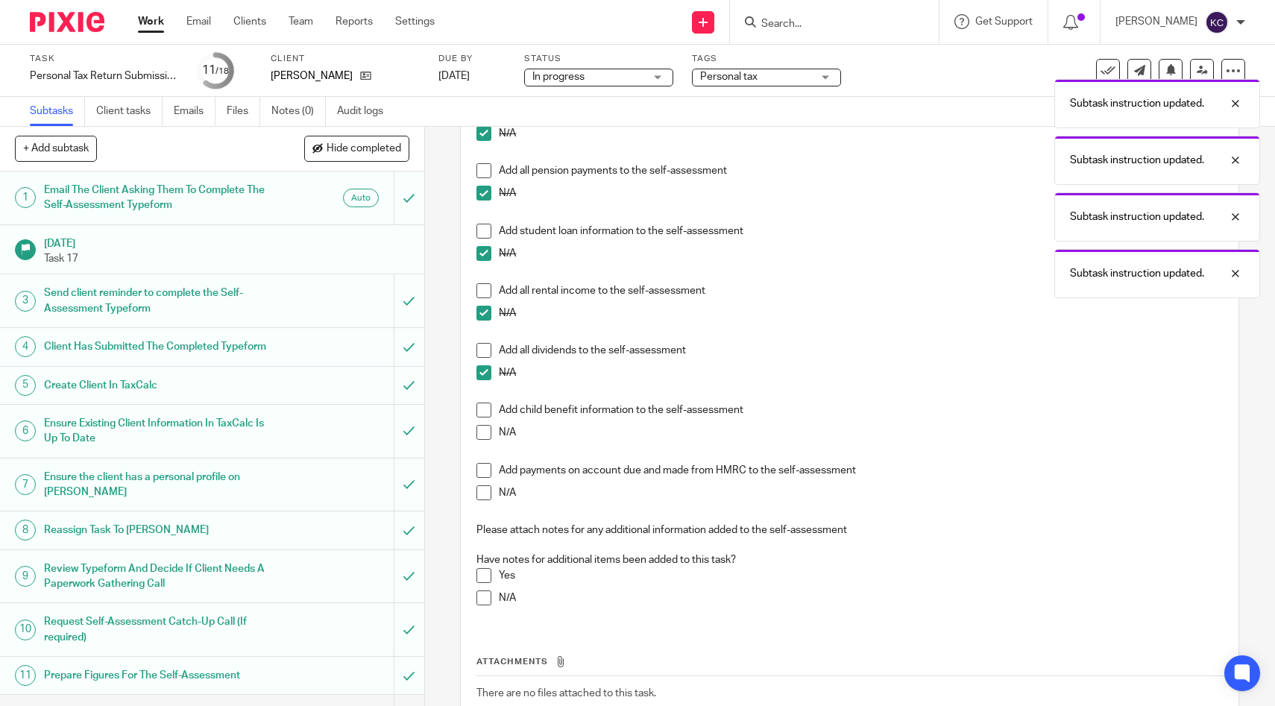
click at [486, 439] on span at bounding box center [484, 432] width 15 height 15
click at [489, 467] on span at bounding box center [484, 470] width 15 height 15
click at [483, 596] on span at bounding box center [484, 598] width 15 height 15
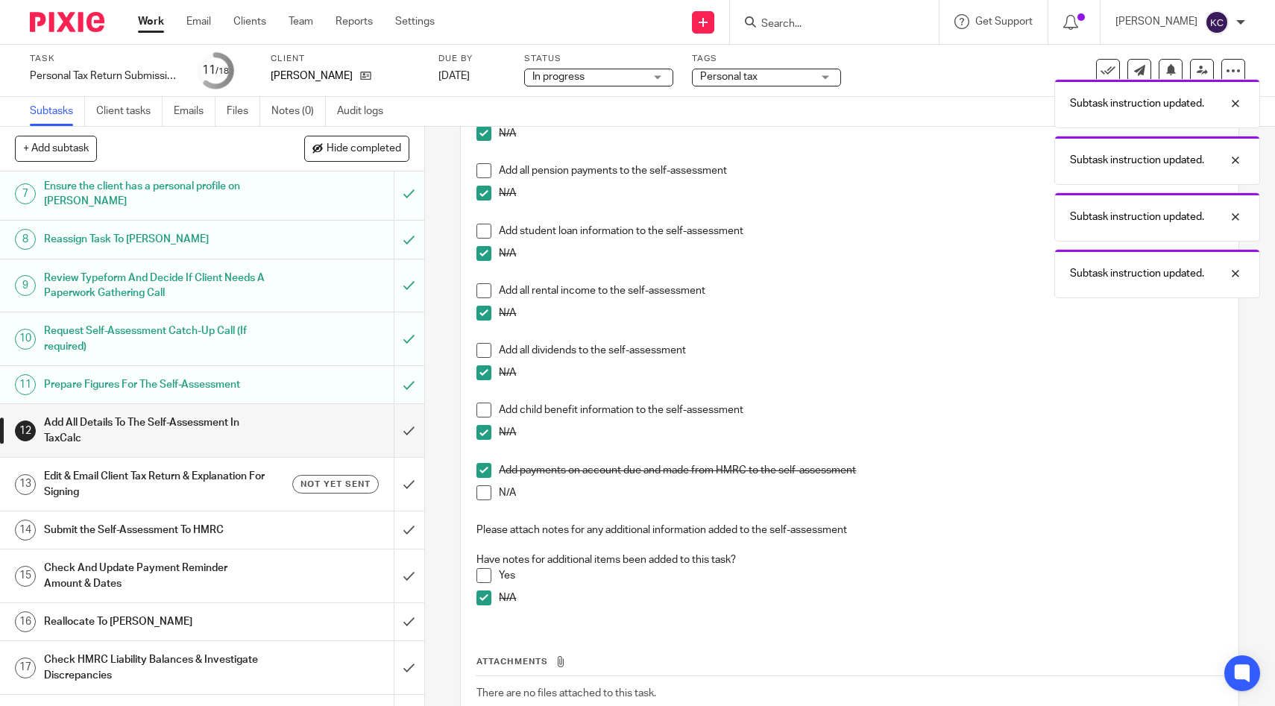
scroll to position [349, 0]
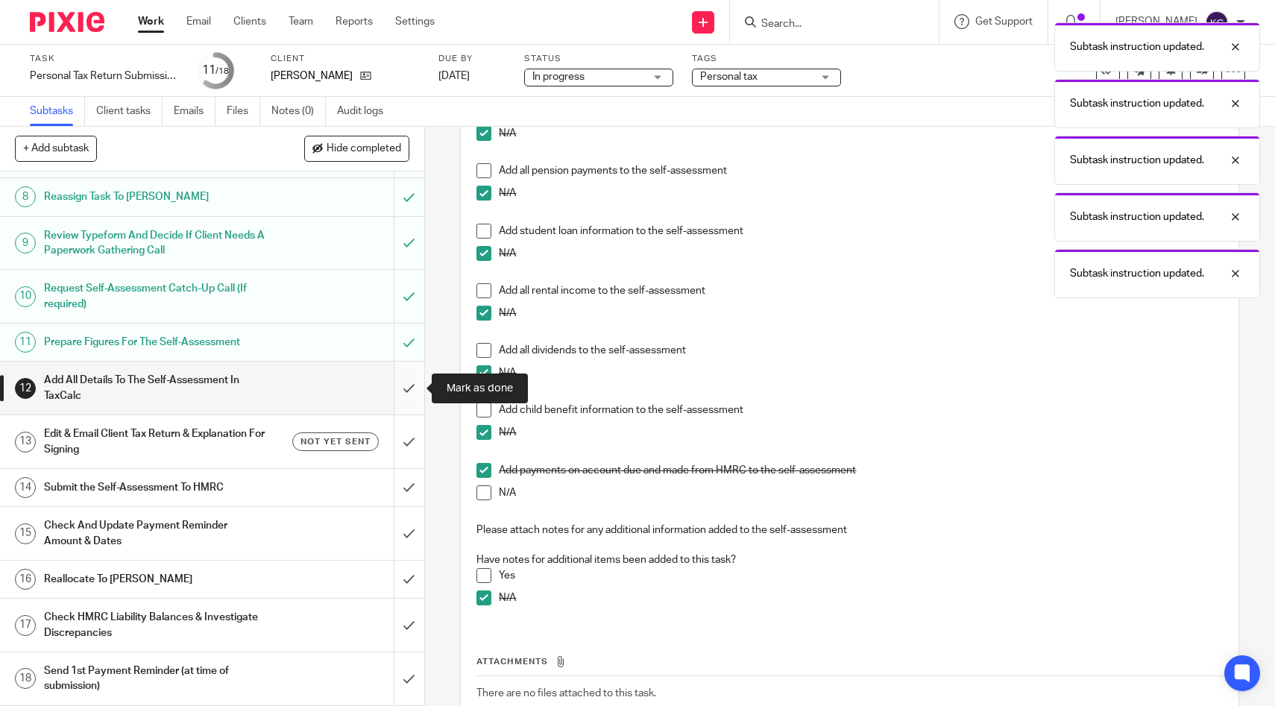
click at [405, 392] on input "submit" at bounding box center [212, 388] width 424 height 53
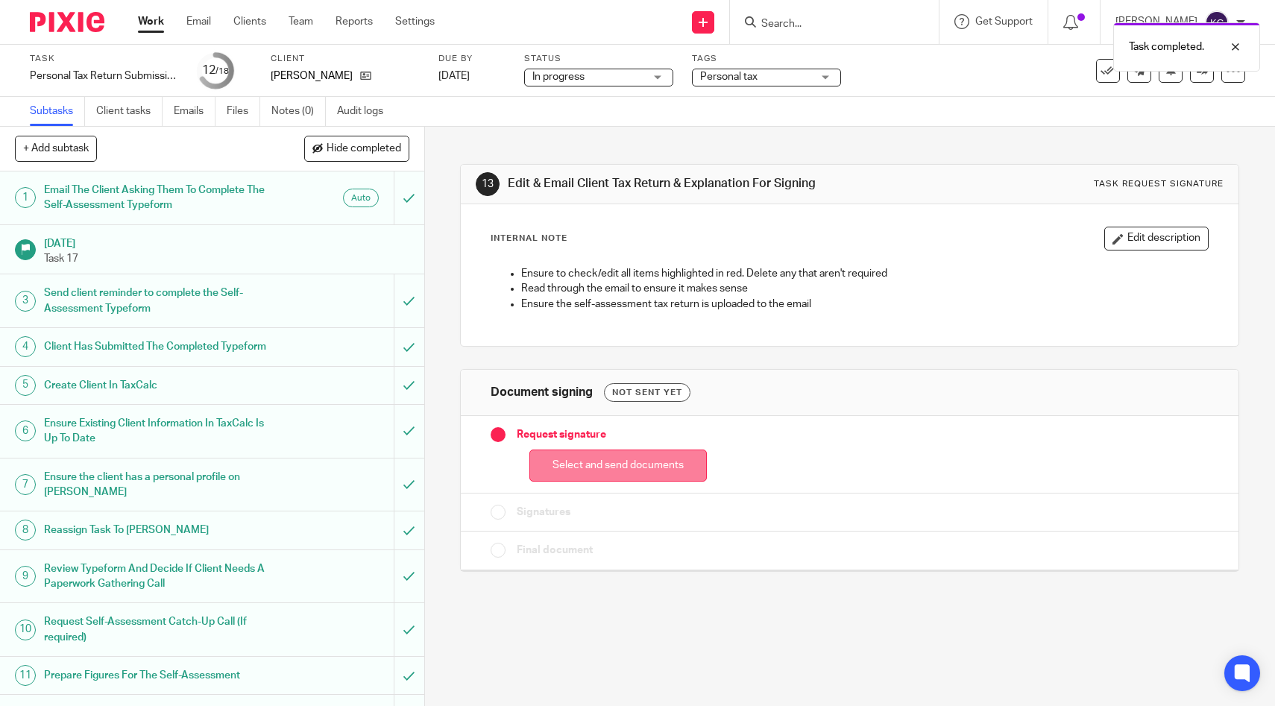
click at [585, 477] on button "Select and send documents" at bounding box center [617, 466] width 177 height 32
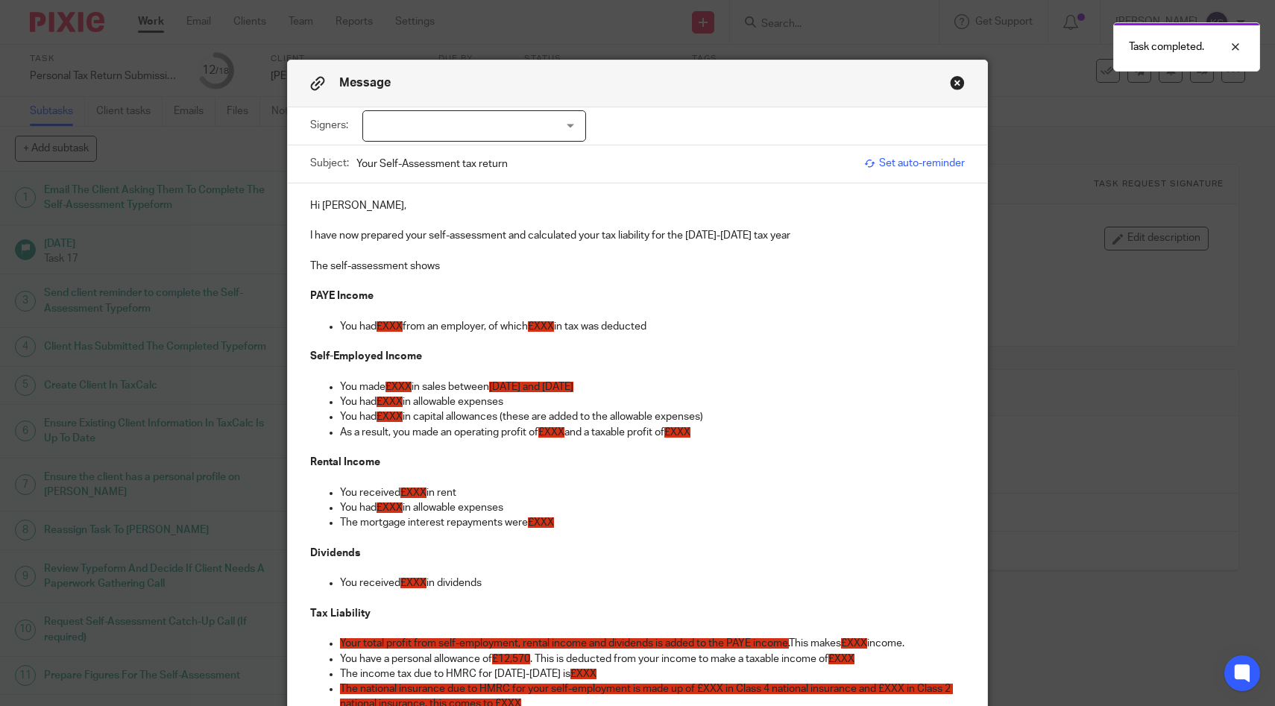
click at [485, 134] on div at bounding box center [474, 125] width 224 height 31
click at [486, 159] on li "[PERSON_NAME]" at bounding box center [474, 157] width 222 height 31
checkbox input "true"
click at [911, 175] on div "Subject: Your Self-Assessment tax return Set auto-reminder" at bounding box center [638, 163] width 656 height 37
click at [911, 169] on span "Set auto-reminder" at bounding box center [914, 163] width 101 height 15
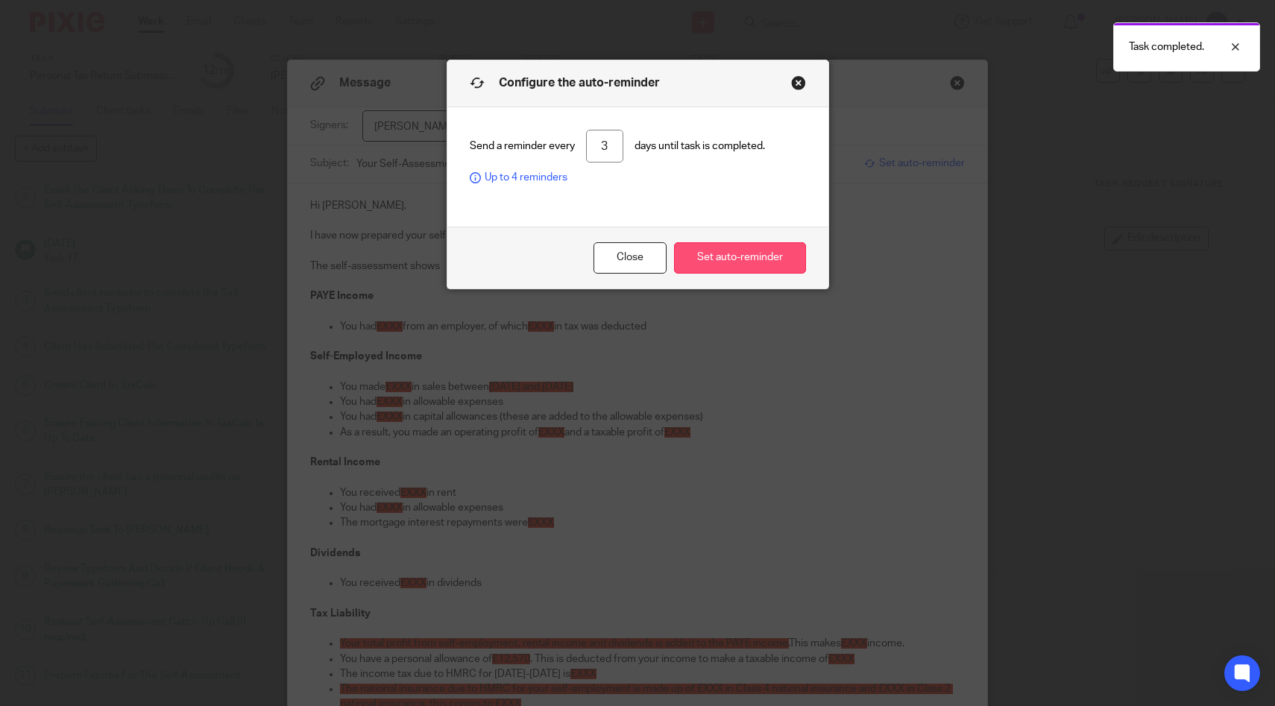
click at [695, 256] on button "Set auto-reminder" at bounding box center [740, 258] width 132 height 32
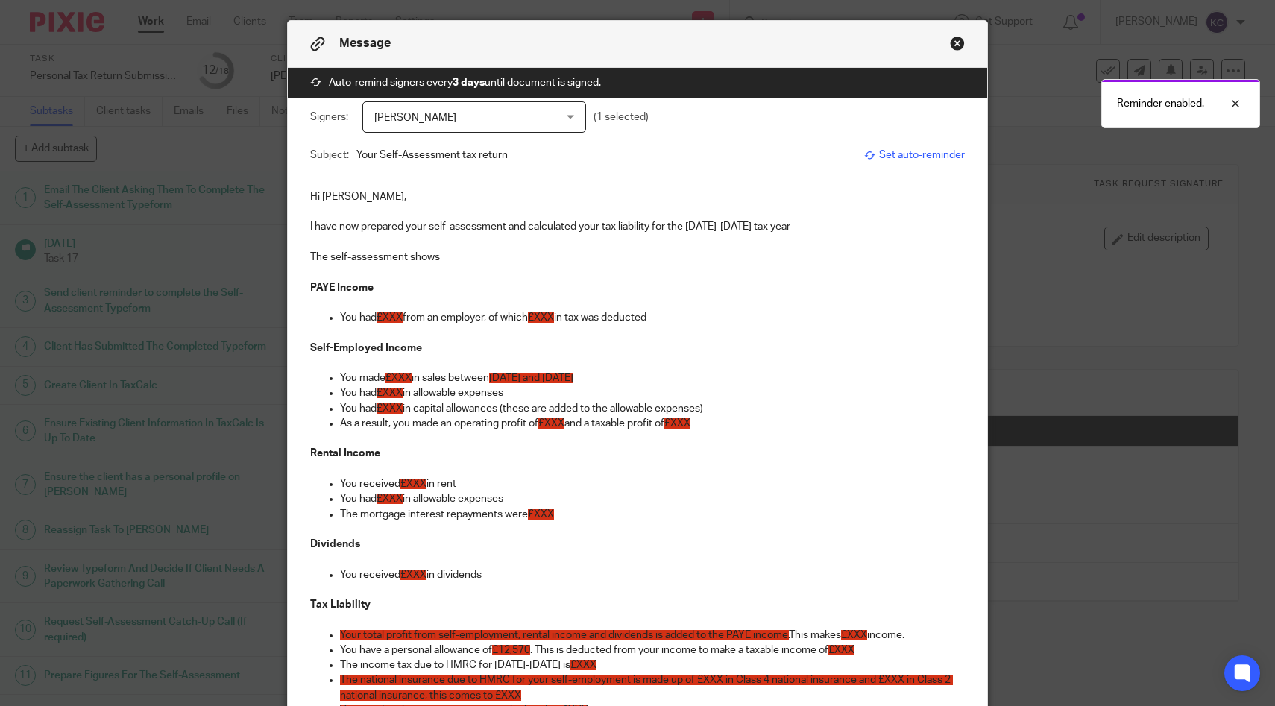
scroll to position [43, 0]
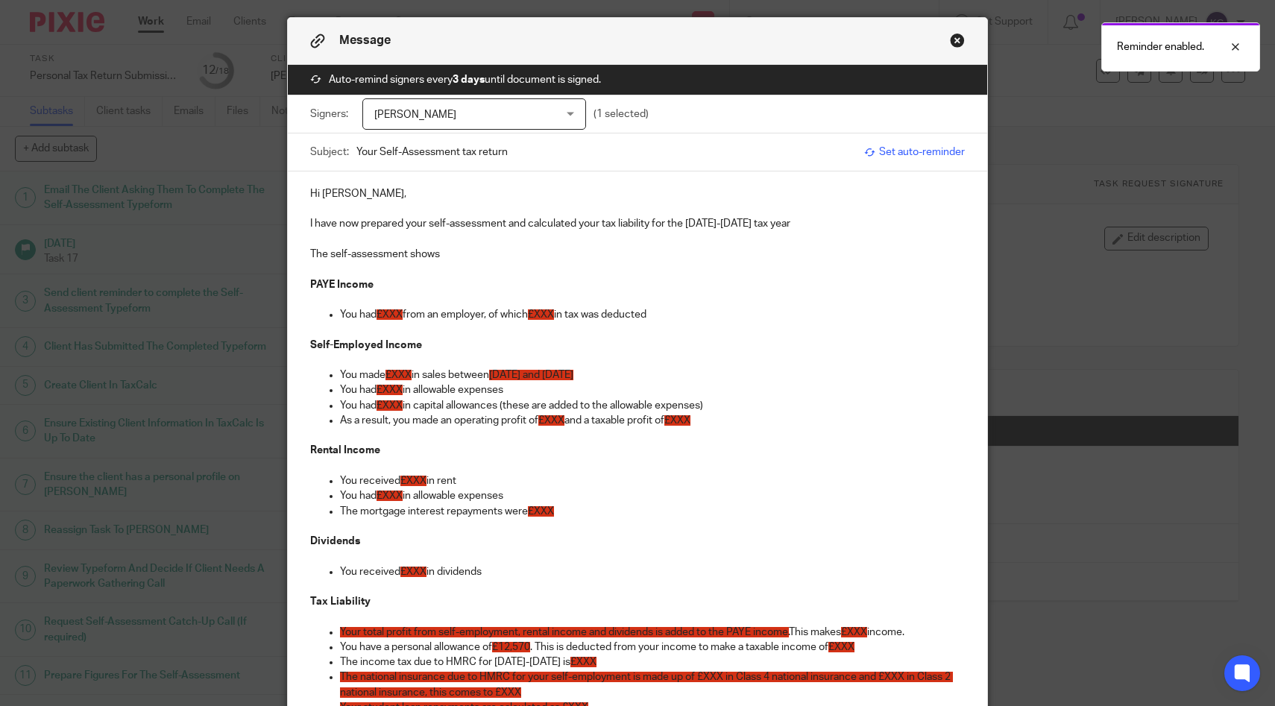
click at [795, 224] on p "I have now prepared your self-assessment and calculated your tax liability for …" at bounding box center [638, 223] width 656 height 15
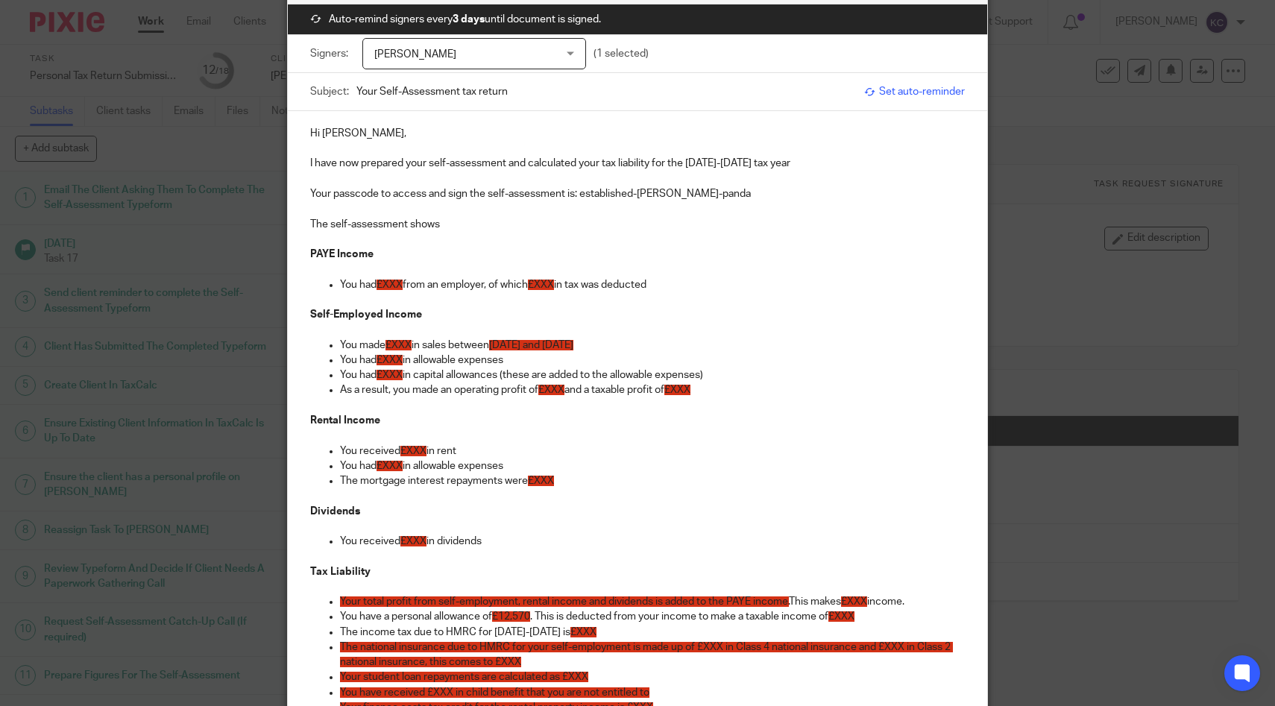
scroll to position [107, 0]
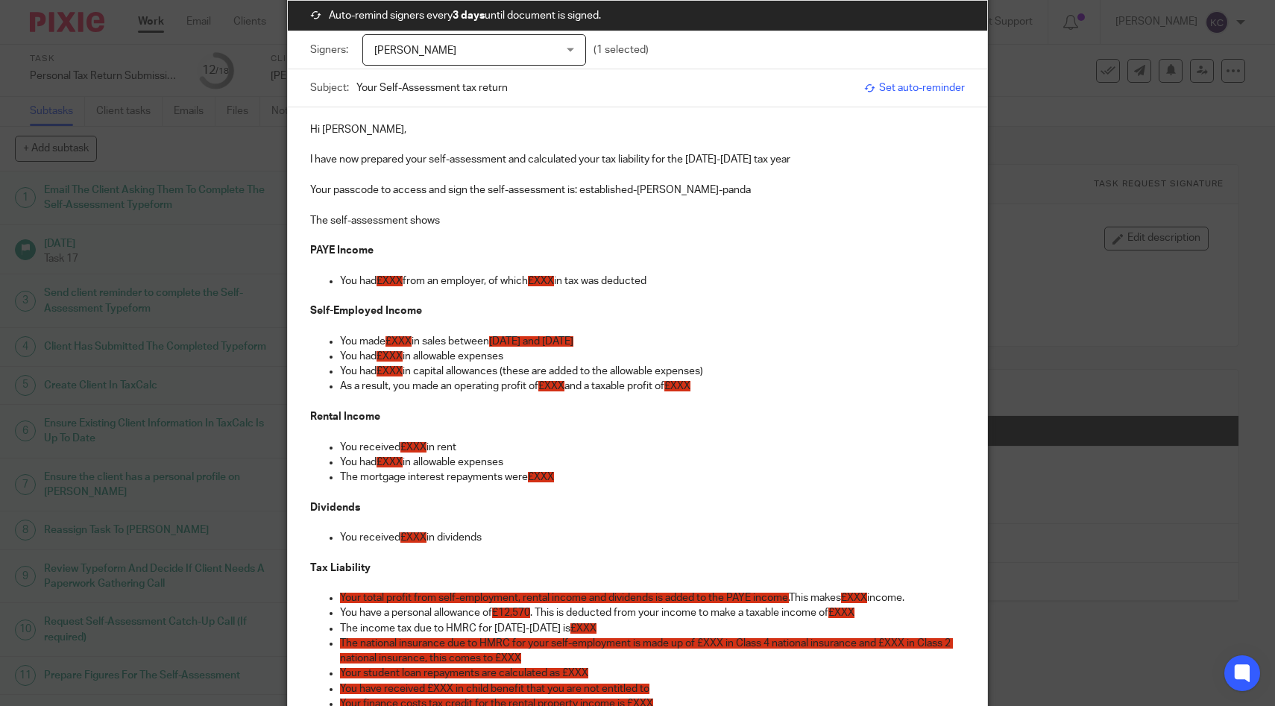
drag, startPoint x: 670, startPoint y: 281, endPoint x: 270, endPoint y: 254, distance: 400.6
click at [270, 254] on div "Message Auto-remind signers every 3 days until document is signed. Signers: Ell…" at bounding box center [637, 353] width 1275 height 706
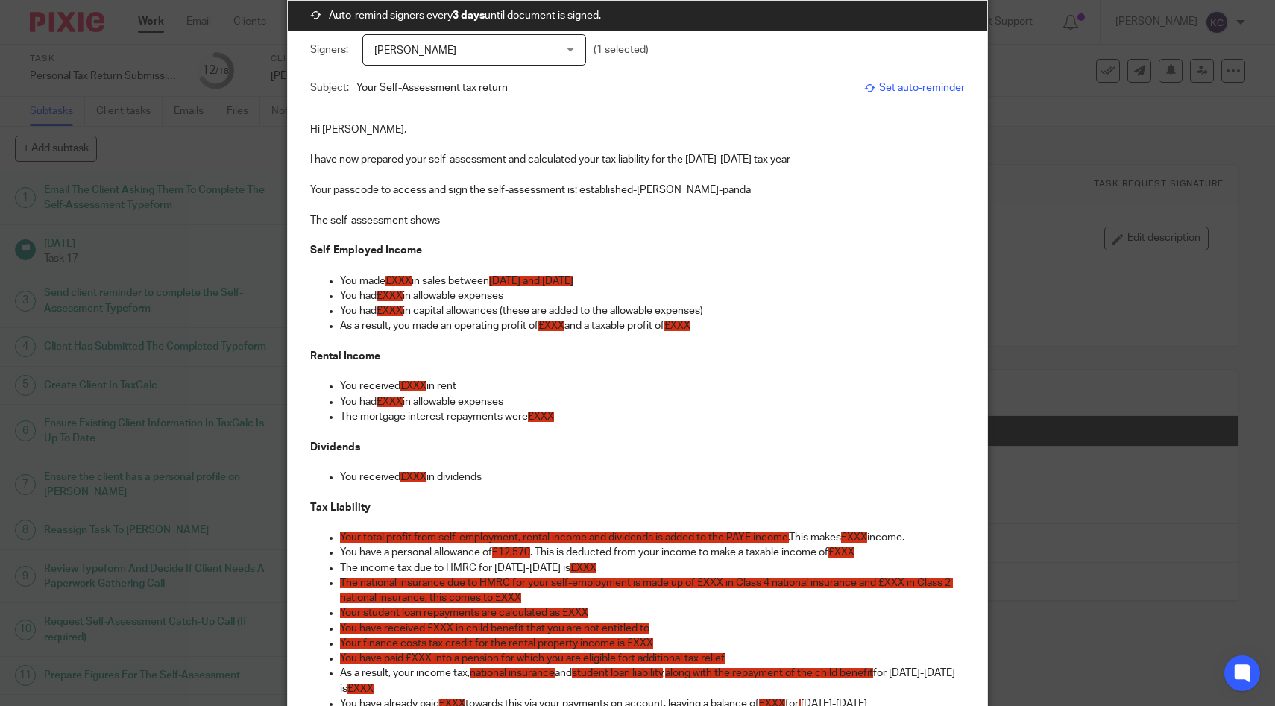
click at [399, 284] on span "£XXX" at bounding box center [399, 281] width 26 height 10
click at [656, 284] on p "You made £53,130 in sales between 06/04/2024 and 05/04/2025" at bounding box center [653, 281] width 626 height 15
click at [392, 301] on span "£XXX" at bounding box center [390, 296] width 26 height 10
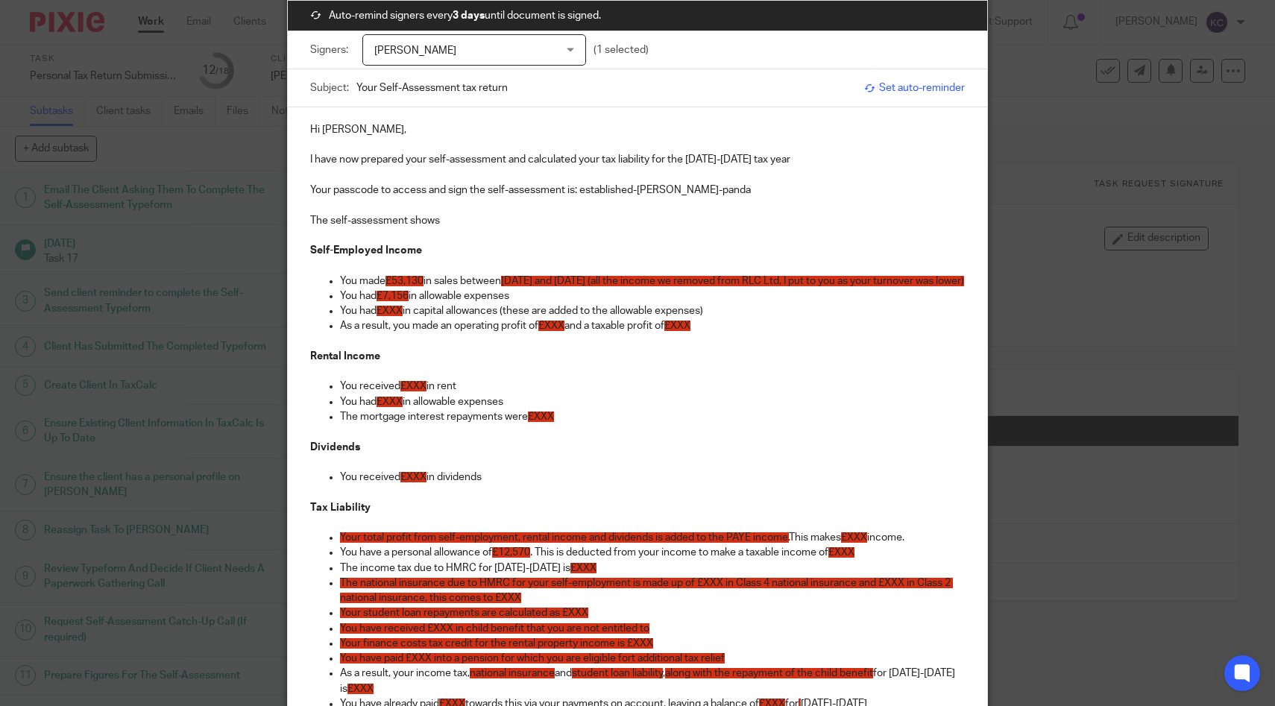
click at [524, 304] on p "You had £7,156 in allowable expenses" at bounding box center [653, 296] width 626 height 15
drag, startPoint x: 723, startPoint y: 326, endPoint x: 251, endPoint y: 326, distance: 472.1
click at [251, 326] on div "Message Auto-remind signers every 3 days until document is signed. Signers: Ell…" at bounding box center [637, 353] width 1275 height 706
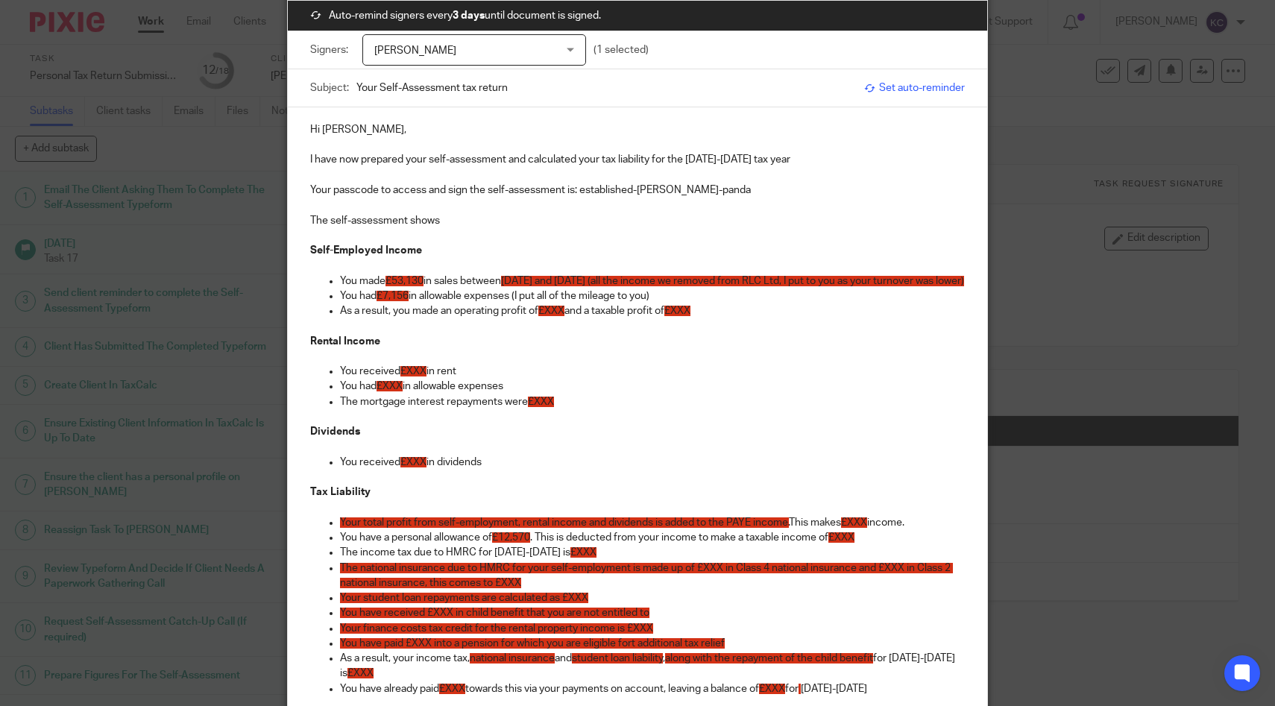
click at [686, 316] on span "£XXX" at bounding box center [677, 311] width 26 height 10
drag, startPoint x: 591, startPoint y: 324, endPoint x: 445, endPoint y: 321, distance: 145.5
click at [445, 318] on p "As a result, you made an operating profit of £XXX and a taxable profit of £45,9…" at bounding box center [653, 311] width 626 height 15
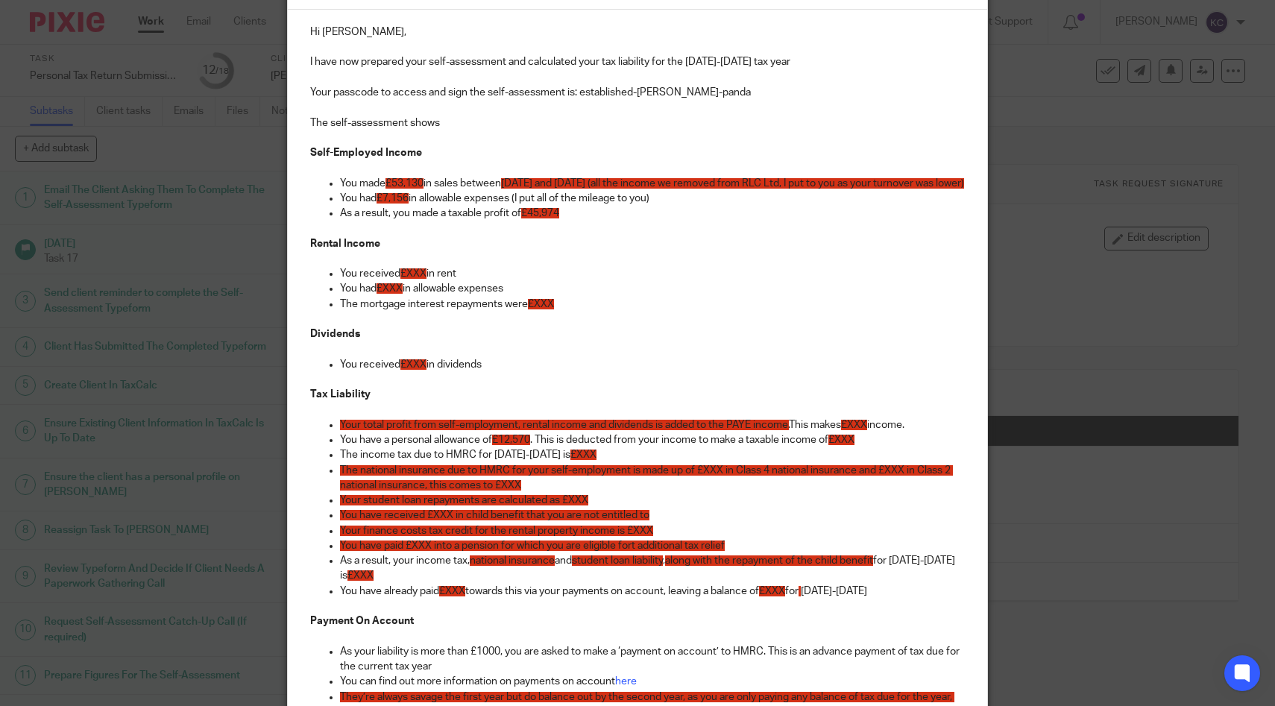
scroll to position [203, 0]
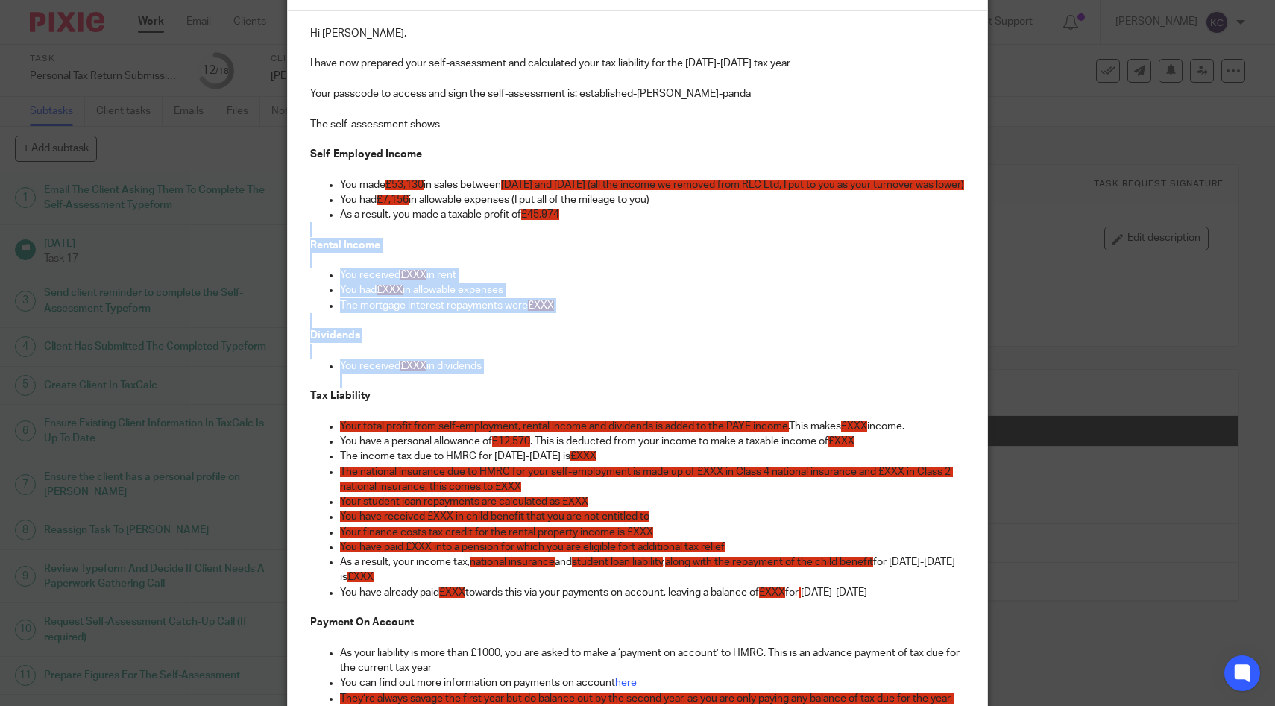
drag, startPoint x: 495, startPoint y: 390, endPoint x: 245, endPoint y: 239, distance: 292.8
click at [245, 239] on div "Message Auto-remind signers every 3 days until document is signed. Signers: Ell…" at bounding box center [637, 353] width 1275 height 706
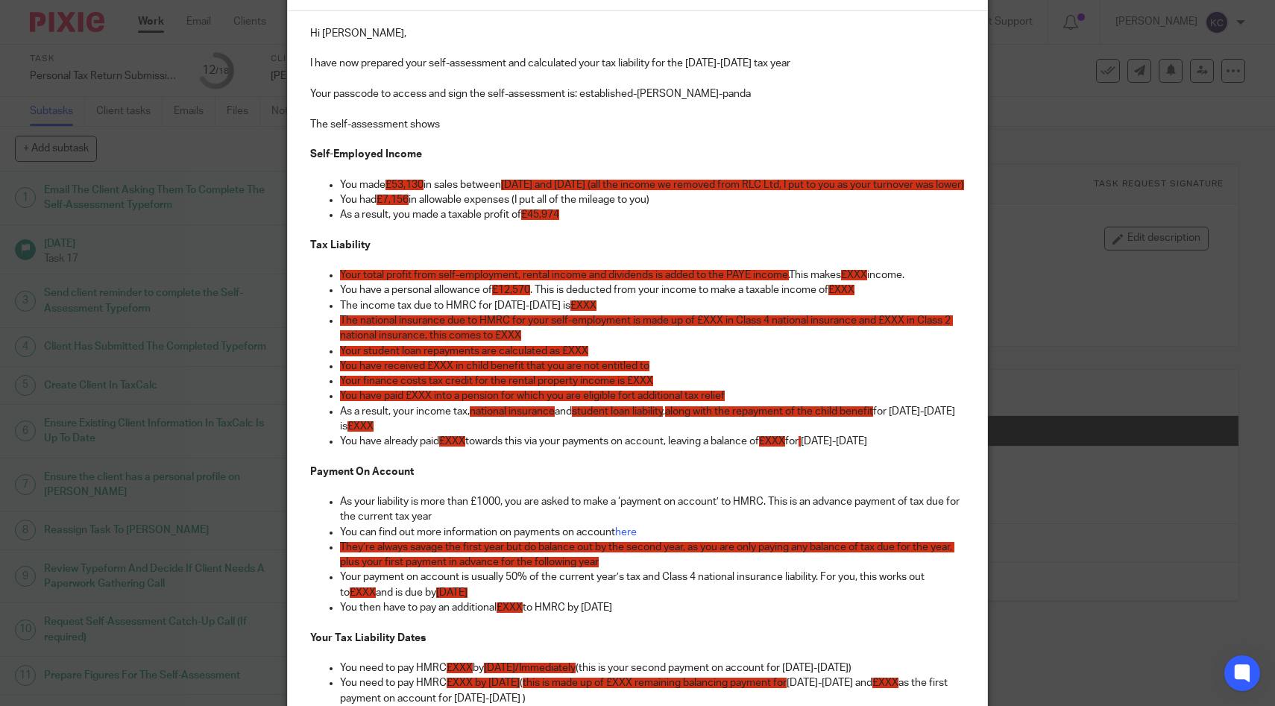
drag, startPoint x: 919, startPoint y: 290, endPoint x: 274, endPoint y: 272, distance: 644.6
click at [274, 272] on div "Message Auto-remind signers every 3 days until document is signed. Signers: Ell…" at bounding box center [637, 353] width 1275 height 706
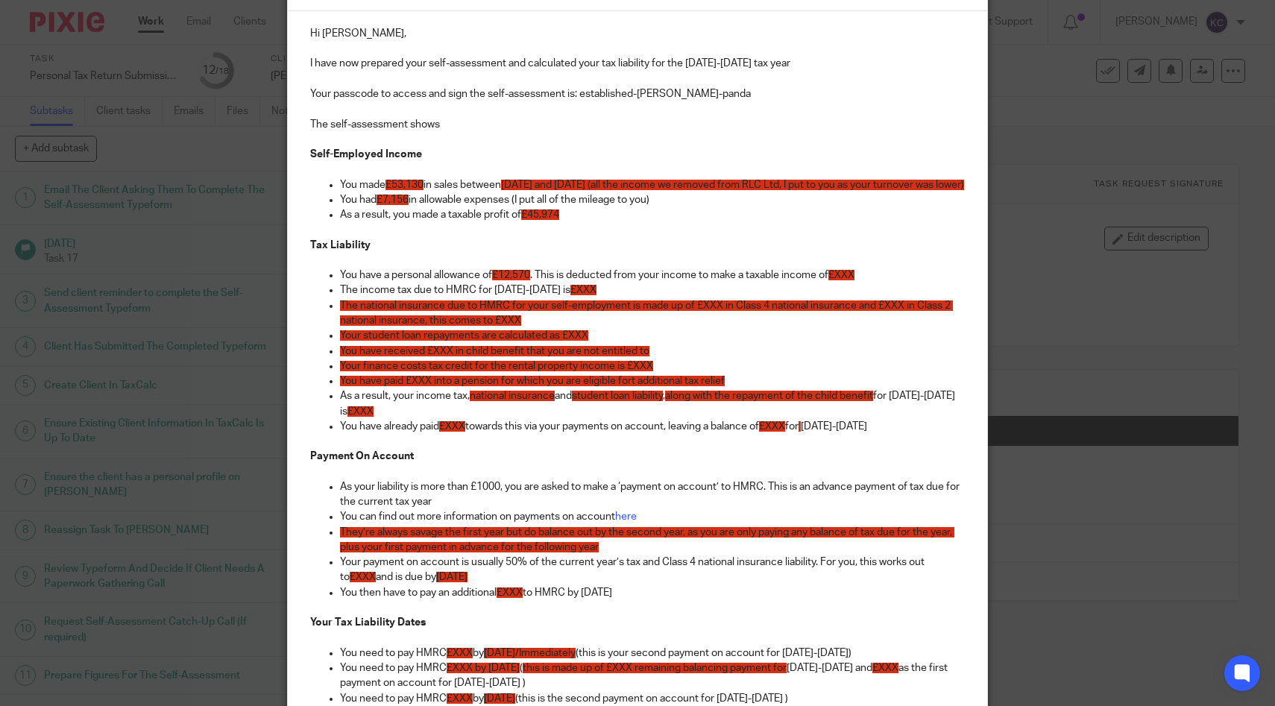
click at [855, 280] on span "£XXX" at bounding box center [842, 275] width 26 height 10
click at [571, 295] on span "£XXX" at bounding box center [584, 290] width 26 height 10
drag, startPoint x: 861, startPoint y: 320, endPoint x: 942, endPoint y: 332, distance: 82.2
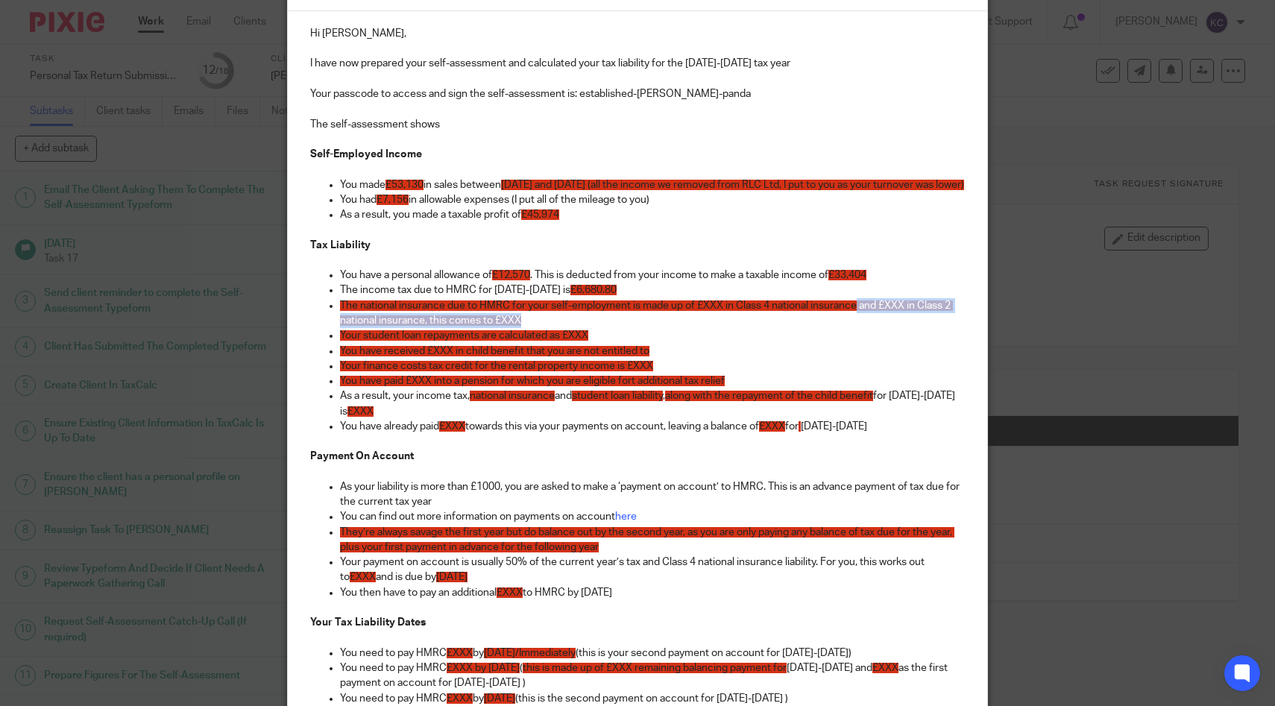
click at [942, 329] on p "The national insurance due to HMRC for your self-employment is made up of £XXX …" at bounding box center [653, 313] width 626 height 31
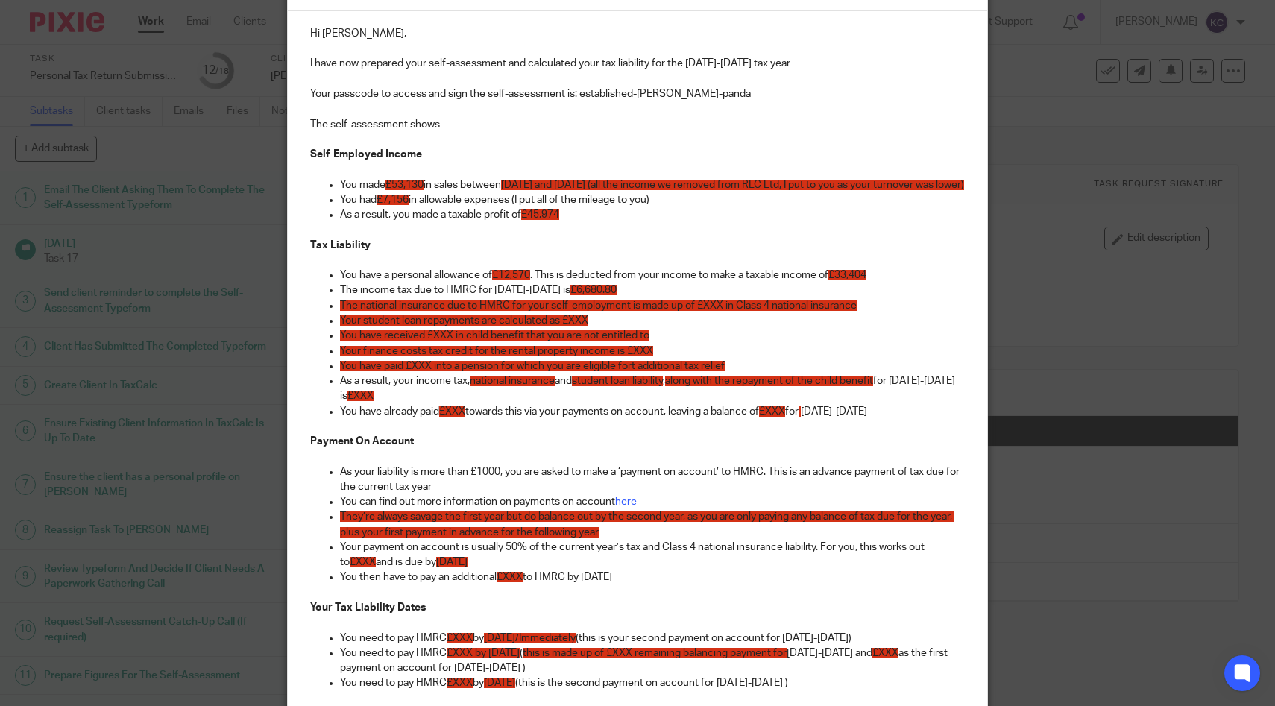
click at [714, 311] on span "The national insurance due to HMRC for your self-employment is made up of £XXX …" at bounding box center [598, 306] width 517 height 10
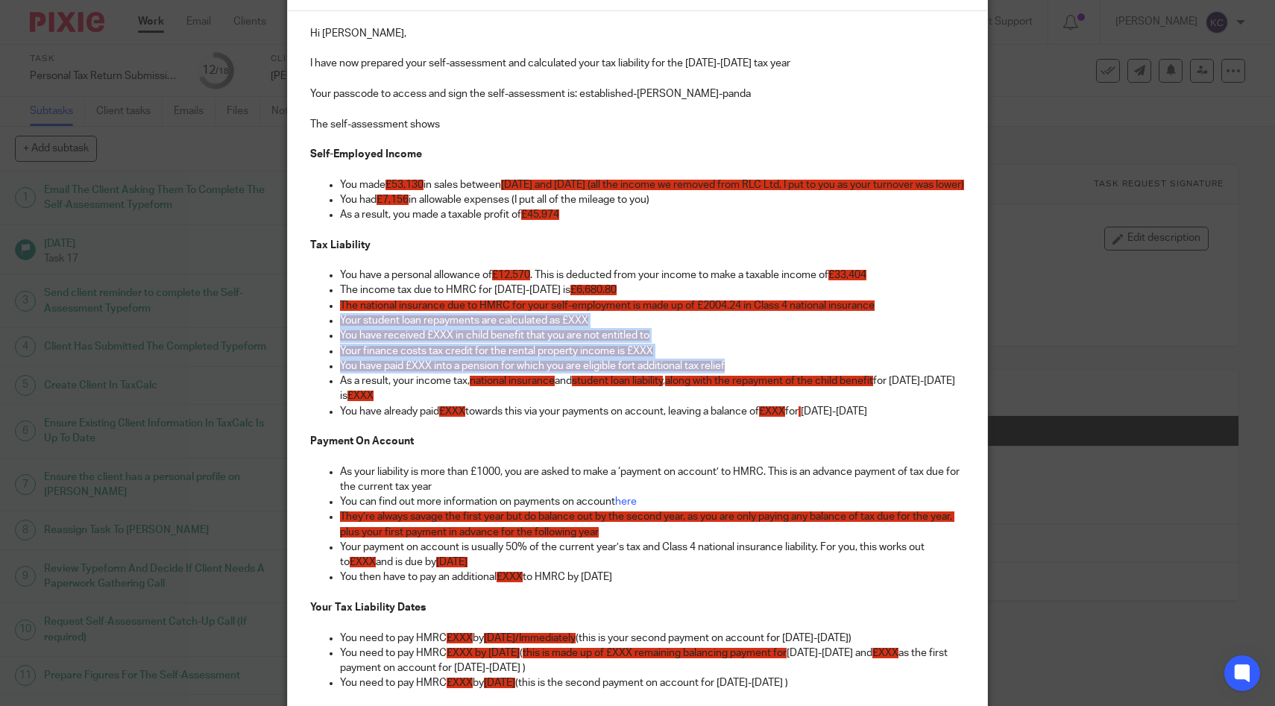
drag, startPoint x: 743, startPoint y: 379, endPoint x: 296, endPoint y: 342, distance: 448.2
click at [296, 342] on div "Hi Ella, I have now prepared your self-assessment and calculated your tax liabi…" at bounding box center [638, 440] width 700 height 858
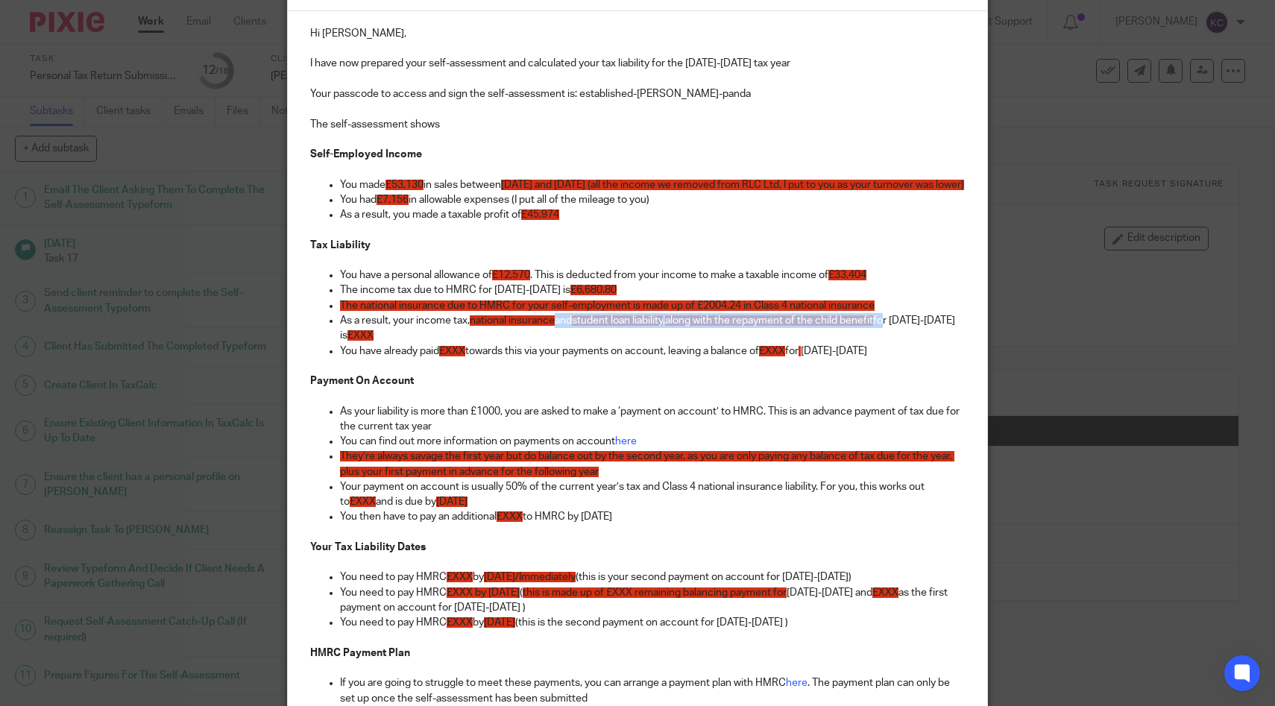
drag, startPoint x: 558, startPoint y: 339, endPoint x: 892, endPoint y: 345, distance: 334.1
click at [892, 344] on p "As a result, your income tax, national insurance and student loan liability , a…" at bounding box center [653, 328] width 626 height 31
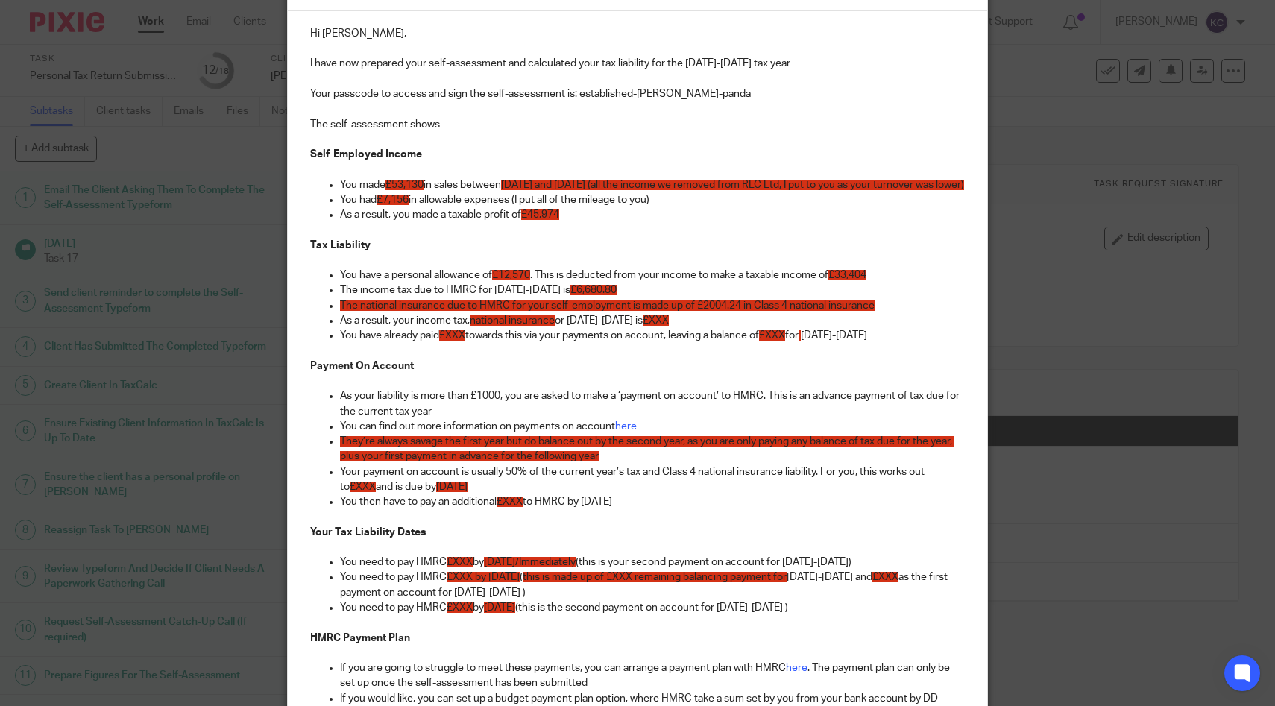
click at [471, 328] on p "As a result, your income tax, national insurance or 2024-2025 is £XXX" at bounding box center [653, 320] width 626 height 15
click at [570, 326] on span "national insurance" at bounding box center [527, 320] width 85 height 10
click at [675, 326] on span "£XXX" at bounding box center [677, 320] width 26 height 10
click at [459, 341] on span "£XXX" at bounding box center [452, 335] width 26 height 10
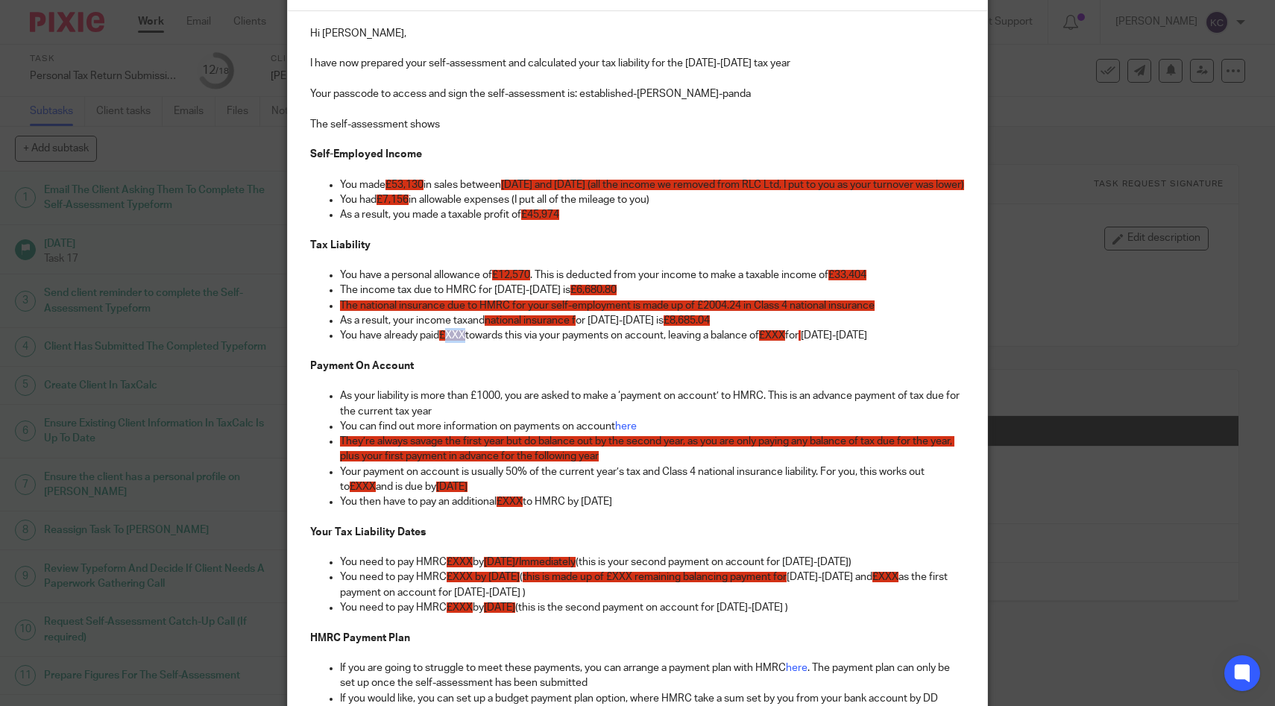
click at [459, 341] on span "£XXX" at bounding box center [452, 335] width 26 height 10
click at [805, 341] on span "£XXX" at bounding box center [792, 335] width 26 height 10
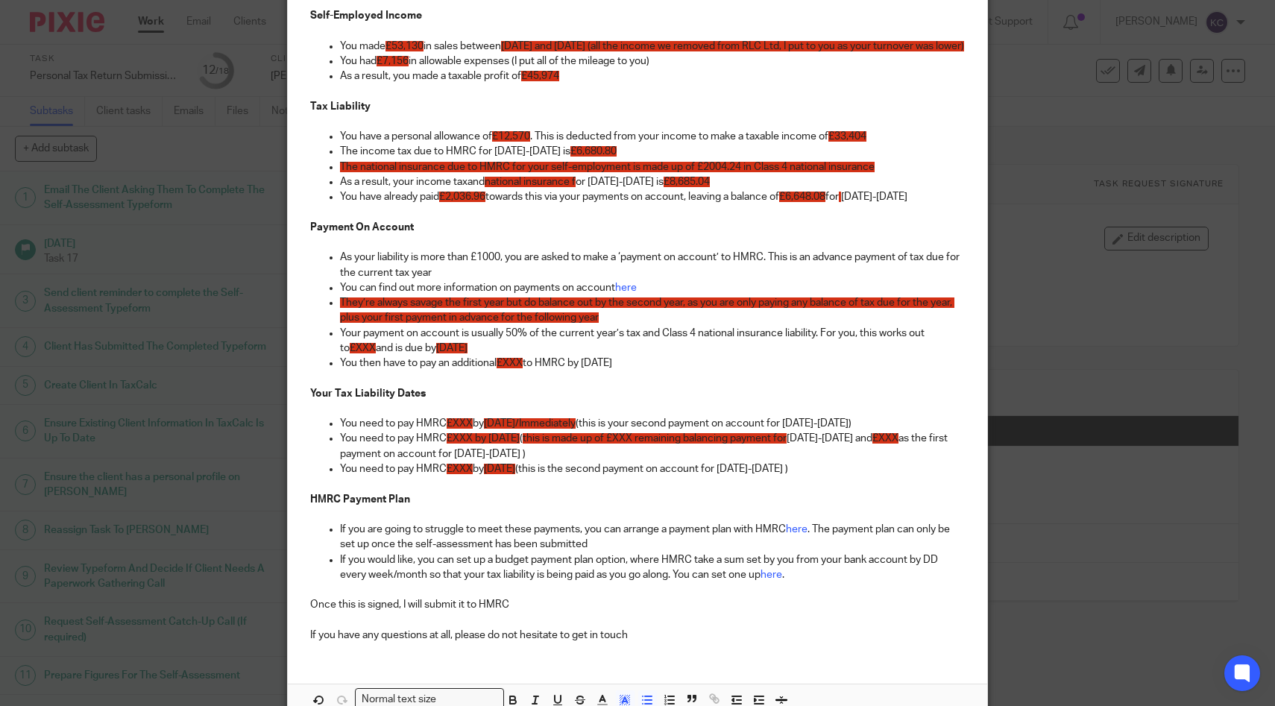
scroll to position [399, 0]
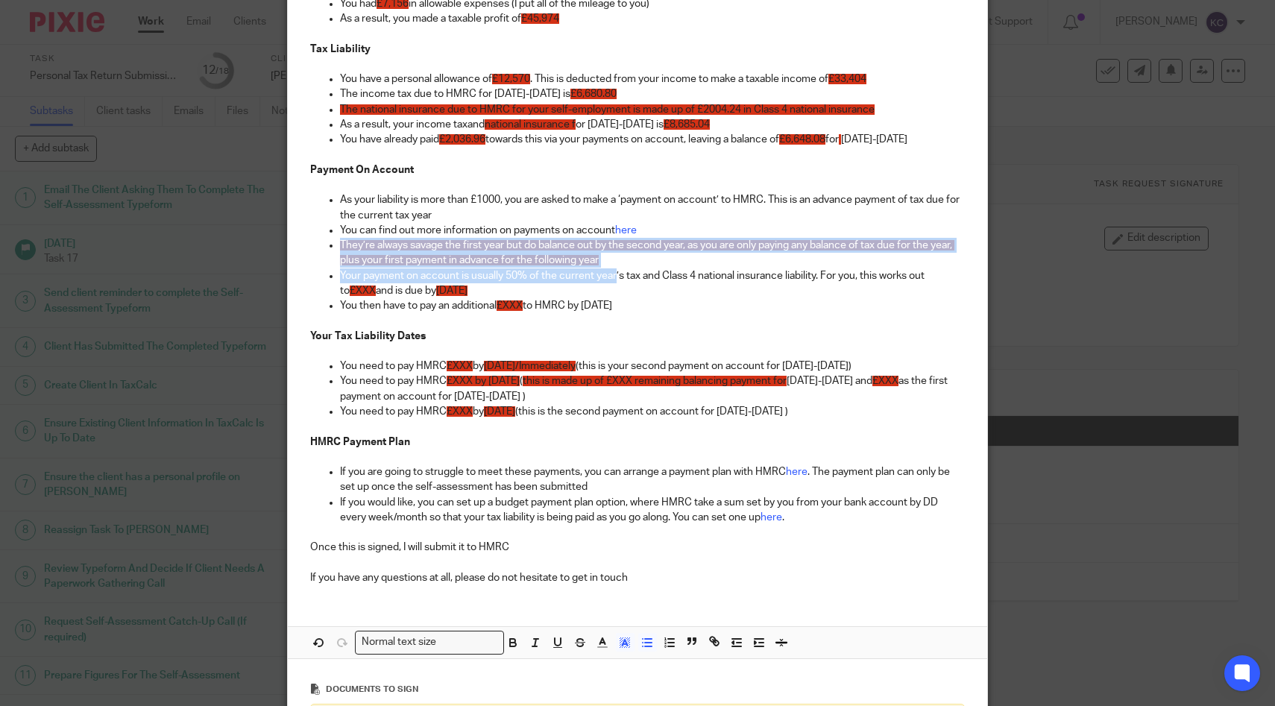
drag, startPoint x: 617, startPoint y: 285, endPoint x: 289, endPoint y: 263, distance: 329.6
click at [289, 263] on div "Hi Ella, I have now prepared your self-assessment and calculated your tax liabi…" at bounding box center [638, 206] width 700 height 782
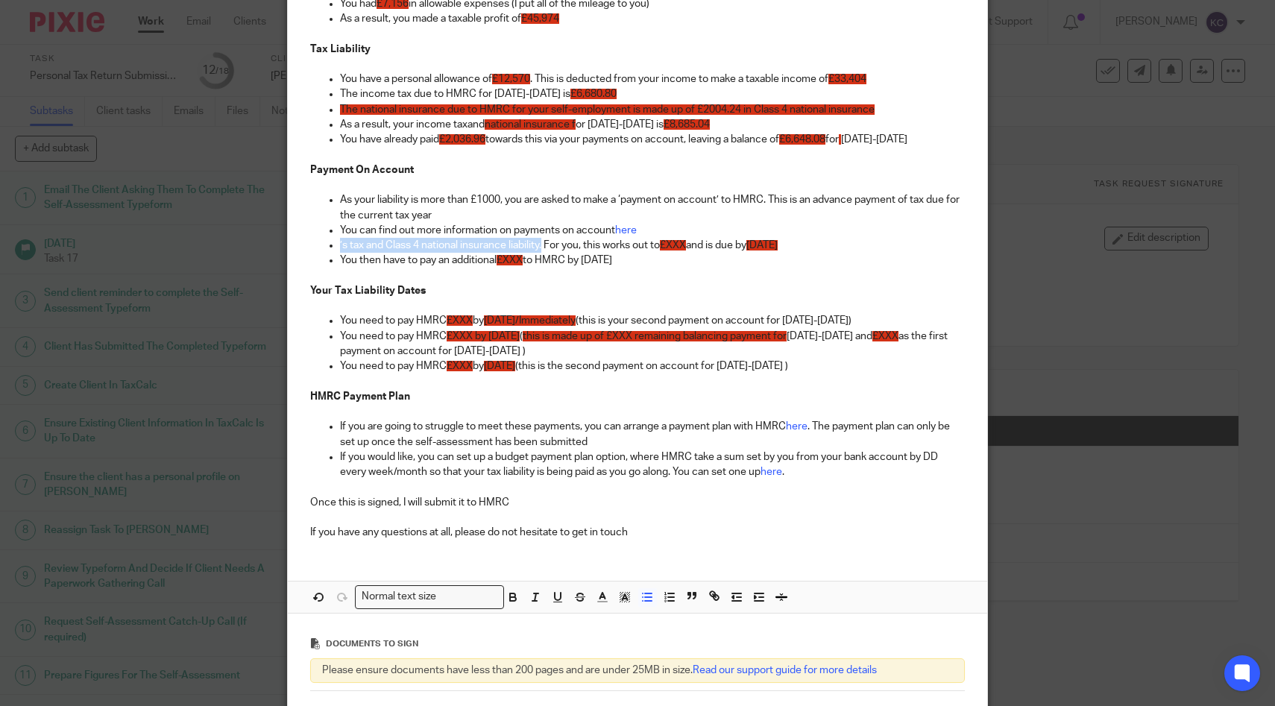
drag, startPoint x: 546, startPoint y: 262, endPoint x: 335, endPoint y: 261, distance: 211.0
click at [335, 262] on ul "As your liability is more than £1000, you are asked to make a ‘payment on accou…" at bounding box center [638, 237] width 656 height 91
click at [802, 251] on span "£XXX" at bounding box center [795, 245] width 26 height 10
click at [510, 265] on span "£XXX" at bounding box center [510, 260] width 26 height 10
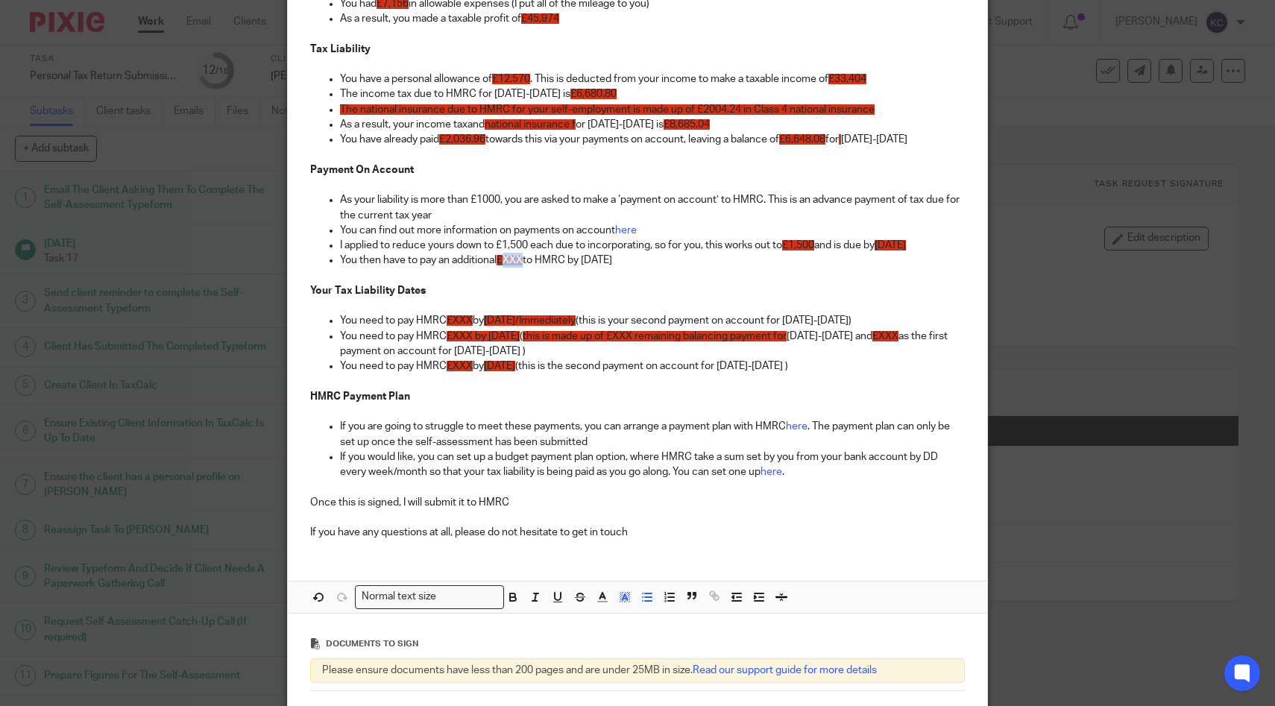
click at [510, 265] on span "£XXX" at bounding box center [510, 260] width 26 height 10
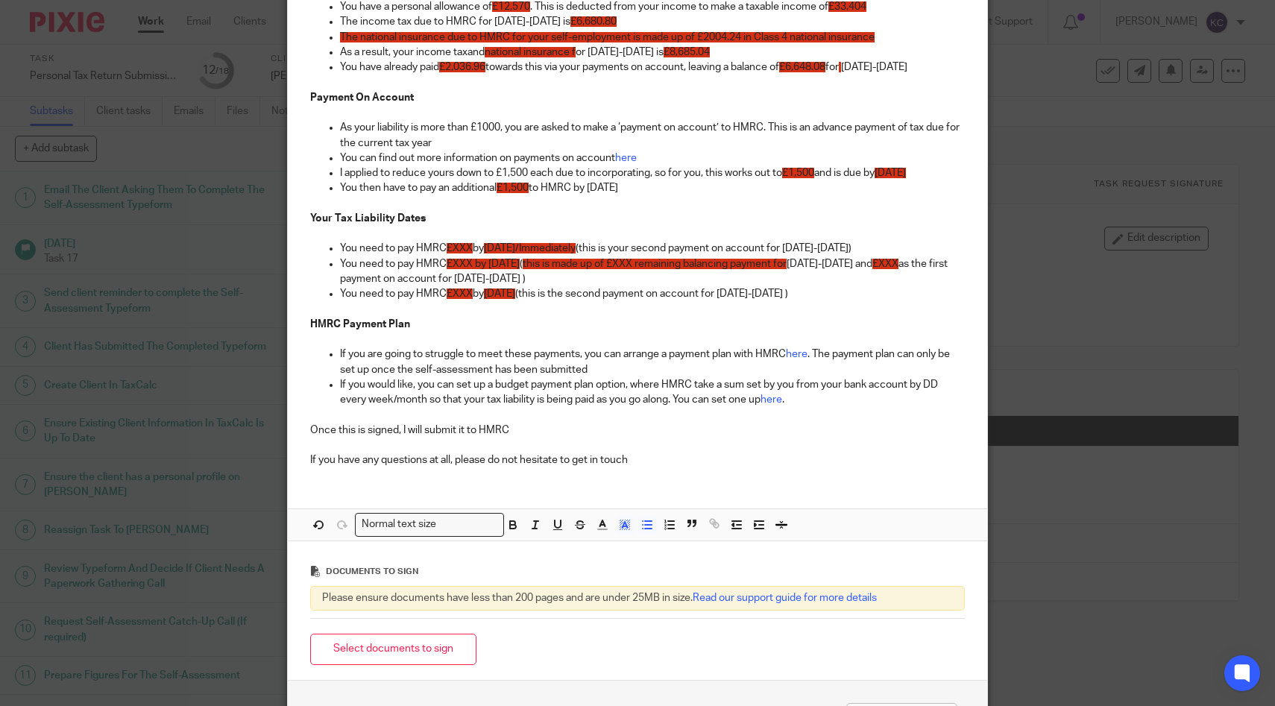
scroll to position [473, 0]
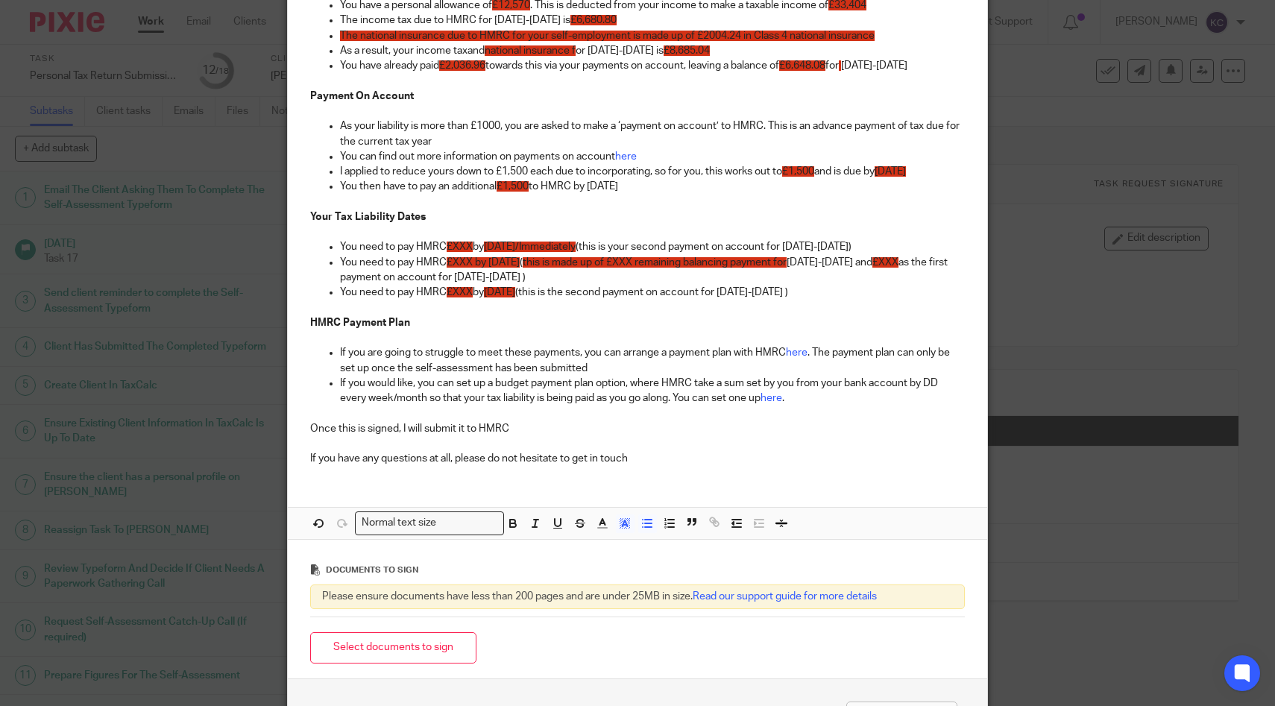
click at [460, 268] on span "£XXX by 31st January 2026" at bounding box center [483, 262] width 73 height 10
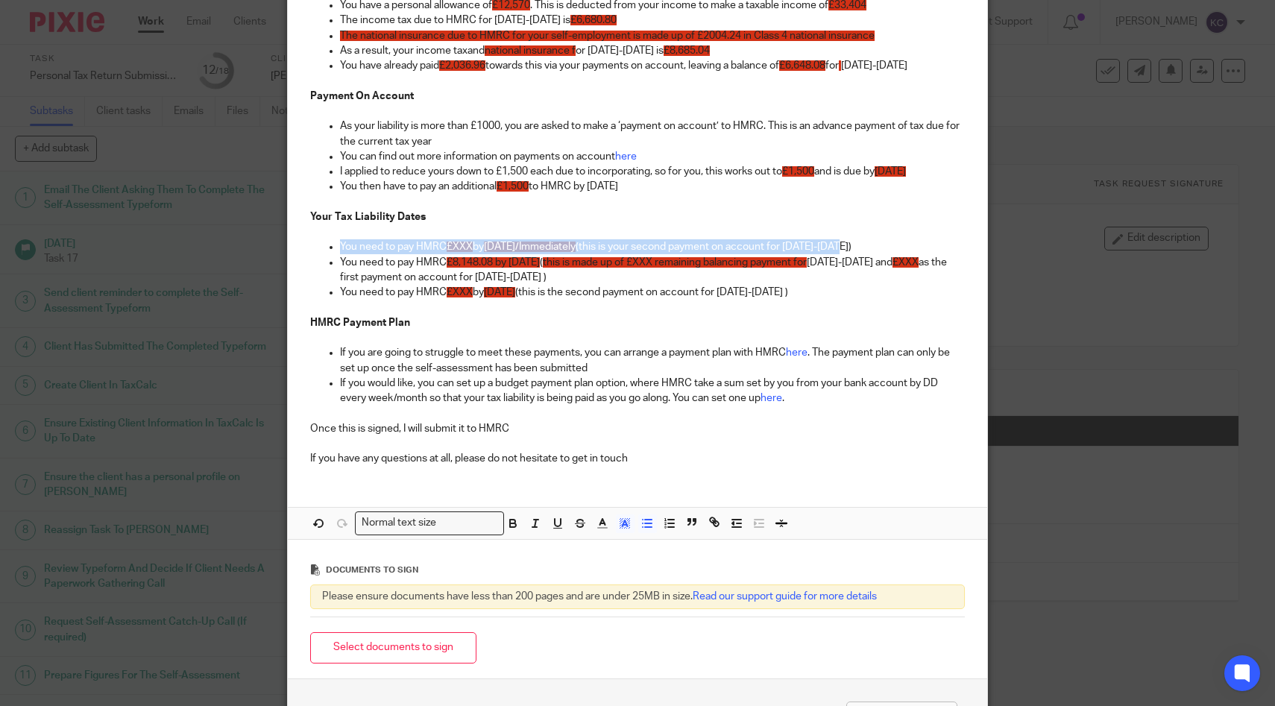
drag, startPoint x: 898, startPoint y: 274, endPoint x: 315, endPoint y: 277, distance: 582.4
click at [315, 254] on ul "You need to pay HMRC £XXX by 31st July 2025/Immediately (this is your second pa…" at bounding box center [638, 246] width 656 height 15
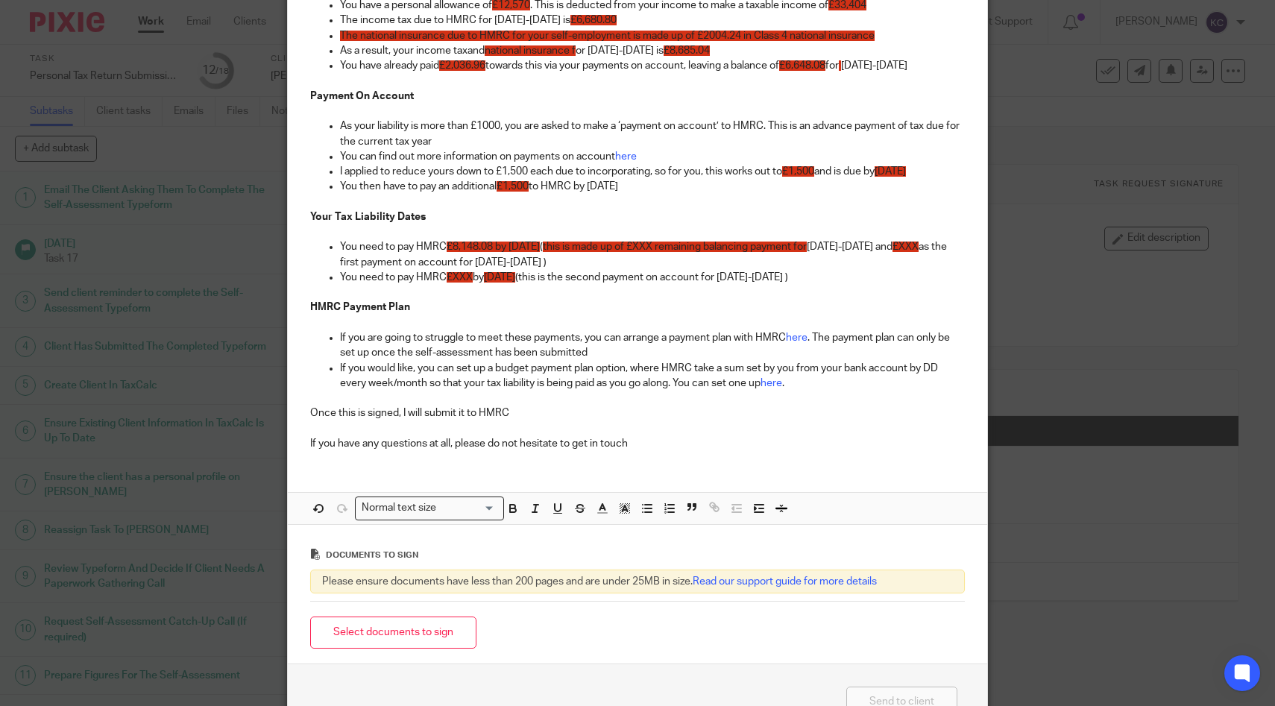
click at [708, 252] on span "this is made up of £XXX remaining balancing payment for" at bounding box center [675, 247] width 264 height 10
click at [913, 252] on span "£XXX" at bounding box center [926, 247] width 26 height 10
click at [465, 283] on span "£XXX" at bounding box center [460, 277] width 26 height 10
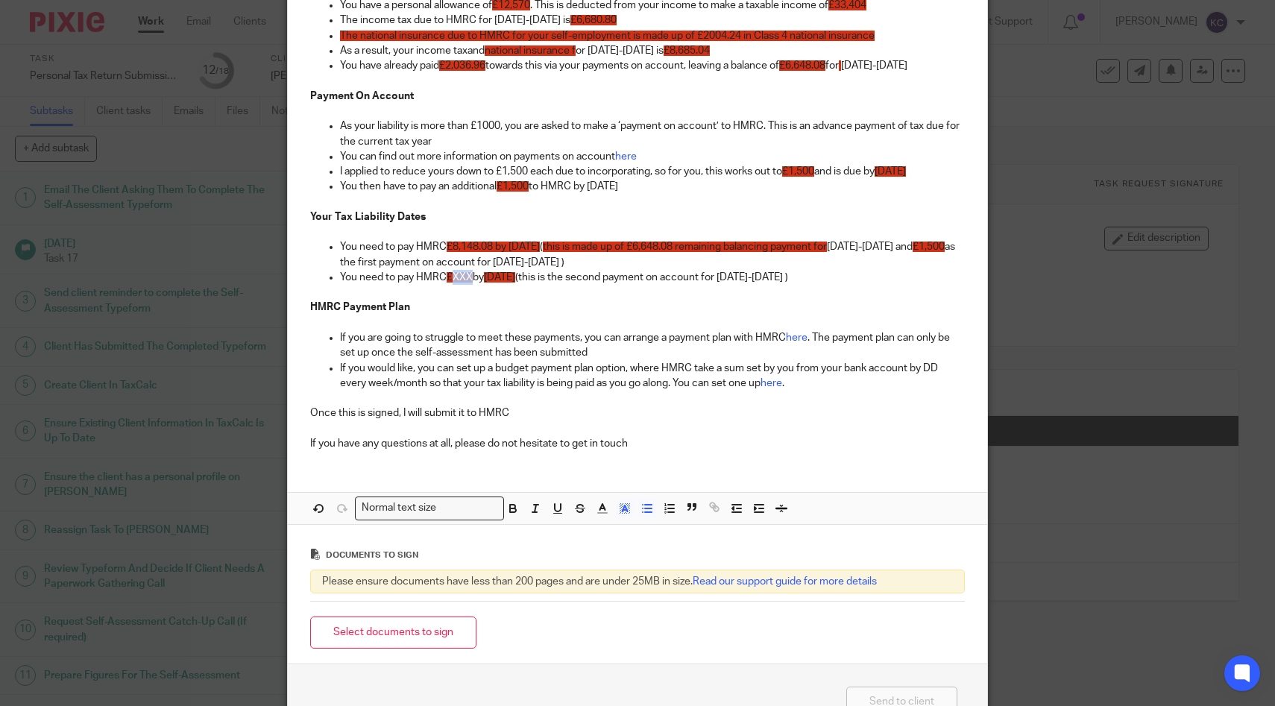
click at [465, 283] on span "£XXX" at bounding box center [460, 277] width 26 height 10
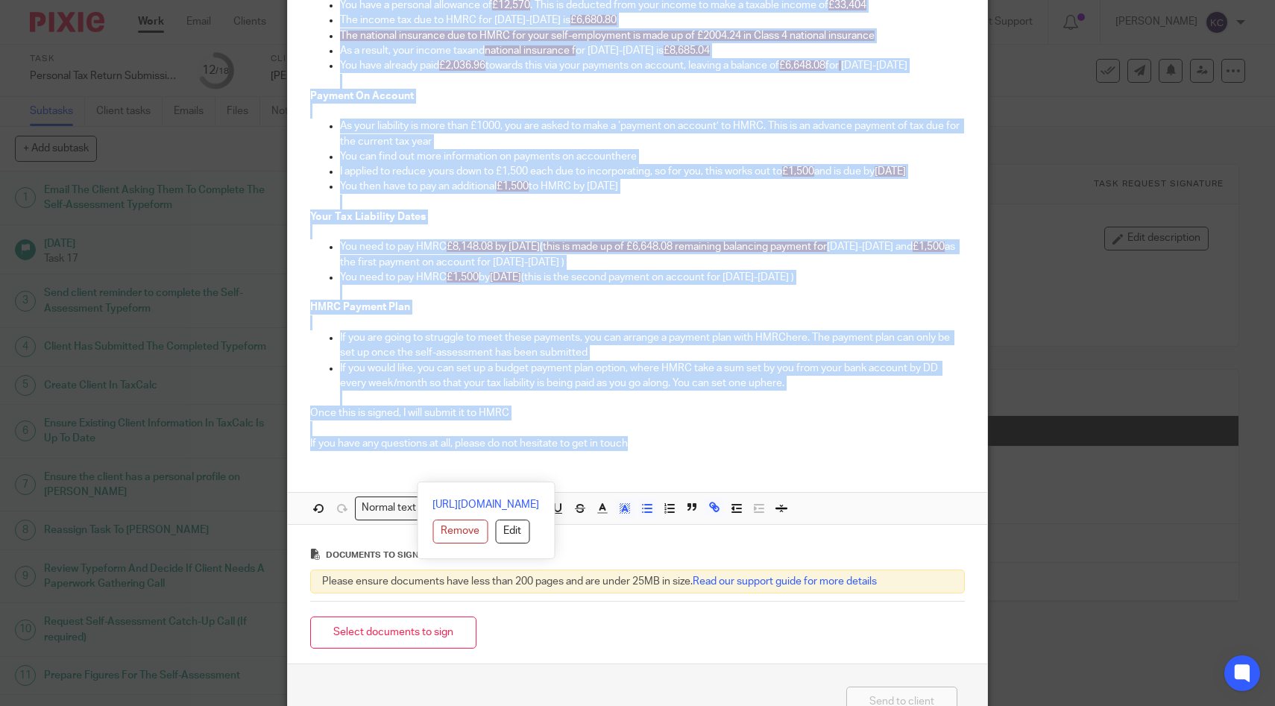
scroll to position [0, 0]
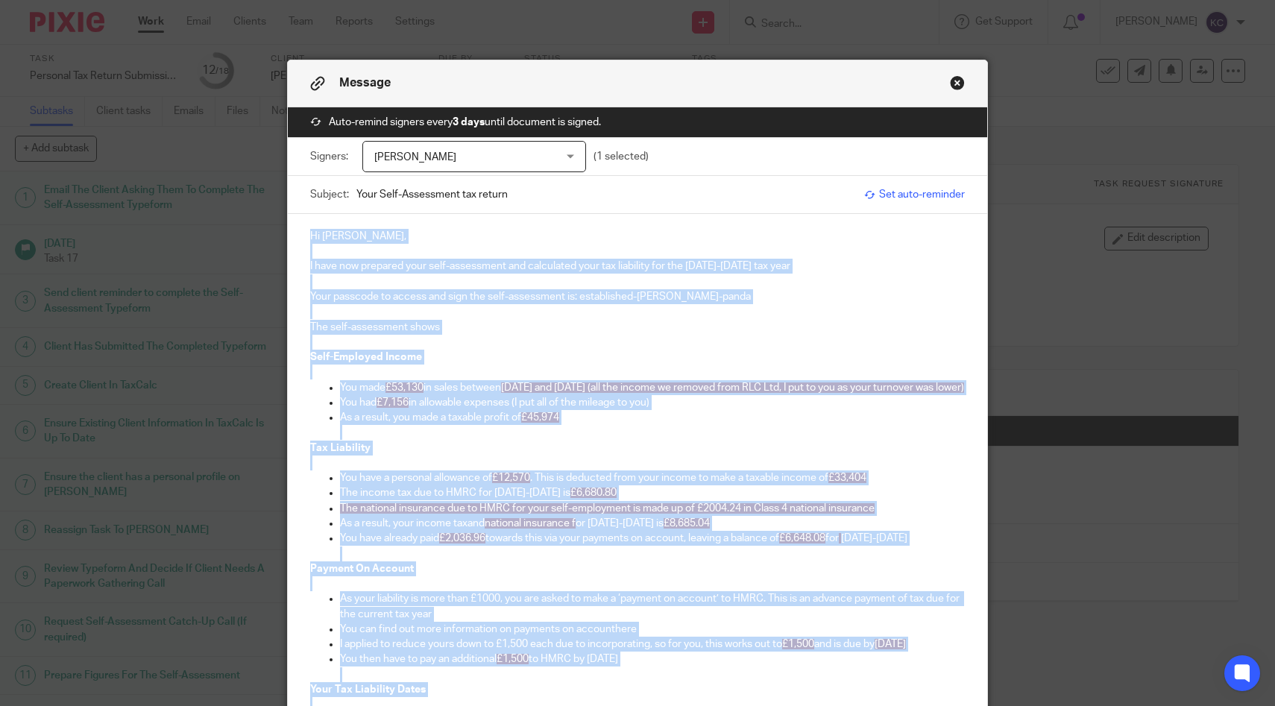
drag, startPoint x: 652, startPoint y: 485, endPoint x: 223, endPoint y: -119, distance: 740.2
click at [223, 0] on html "Work Email Clients Team Reports Settings Work Email Clients Team Reports Settin…" at bounding box center [637, 353] width 1275 height 706
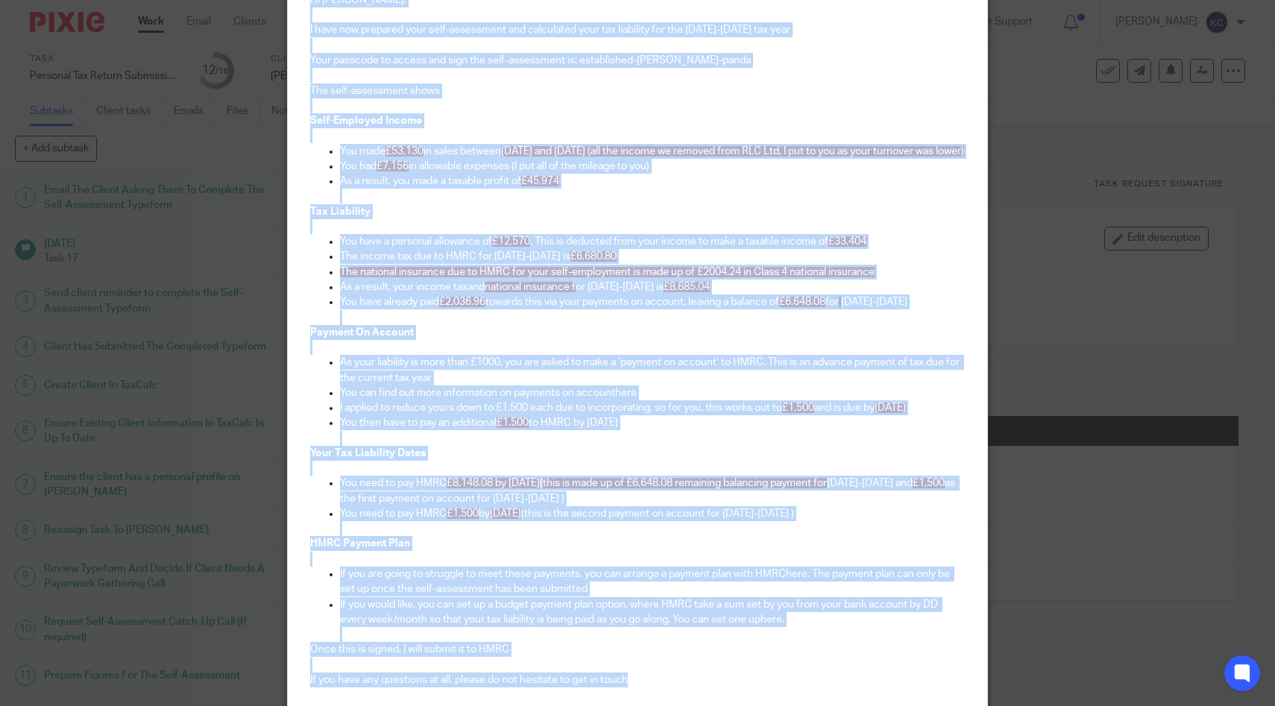
scroll to position [599, 0]
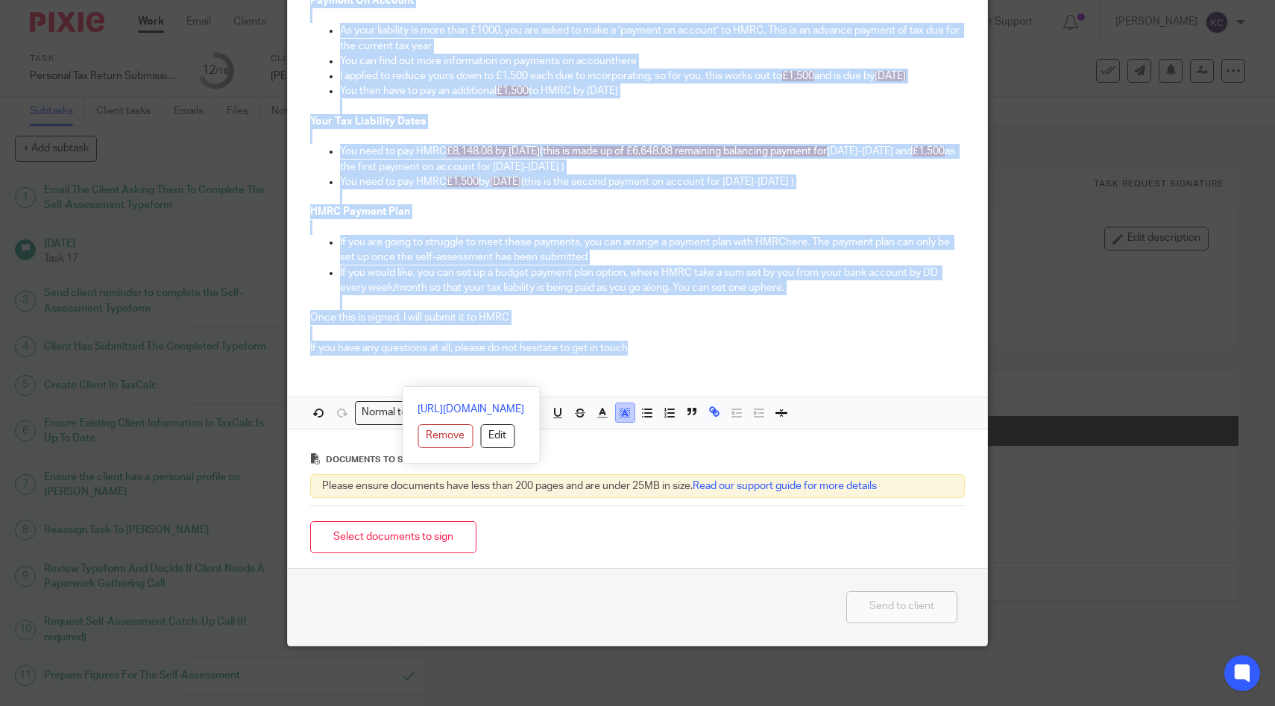
click at [629, 415] on icon "button" at bounding box center [624, 412] width 13 height 13
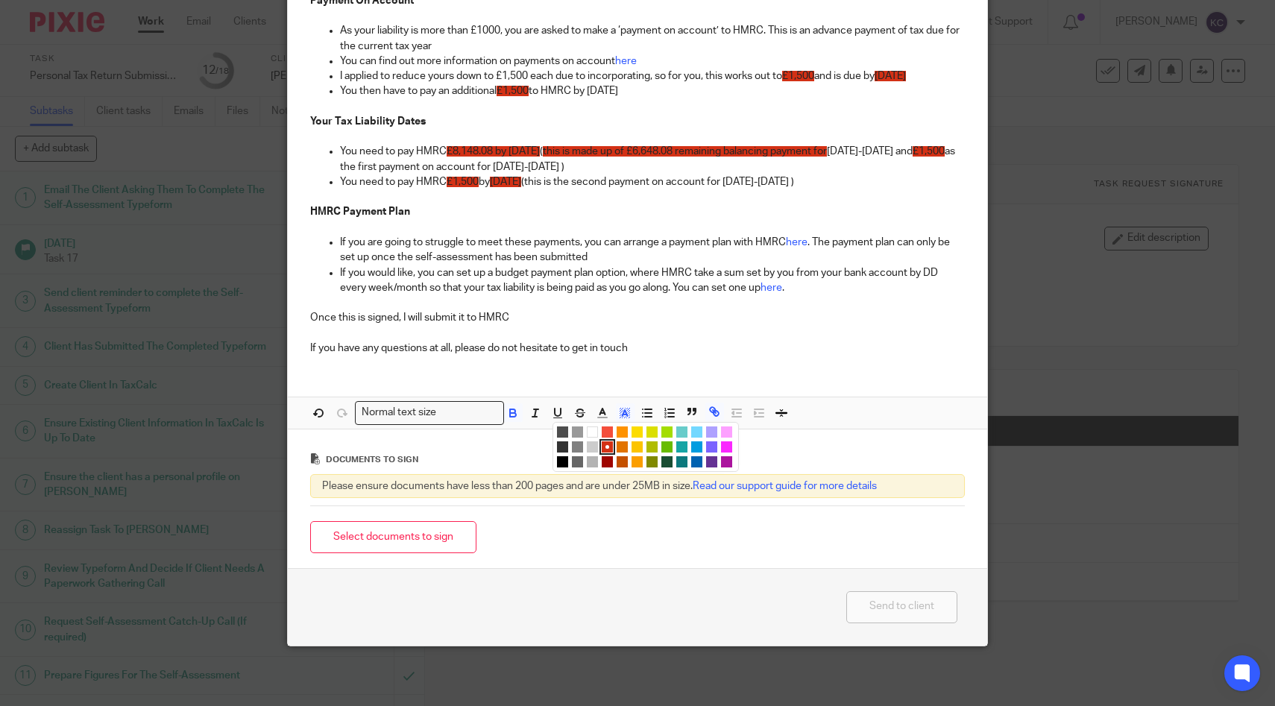
click at [595, 431] on li "color:#FFFFFF" at bounding box center [592, 432] width 11 height 11
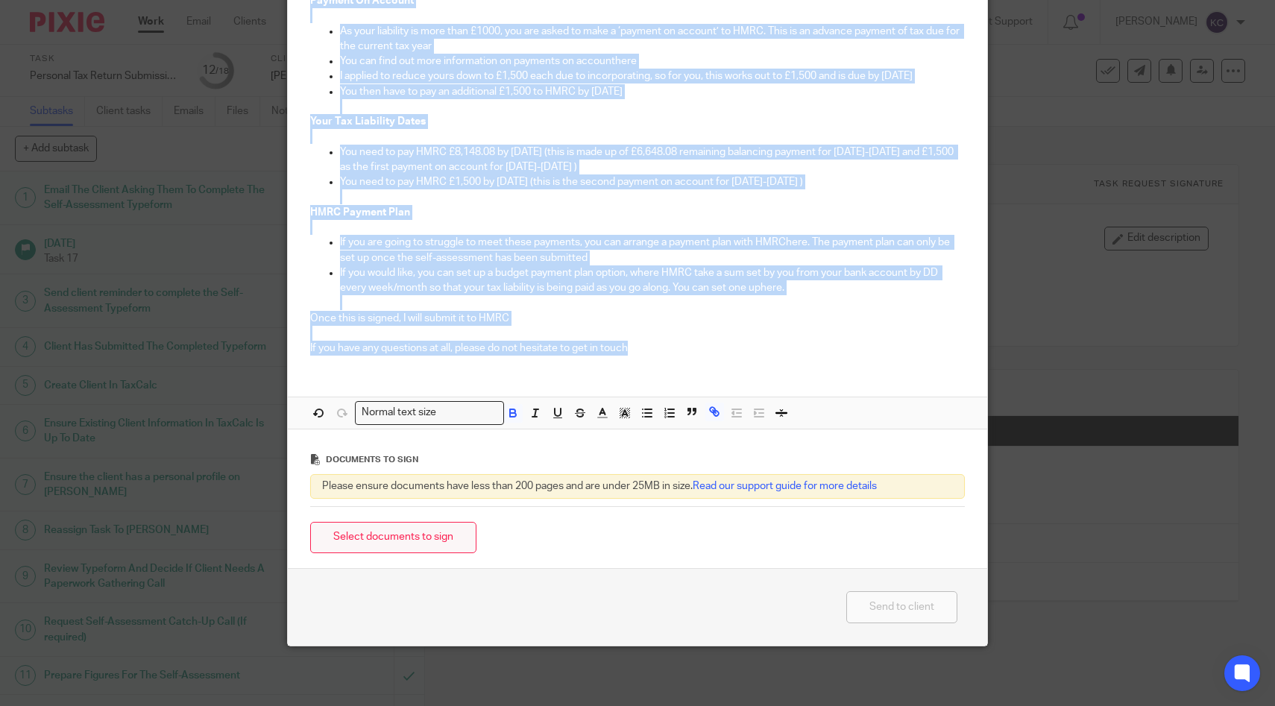
click at [380, 540] on button "Select documents to sign" at bounding box center [393, 538] width 166 height 32
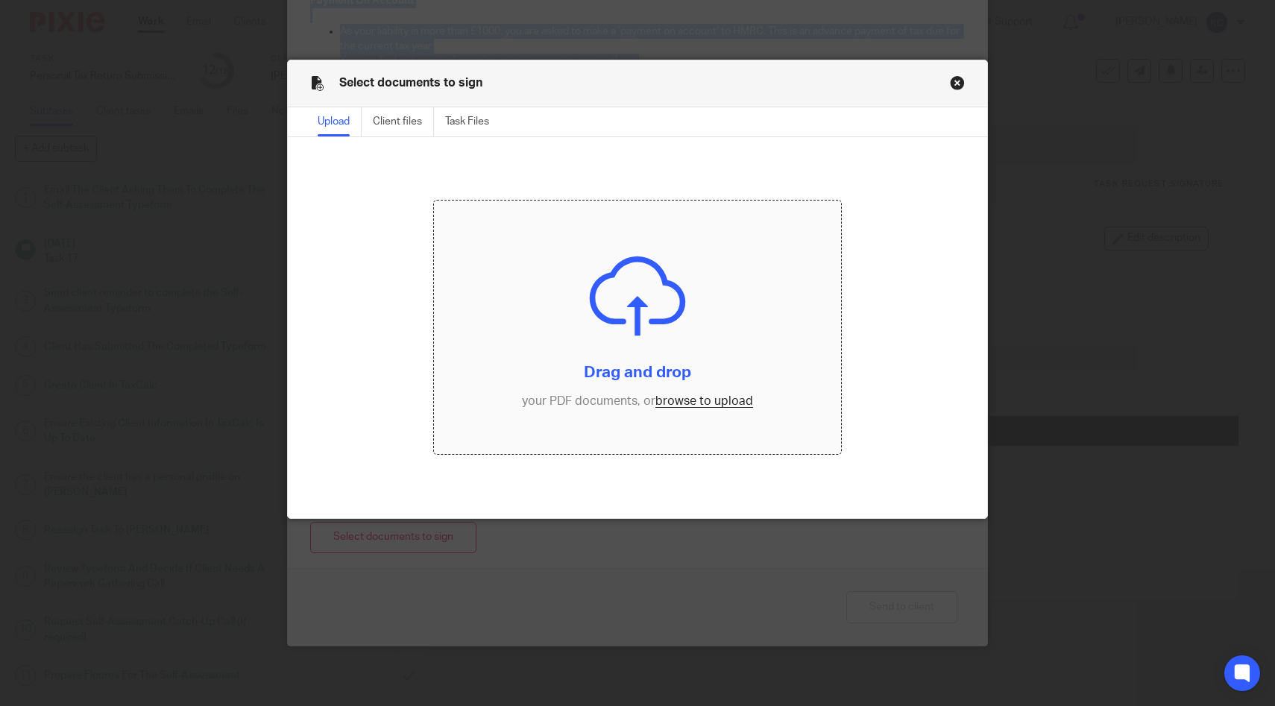
click at [656, 310] on input "file" at bounding box center [637, 328] width 406 height 254
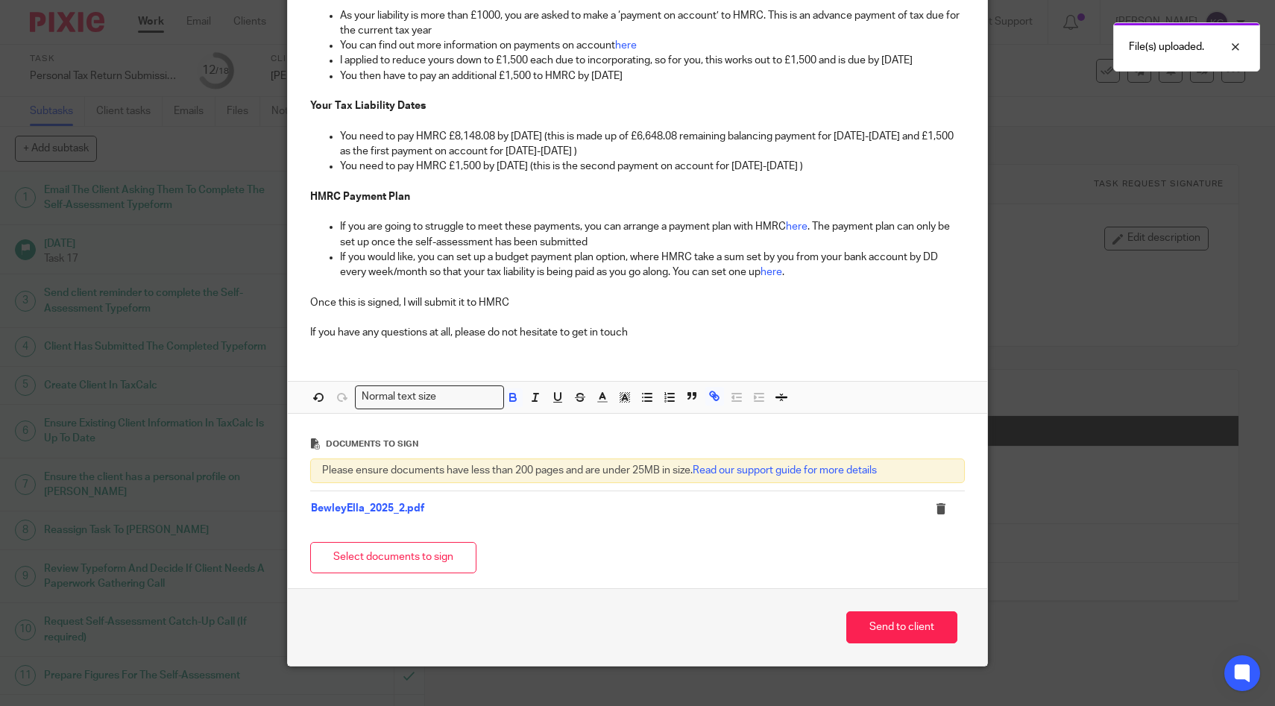
click at [804, 527] on td "BewleyElla_2025_2.pdf" at bounding box center [610, 509] width 600 height 36
click at [864, 644] on button "Send to client" at bounding box center [901, 628] width 111 height 32
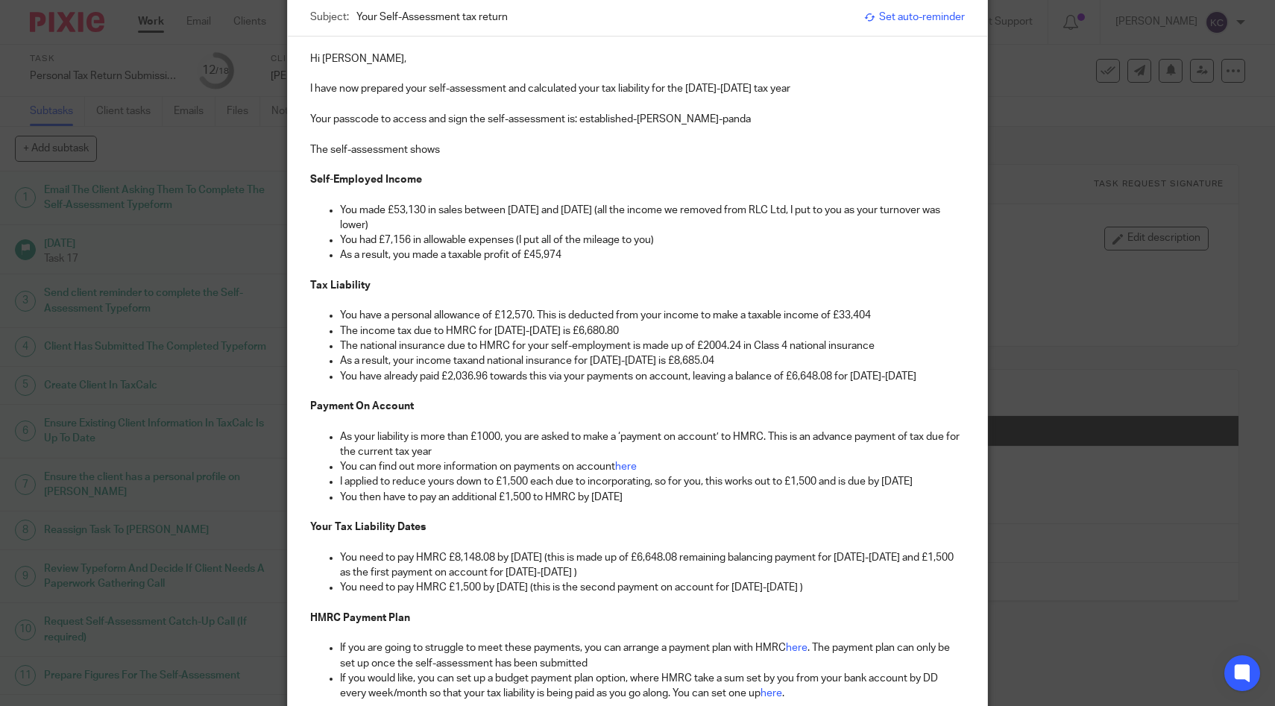
scroll to position [0, 0]
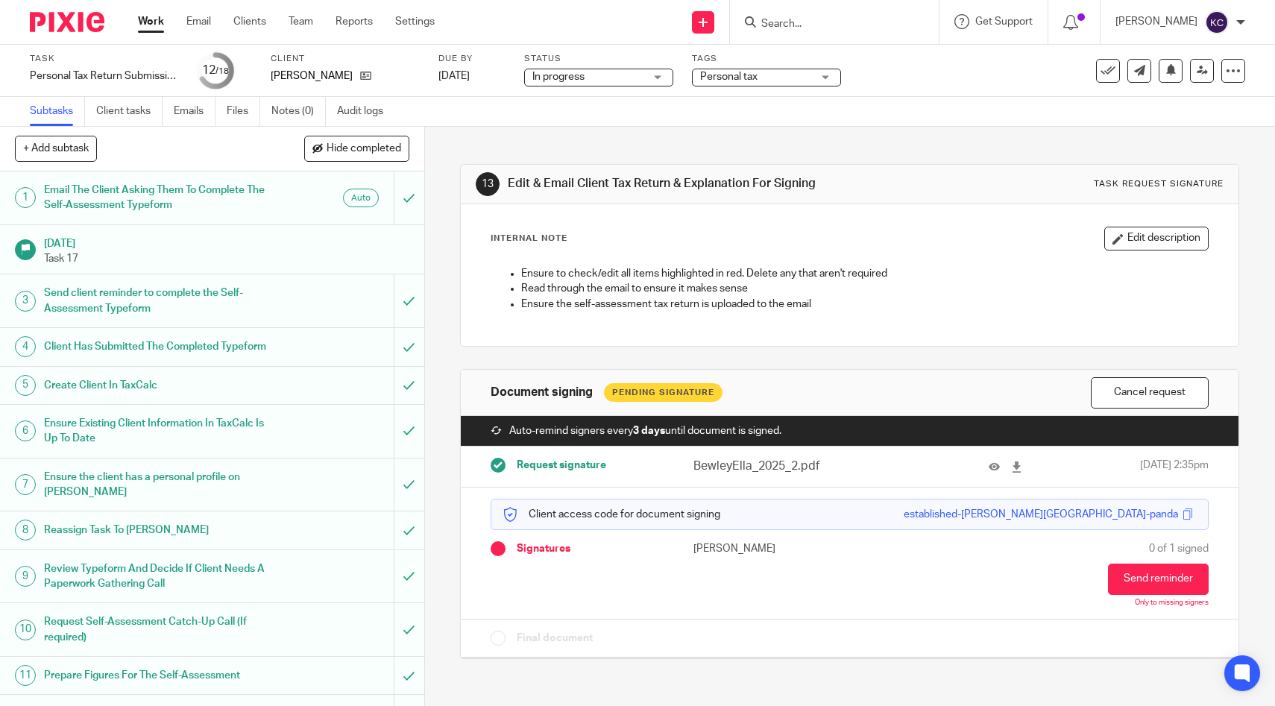
click at [730, 79] on span "Personal tax" at bounding box center [728, 77] width 57 height 10
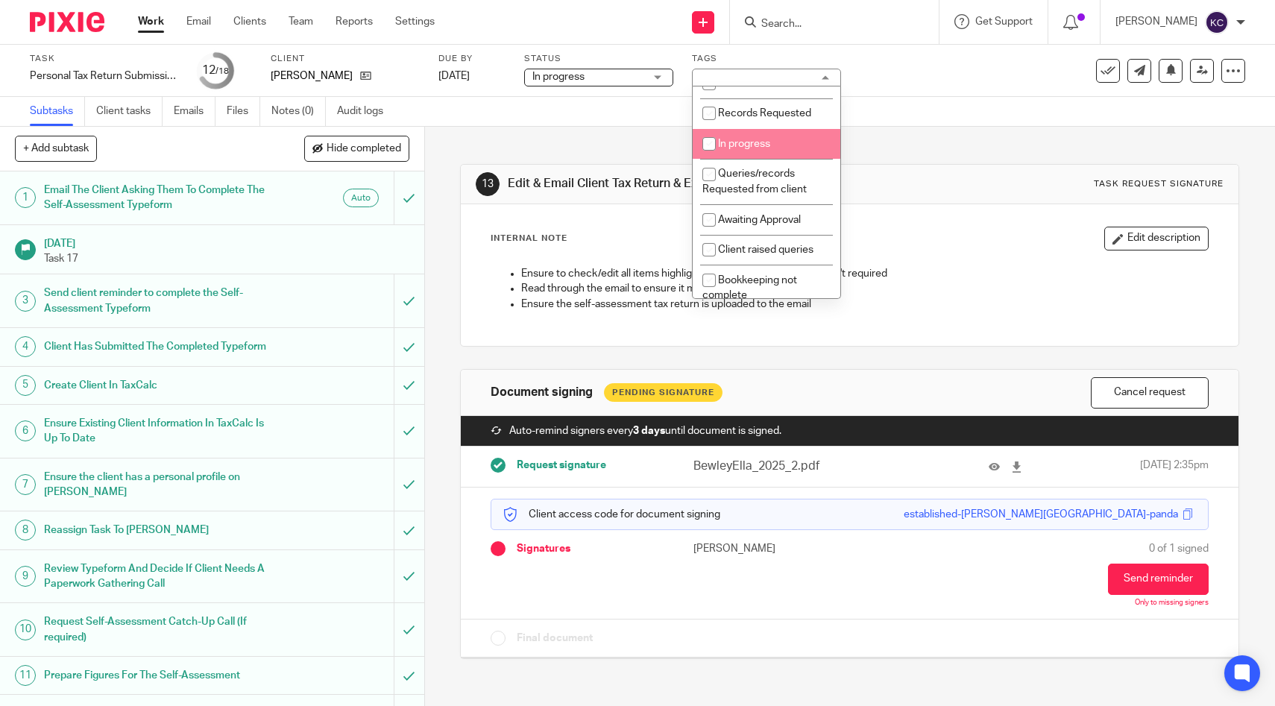
scroll to position [323, 0]
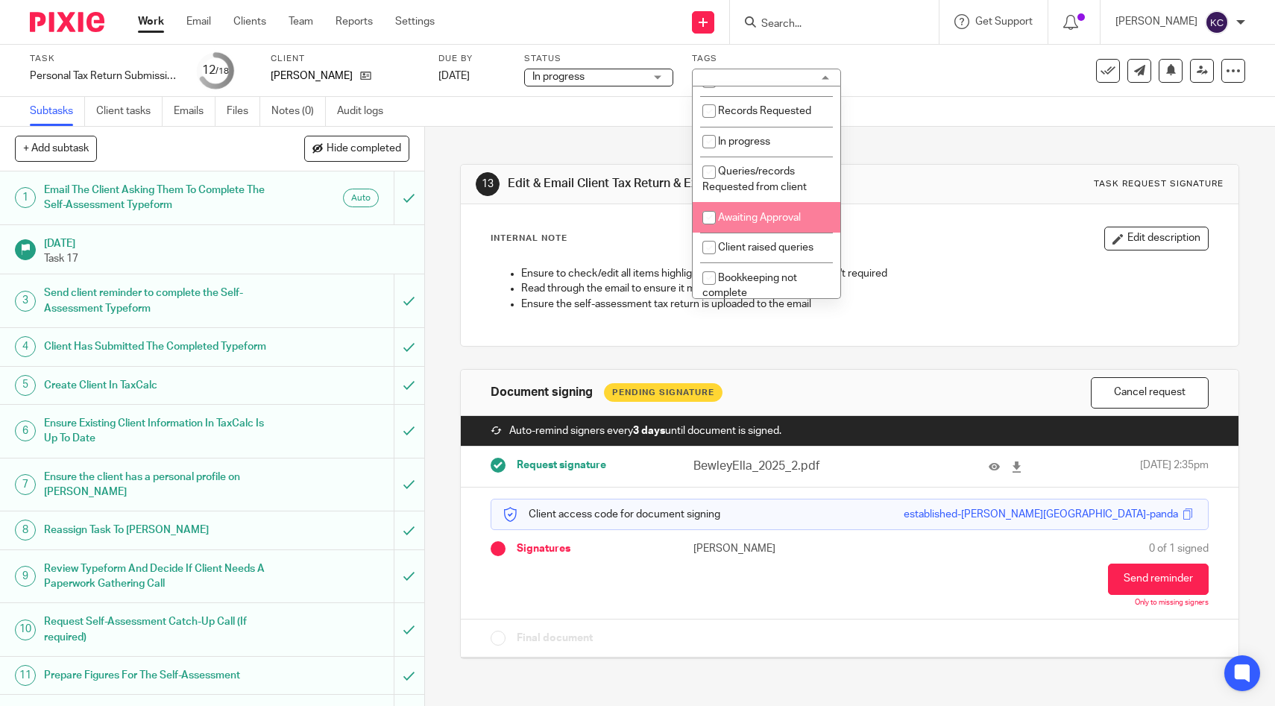
click at [749, 220] on li "Awaiting Approval" at bounding box center [767, 217] width 148 height 31
checkbox input "true"
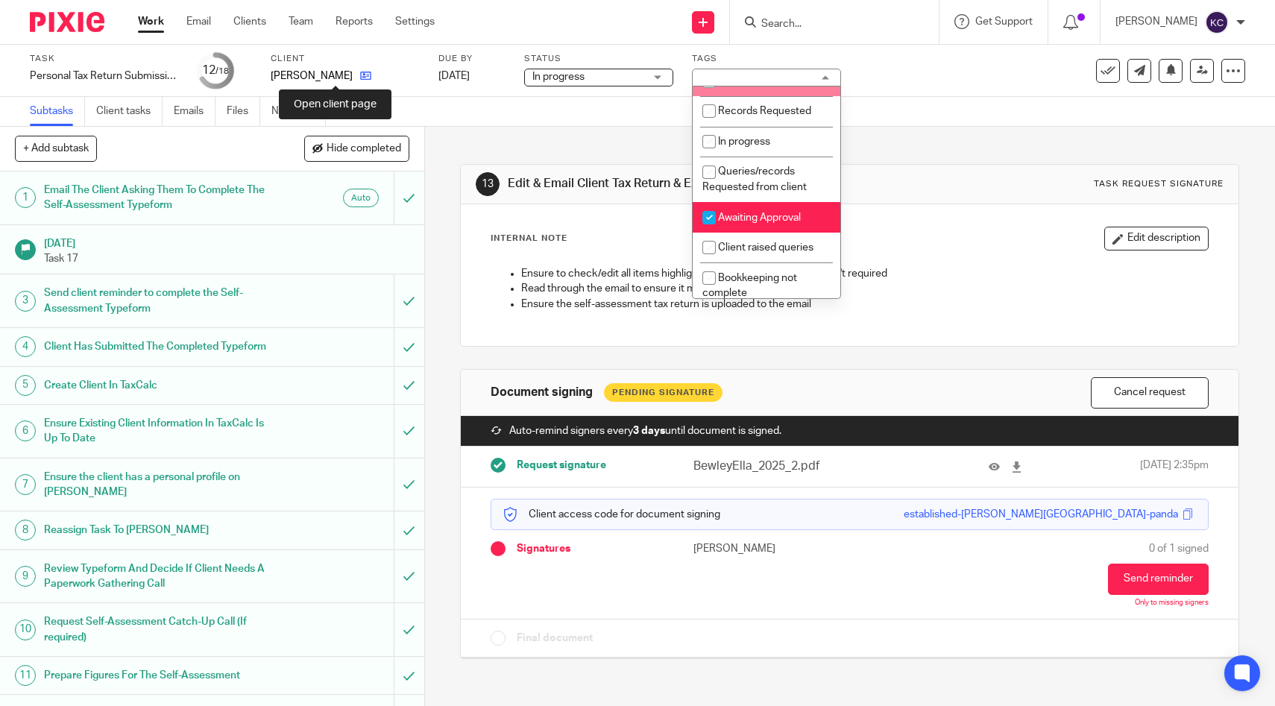
click at [360, 76] on icon at bounding box center [365, 75] width 11 height 11
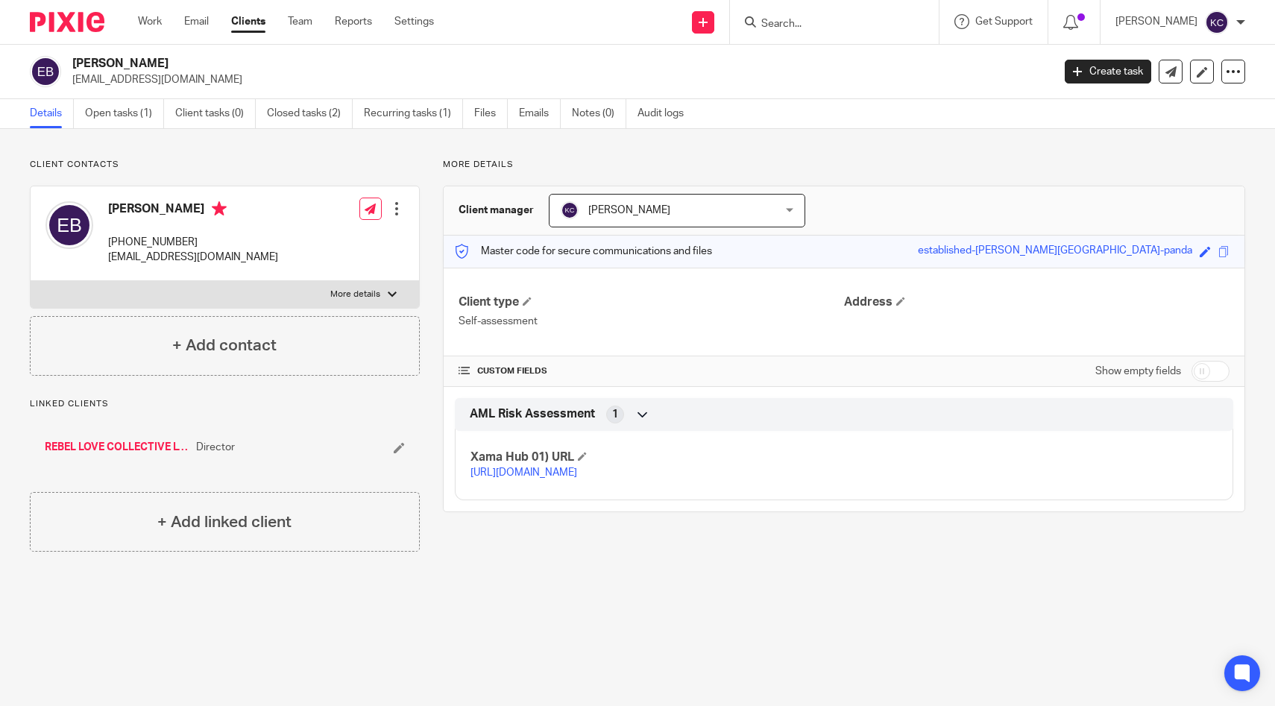
click at [1202, 368] on input "checkbox" at bounding box center [1211, 371] width 38 height 21
checkbox input "true"
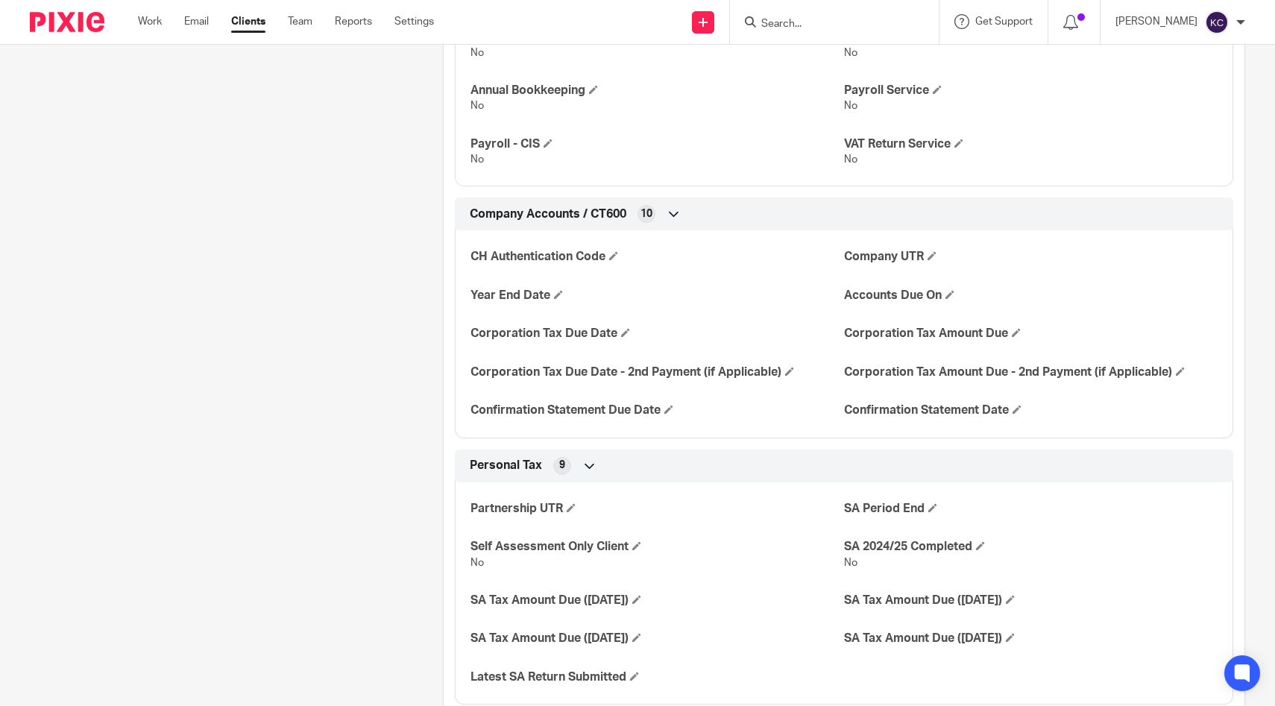
scroll to position [946, 0]
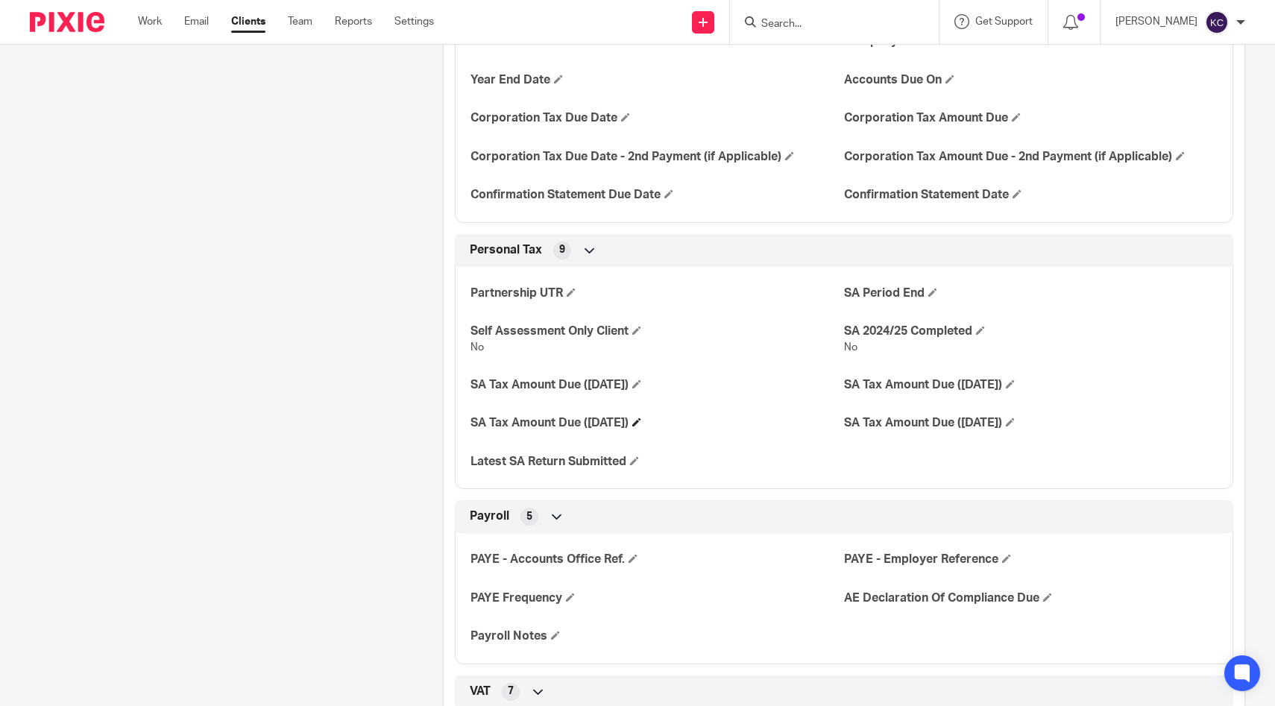
click at [702, 424] on h4 "SA Tax Amount Due (31st January 2026)" at bounding box center [658, 423] width 374 height 16
click at [641, 424] on span at bounding box center [636, 422] width 9 height 9
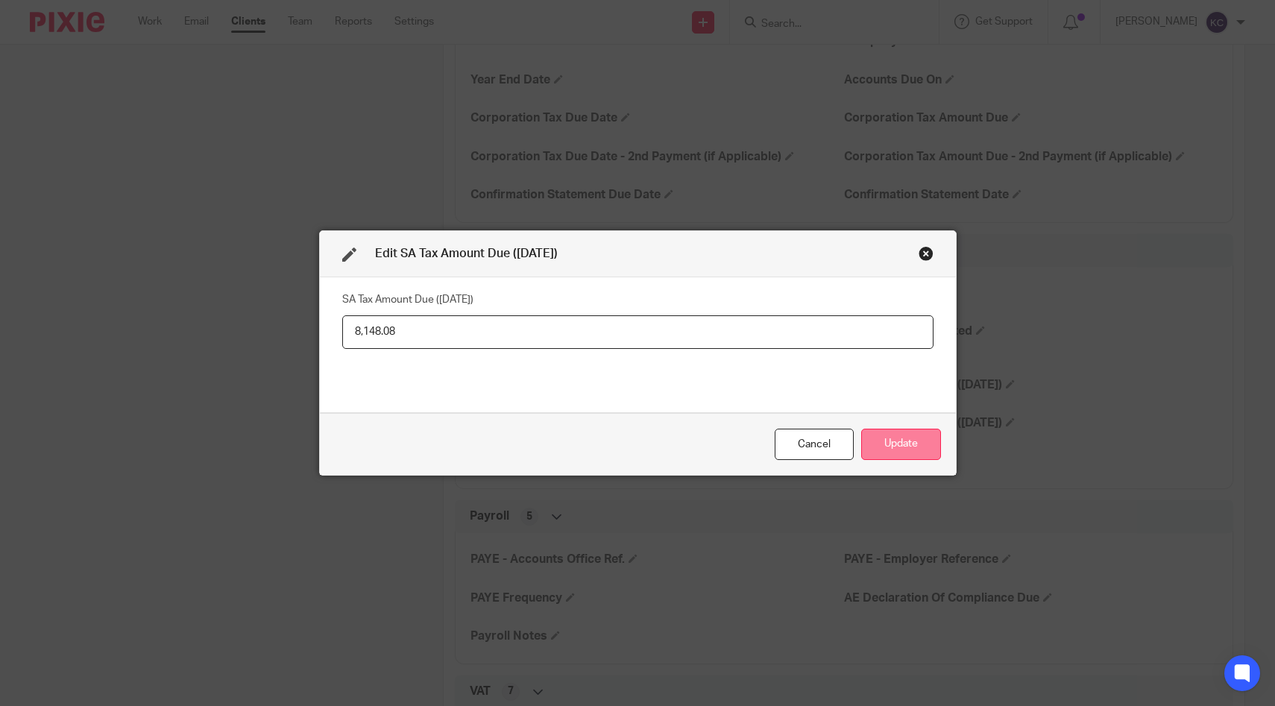
type input "8,148.08"
click at [885, 447] on button "Update" at bounding box center [901, 445] width 80 height 32
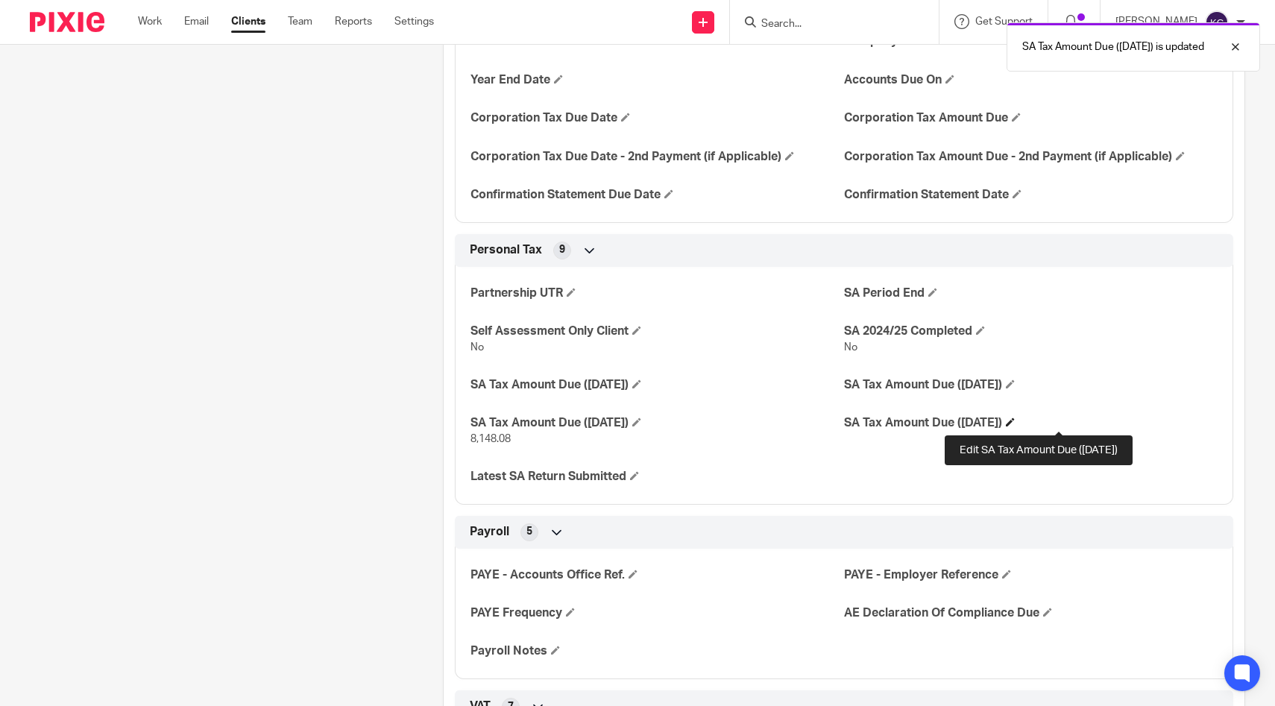
click at [1015, 421] on span at bounding box center [1010, 422] width 9 height 9
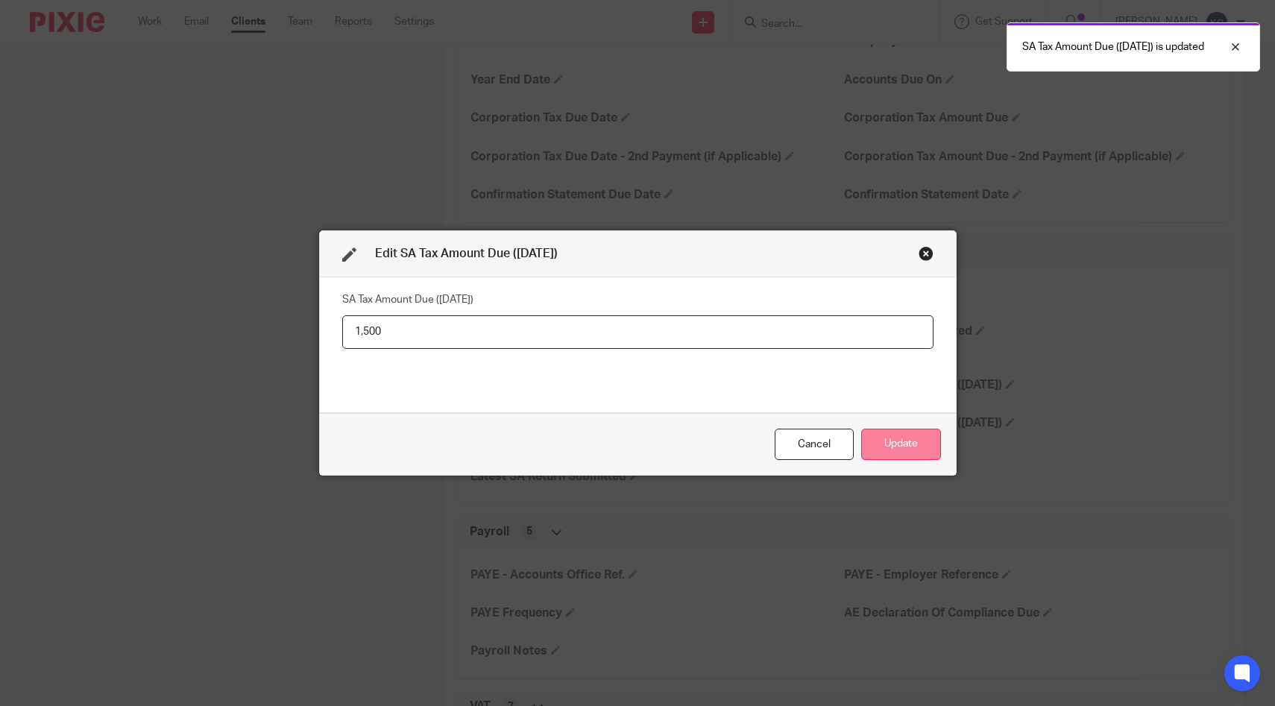
type input "1,500"
click at [870, 452] on button "Update" at bounding box center [901, 445] width 80 height 32
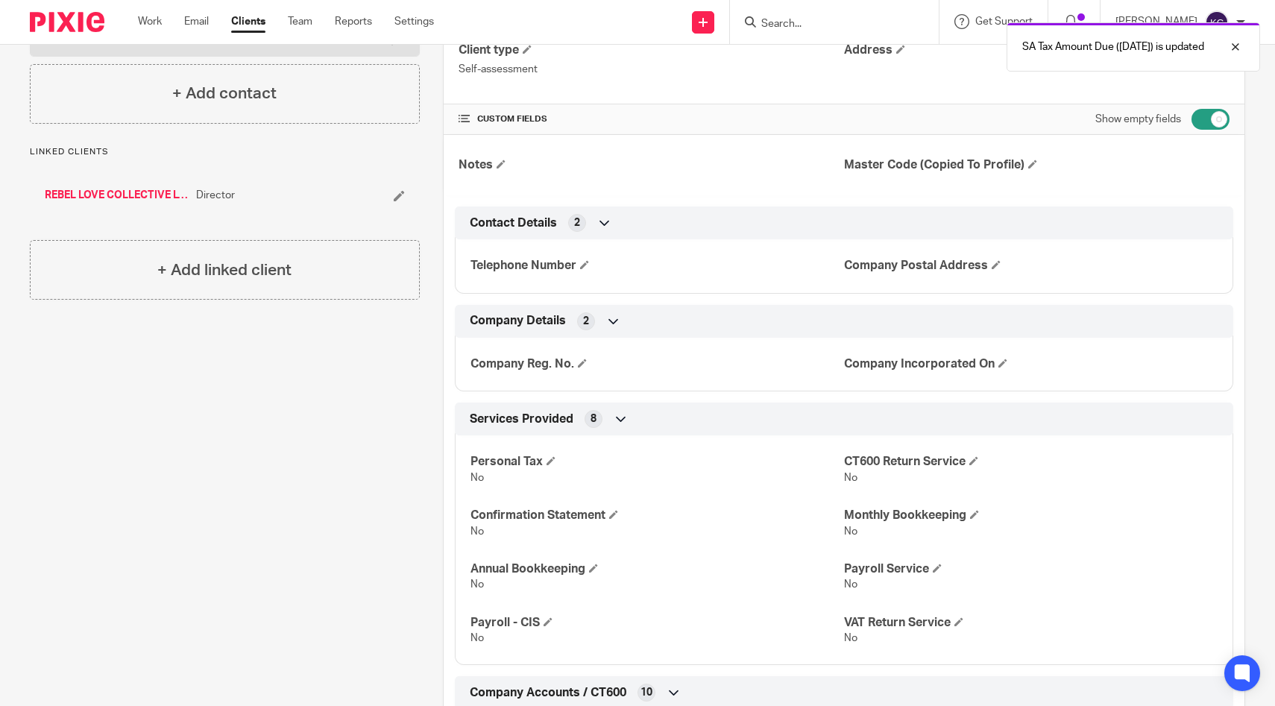
scroll to position [0, 0]
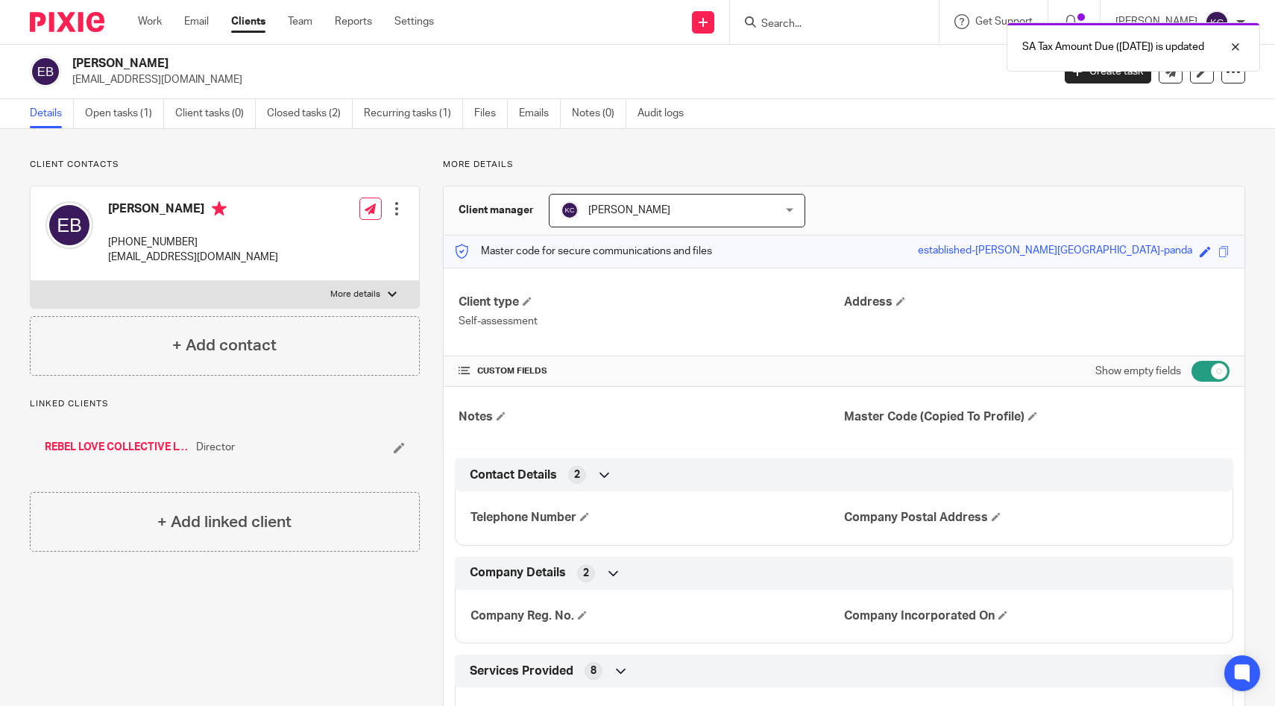
click at [840, 18] on div "SA Tax Amount Due (31st July 2026) is updated" at bounding box center [949, 43] width 623 height 57
click at [840, 33] on div "SA Tax Amount Due (31st July 2026) is updated" at bounding box center [949, 43] width 623 height 57
click at [139, 112] on link "Open tasks (1)" at bounding box center [124, 113] width 79 height 29
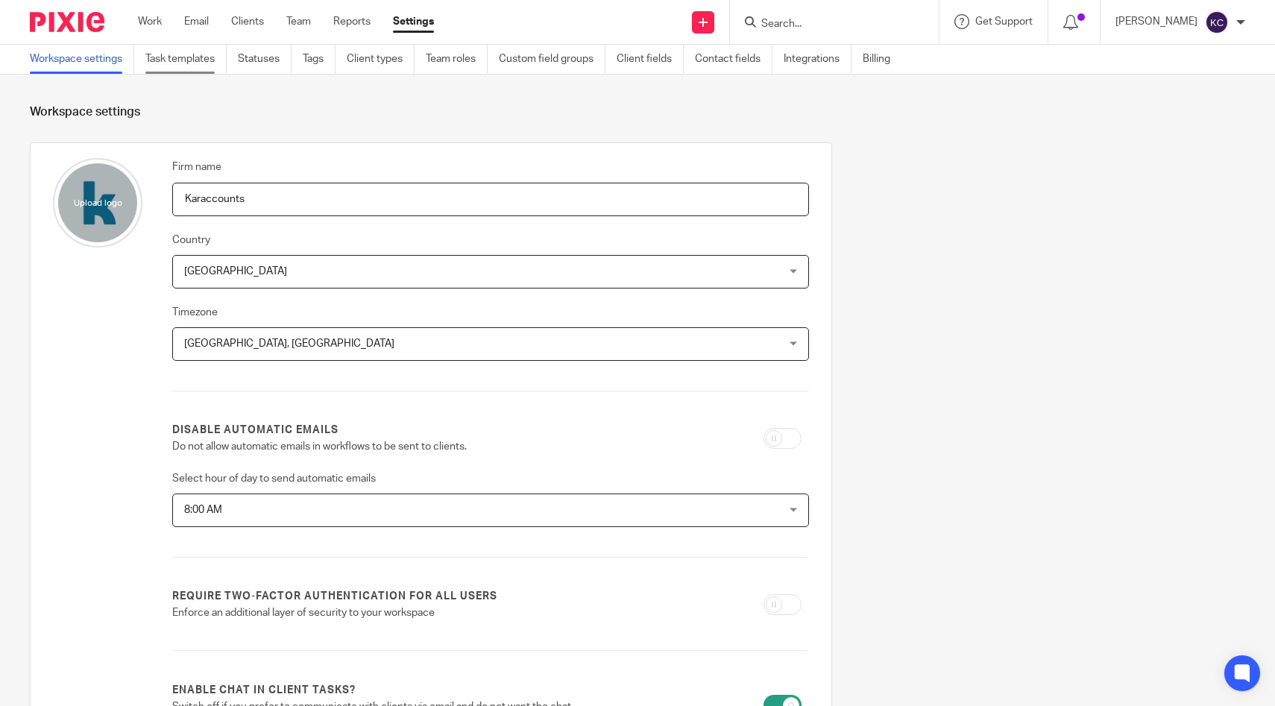
click at [184, 55] on link "Task templates" at bounding box center [185, 59] width 81 height 29
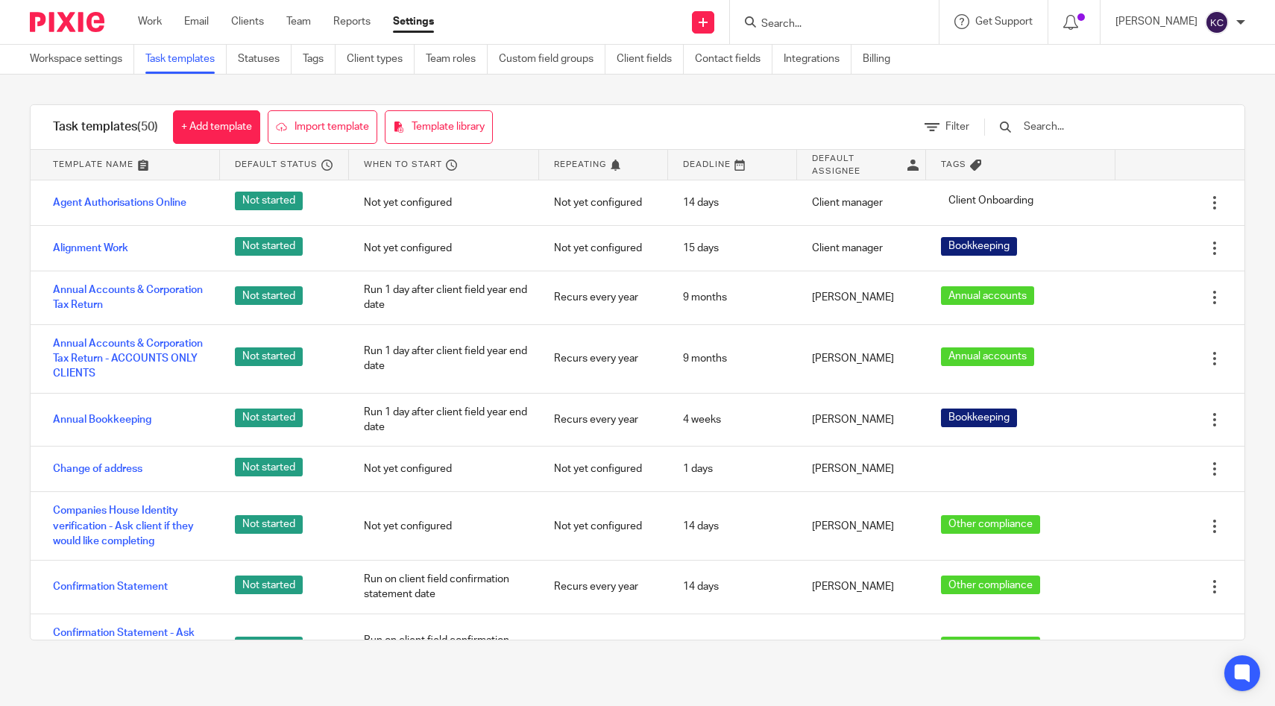
click at [1097, 127] on input "text" at bounding box center [1109, 127] width 174 height 16
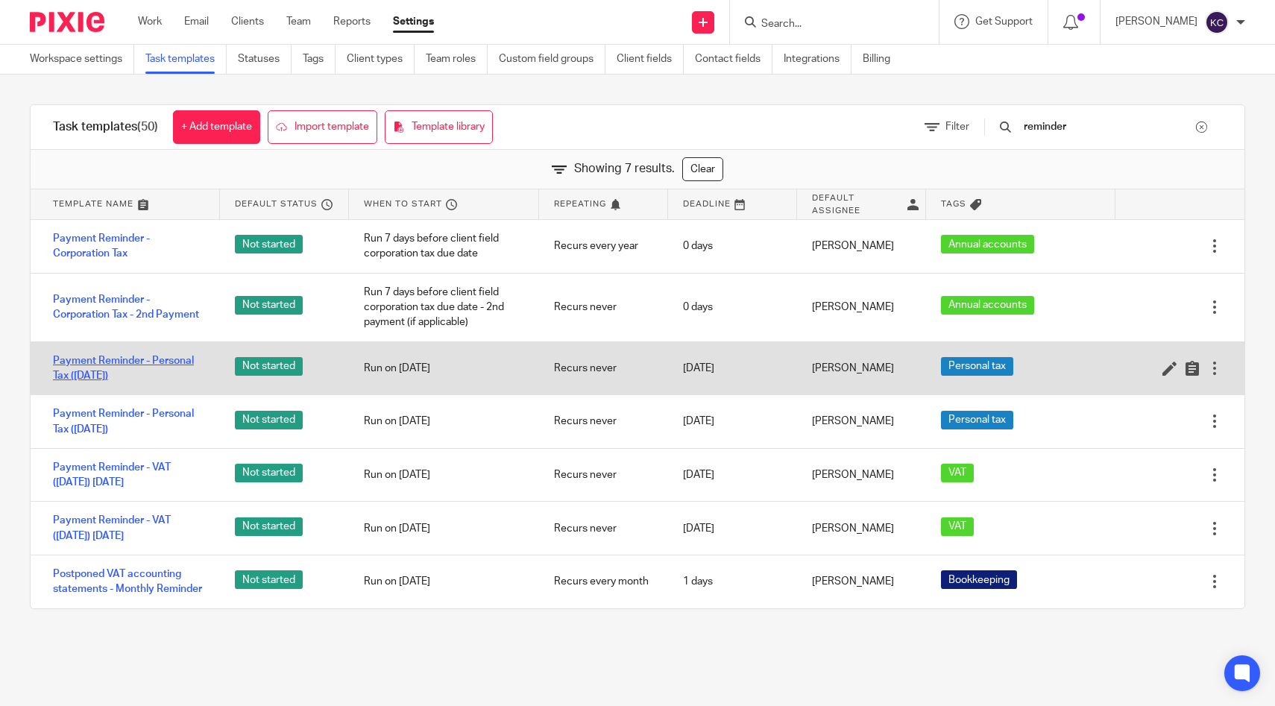
type input "reminder"
click at [151, 371] on link "Payment Reminder - Personal Tax ([DATE])" at bounding box center [129, 368] width 152 height 31
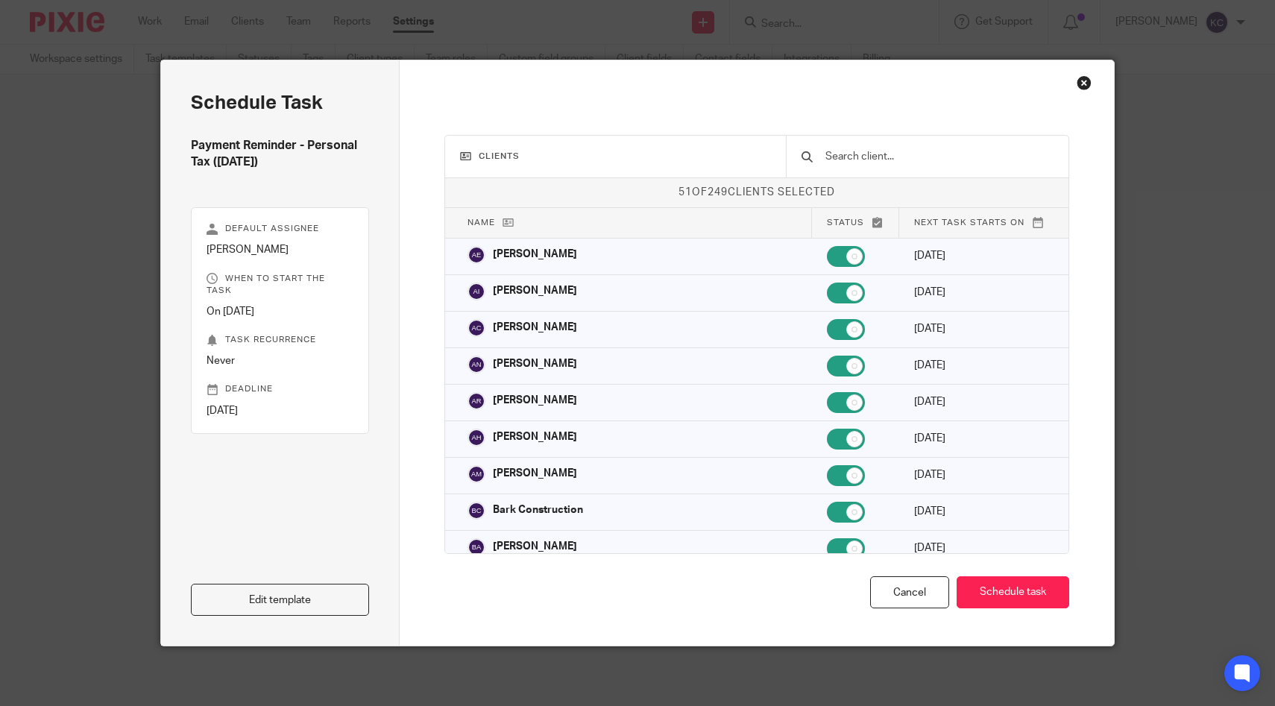
click at [878, 150] on input "text" at bounding box center [939, 156] width 230 height 16
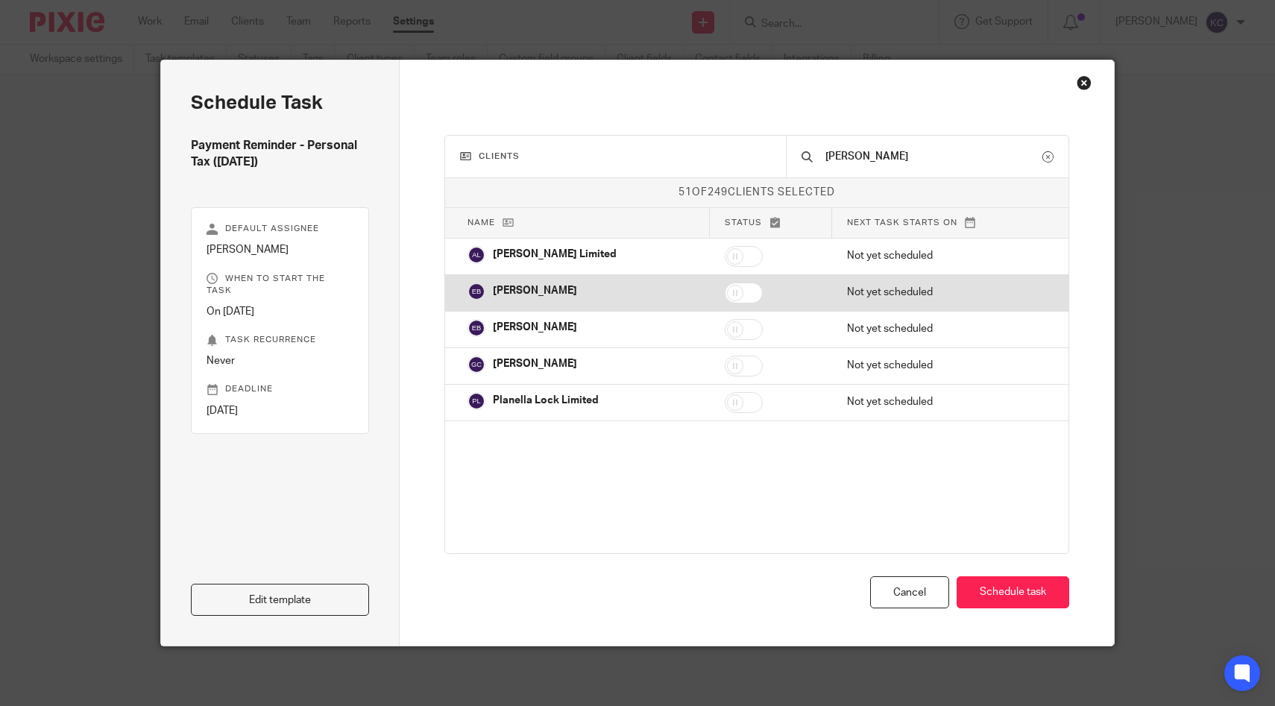
type input "[PERSON_NAME]"
click at [735, 299] on input "checkbox" at bounding box center [744, 293] width 38 height 21
checkbox input "true"
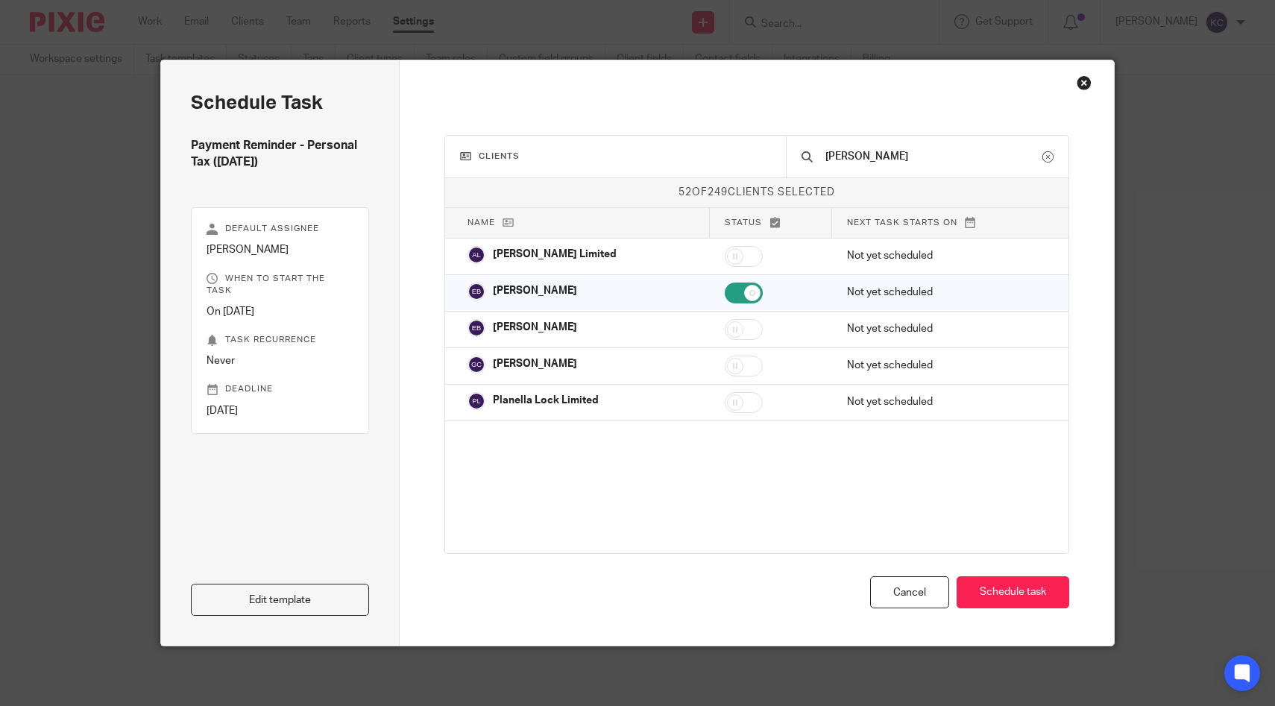
click at [861, 156] on input "[PERSON_NAME]" at bounding box center [933, 156] width 219 height 16
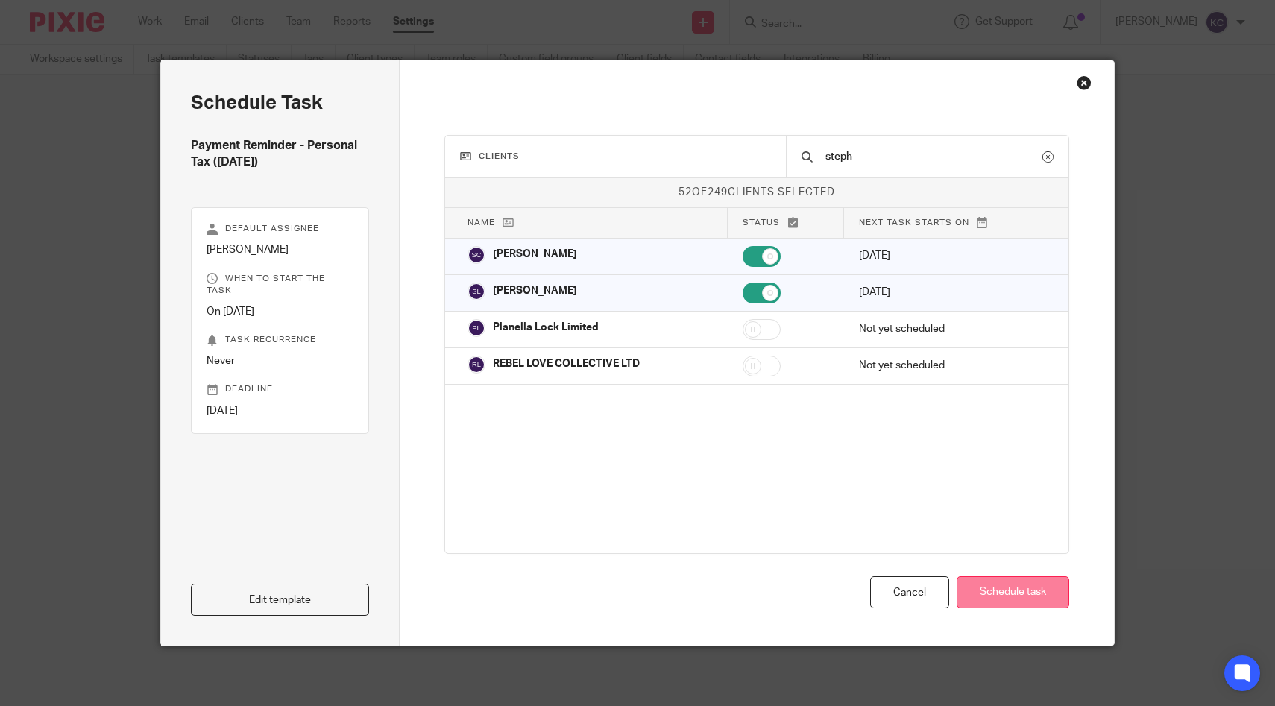
type input "steph"
click at [980, 591] on button "Schedule task" at bounding box center [1013, 592] width 113 height 32
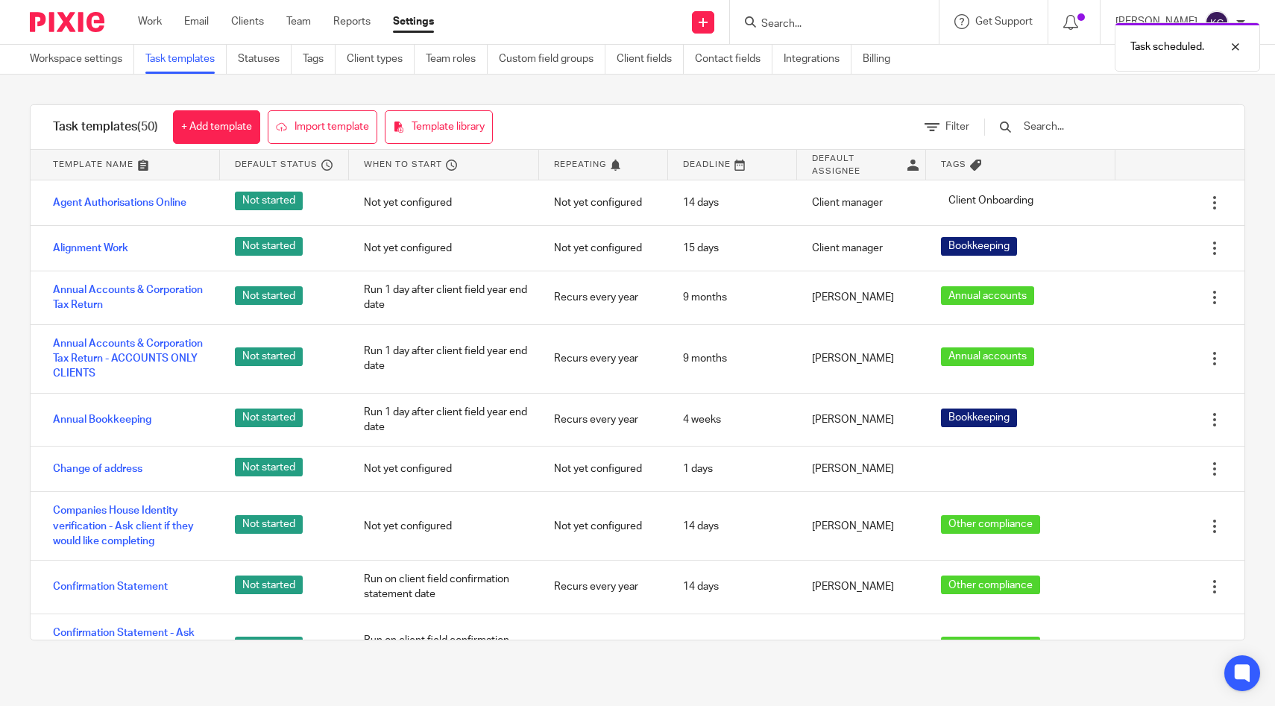
click at [1096, 130] on input "text" at bounding box center [1109, 127] width 174 height 16
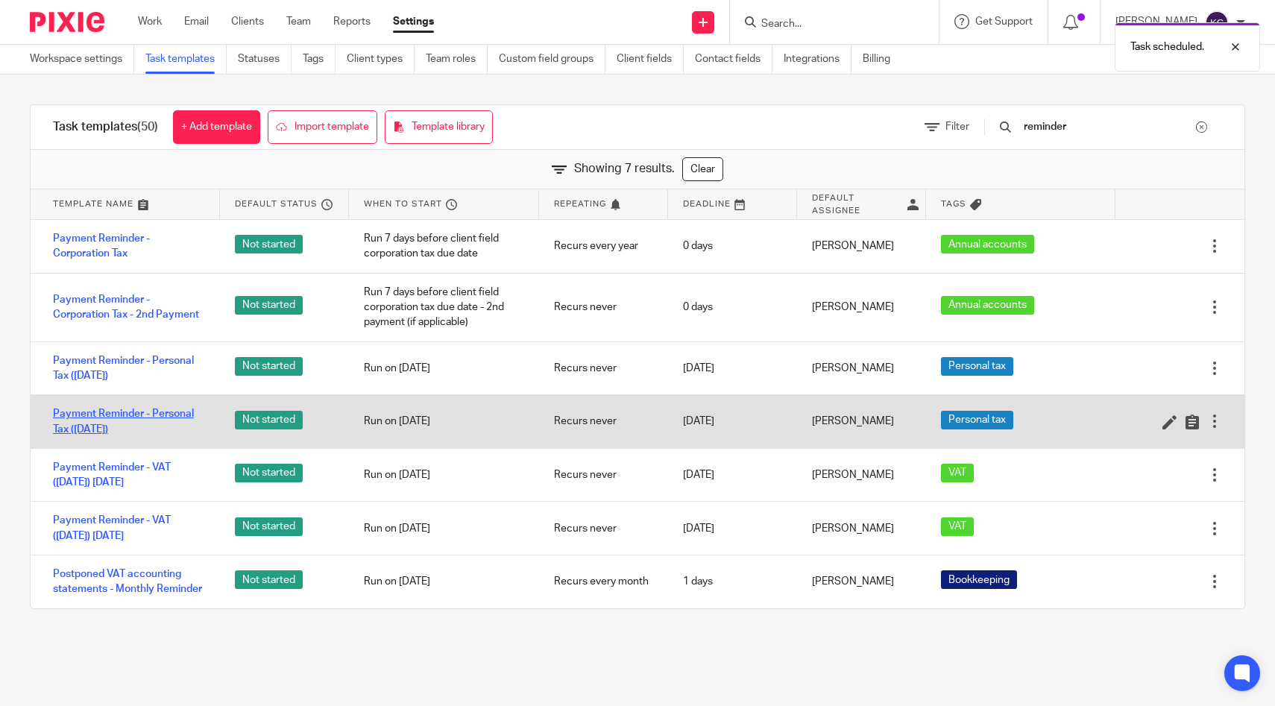
type input "reminder"
click at [132, 424] on link "Payment Reminder - Personal Tax ([DATE])" at bounding box center [129, 421] width 152 height 31
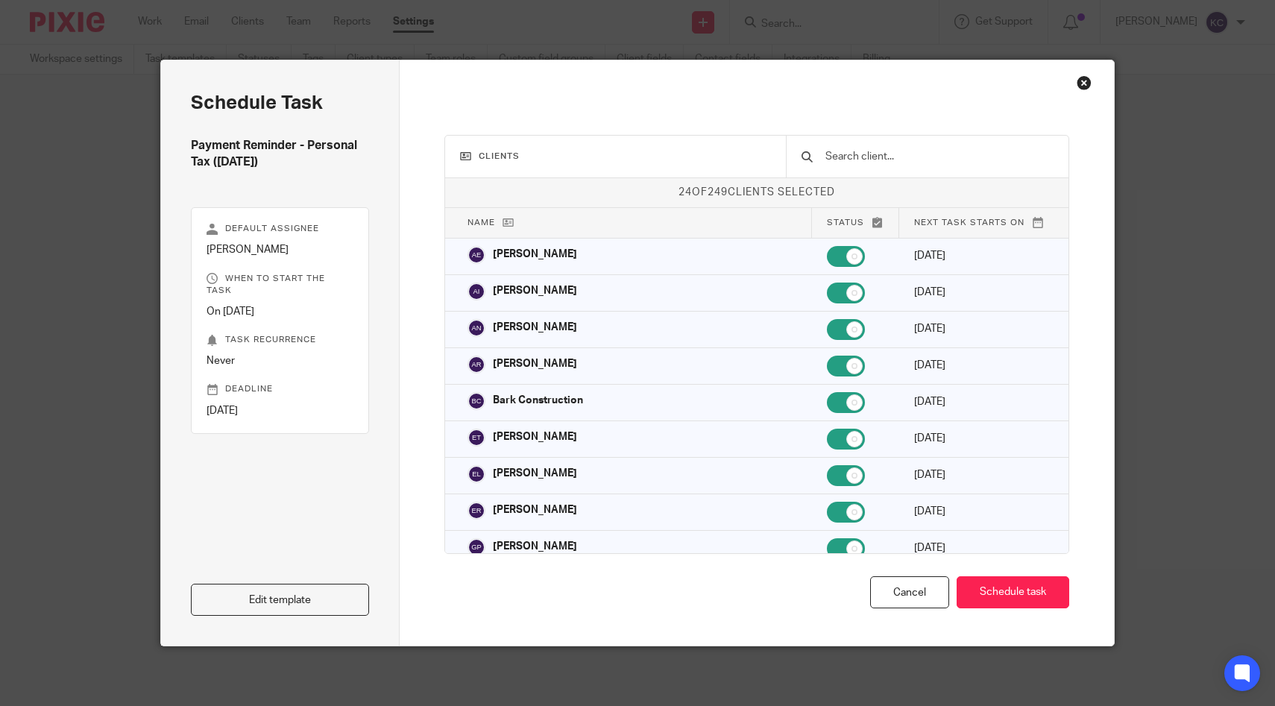
click at [982, 158] on input "text" at bounding box center [939, 156] width 230 height 16
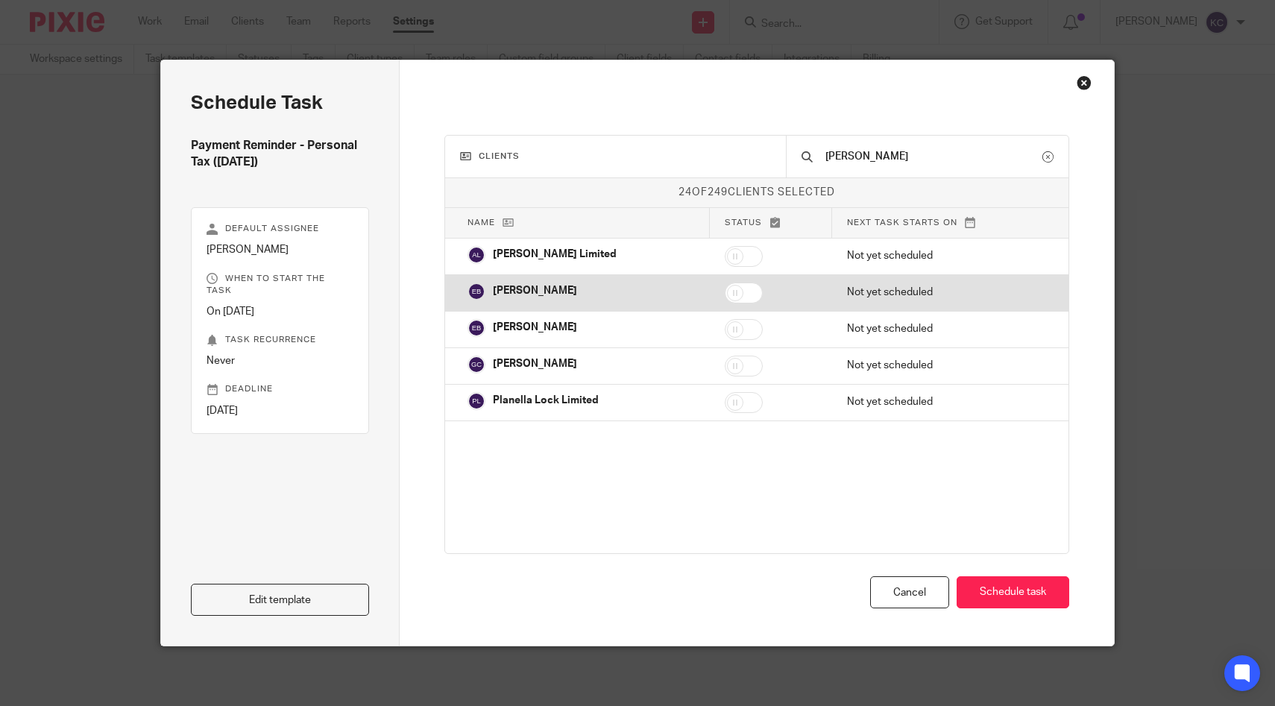
type input "[PERSON_NAME]"
click at [746, 289] on input "checkbox" at bounding box center [744, 293] width 38 height 21
checkbox input "true"
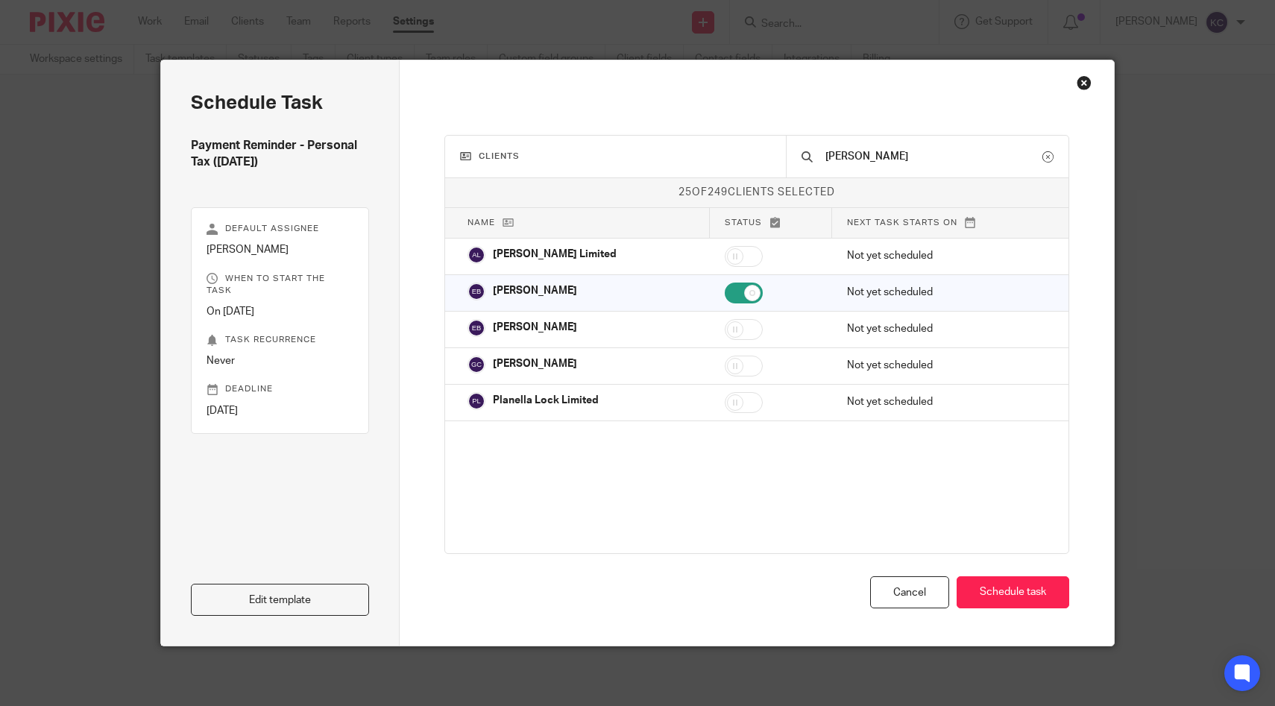
click at [857, 163] on input "[PERSON_NAME]" at bounding box center [933, 156] width 219 height 16
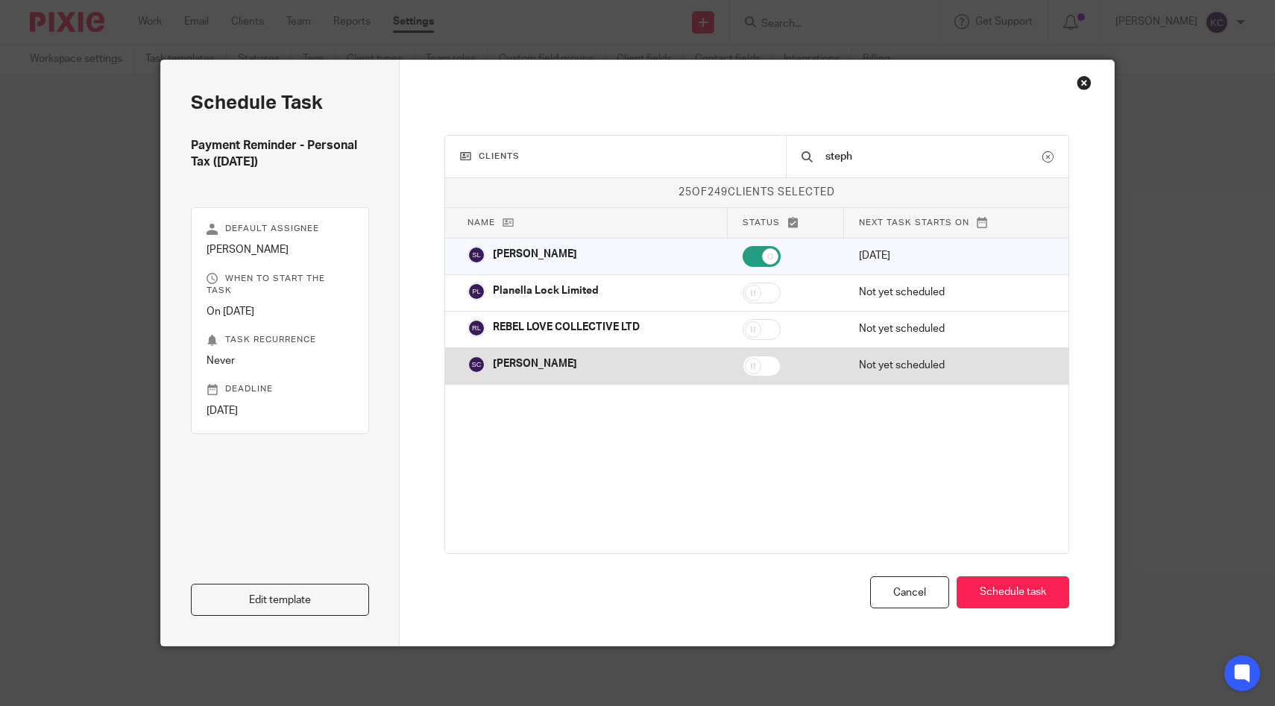
type input "steph"
click at [755, 363] on input "checkbox" at bounding box center [762, 366] width 38 height 21
checkbox input "true"
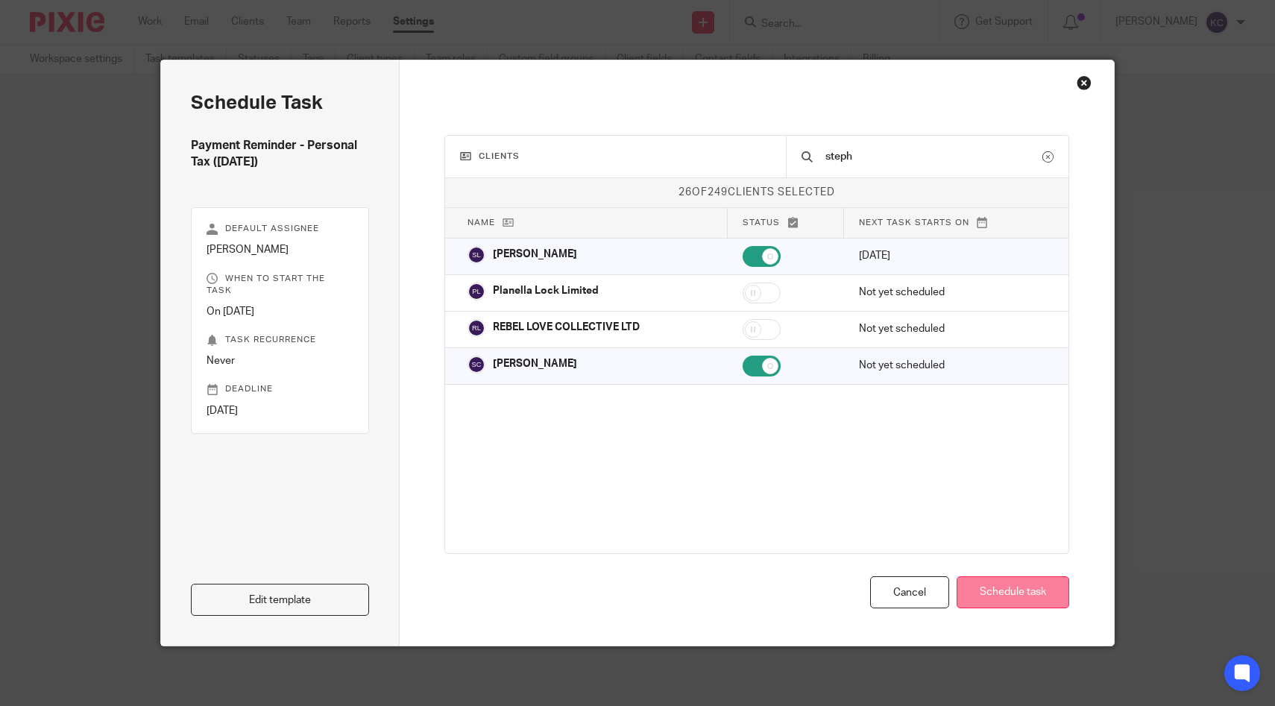
click at [987, 590] on button "Schedule task" at bounding box center [1013, 592] width 113 height 32
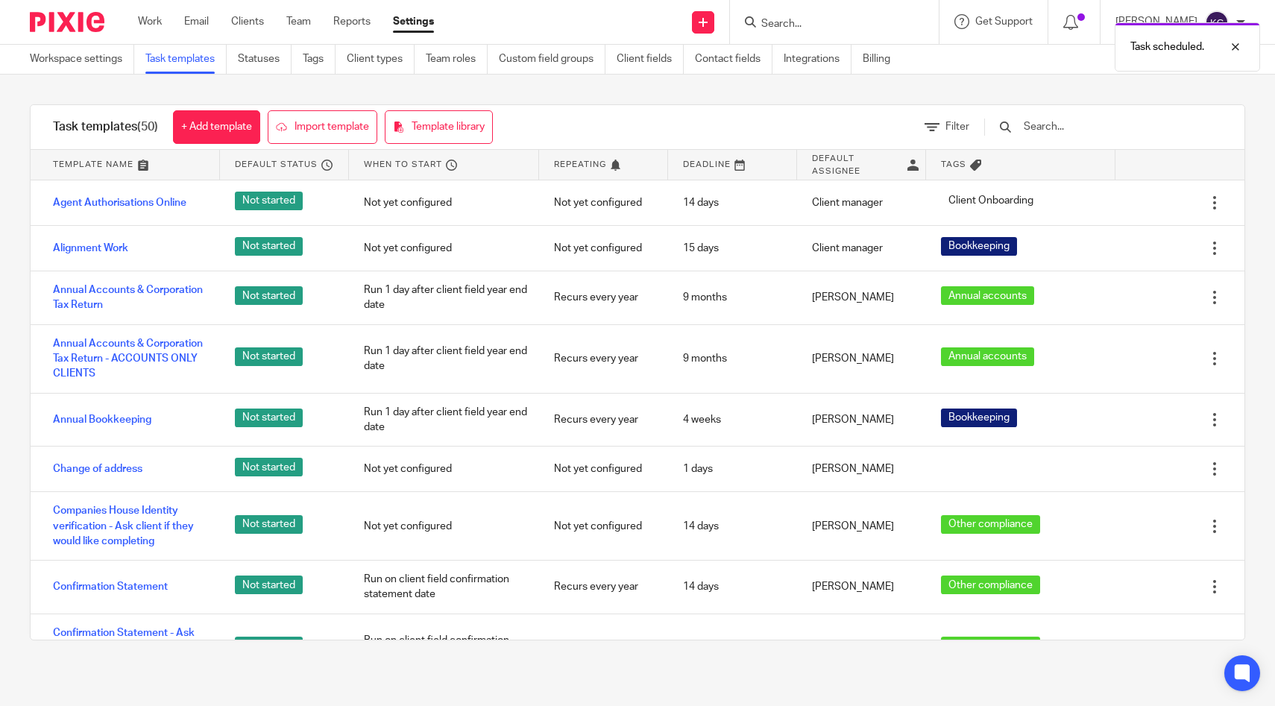
click at [887, 16] on div "Task scheduled." at bounding box center [949, 43] width 623 height 57
click at [887, 28] on div "Task scheduled." at bounding box center [949, 43] width 623 height 57
click at [820, 27] on div "Task scheduled." at bounding box center [949, 43] width 623 height 57
click at [1225, 42] on div at bounding box center [1224, 47] width 40 height 18
click at [892, 18] on input "Search" at bounding box center [827, 24] width 134 height 13
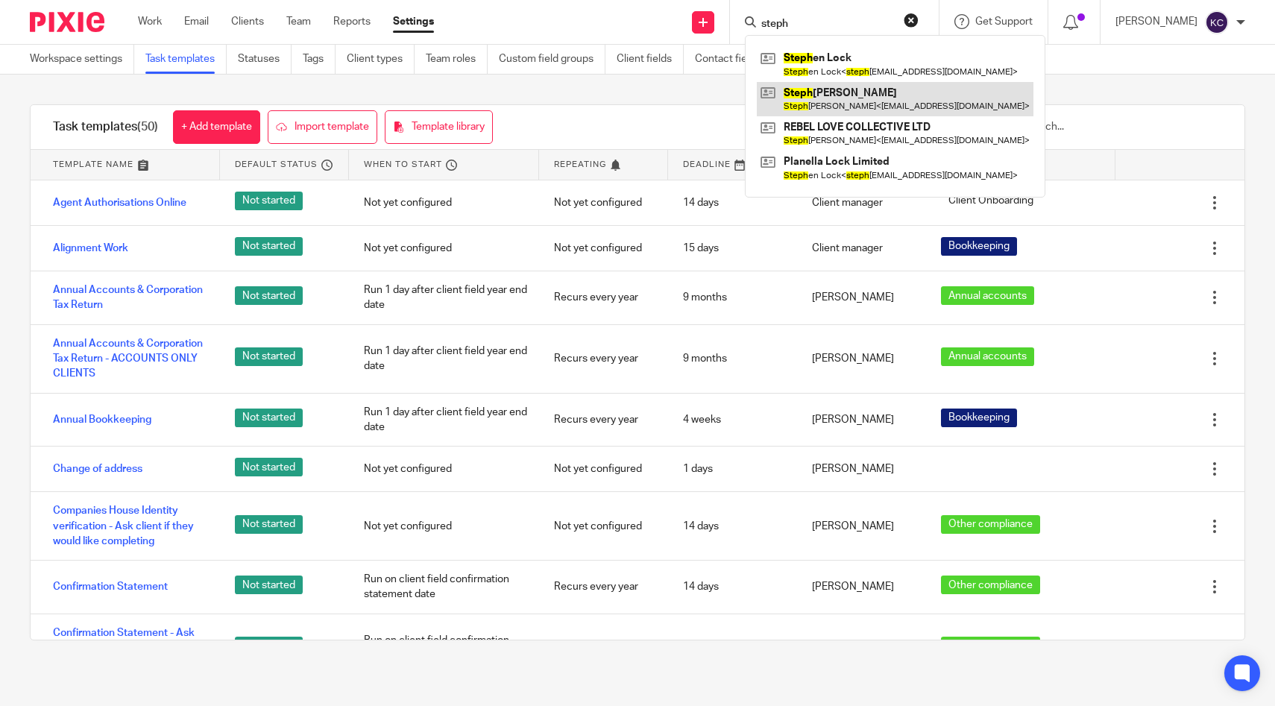
type input "steph"
click at [887, 110] on link at bounding box center [895, 99] width 277 height 34
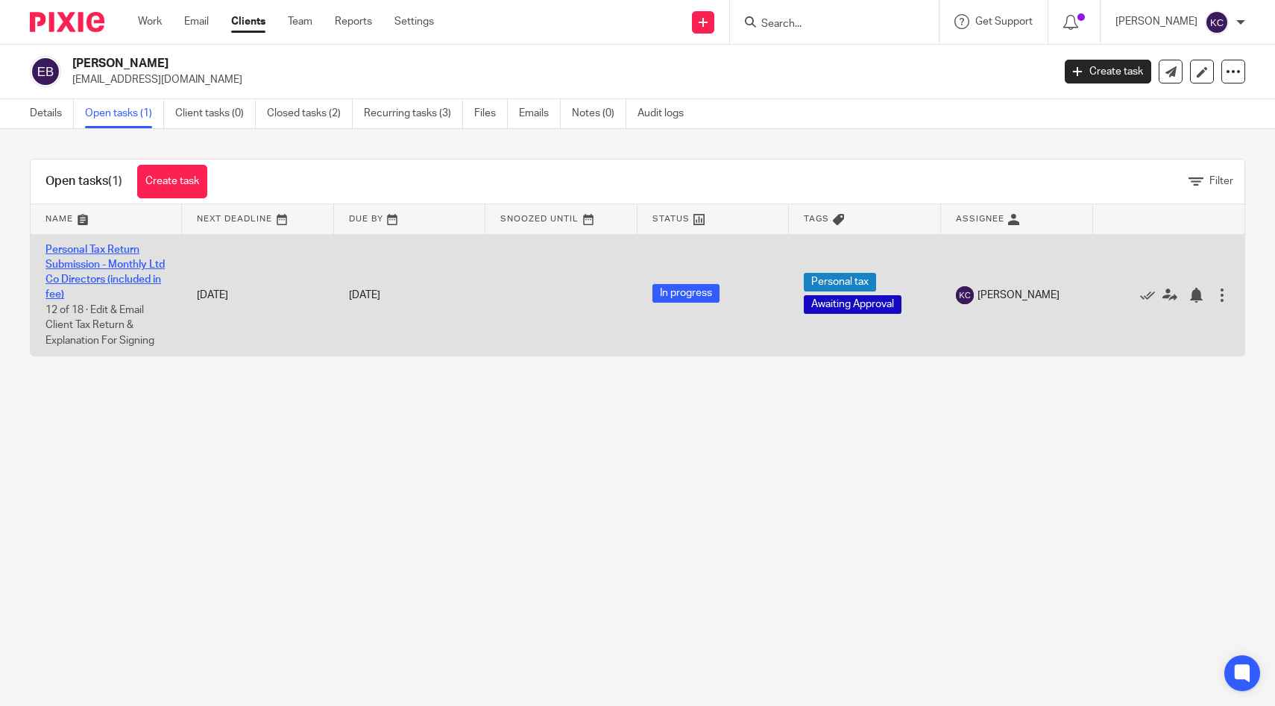
click at [102, 248] on link "Personal Tax Return Submission - Monthly Ltd Co Directors (included in fee)" at bounding box center [104, 273] width 119 height 56
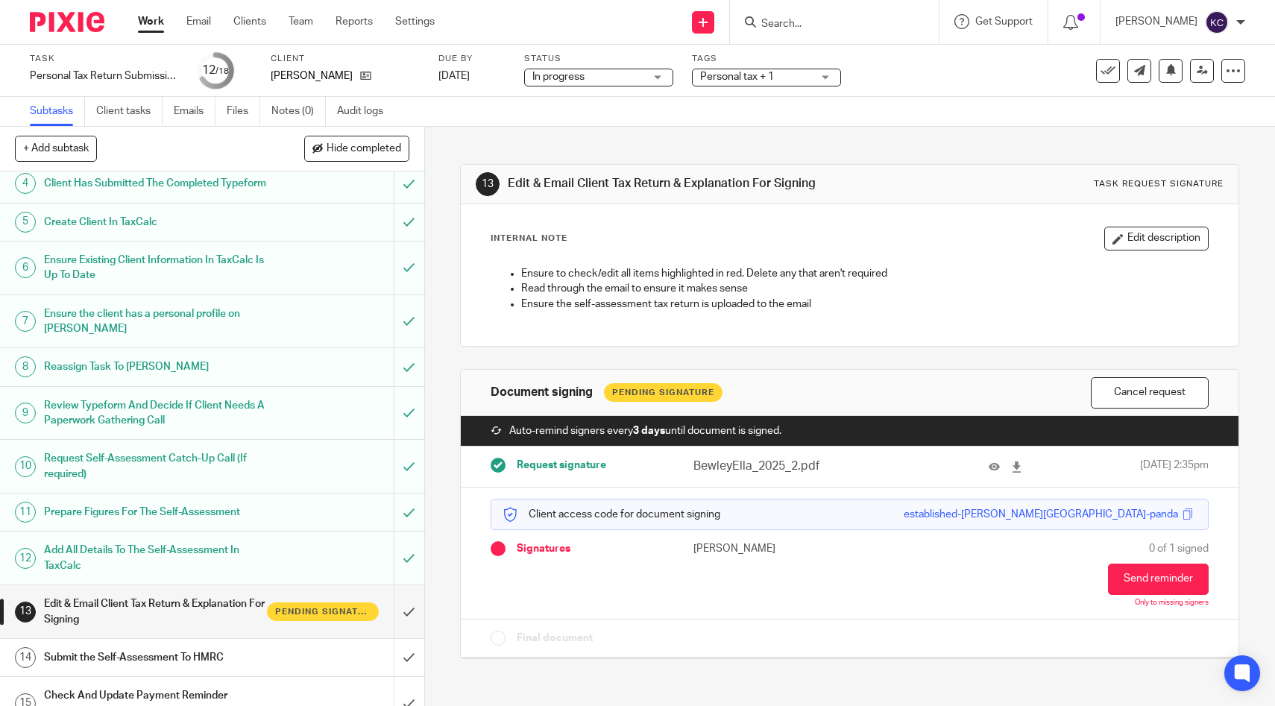
scroll to position [349, 0]
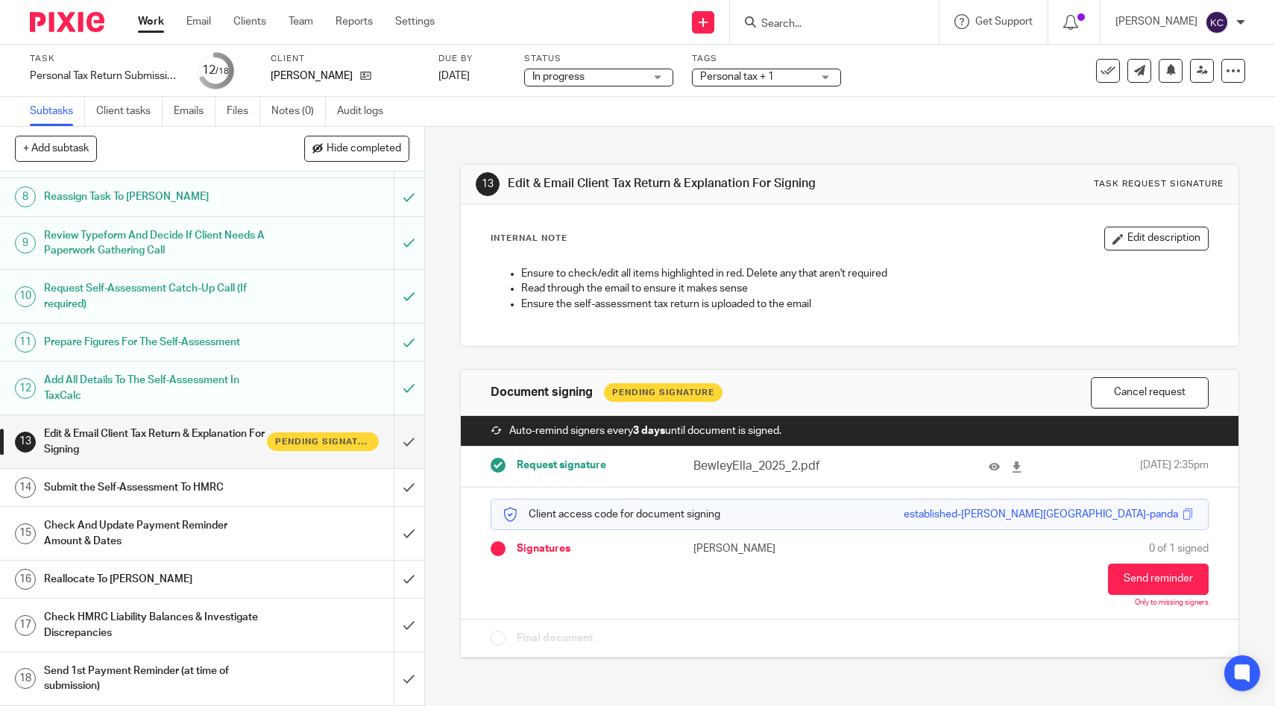
click at [242, 524] on h1 "Check And Update Payment Reminder Amount & Dates" at bounding box center [156, 534] width 224 height 38
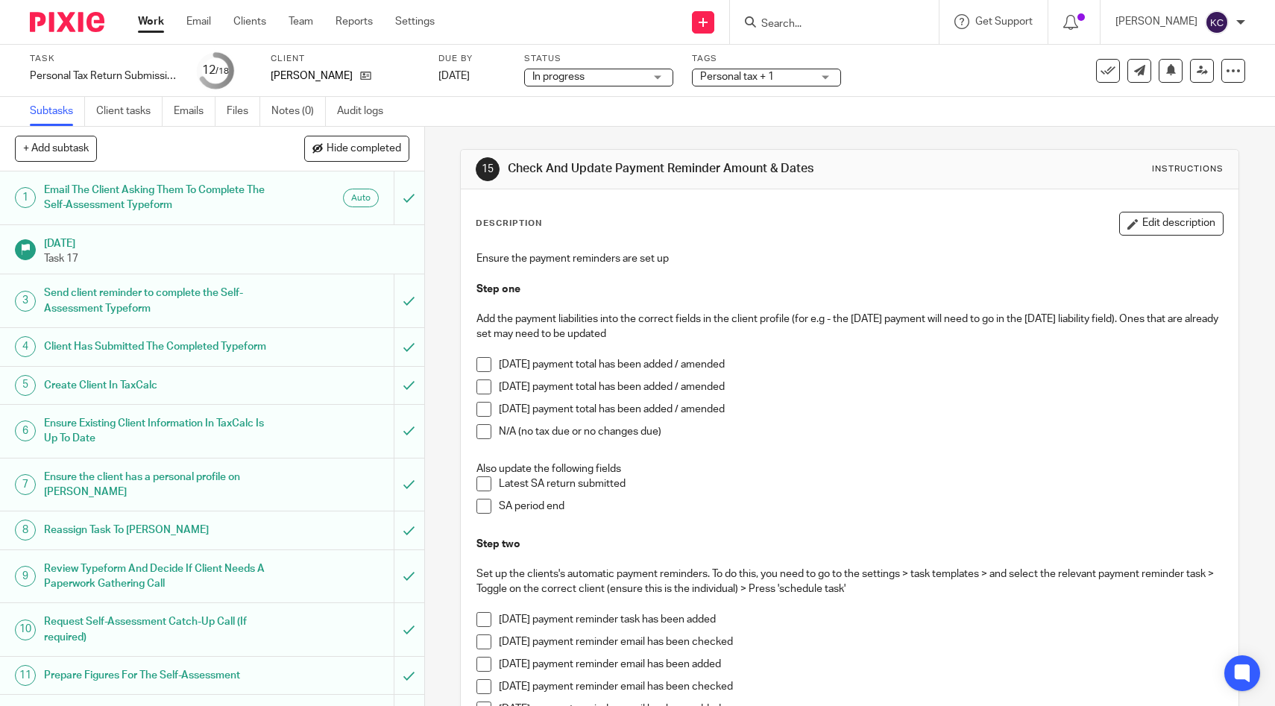
click at [479, 389] on span at bounding box center [484, 387] width 15 height 15
click at [482, 409] on span at bounding box center [484, 409] width 15 height 15
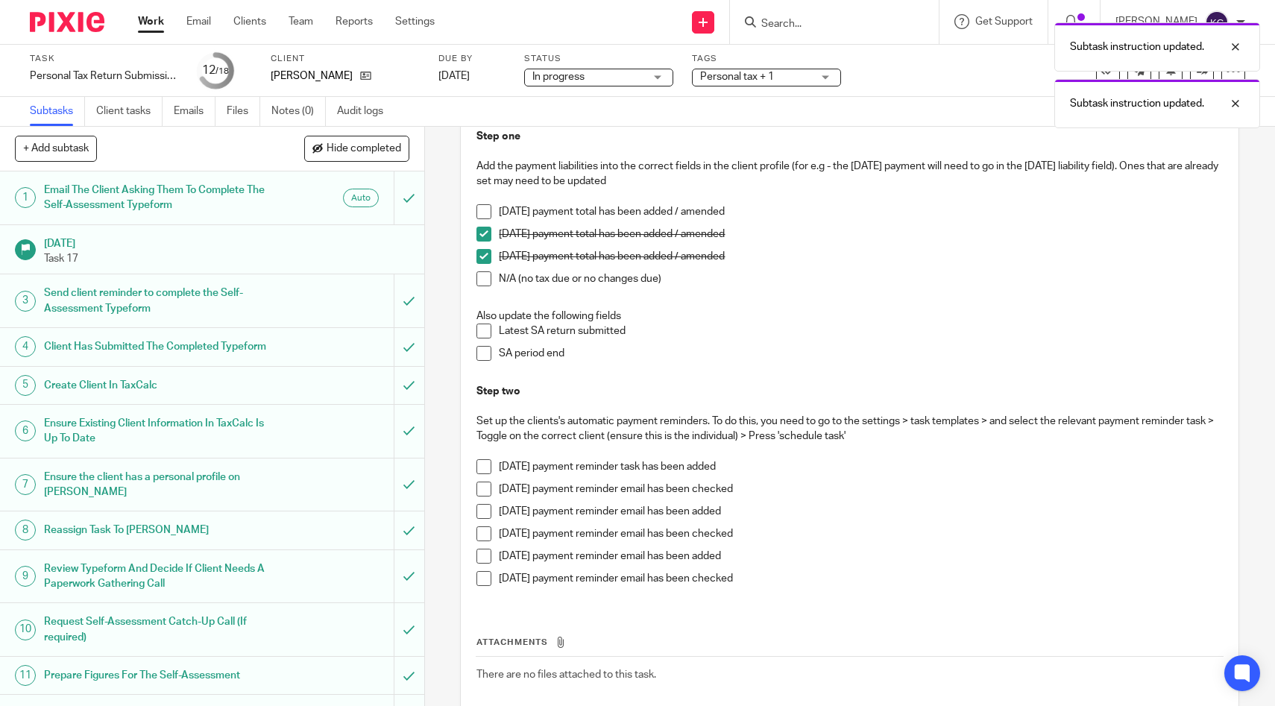
scroll to position [233, 0]
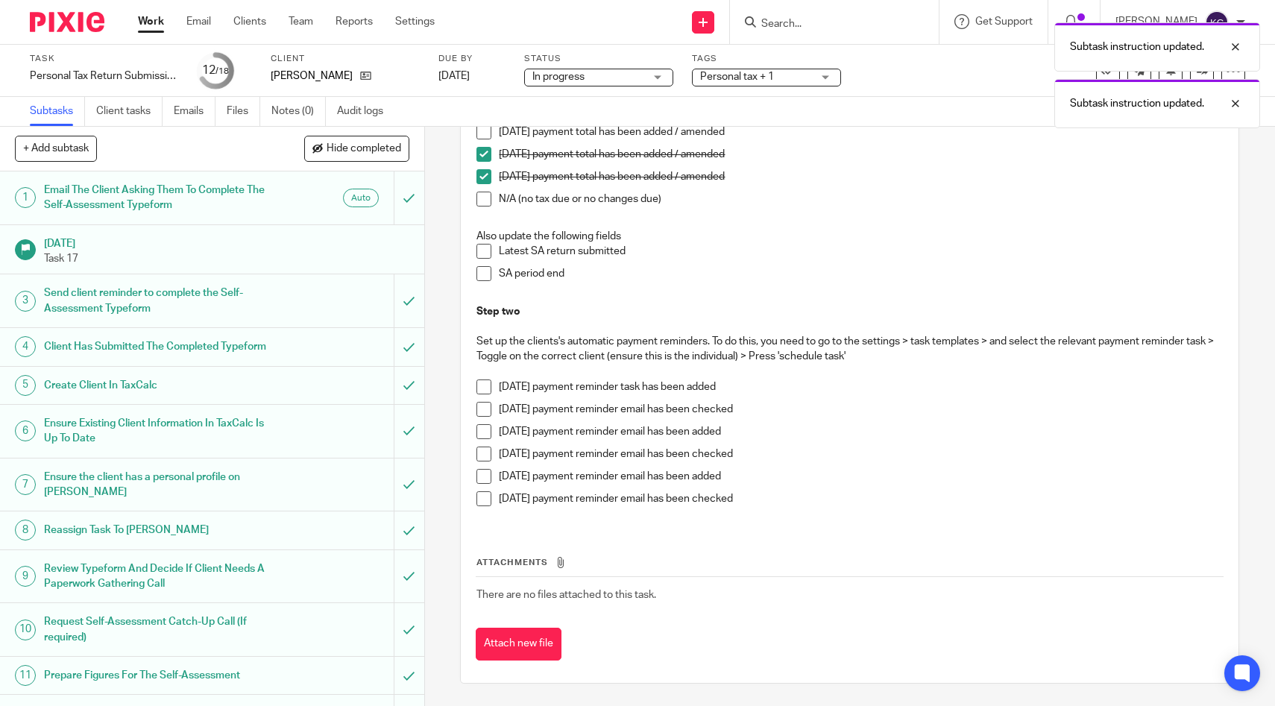
click at [483, 433] on span at bounding box center [484, 431] width 15 height 15
click at [484, 452] on span at bounding box center [484, 454] width 15 height 15
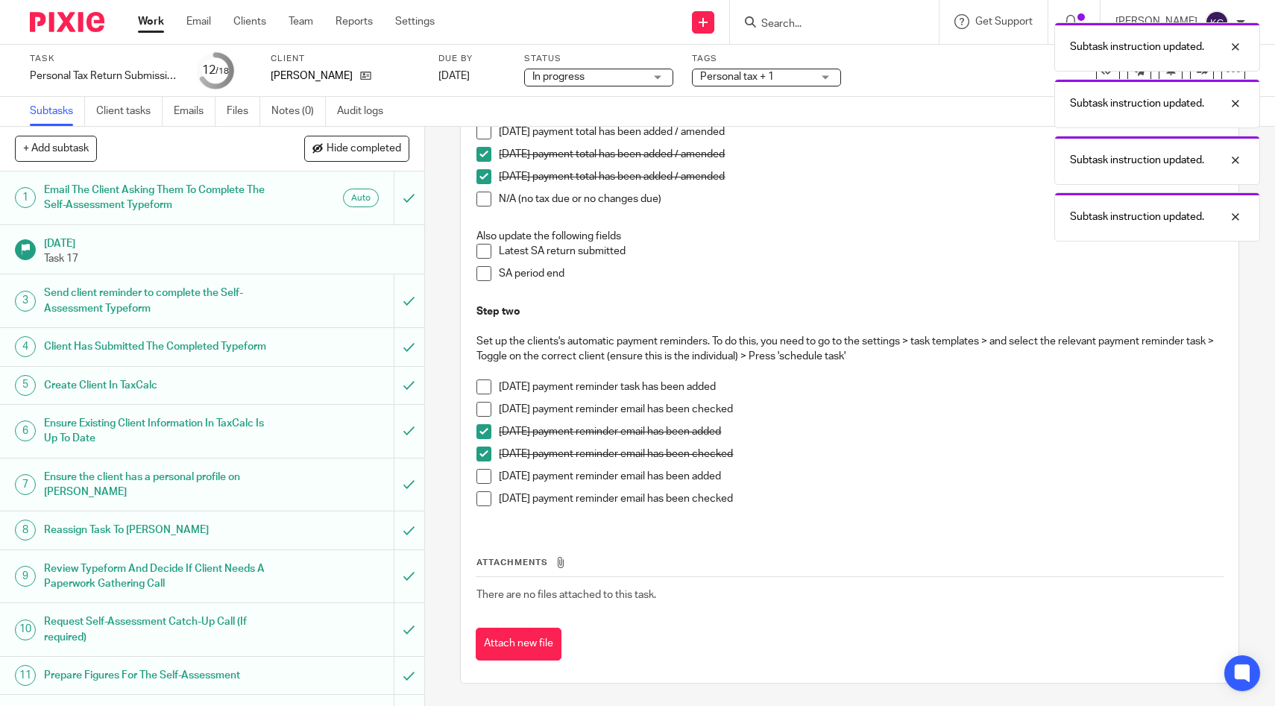
click at [485, 477] on span at bounding box center [484, 476] width 15 height 15
click at [485, 502] on span at bounding box center [484, 498] width 15 height 15
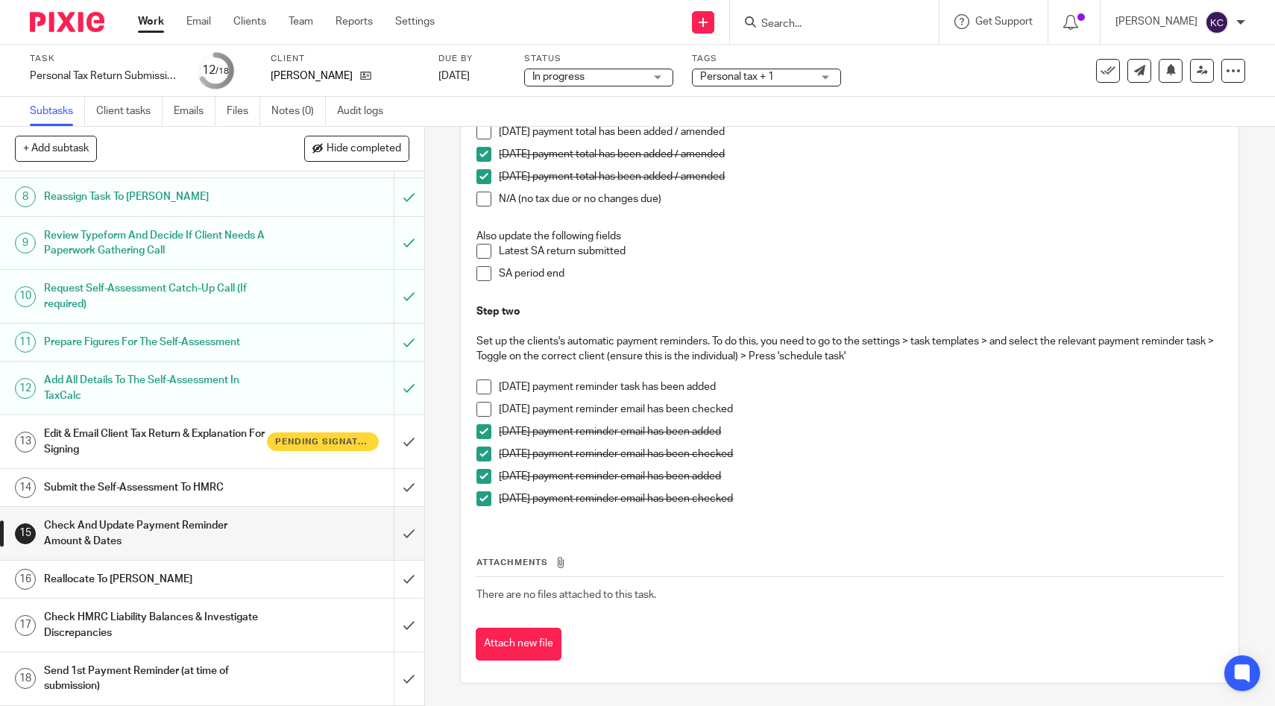
click at [806, 20] on input "Search" at bounding box center [827, 24] width 134 height 13
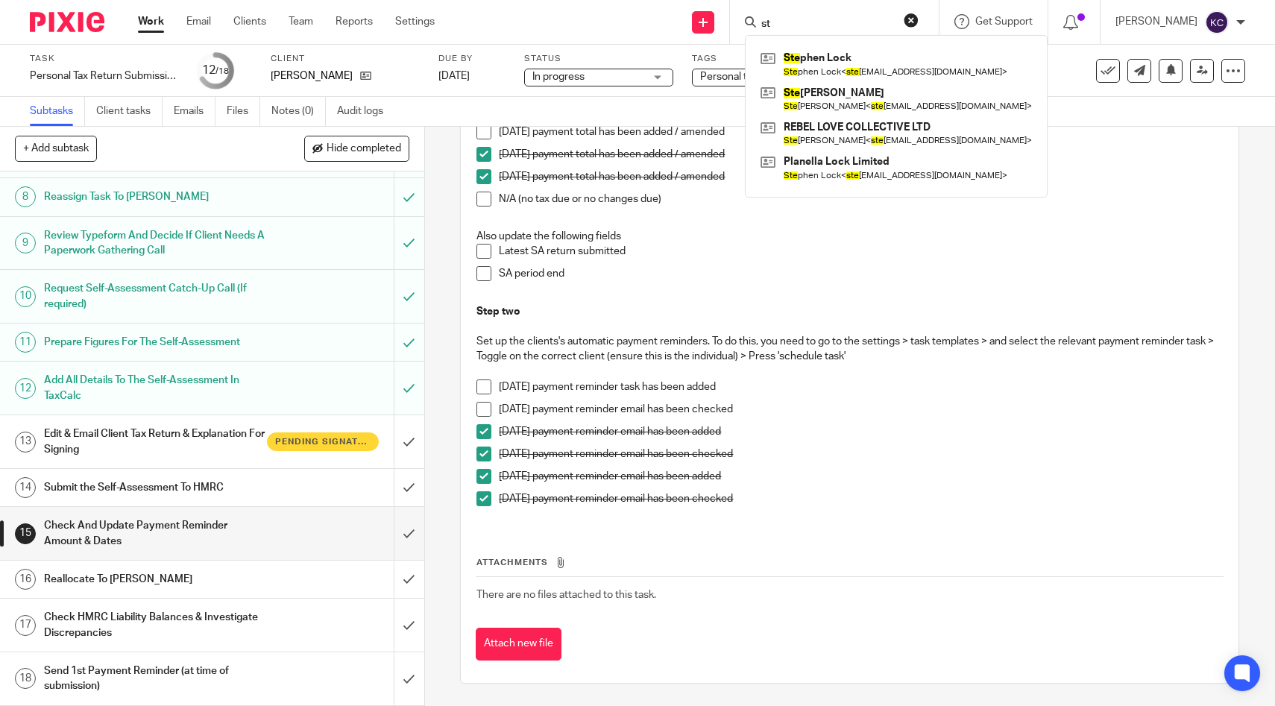
type input "s"
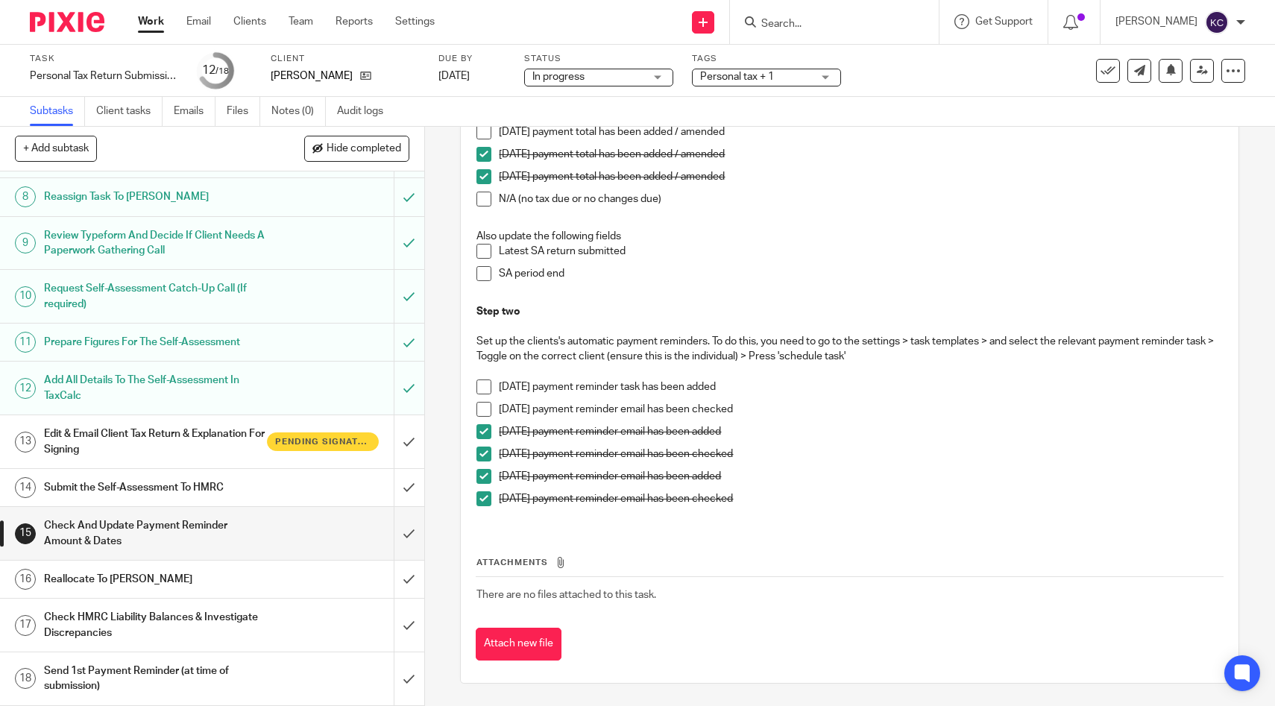
click at [187, 446] on h1 "Edit & Email Client Tax Return & Explanation For Signing" at bounding box center [156, 442] width 224 height 38
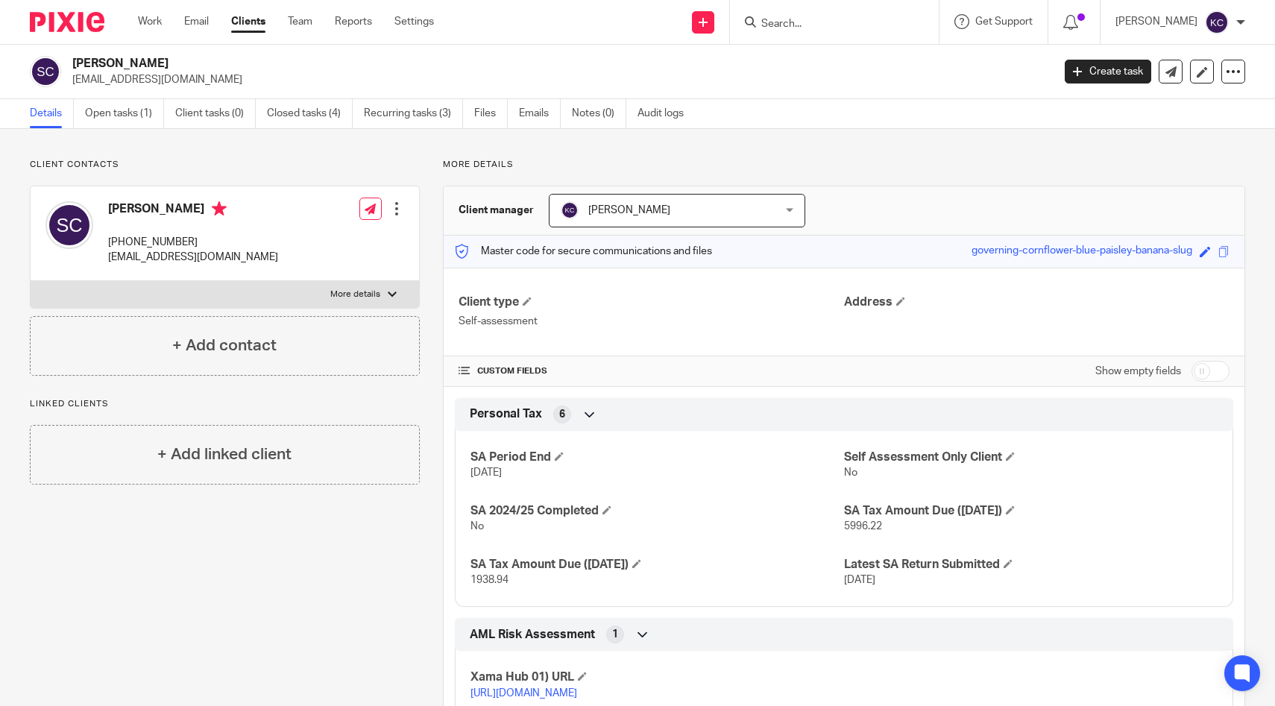
click at [1210, 377] on input "checkbox" at bounding box center [1211, 371] width 38 height 21
checkbox input "true"
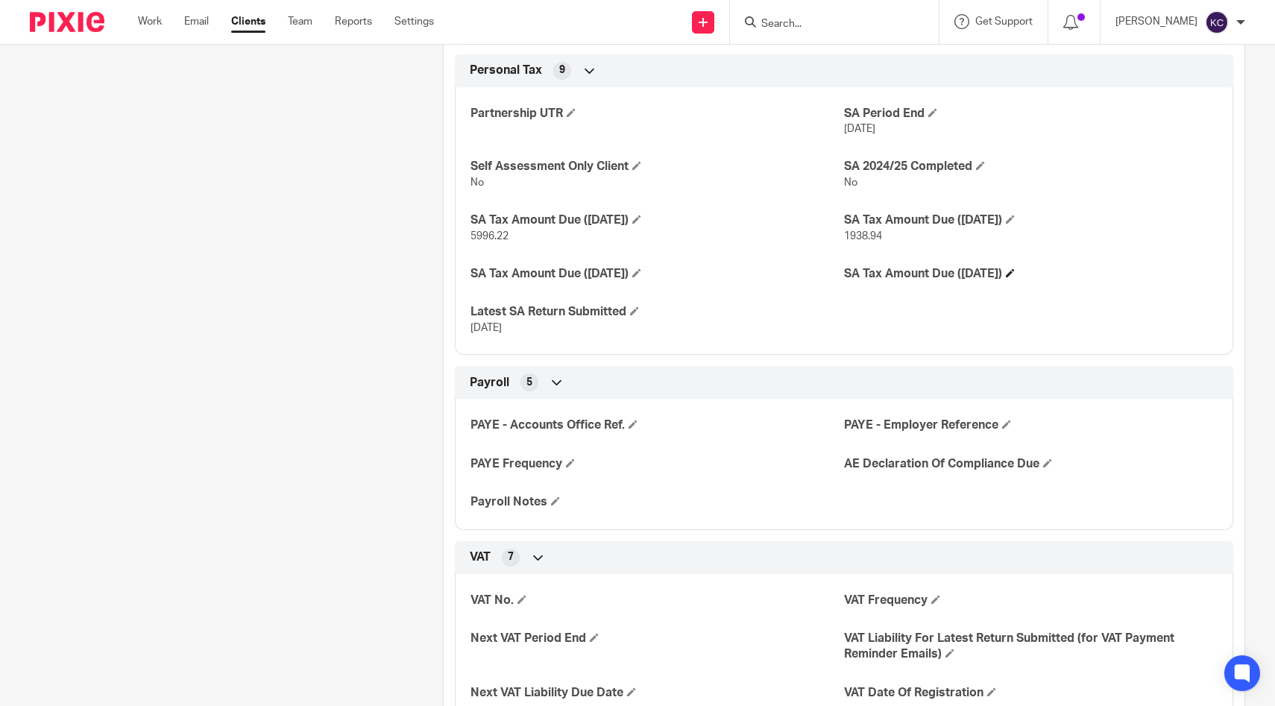
scroll to position [1107, 0]
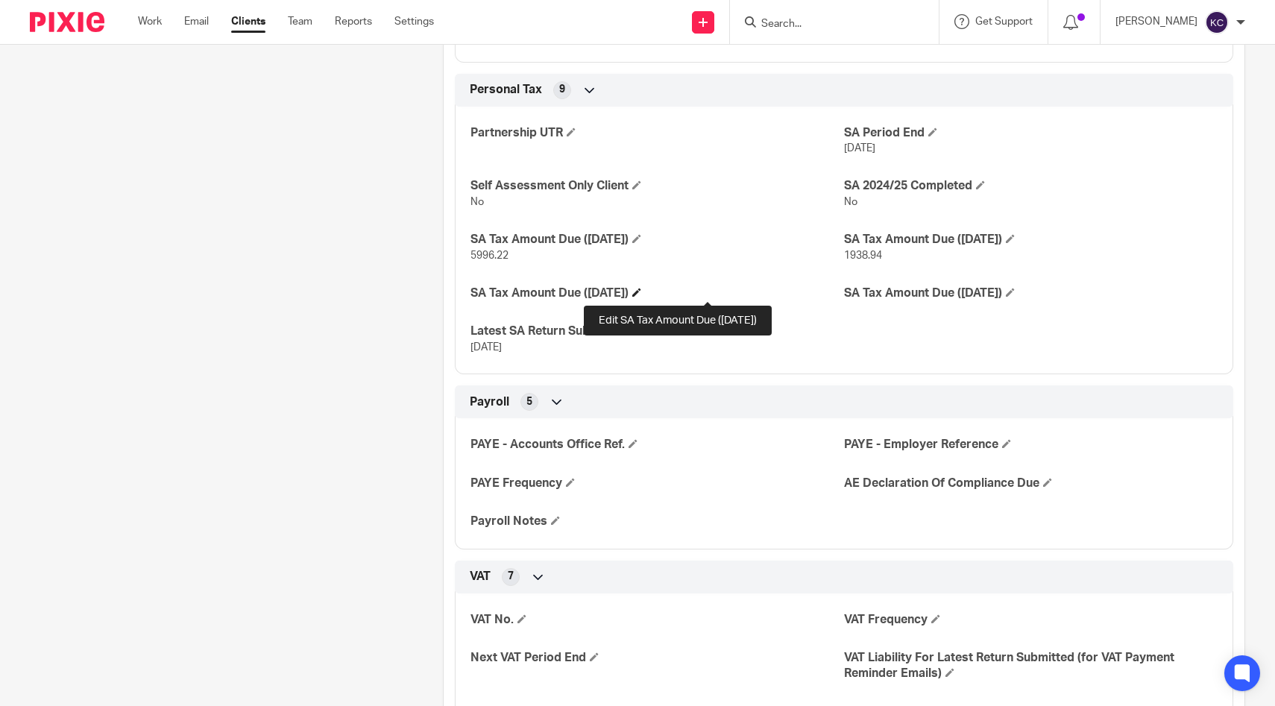
click at [641, 291] on span at bounding box center [636, 292] width 9 height 9
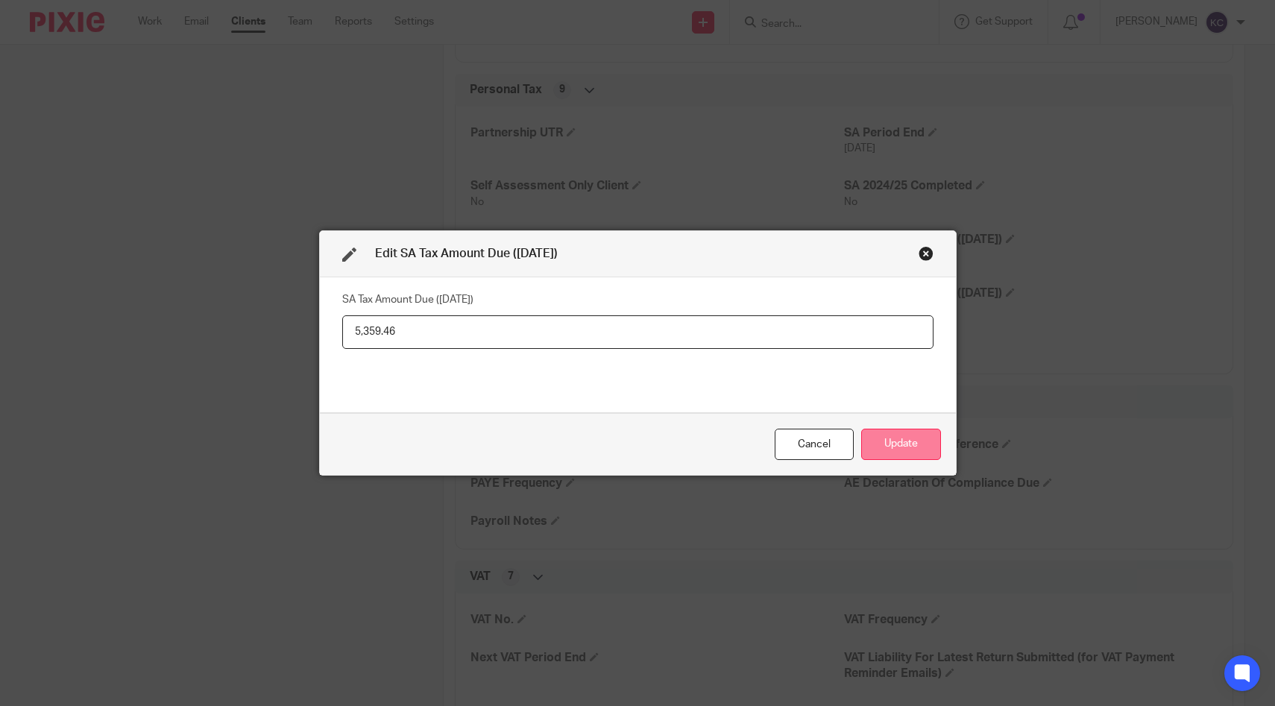
type input "5,359.46"
click at [878, 453] on button "Update" at bounding box center [901, 445] width 80 height 32
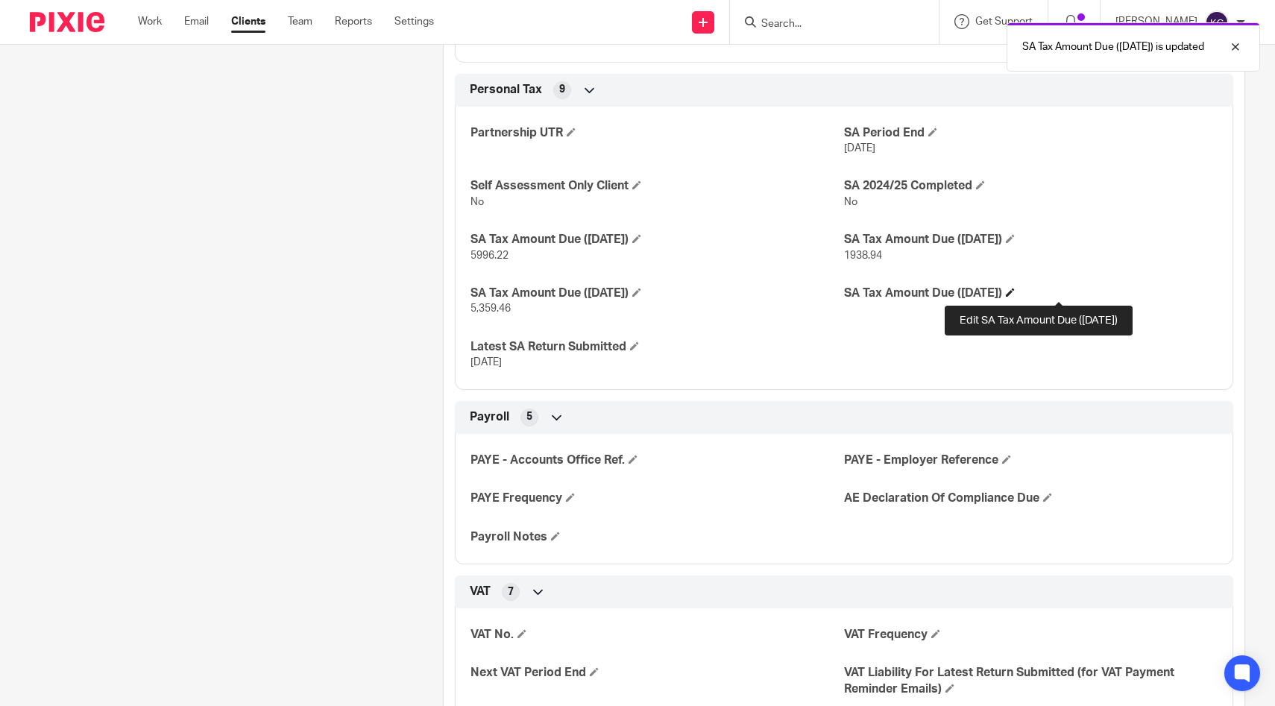
click at [1015, 297] on span at bounding box center [1010, 292] width 9 height 9
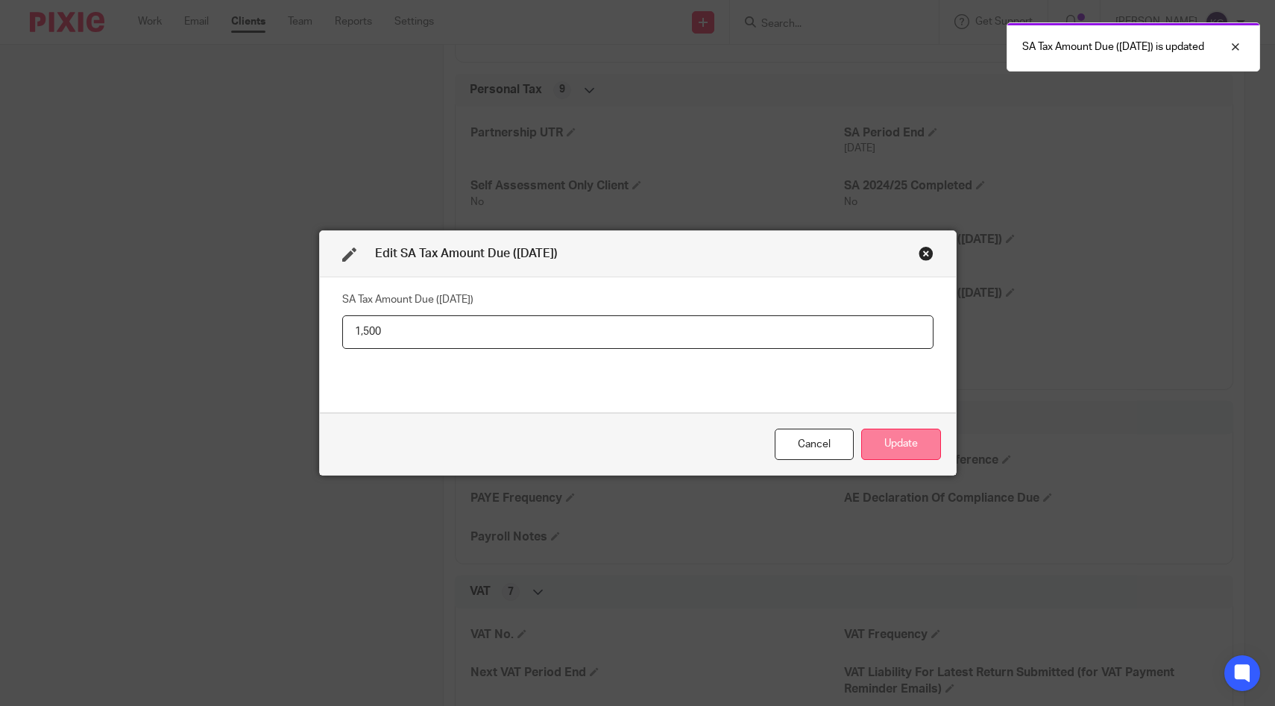
type input "1,500"
click at [878, 438] on button "Update" at bounding box center [901, 445] width 80 height 32
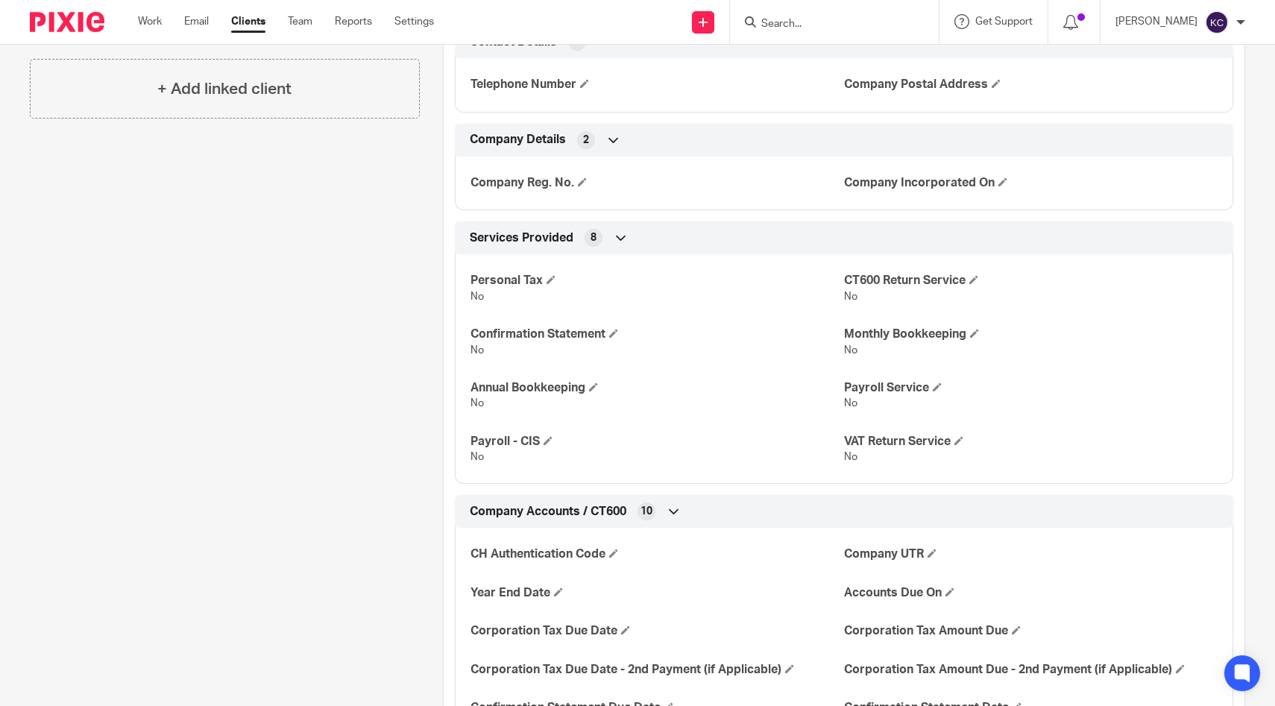
scroll to position [0, 0]
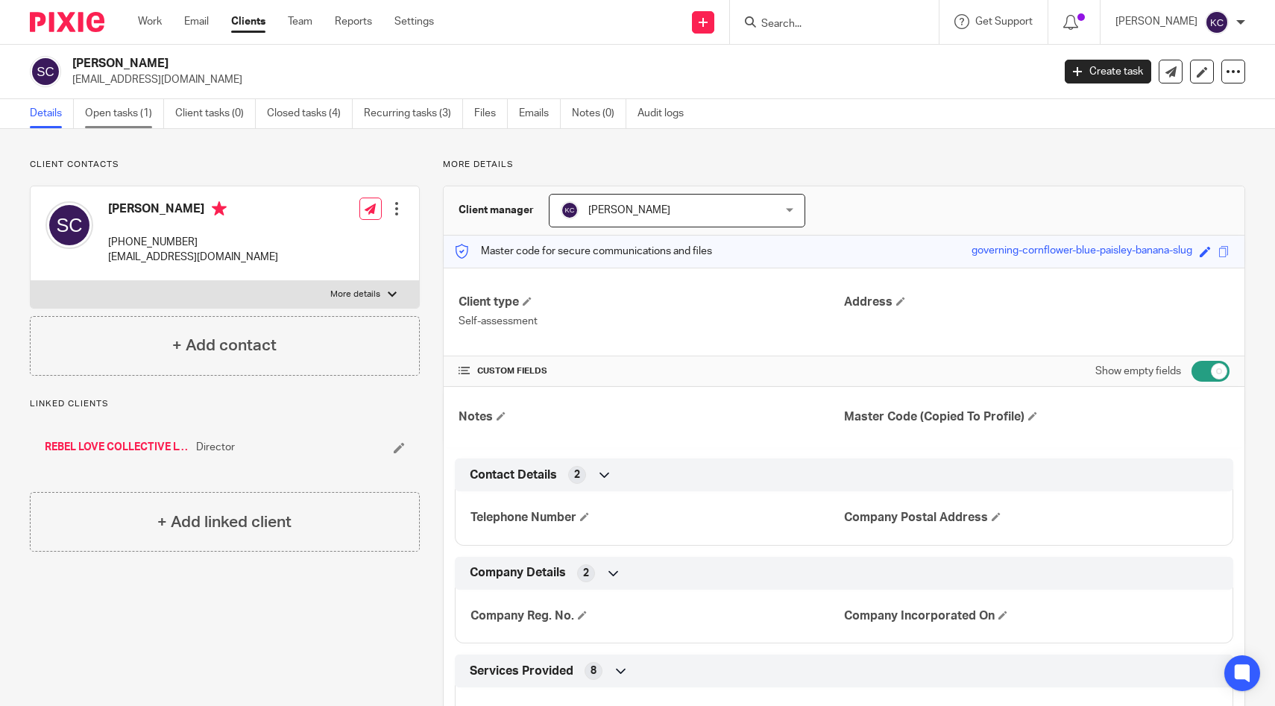
click at [133, 115] on link "Open tasks (1)" at bounding box center [124, 113] width 79 height 29
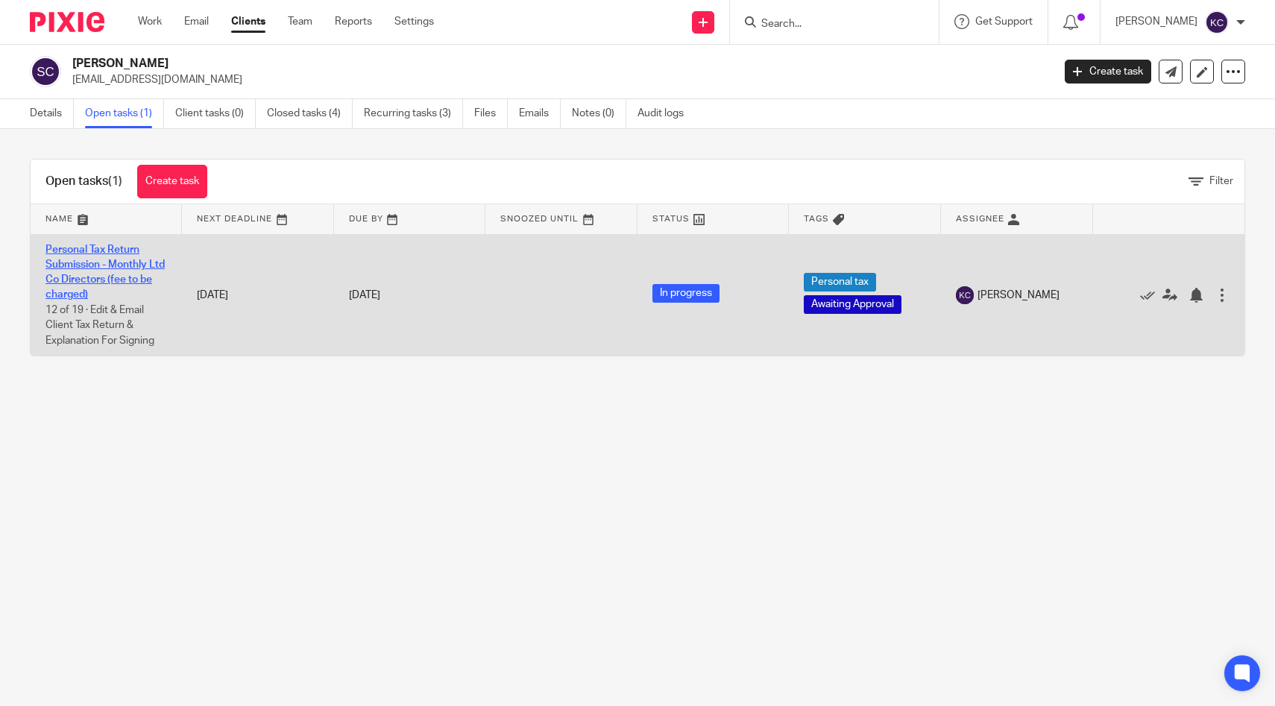
click at [74, 277] on link "Personal Tax Return Submission - Monthly Ltd Co Directors (fee to be charged)" at bounding box center [104, 273] width 119 height 56
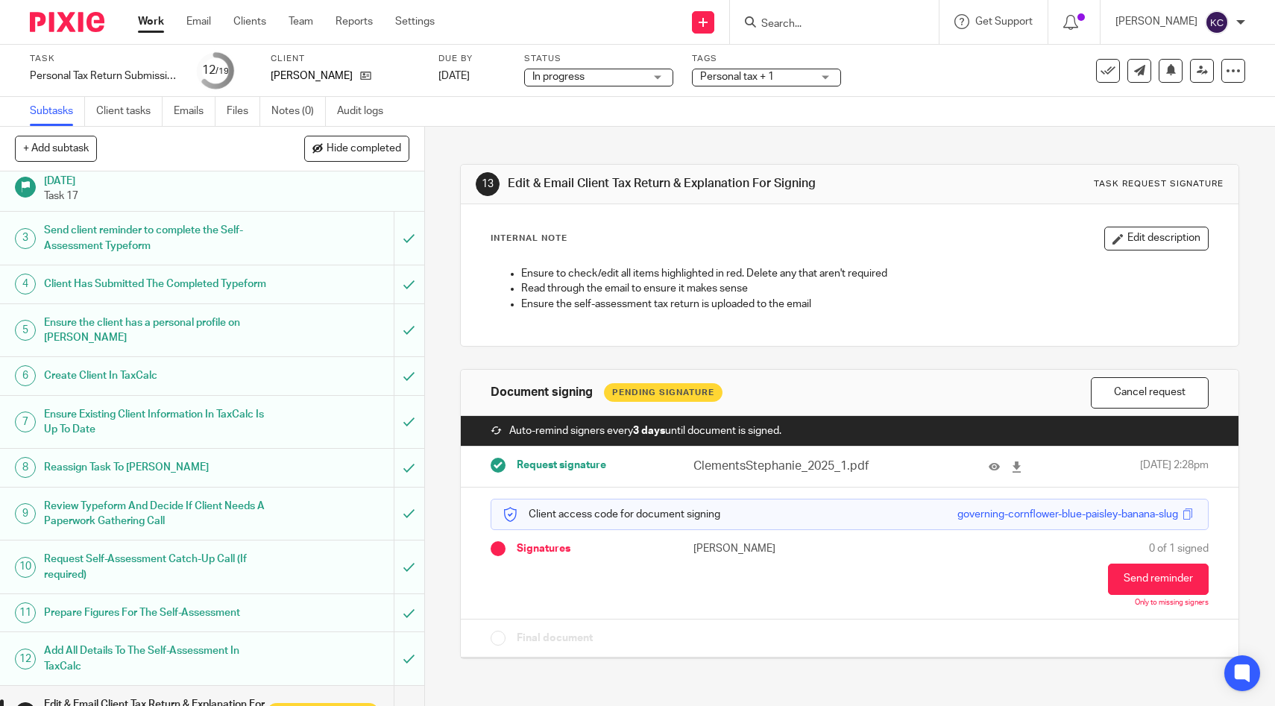
scroll to position [387, 0]
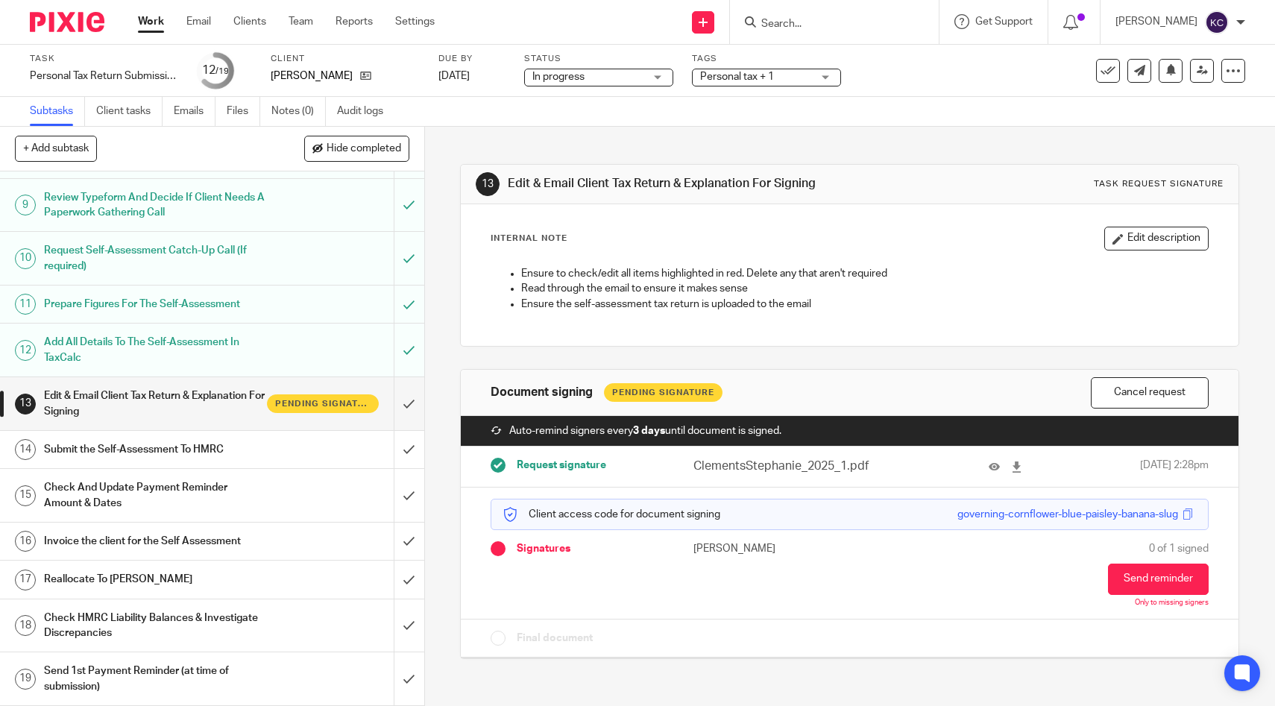
click at [98, 498] on h1 "Check And Update Payment Reminder Amount & Dates" at bounding box center [156, 496] width 224 height 38
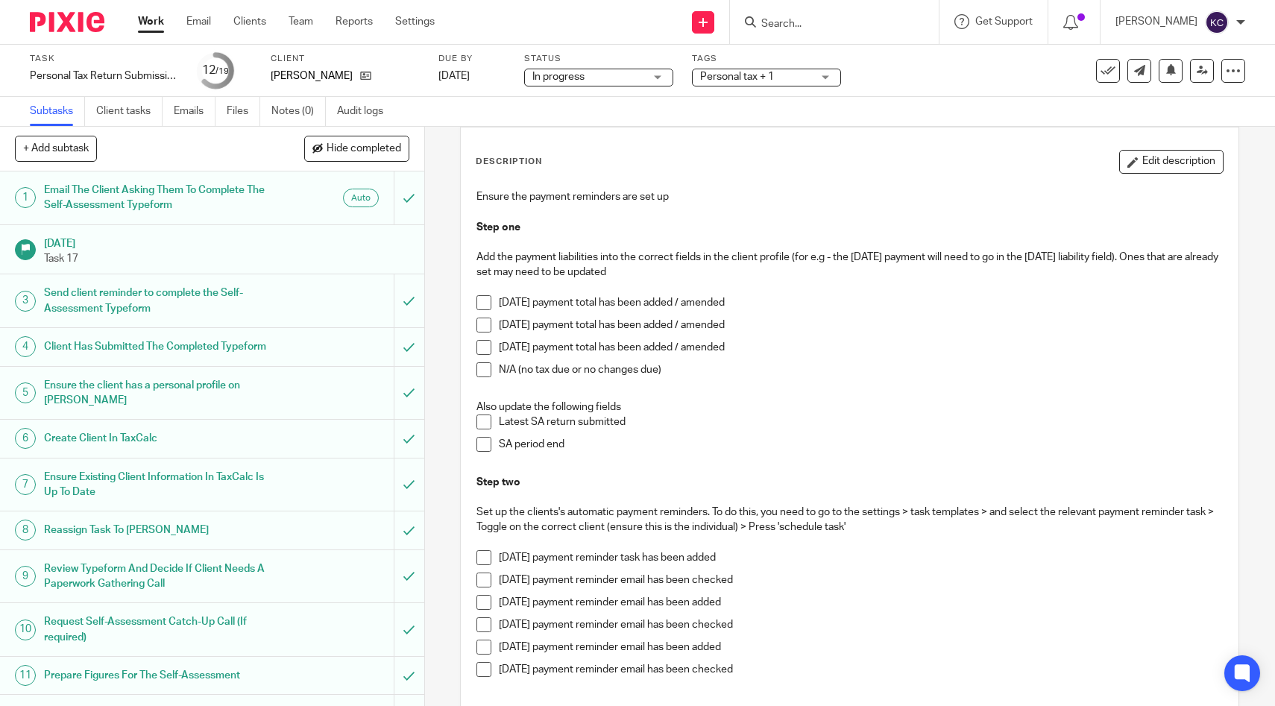
scroll to position [126, 0]
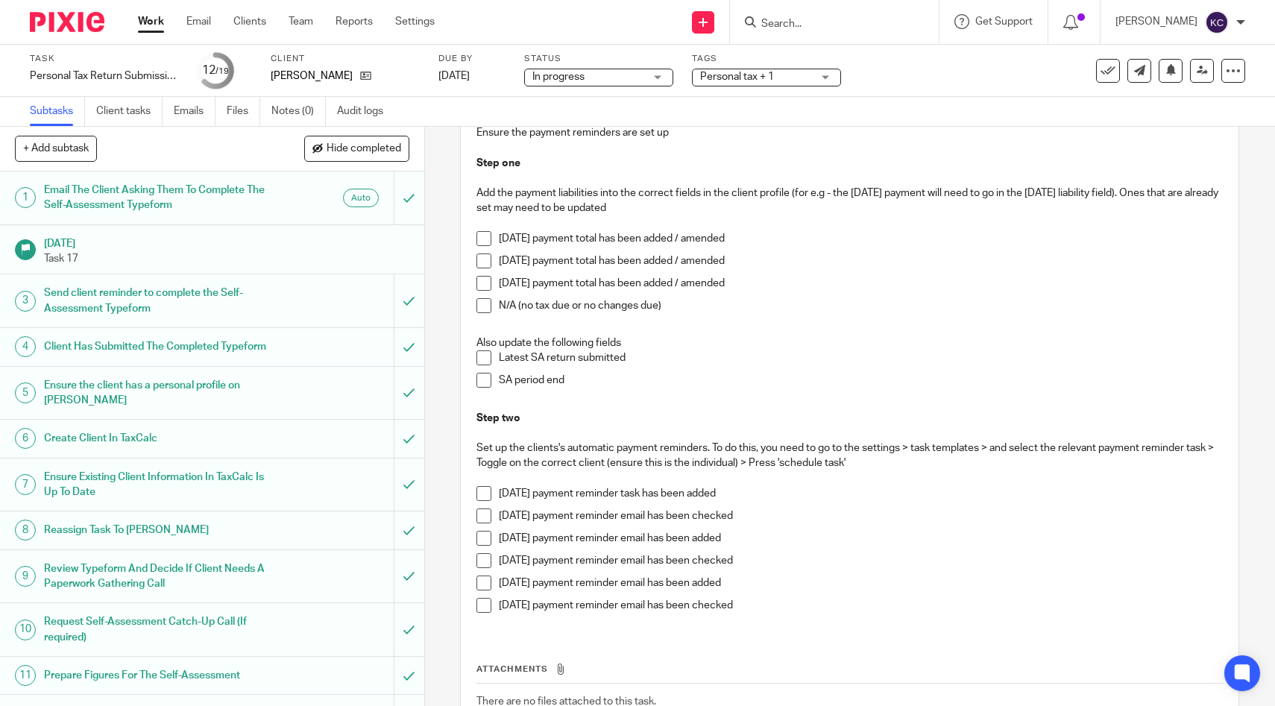
click at [481, 273] on li "[DATE] payment total has been added / amended" at bounding box center [850, 265] width 746 height 22
click at [481, 265] on span at bounding box center [484, 261] width 15 height 15
click at [485, 277] on span at bounding box center [484, 283] width 15 height 15
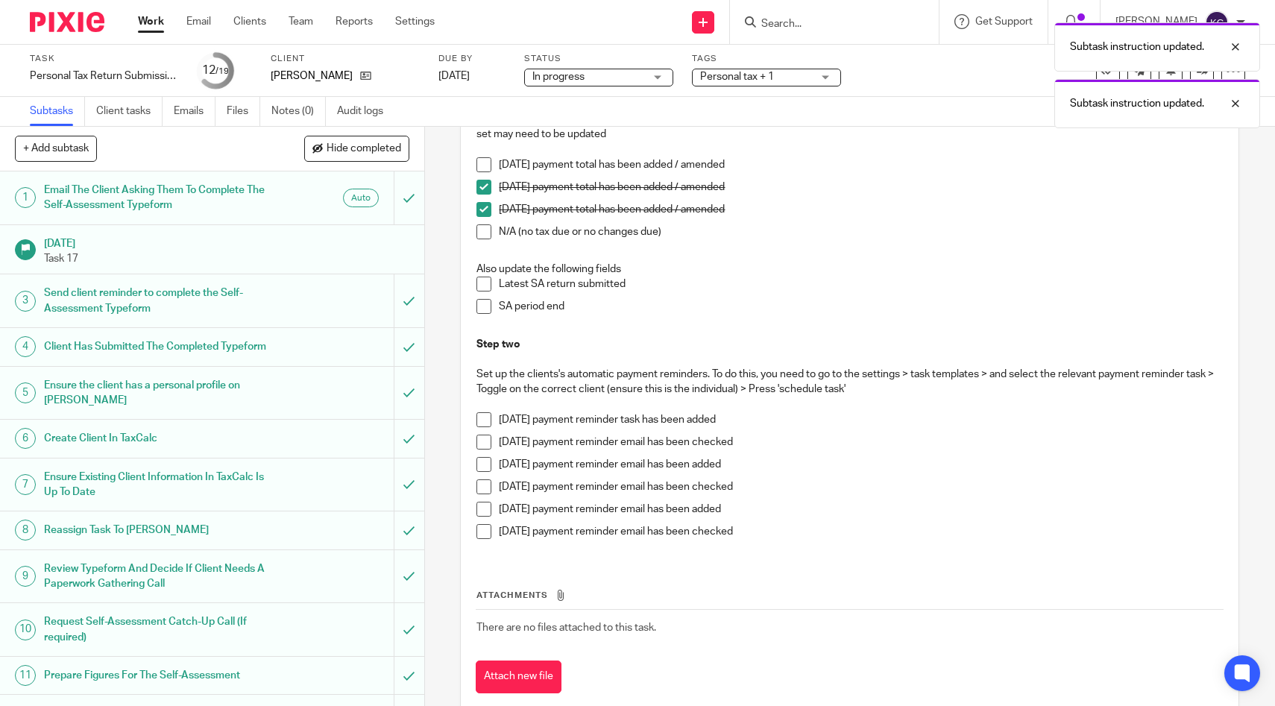
scroll to position [233, 0]
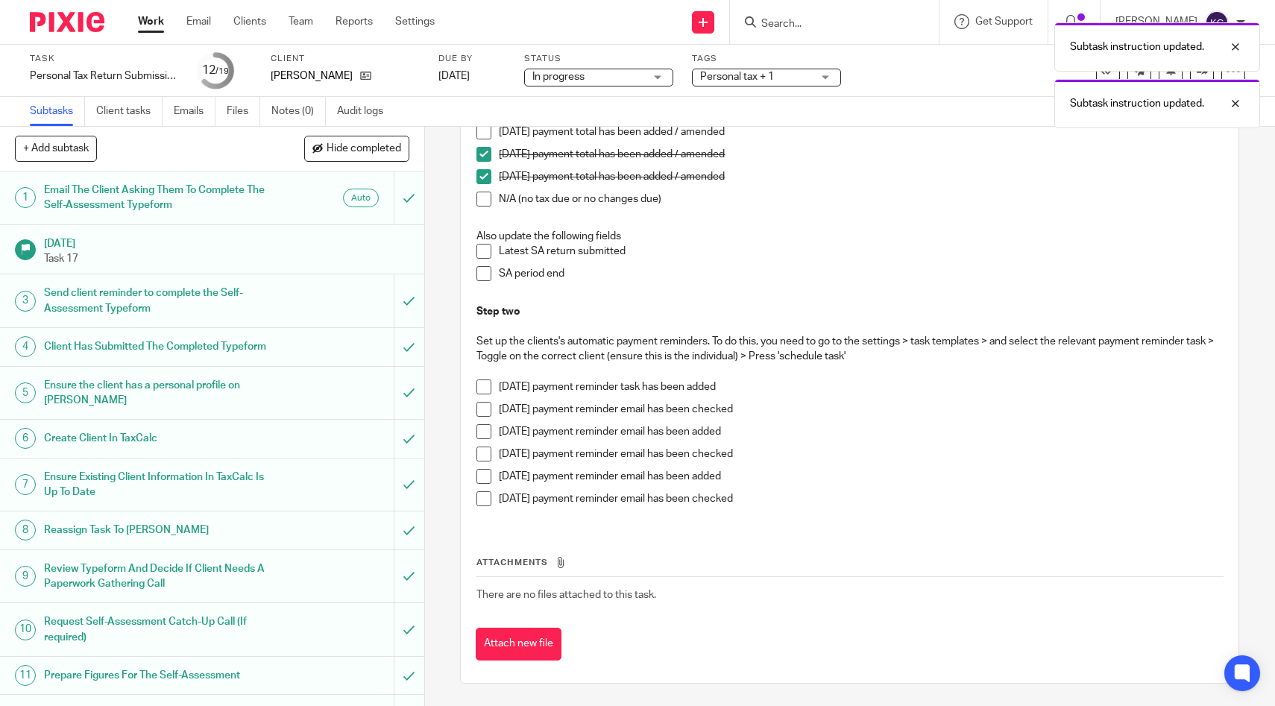
click at [480, 431] on span at bounding box center [484, 431] width 15 height 15
click at [480, 453] on span at bounding box center [484, 454] width 15 height 15
click at [480, 480] on span at bounding box center [484, 476] width 15 height 15
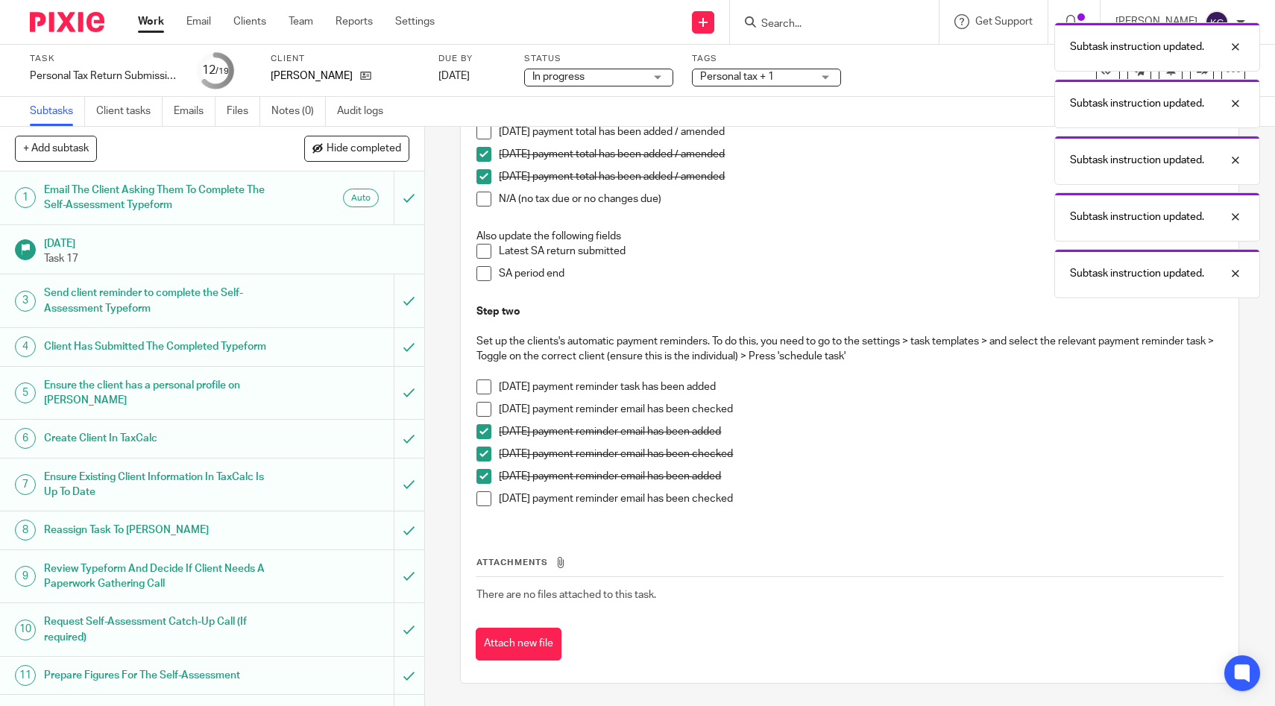
click at [480, 505] on span at bounding box center [484, 498] width 15 height 15
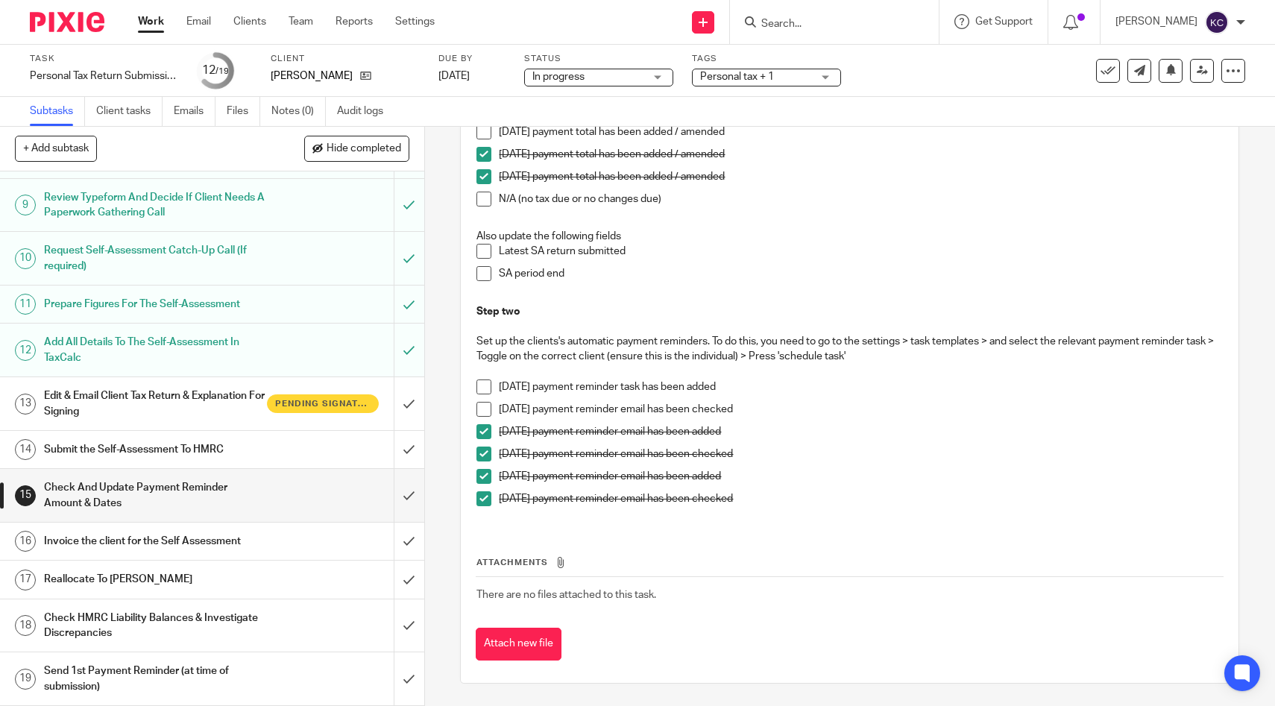
click at [201, 538] on h1 "Invoice the client for the Self Assessment" at bounding box center [156, 541] width 224 height 22
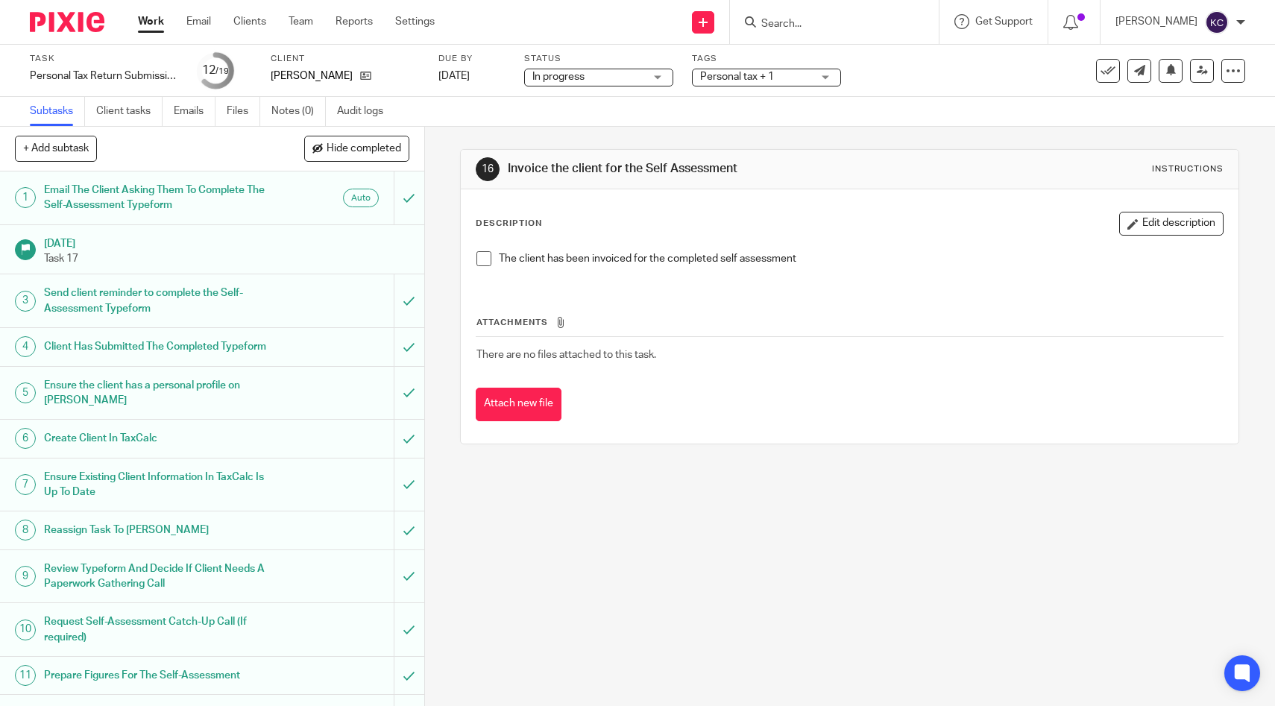
click at [480, 260] on span at bounding box center [484, 258] width 15 height 15
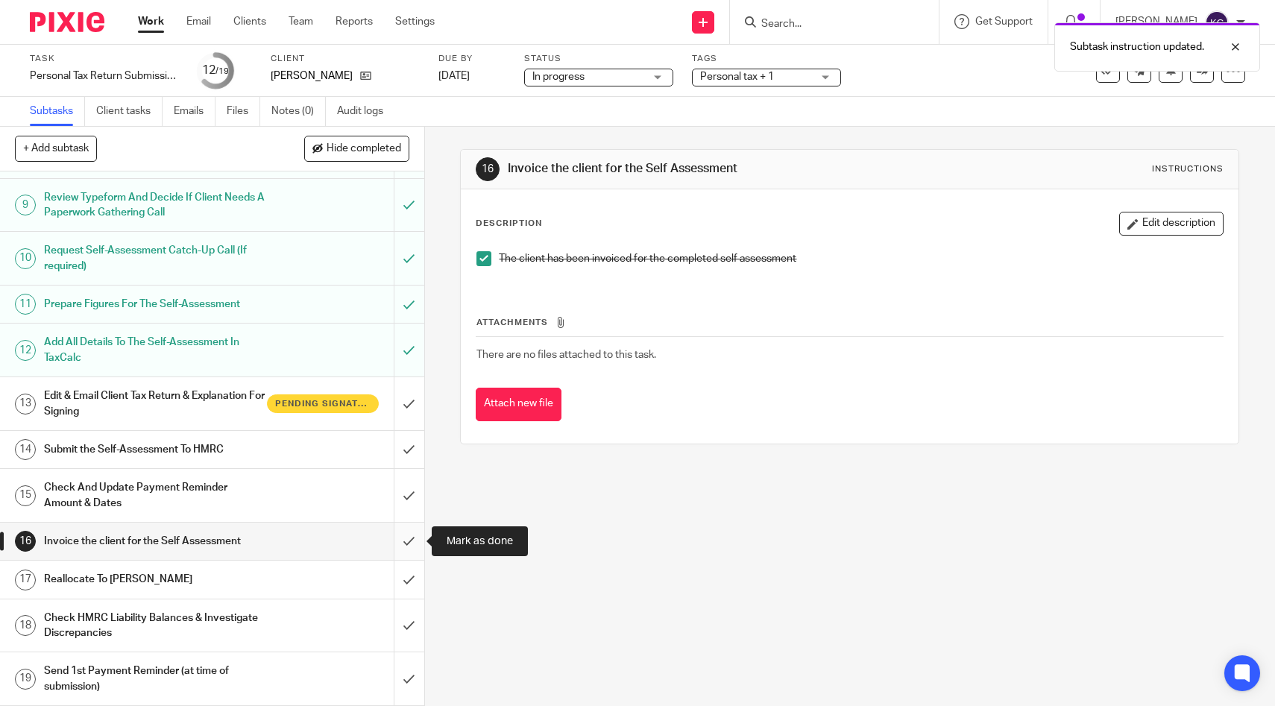
click at [401, 534] on input "submit" at bounding box center [212, 541] width 424 height 37
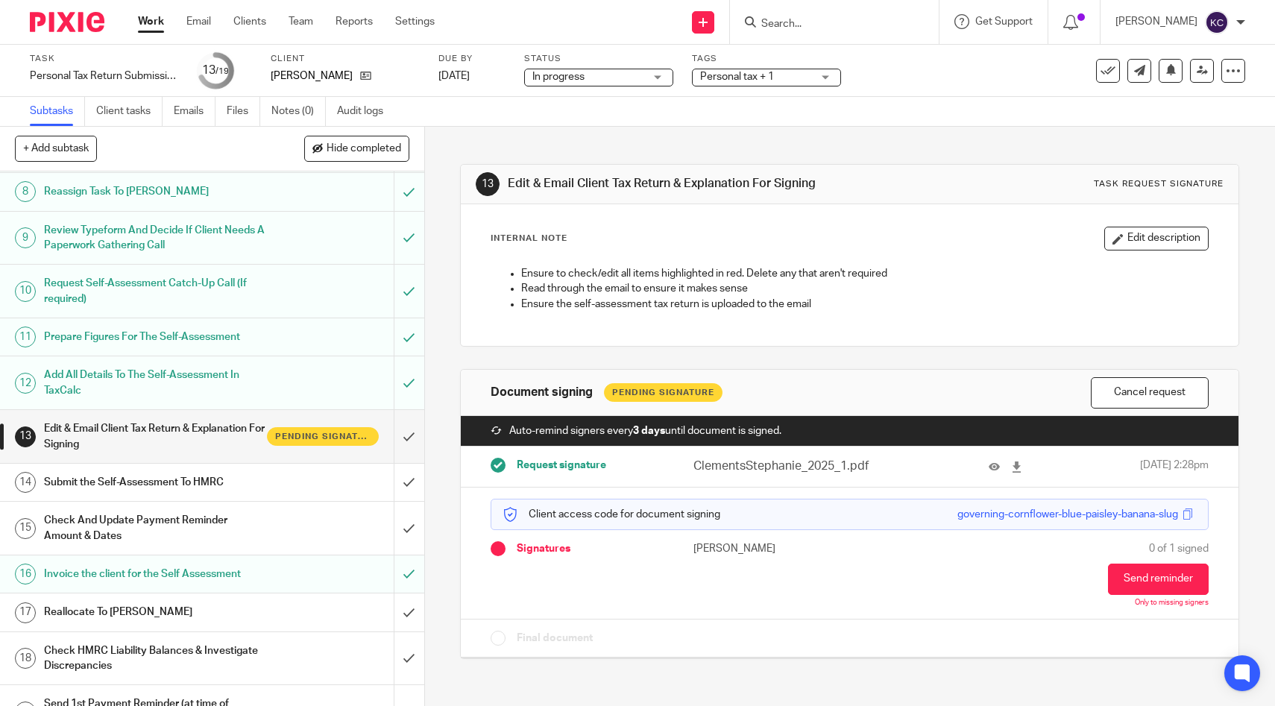
scroll to position [387, 0]
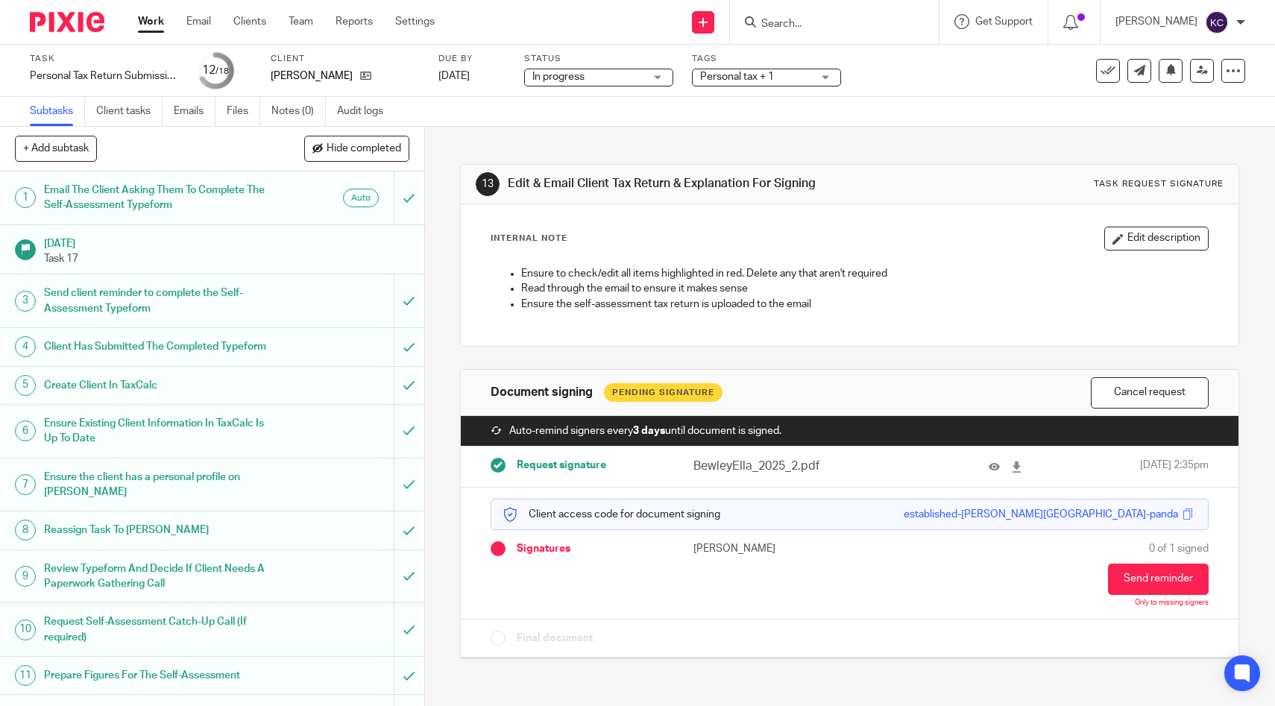
scroll to position [349, 0]
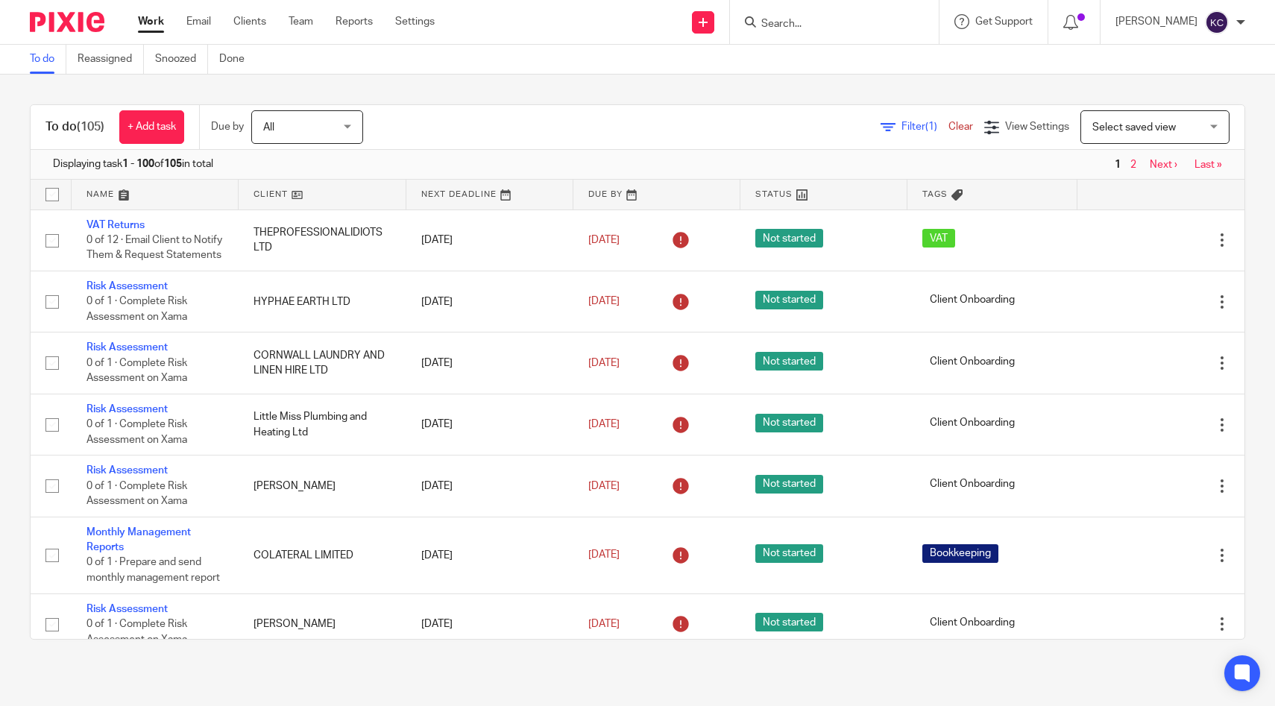
click at [835, 24] on input "Search" at bounding box center [827, 24] width 134 height 13
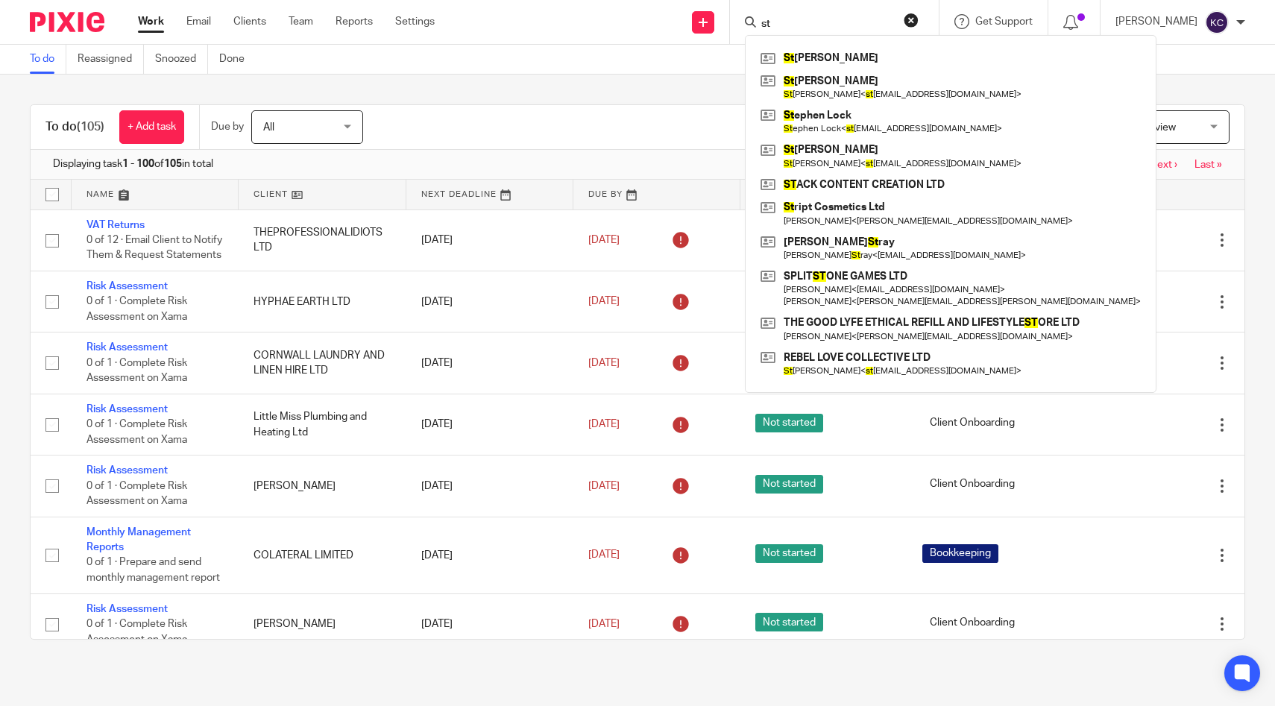
type input "s"
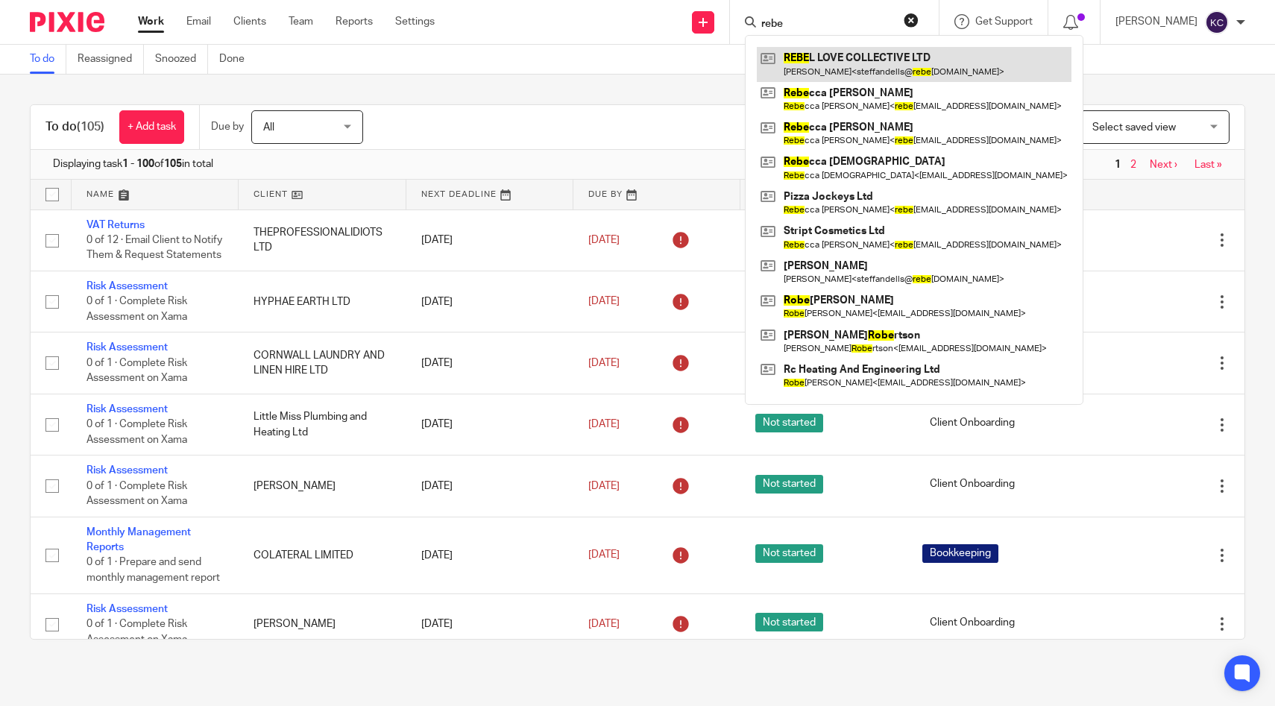
type input "rebe"
click at [827, 57] on link at bounding box center [914, 64] width 315 height 34
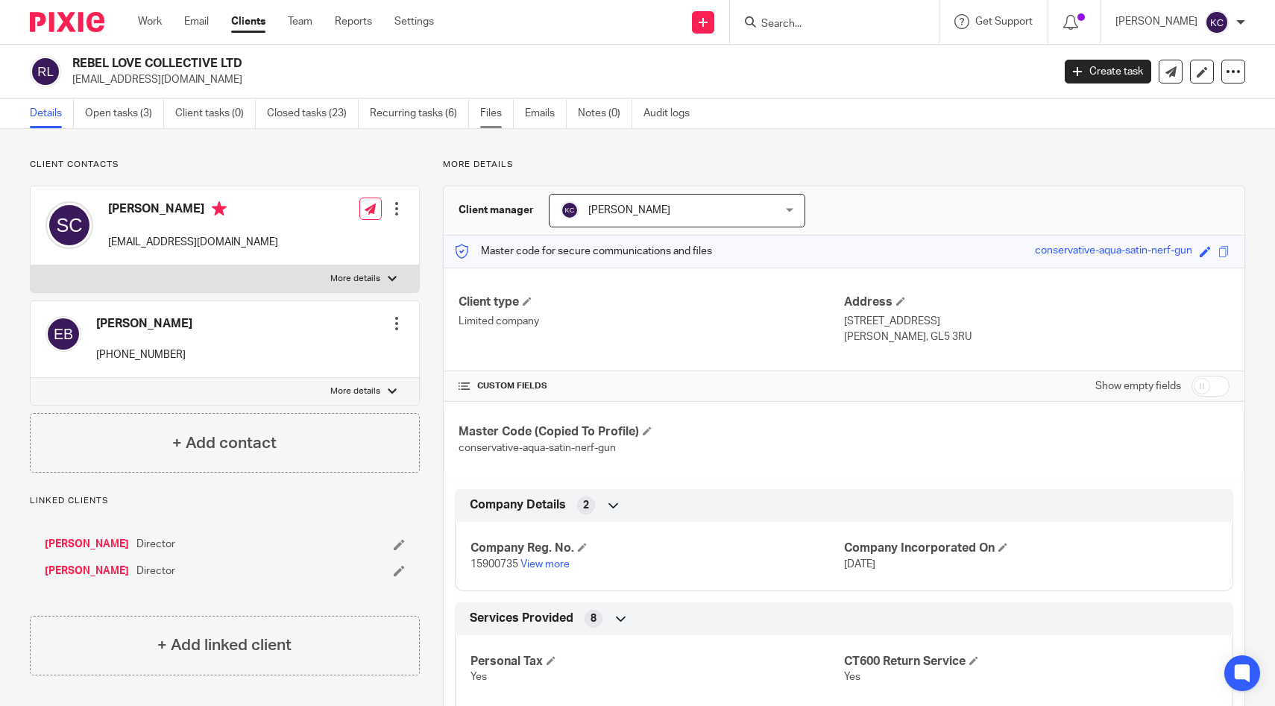
click at [500, 115] on link "Files" at bounding box center [497, 113] width 34 height 29
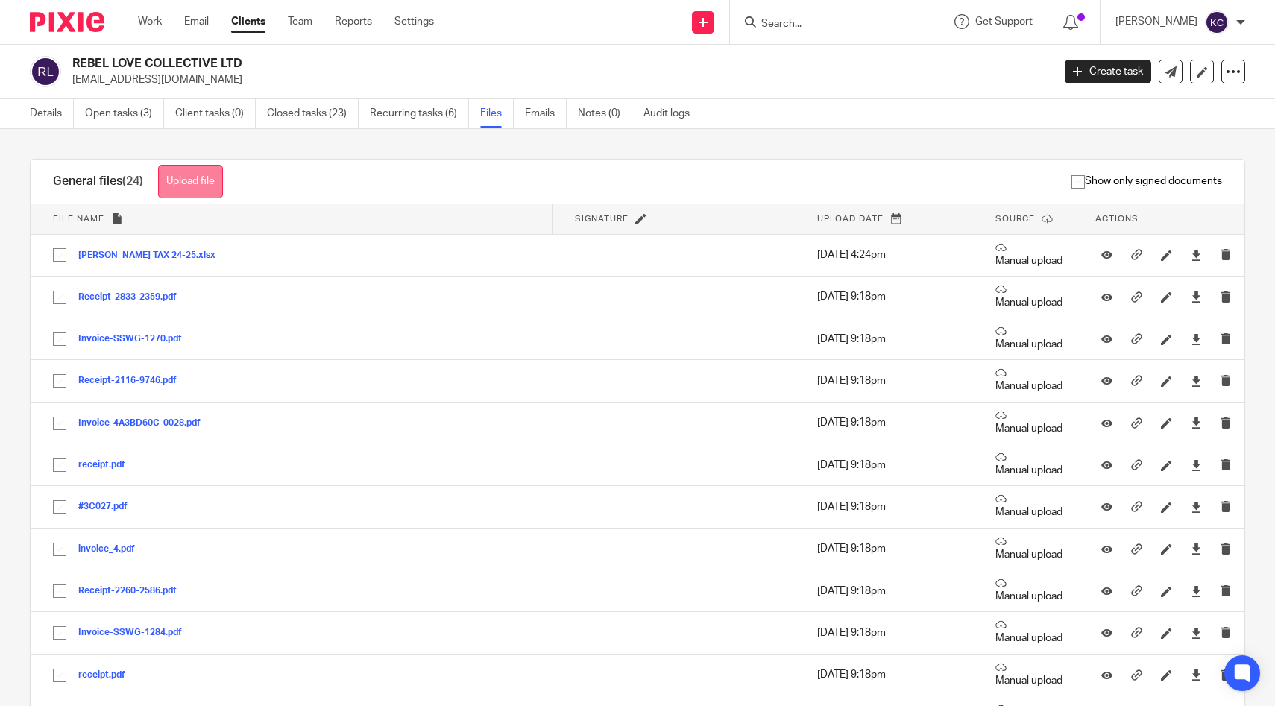
click at [212, 166] on button "Upload file" at bounding box center [190, 182] width 65 height 34
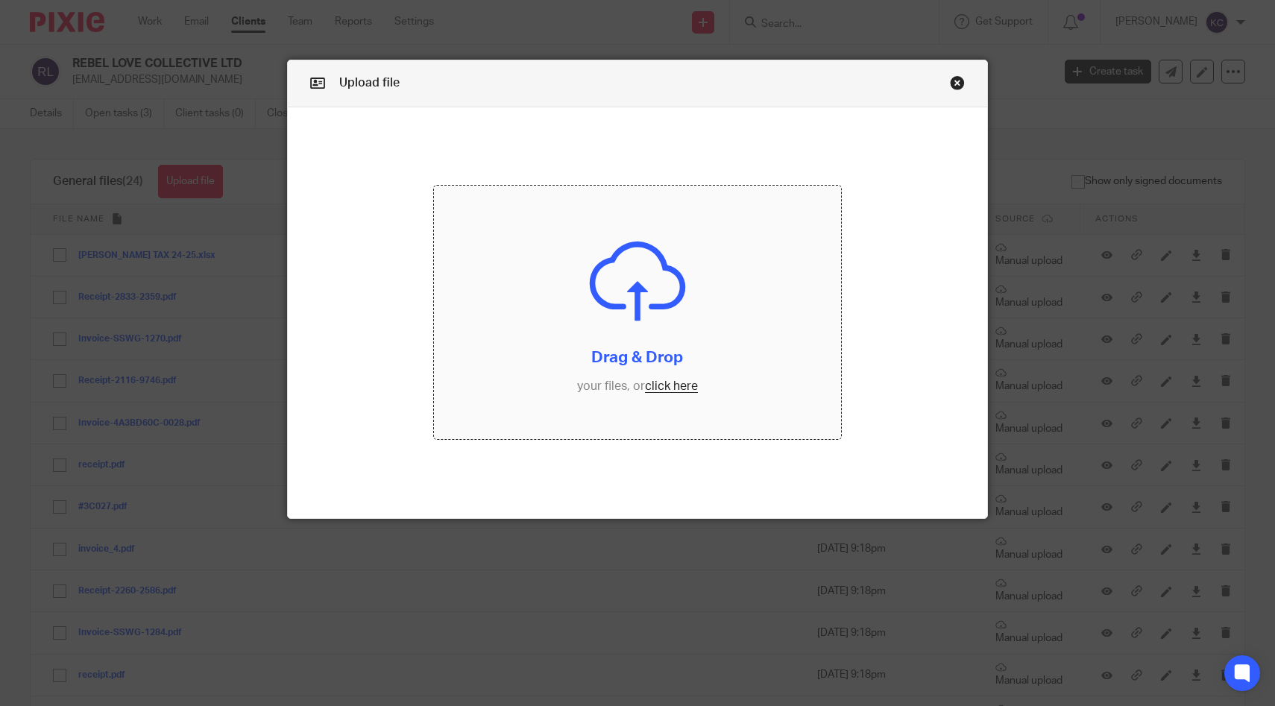
click at [639, 260] on input "file" at bounding box center [637, 313] width 406 height 254
